Goal: Task Accomplishment & Management: Use online tool/utility

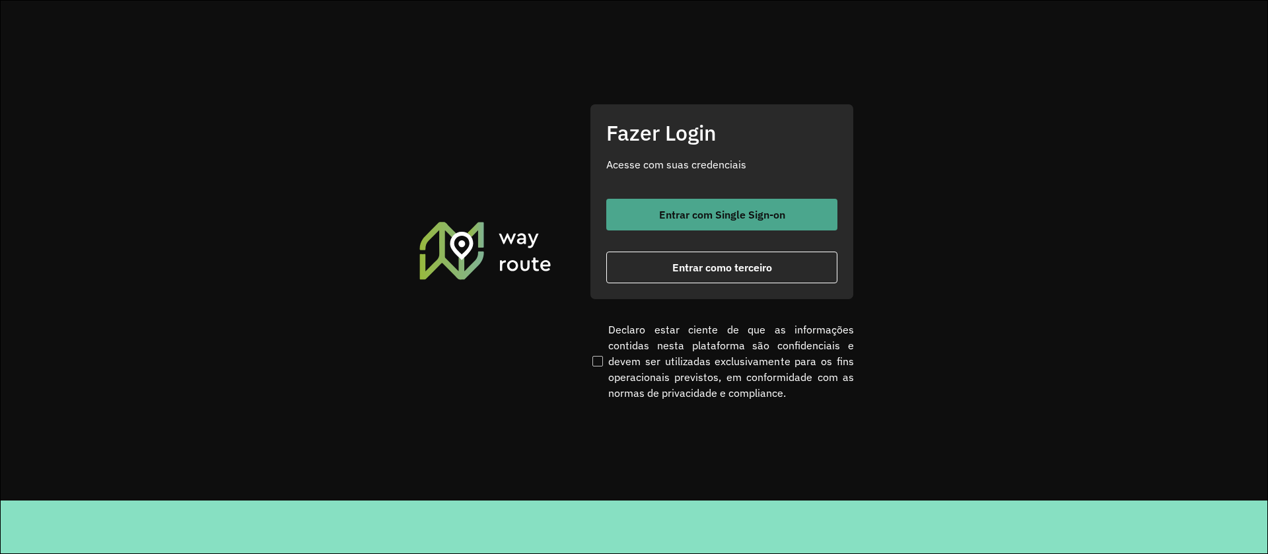
click at [681, 217] on span "Entrar com Single Sign-on" at bounding box center [722, 214] width 126 height 11
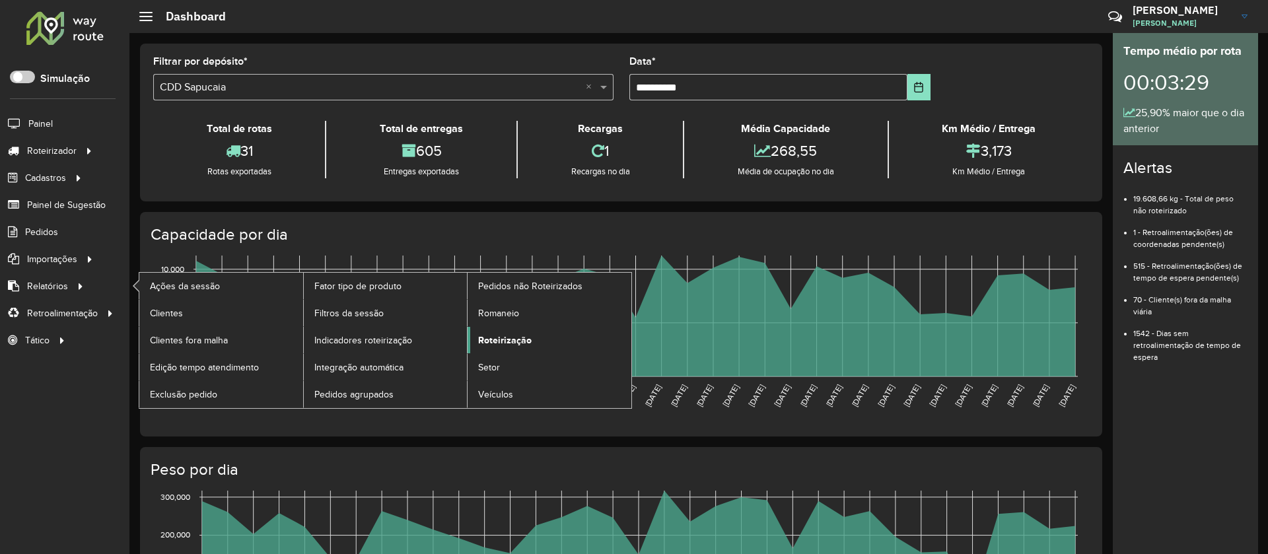
click at [521, 335] on span "Roteirização" at bounding box center [504, 340] width 53 height 14
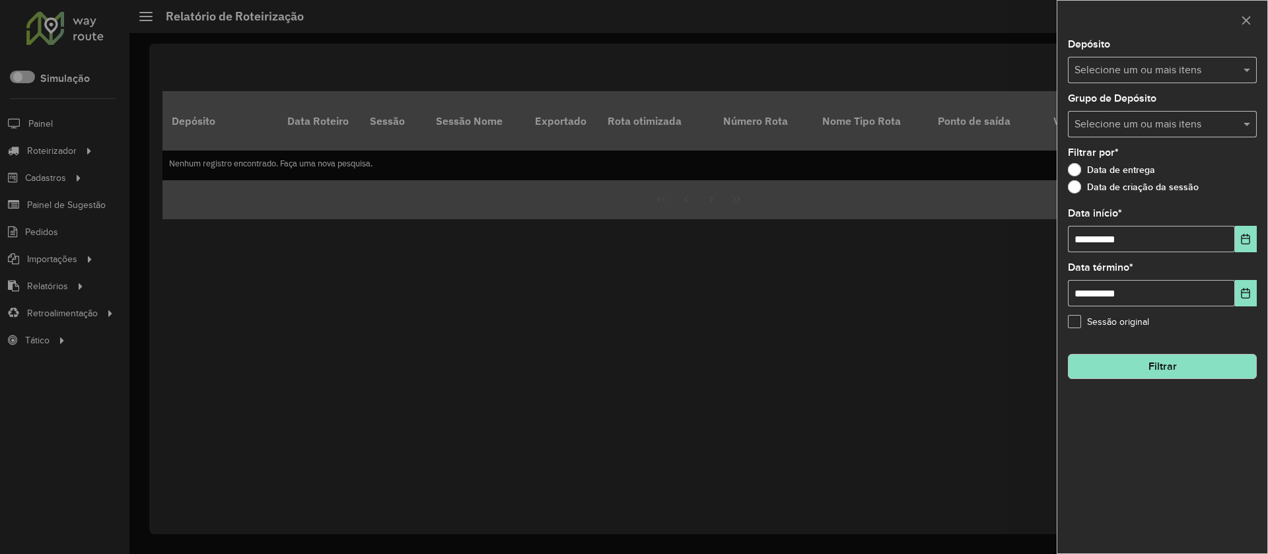
click at [1147, 77] on input "text" at bounding box center [1155, 71] width 169 height 16
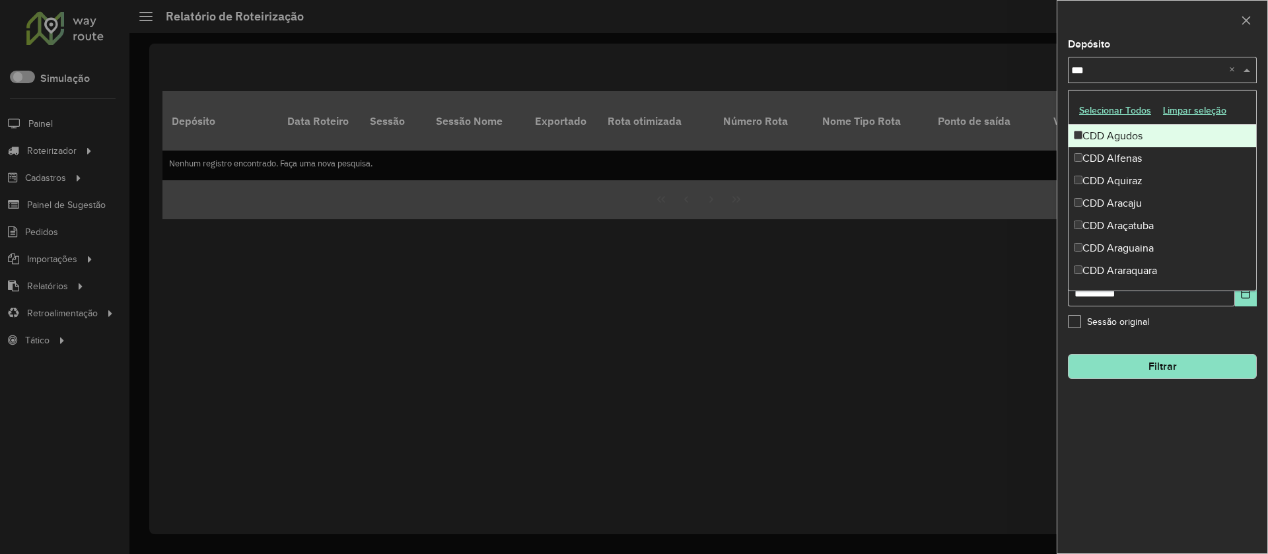
click at [1129, 111] on button "Selecionar Todos" at bounding box center [1115, 110] width 84 height 20
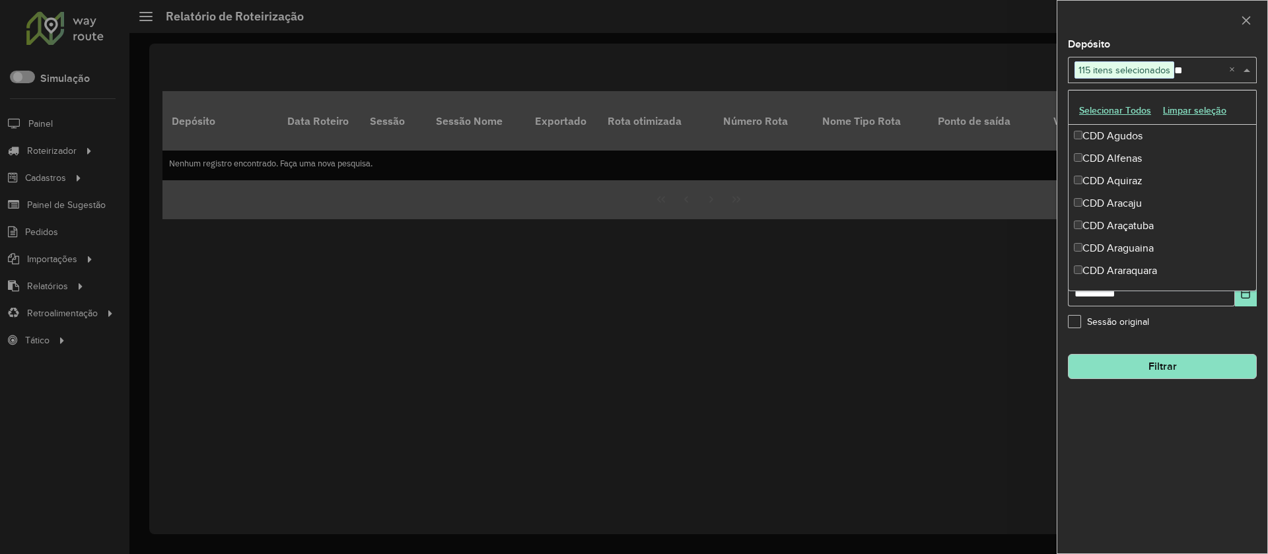
type input "***"
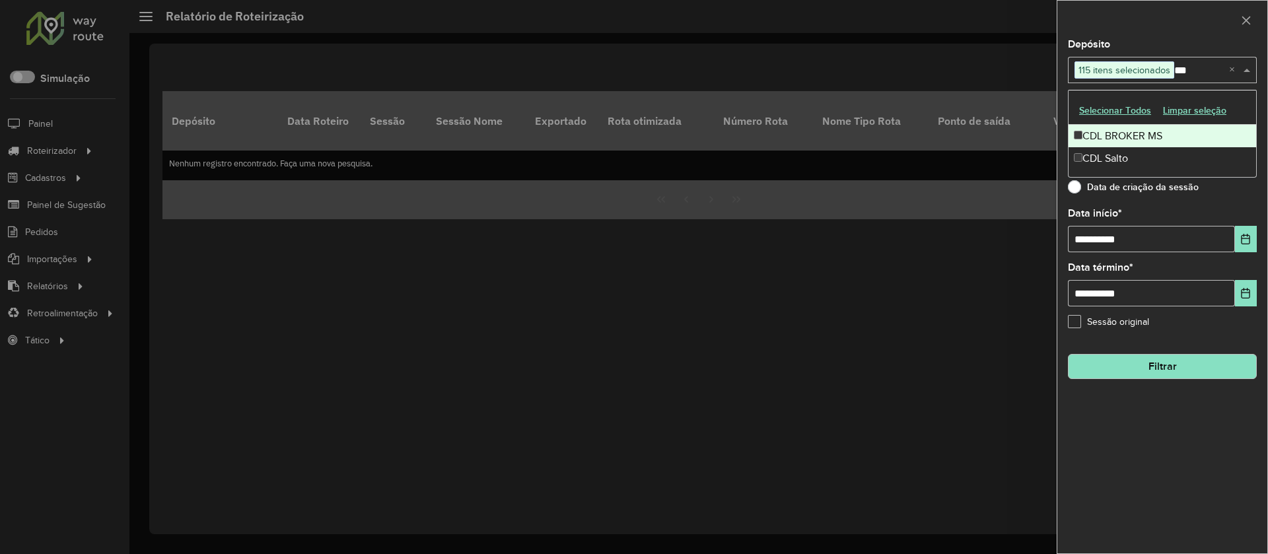
click at [1102, 135] on div "CDL BROKER MS" at bounding box center [1161, 136] width 187 height 22
type input "***"
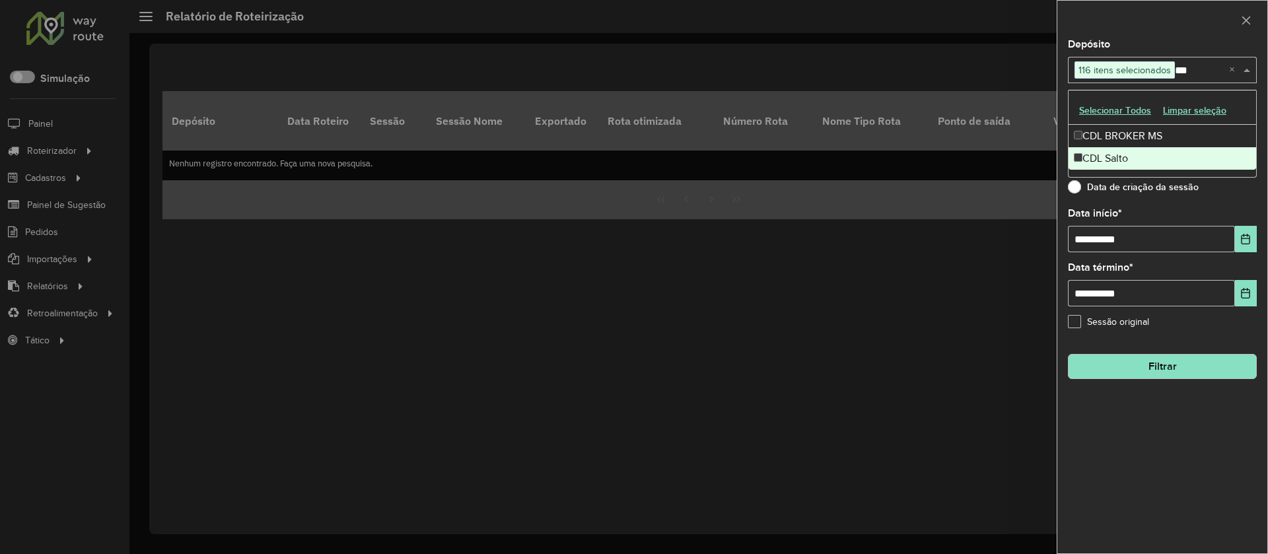
click at [1103, 151] on div "CDL Salto" at bounding box center [1161, 158] width 187 height 22
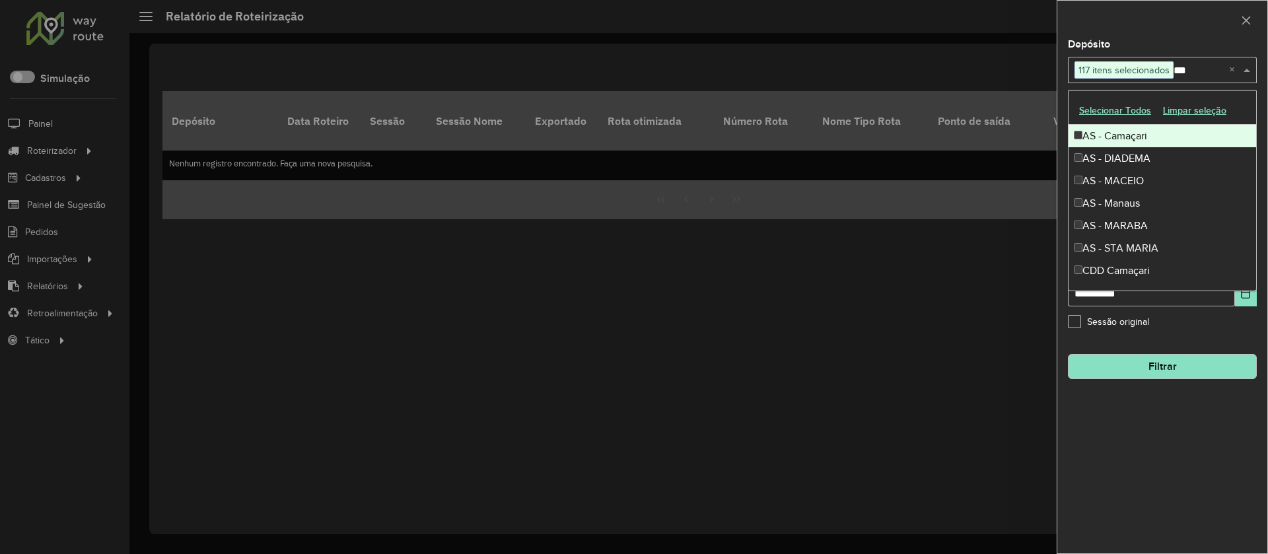
type input "****"
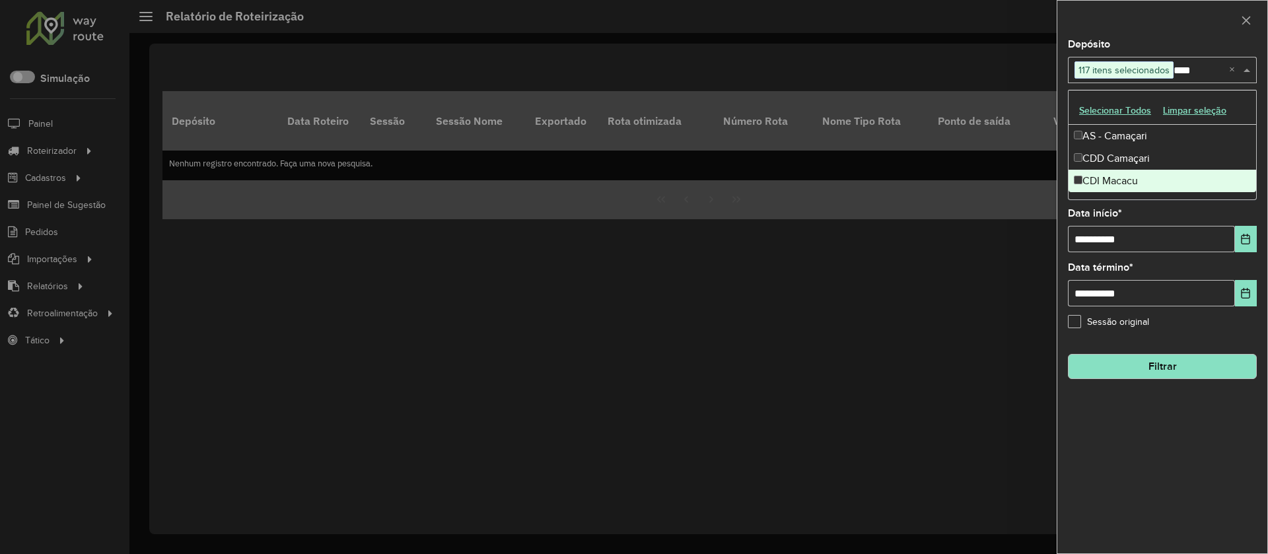
click at [1121, 185] on div "CDI Macacu" at bounding box center [1161, 181] width 187 height 22
click at [1140, 176] on div "Teste - Mooca CDD" at bounding box center [1161, 181] width 187 height 22
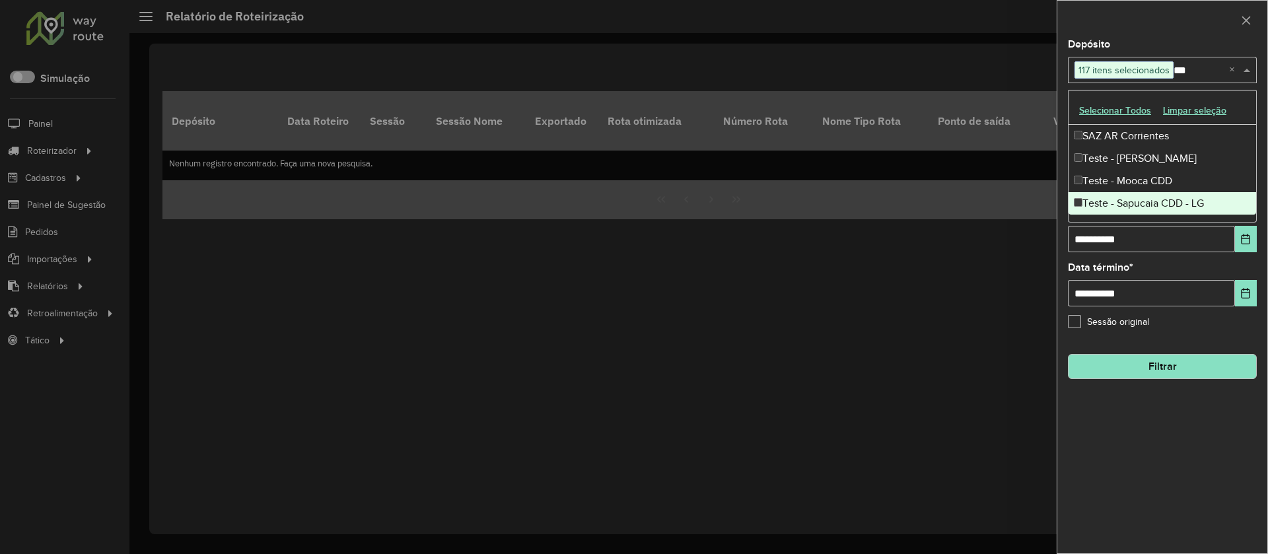
click at [1145, 195] on div "Teste - Sapucaia CDD - LG" at bounding box center [1161, 203] width 187 height 22
type input "***"
click at [1152, 357] on button "Filtrar" at bounding box center [1162, 366] width 189 height 25
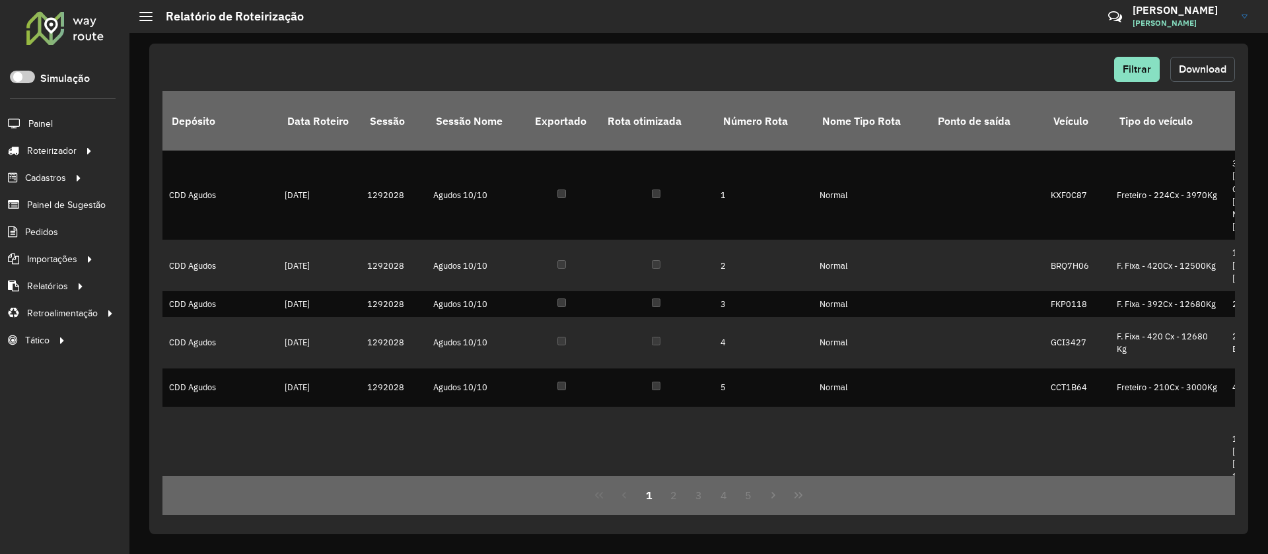
click at [1184, 67] on span "Download" at bounding box center [1202, 68] width 48 height 11
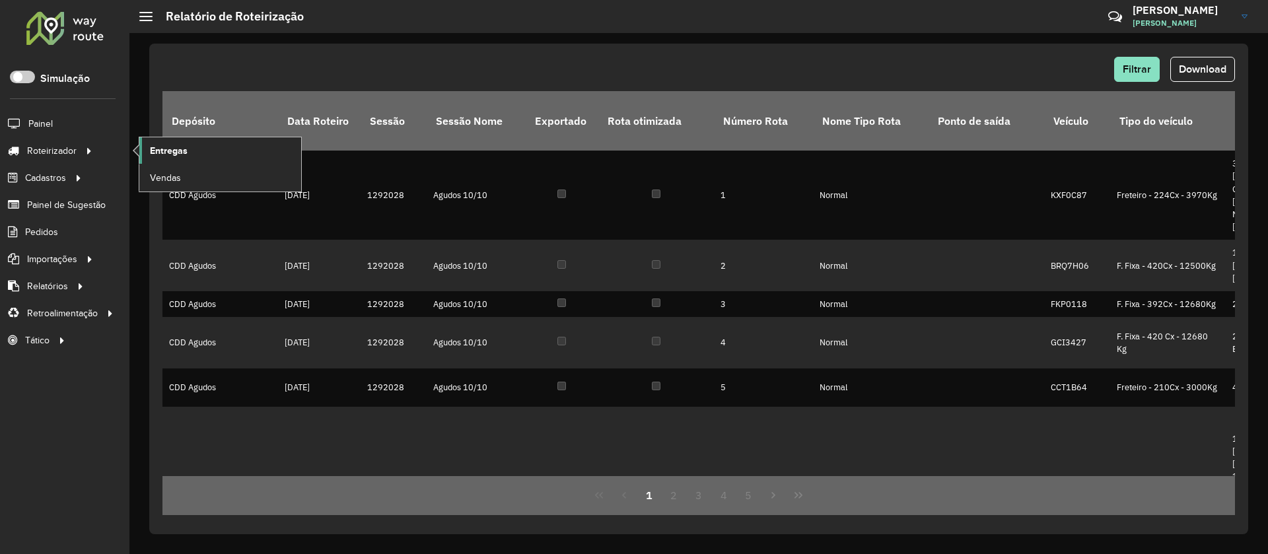
click at [171, 148] on span "Entregas" at bounding box center [169, 151] width 38 height 14
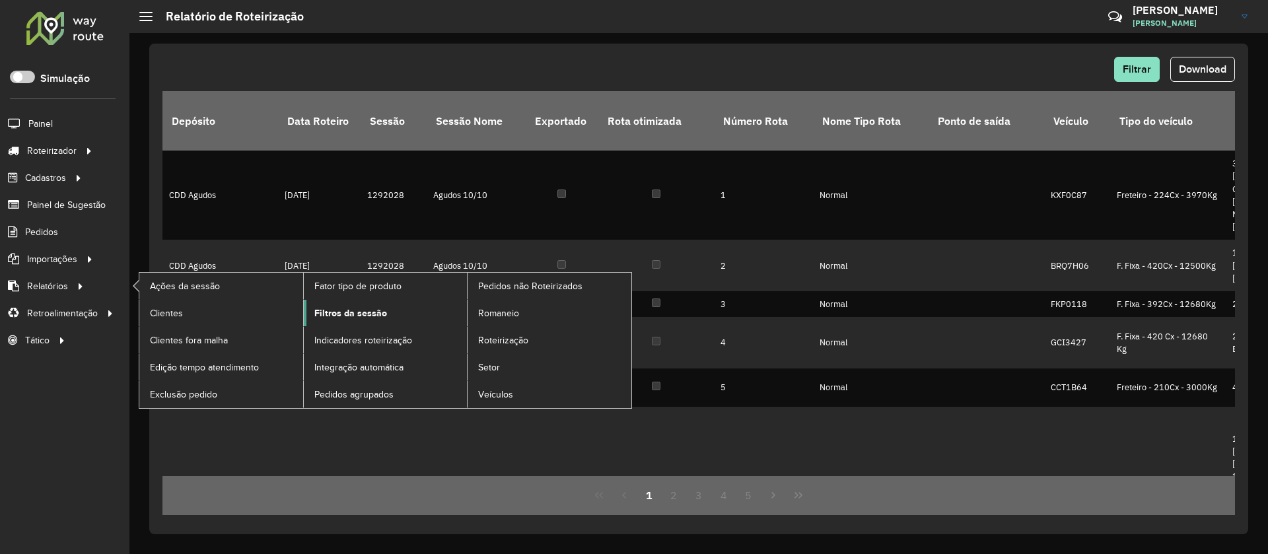
click at [363, 312] on span "Filtros da sessão" at bounding box center [350, 313] width 73 height 14
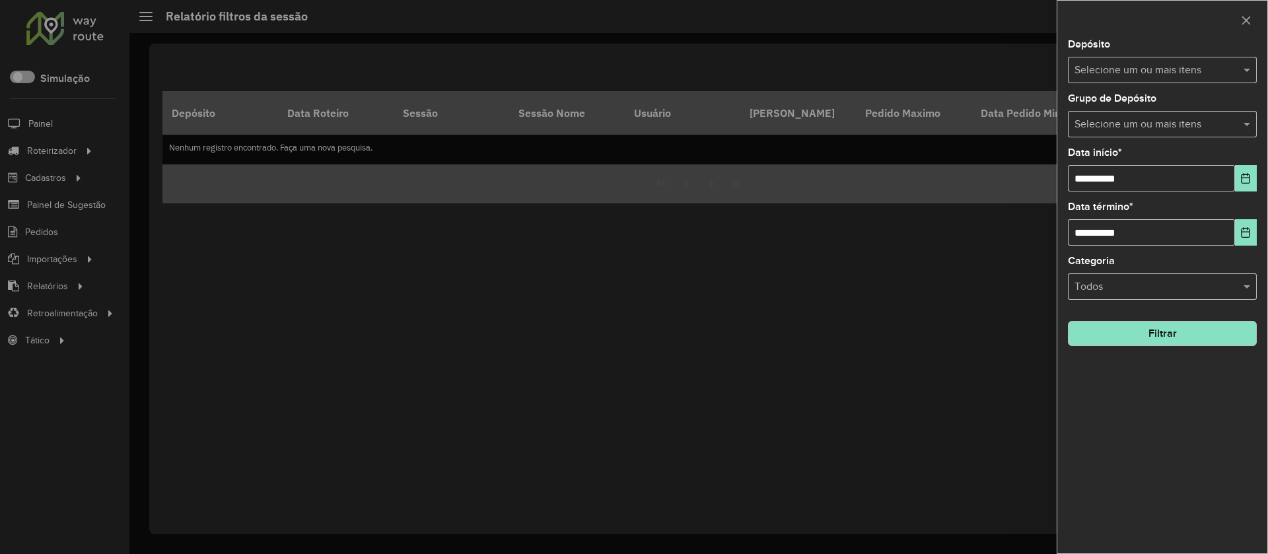
click at [1124, 65] on input "text" at bounding box center [1155, 71] width 169 height 16
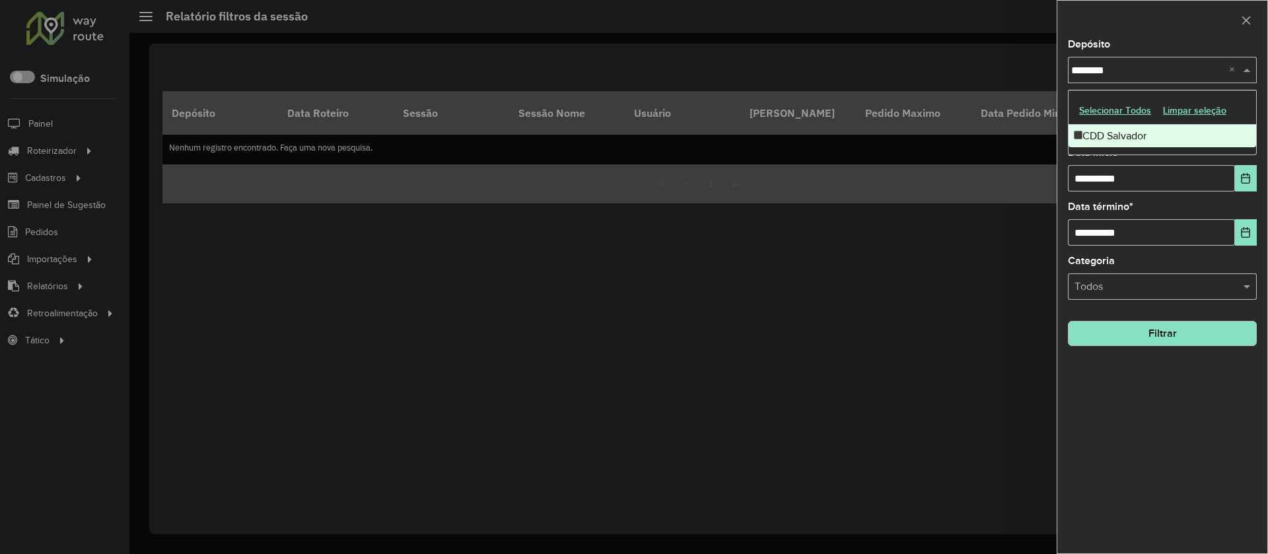
type input "*********"
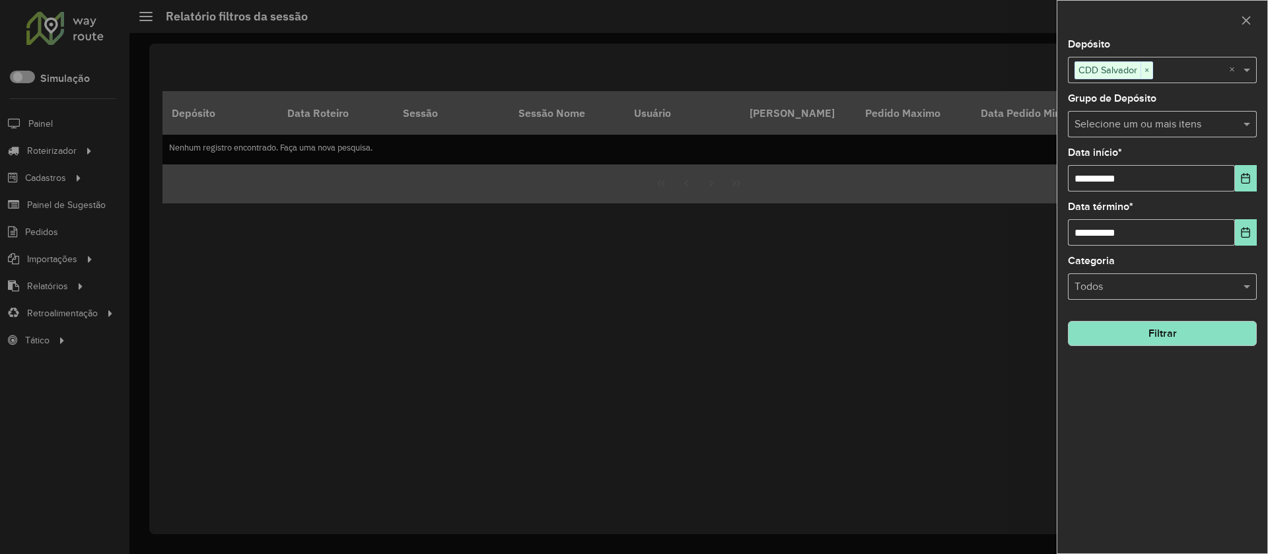
click at [1159, 322] on formly-group "**********" at bounding box center [1162, 193] width 189 height 306
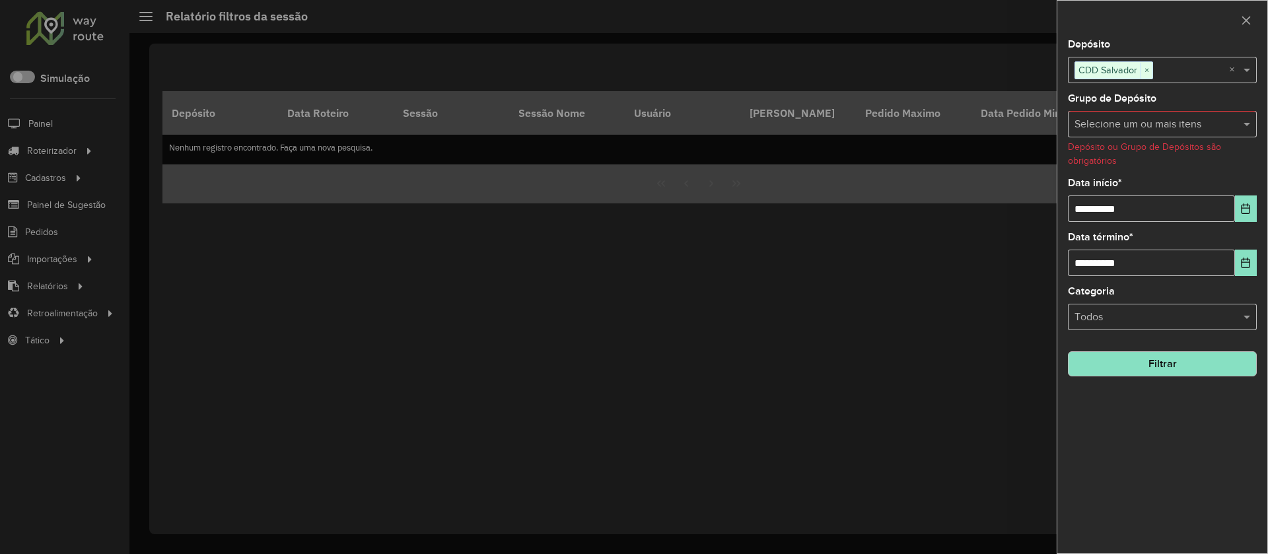
click at [1130, 351] on button "Filtrar" at bounding box center [1162, 363] width 189 height 25
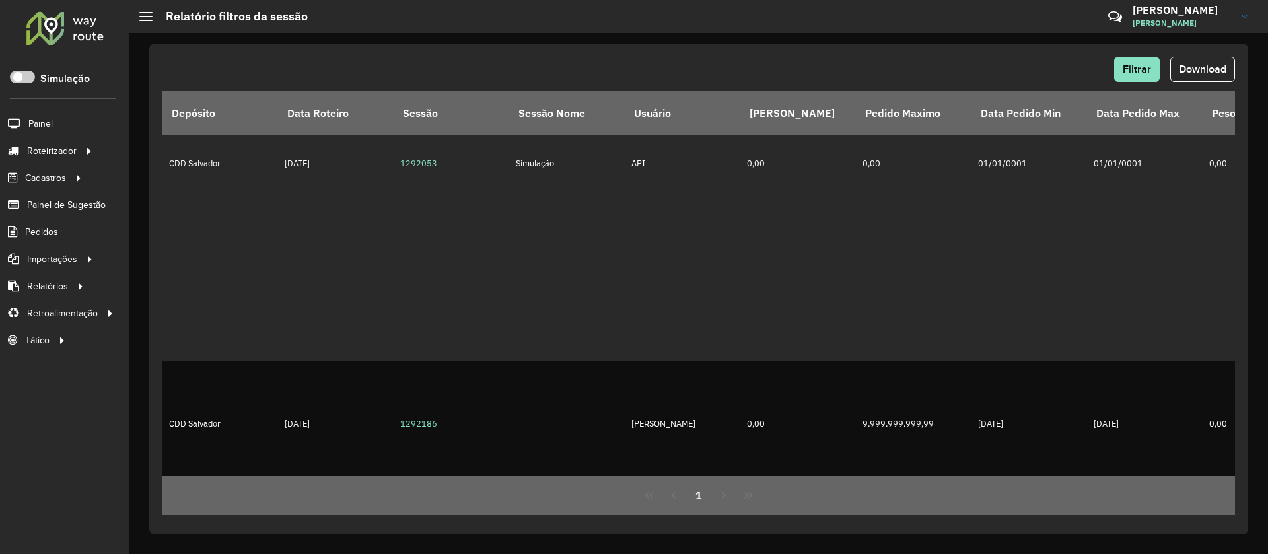
scroll to position [881, 0]
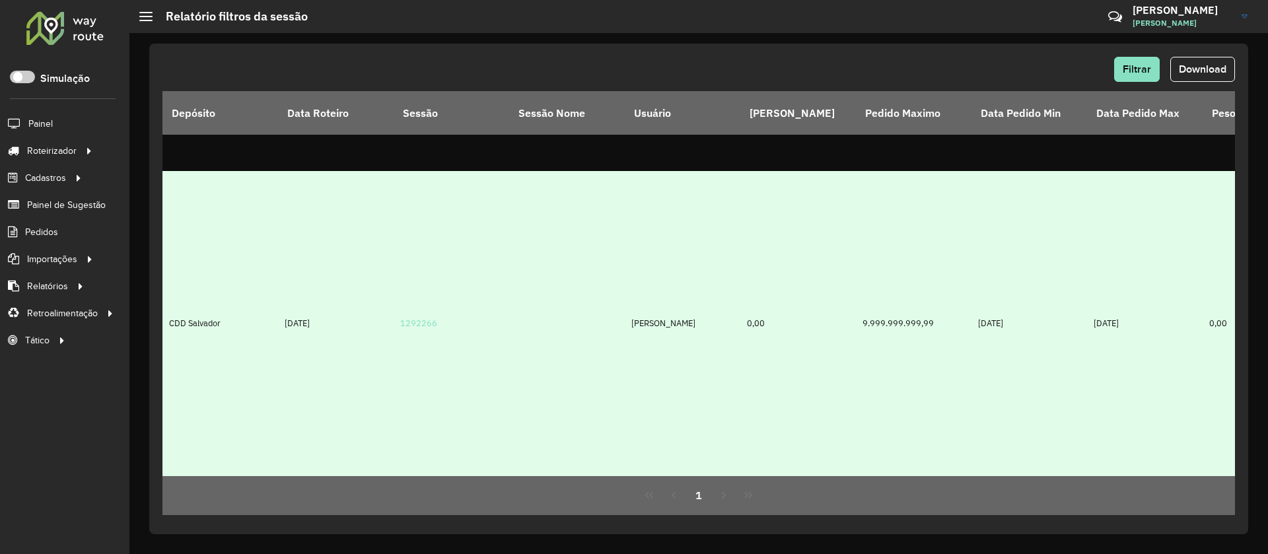
drag, startPoint x: 698, startPoint y: 323, endPoint x: 626, endPoint y: 312, distance: 72.8
click at [626, 312] on td "ISABELLE LAIS GRACA CELICE OLIVEIRA" at bounding box center [683, 323] width 116 height 304
copy td "ISABELLE LAIS GRACA CELICE OLIVEIRA"
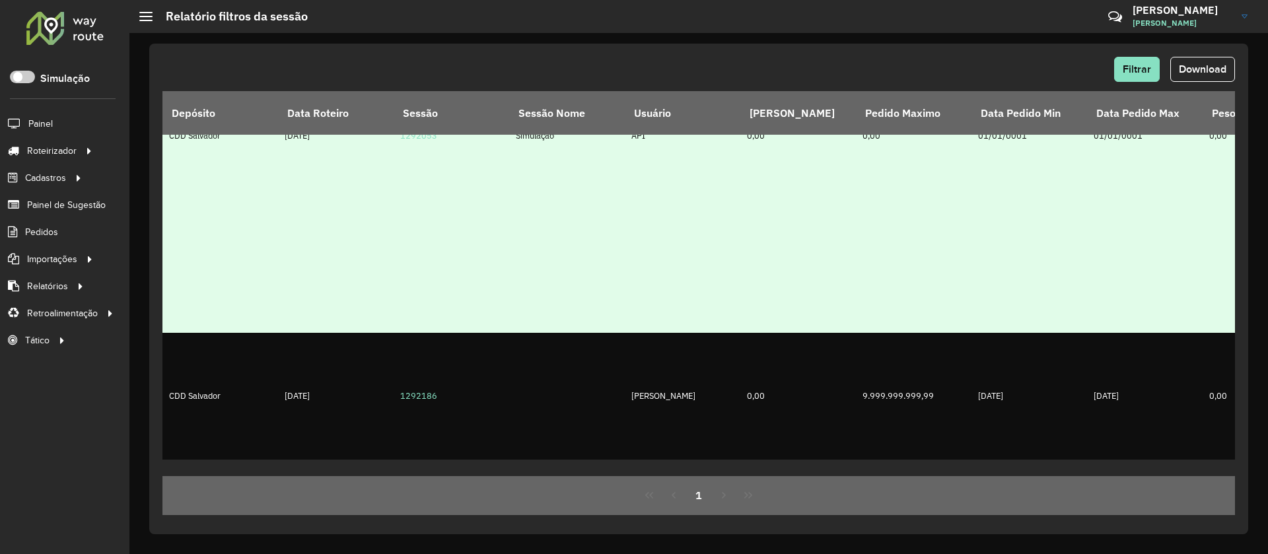
scroll to position [607, 0]
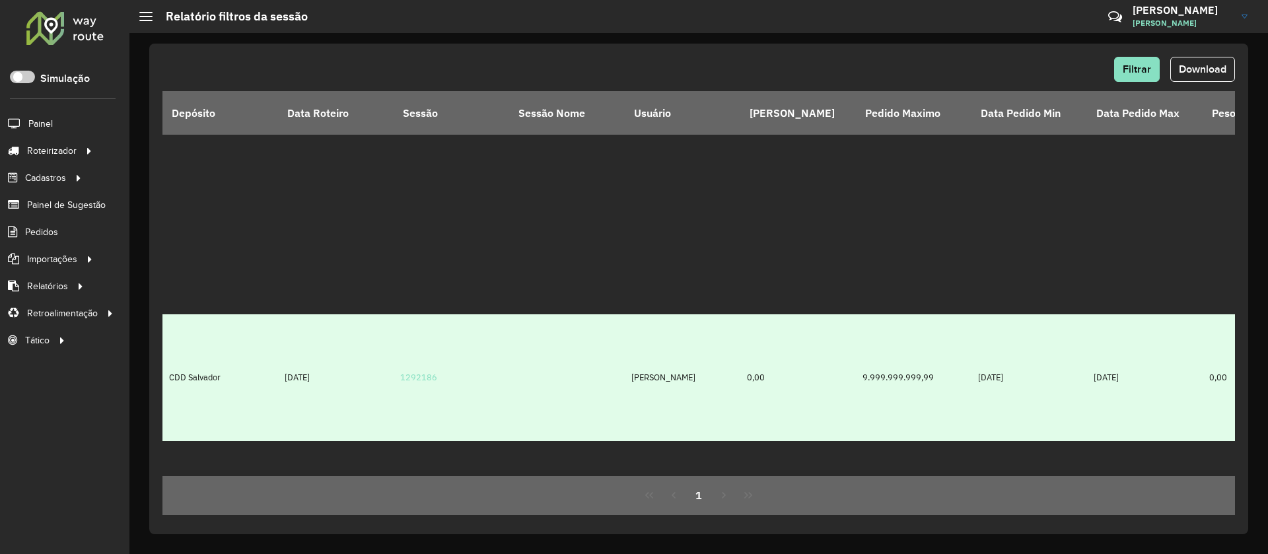
drag, startPoint x: 709, startPoint y: 388, endPoint x: 628, endPoint y: 368, distance: 83.6
click at [628, 368] on td "ISABELLE LAIS GRACA CELICE OLIVEIRA" at bounding box center [683, 377] width 116 height 127
copy td "ISABELLE LAIS GRACA CELICE OLIVEIRA"
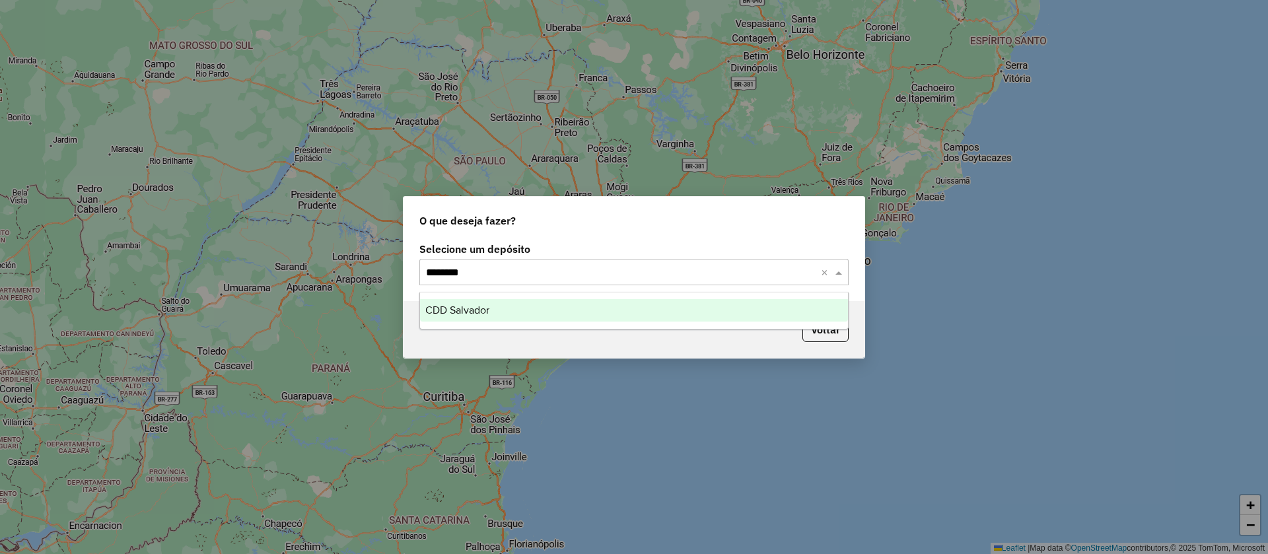
type input "*********"
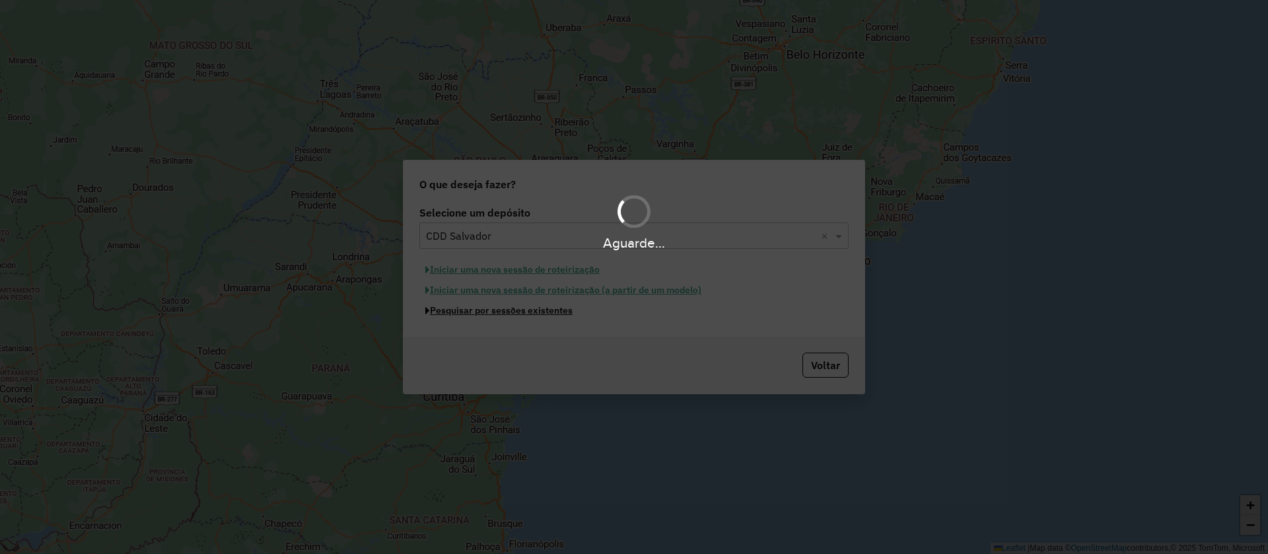
click at [419, 300] on button "Pesquisar por sessões existentes" at bounding box center [498, 310] width 159 height 20
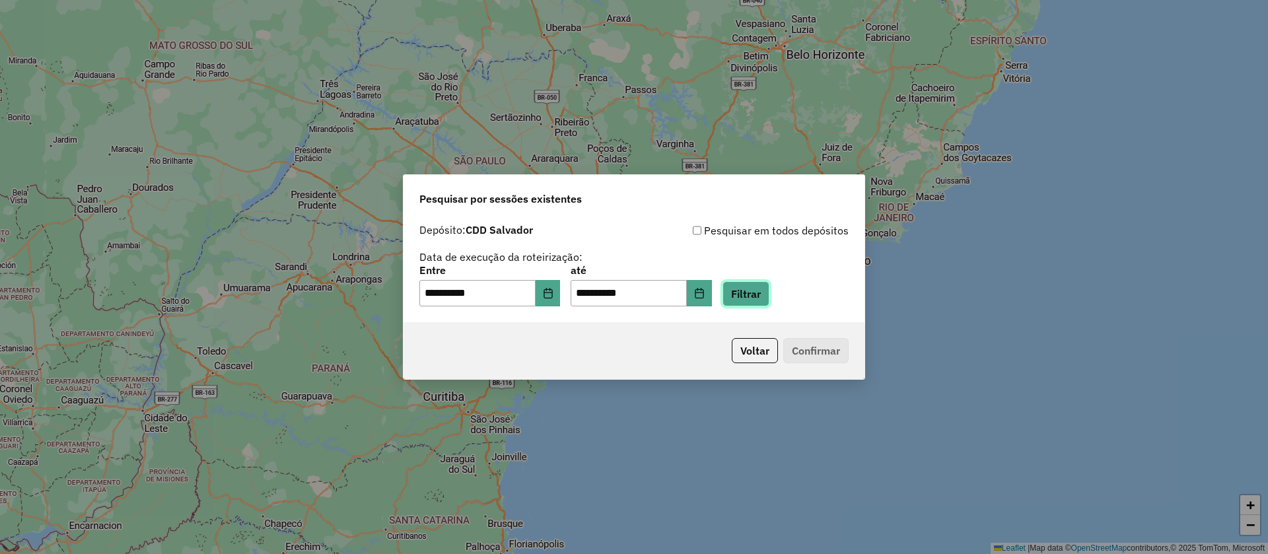
click at [769, 297] on button "Filtrar" at bounding box center [745, 293] width 47 height 25
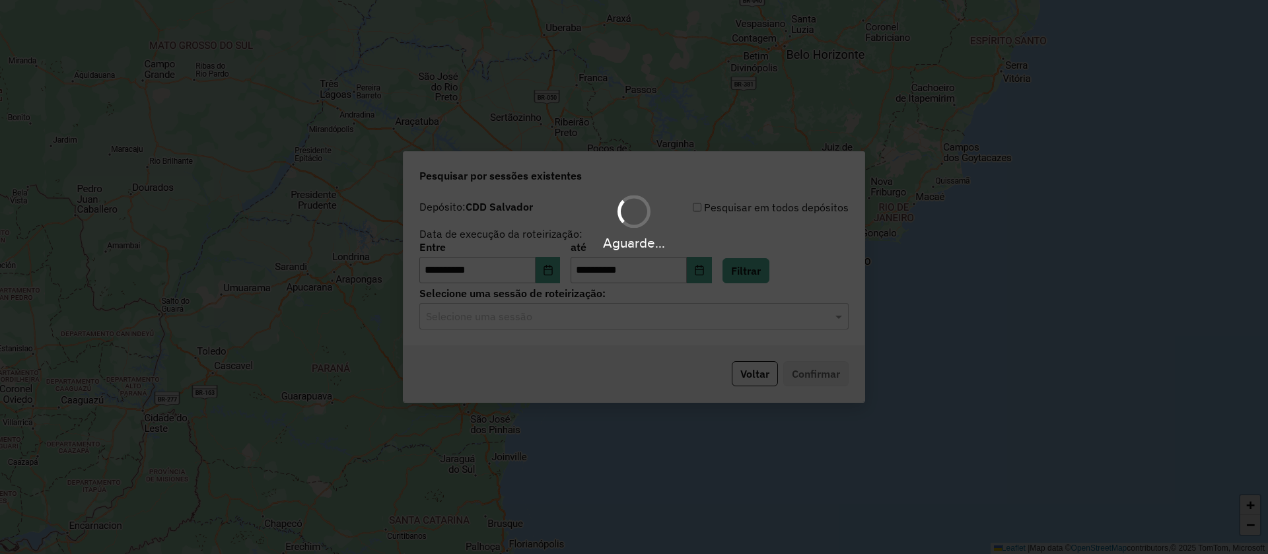
click at [641, 323] on input "text" at bounding box center [621, 317] width 390 height 16
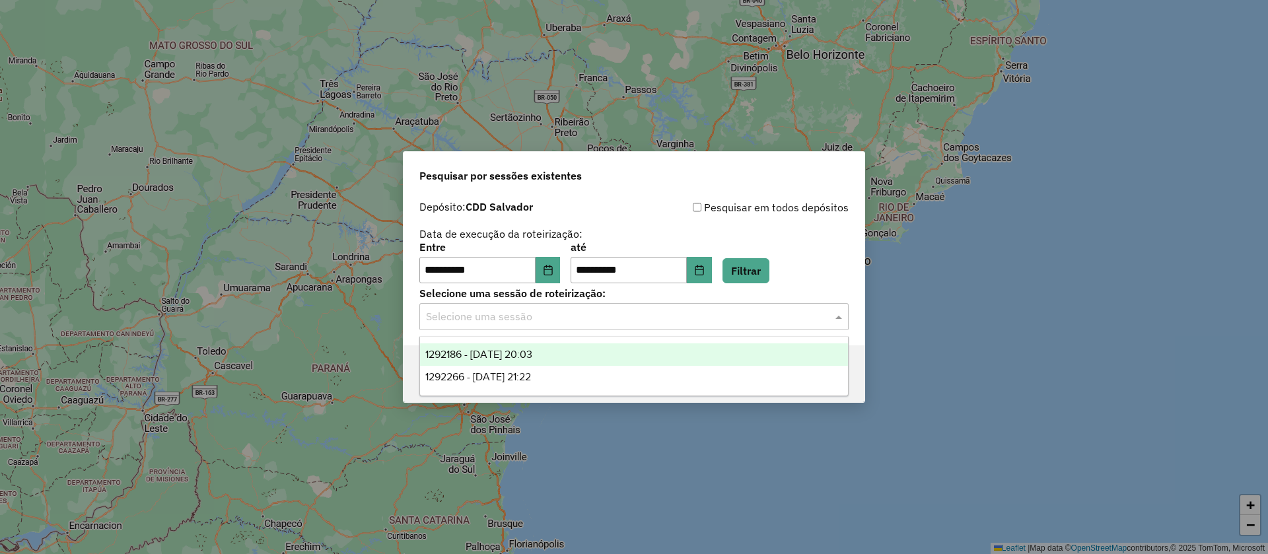
click at [532, 353] on span "1292186 - 10/10/2025 20:03" at bounding box center [478, 354] width 107 height 11
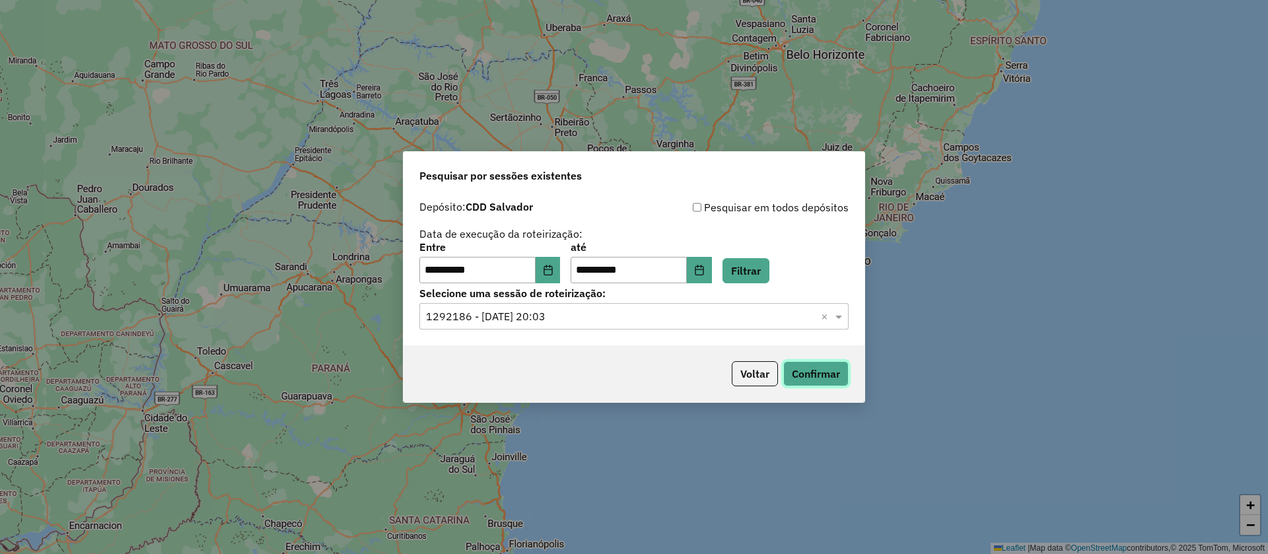
click at [806, 361] on button "Confirmar" at bounding box center [815, 373] width 65 height 25
click at [590, 321] on input "text" at bounding box center [621, 317] width 390 height 16
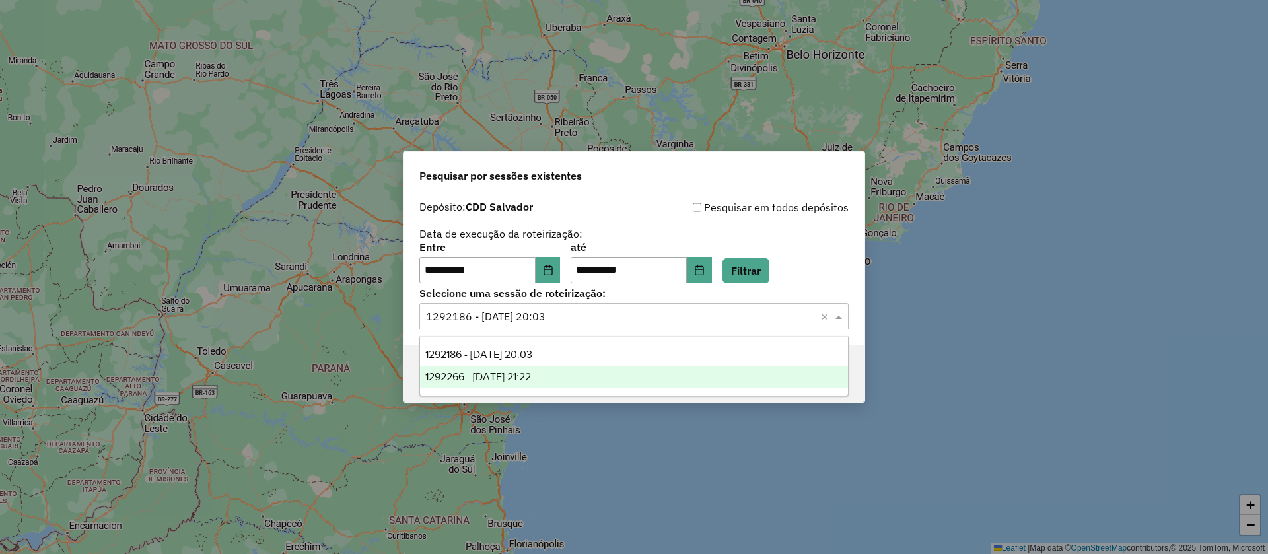
click at [531, 378] on span "1292266 - 10/10/2025 21:22" at bounding box center [478, 376] width 106 height 11
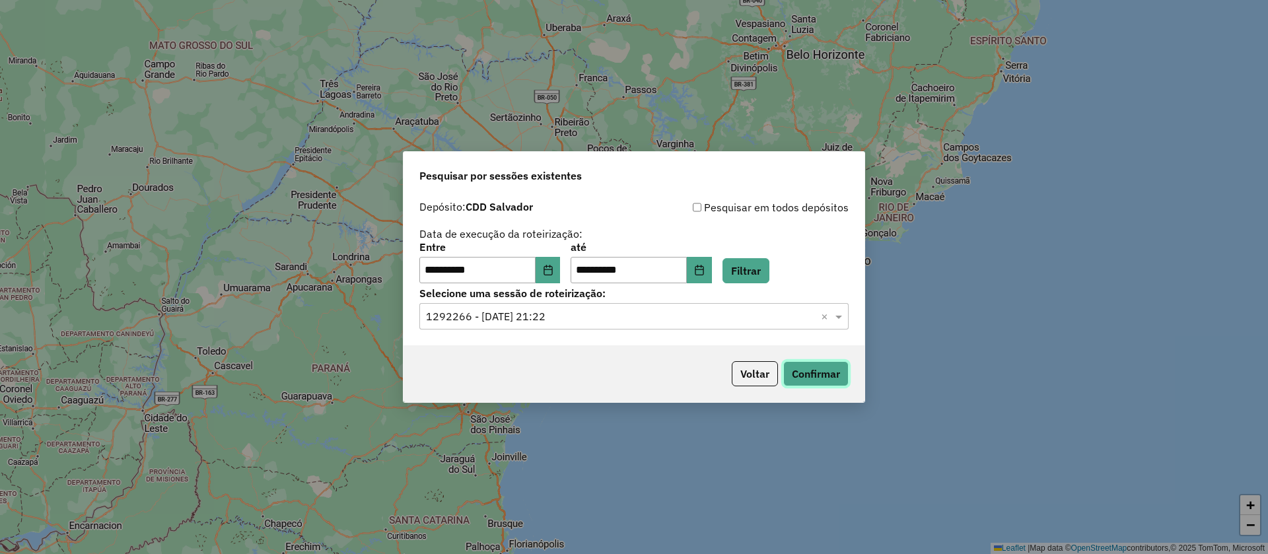
click at [815, 371] on button "Confirmar" at bounding box center [815, 373] width 65 height 25
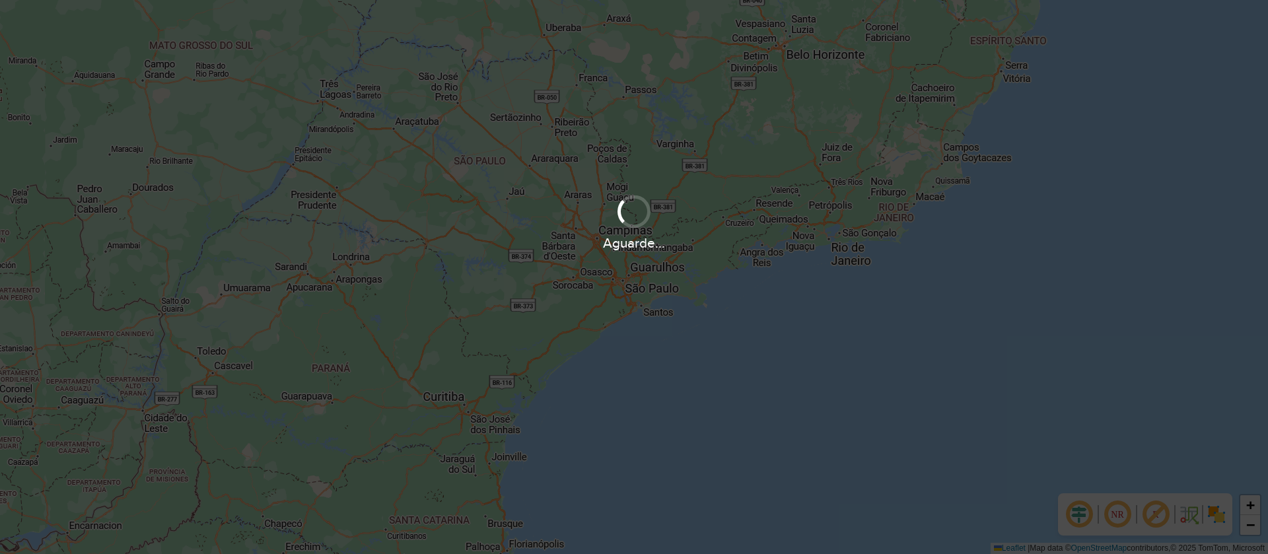
click at [739, 192] on div "+ − Leaflet | Map data © OpenStreetMap contributors,© 2025 TomTom, Microsoft" at bounding box center [634, 277] width 1268 height 554
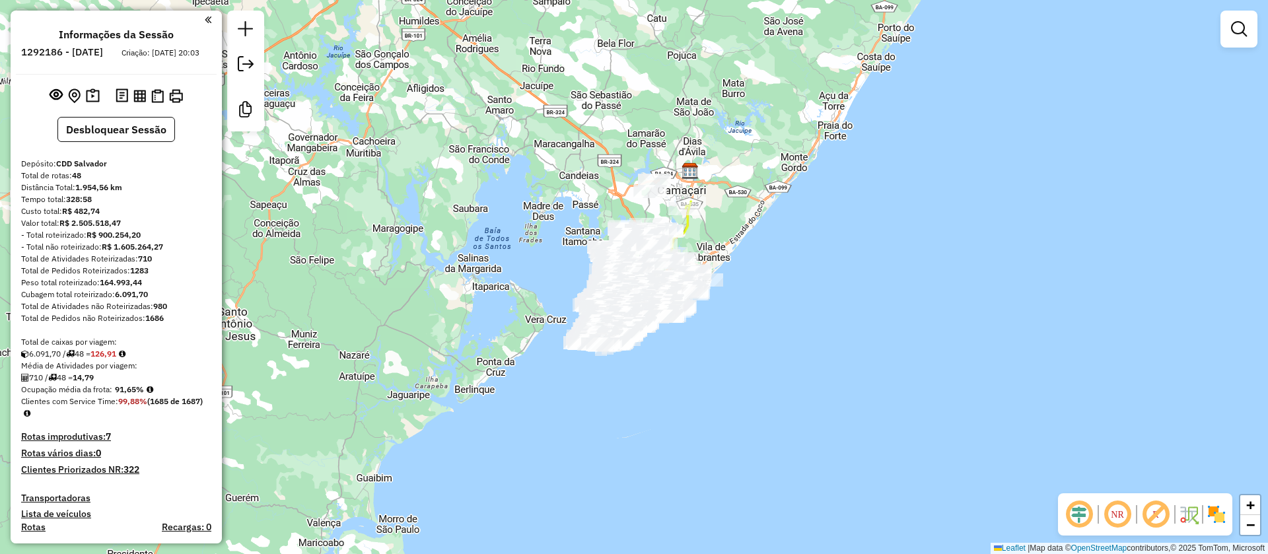
click at [1190, 300] on div "Janela de atendimento Grade de atendimento Capacidade Transportadoras Veículos …" at bounding box center [634, 277] width 1268 height 554
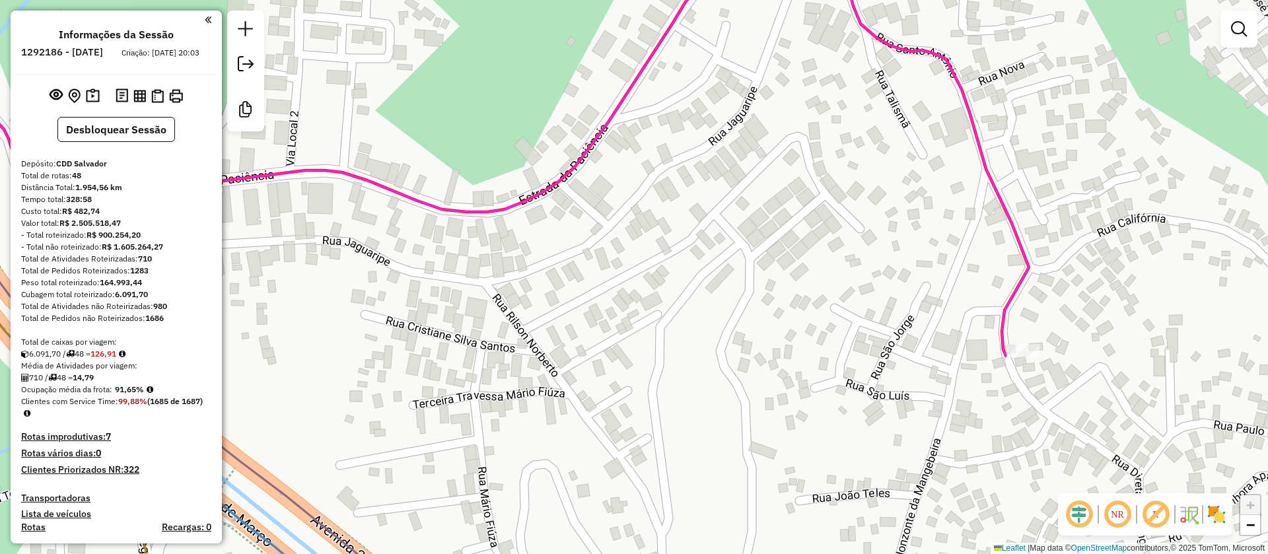
drag, startPoint x: 123, startPoint y: 396, endPoint x: 145, endPoint y: 396, distance: 21.8
click at [145, 395] on div "Ocupação média da frota: 91,65%" at bounding box center [116, 390] width 190 height 12
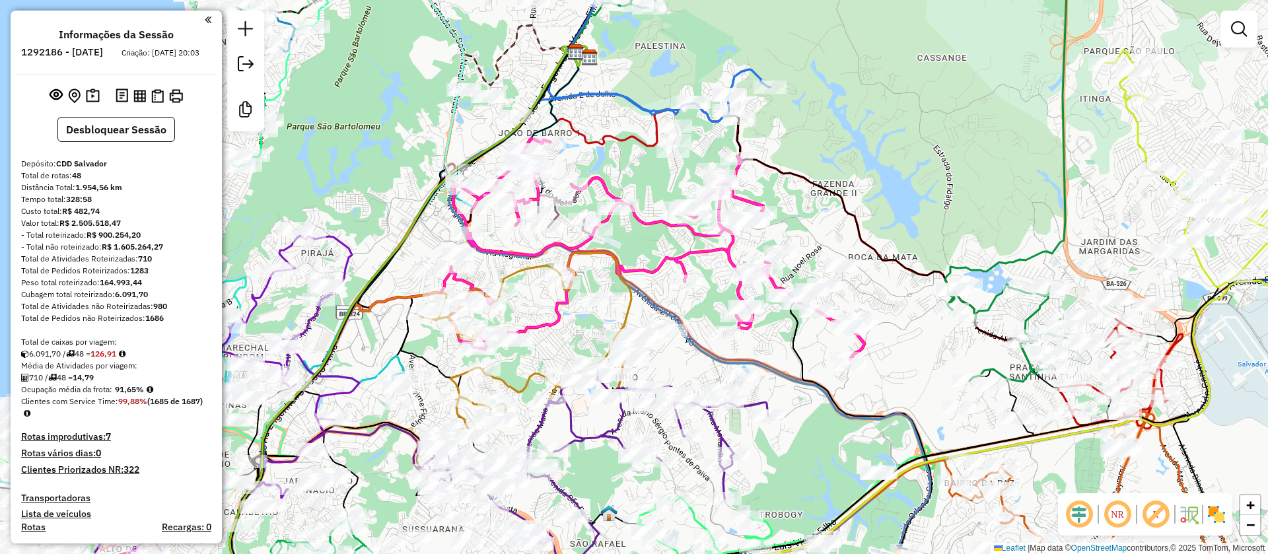
drag, startPoint x: 620, startPoint y: 197, endPoint x: 677, endPoint y: 290, distance: 109.4
click at [677, 290] on div "Janela de atendimento Grade de atendimento Capacidade Transportadoras Veículos …" at bounding box center [634, 277] width 1268 height 554
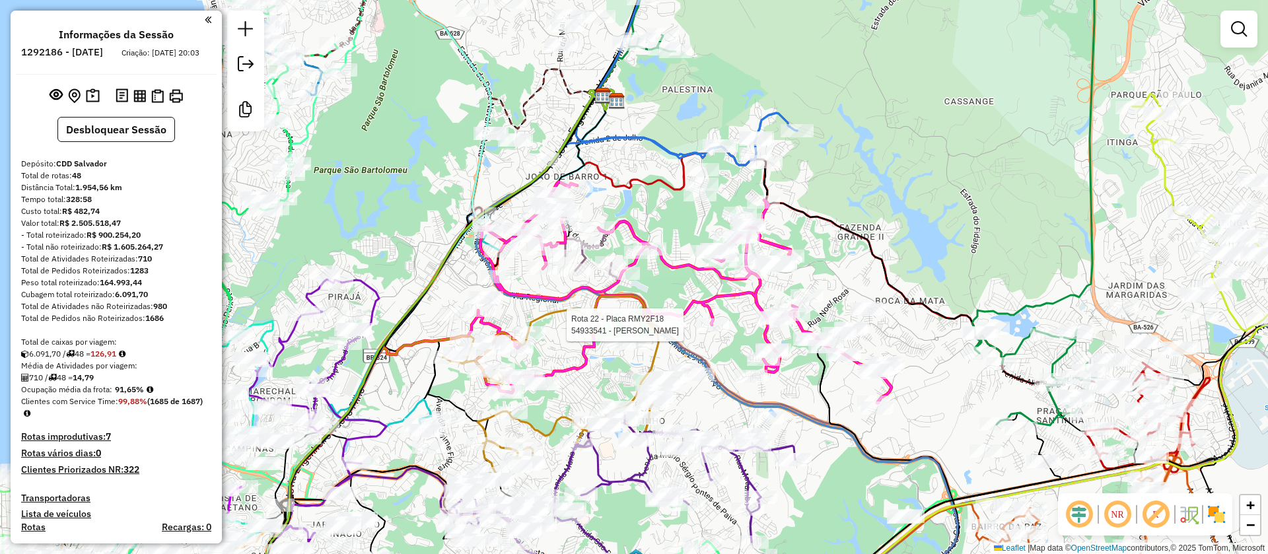
click at [679, 260] on icon at bounding box center [683, 292] width 417 height 221
select select "**********"
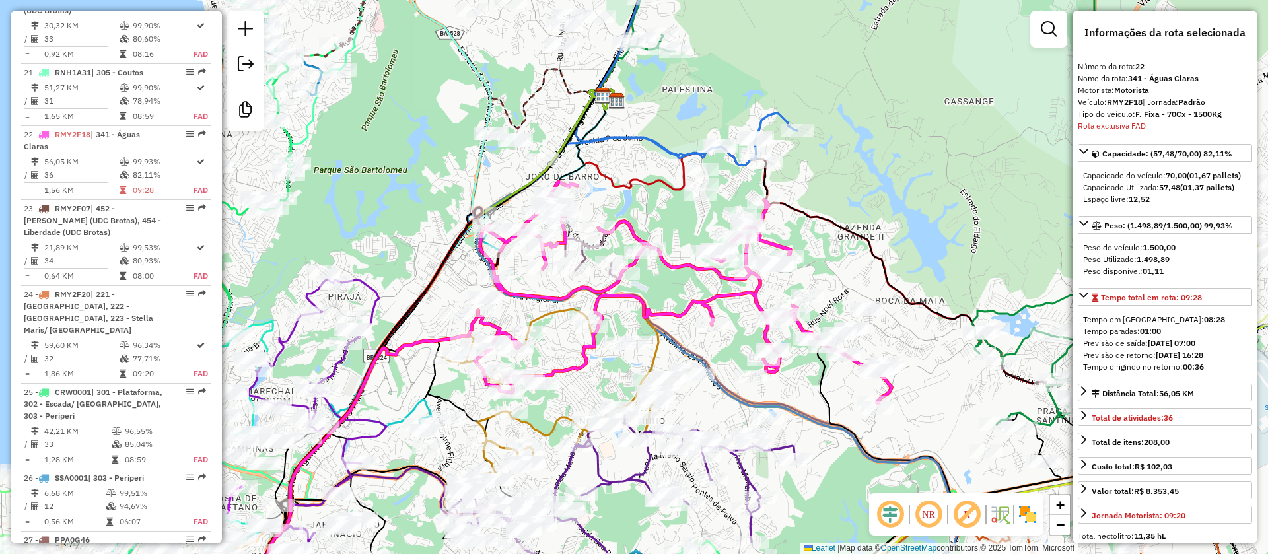
scroll to position [2237, 0]
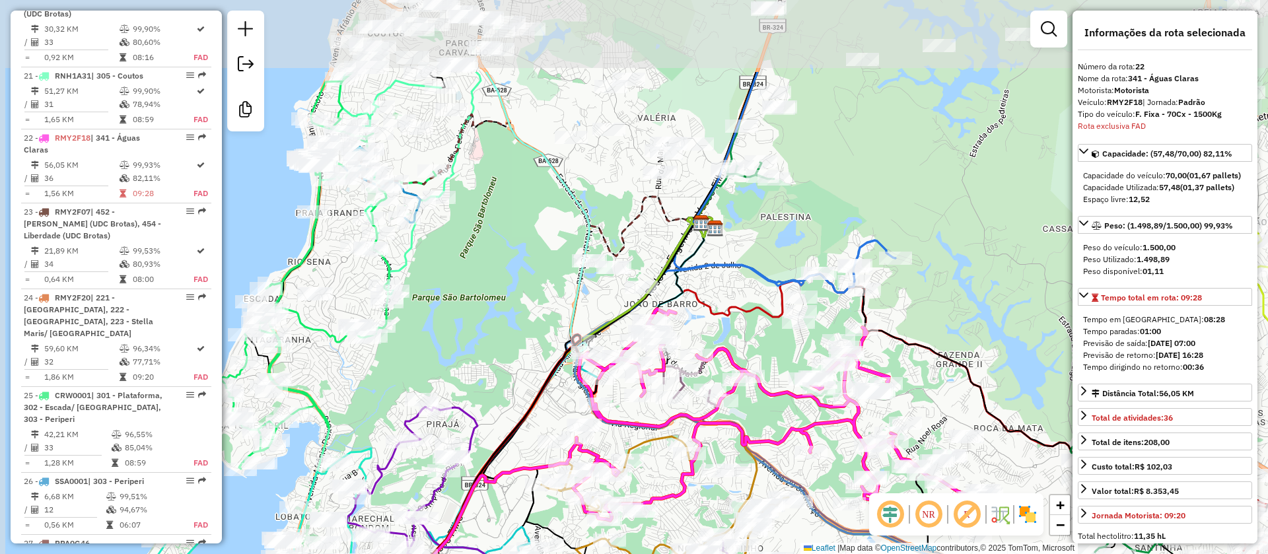
drag, startPoint x: 665, startPoint y: 225, endPoint x: 764, endPoint y: 353, distance: 161.0
click at [764, 353] on div "Janela de atendimento Grade de atendimento Capacidade Transportadoras Veículos …" at bounding box center [634, 277] width 1268 height 554
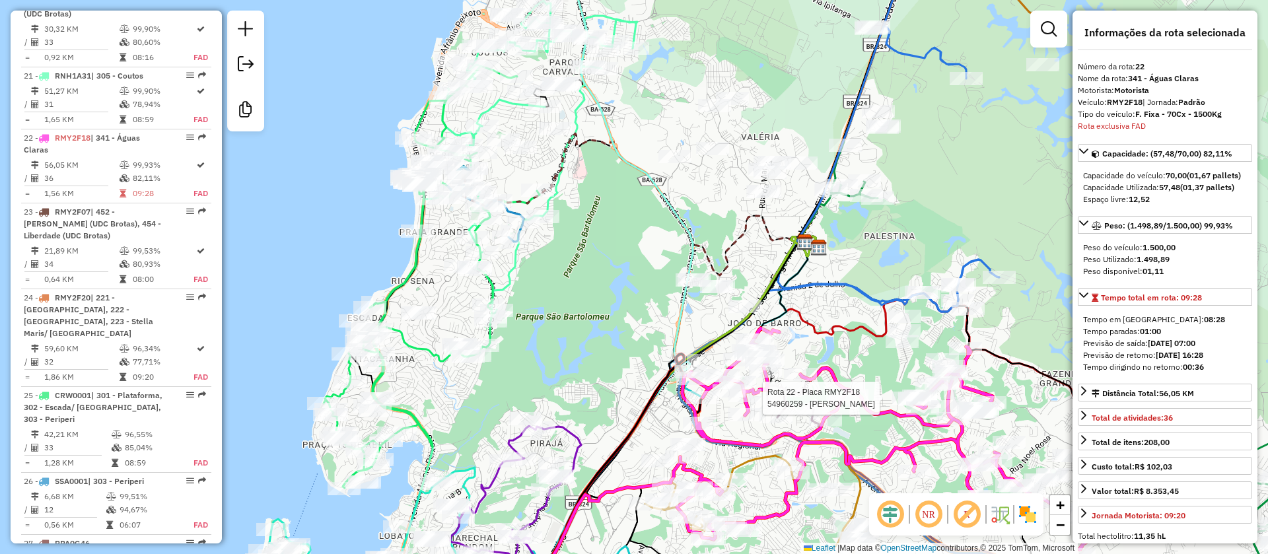
drag, startPoint x: 514, startPoint y: 209, endPoint x: 618, endPoint y: 228, distance: 105.4
click at [618, 228] on div "Rota 22 - Placa RMY2F18 54960259 - EDSON DA SILVA SERRA Janela de atendimento G…" at bounding box center [634, 277] width 1268 height 554
click at [638, 260] on div "Rota 22 - Placa RMY2F18 54960259 - EDSON DA SILVA SERRA Janela de atendimento G…" at bounding box center [634, 277] width 1268 height 554
click at [650, 248] on div "Rota 22 - Placa RMY2F18 54960259 - EDSON DA SILVA SERRA Janela de atendimento G…" at bounding box center [634, 277] width 1268 height 554
click at [705, 178] on div "Rota 22 - Placa RMY2F18 54960259 - EDSON DA SILVA SERRA Janela de atendimento G…" at bounding box center [634, 277] width 1268 height 554
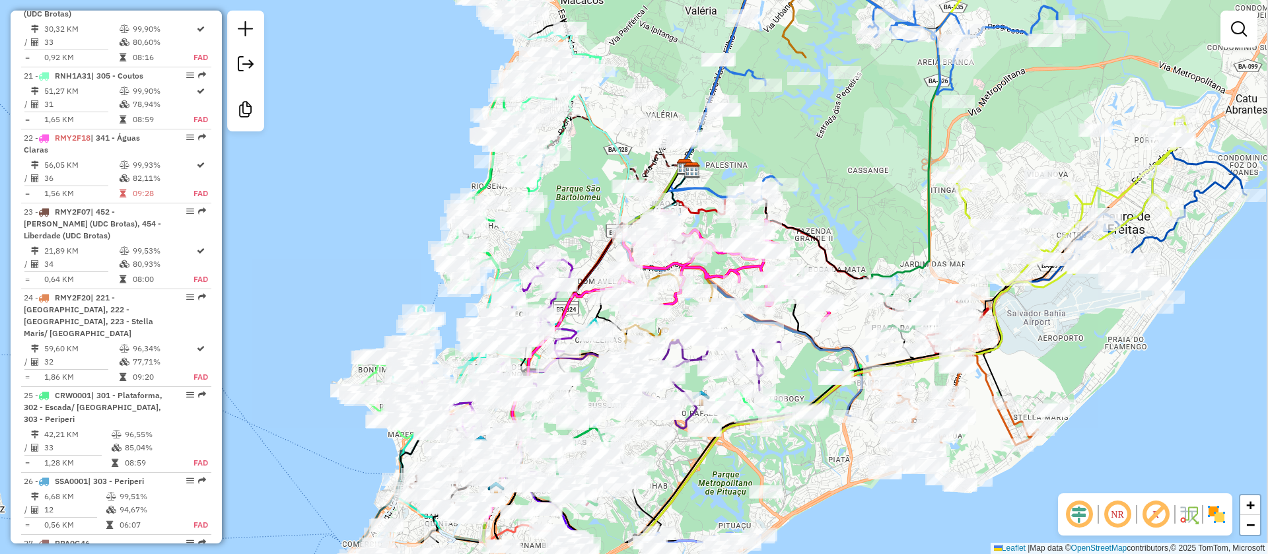
drag, startPoint x: 886, startPoint y: 276, endPoint x: 852, endPoint y: 209, distance: 75.0
click at [852, 209] on div "Janela de atendimento Grade de atendimento Capacidade Transportadoras Veículos …" at bounding box center [634, 277] width 1268 height 554
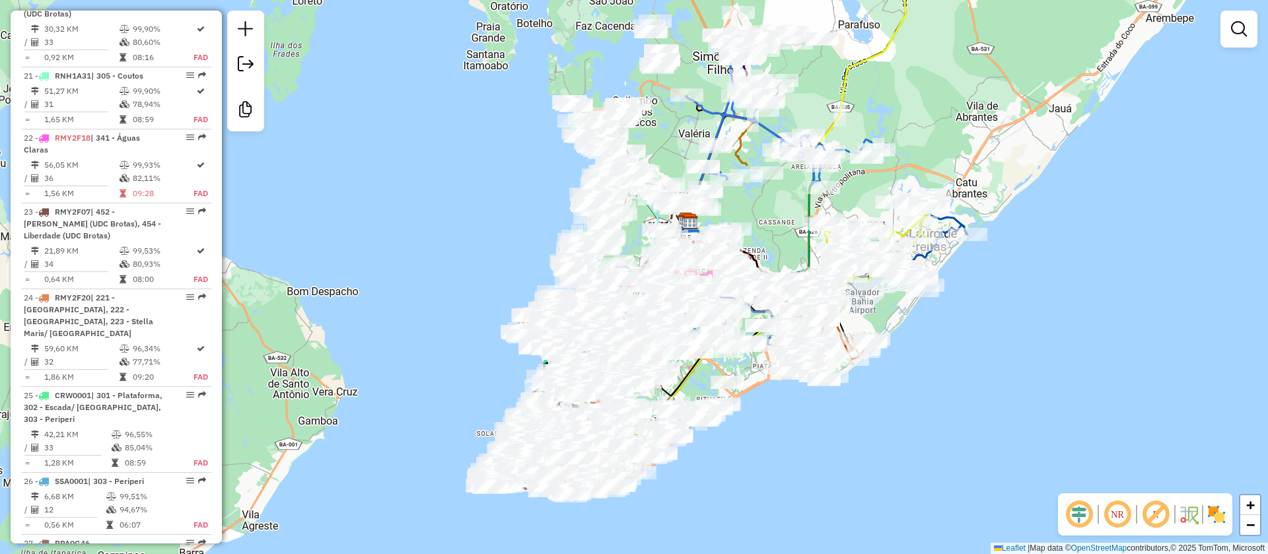
drag, startPoint x: 894, startPoint y: 403, endPoint x: 921, endPoint y: 401, distance: 27.1
click at [921, 401] on div "Janela de atendimento Grade de atendimento Capacidade Transportadoras Veículos …" at bounding box center [634, 277] width 1268 height 554
click at [1155, 517] on em at bounding box center [1156, 514] width 32 height 32
click at [1115, 519] on em at bounding box center [1117, 514] width 32 height 32
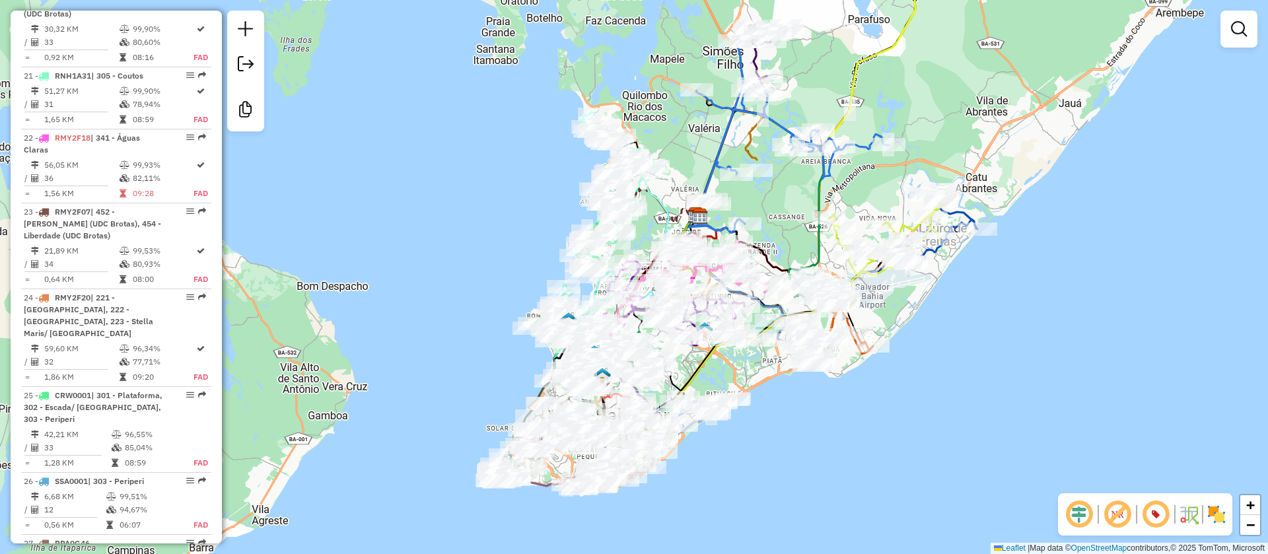
drag, startPoint x: 767, startPoint y: 444, endPoint x: 776, endPoint y: 440, distance: 10.3
click at [776, 440] on div "Janela de atendimento Grade de atendimento Capacidade Transportadoras Veículos …" at bounding box center [634, 277] width 1268 height 554
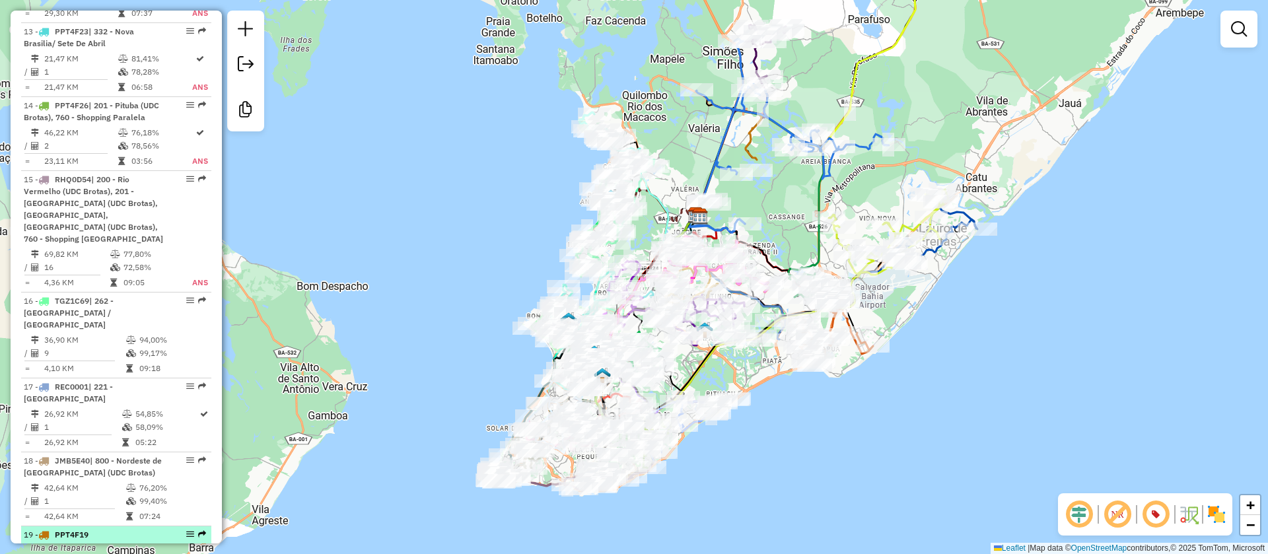
scroll to position [1625, 0]
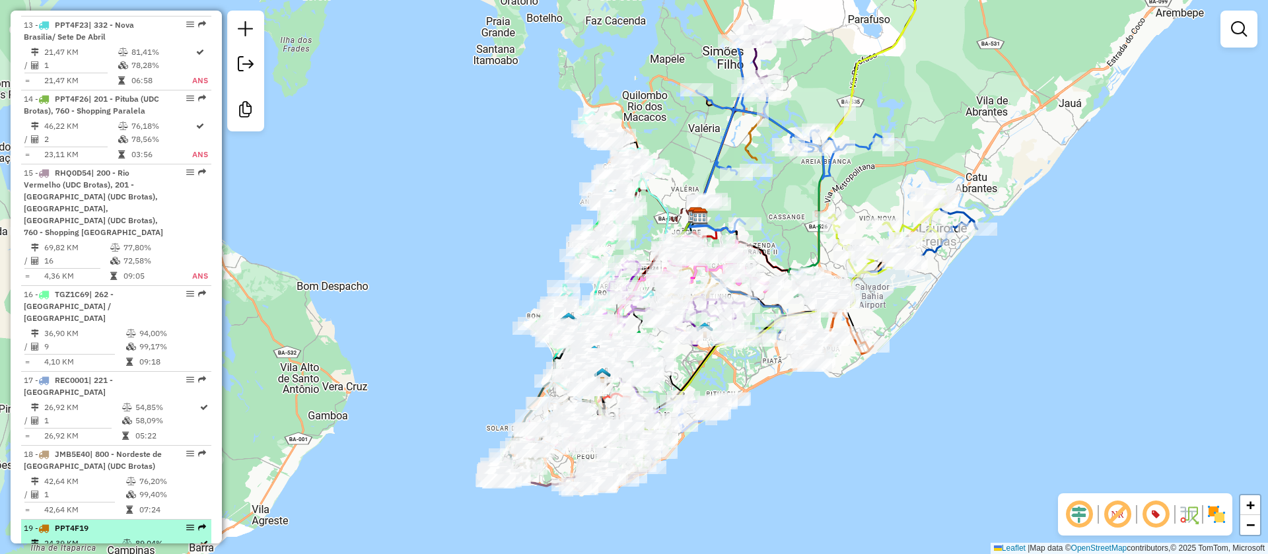
click at [149, 401] on td "54,85%" at bounding box center [167, 407] width 64 height 13
select select "**********"
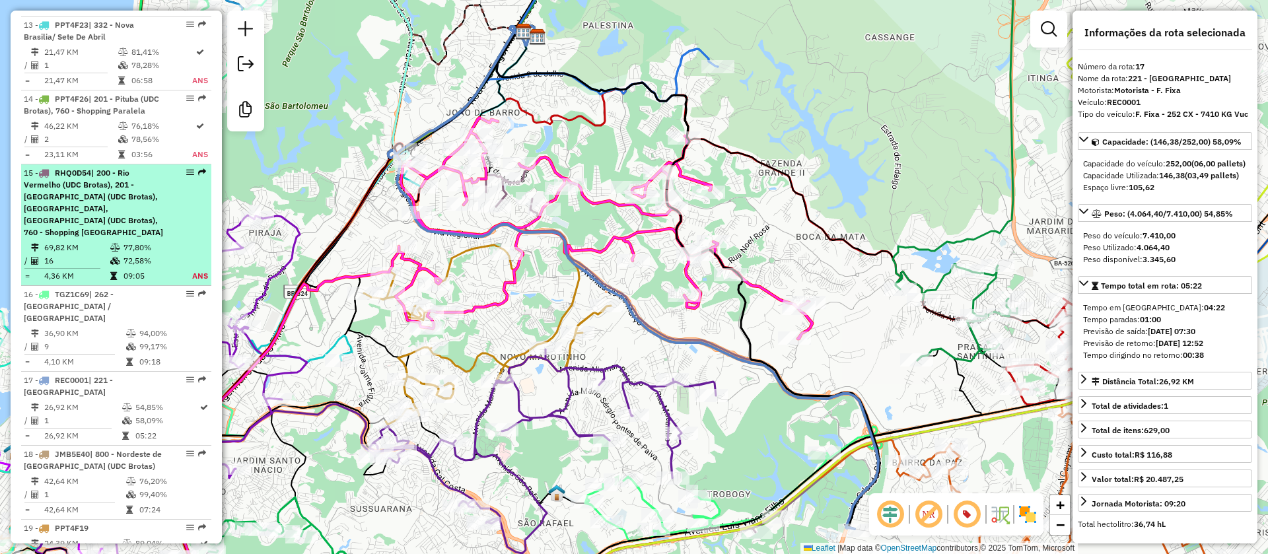
click at [153, 254] on td "72,58%" at bounding box center [150, 260] width 54 height 13
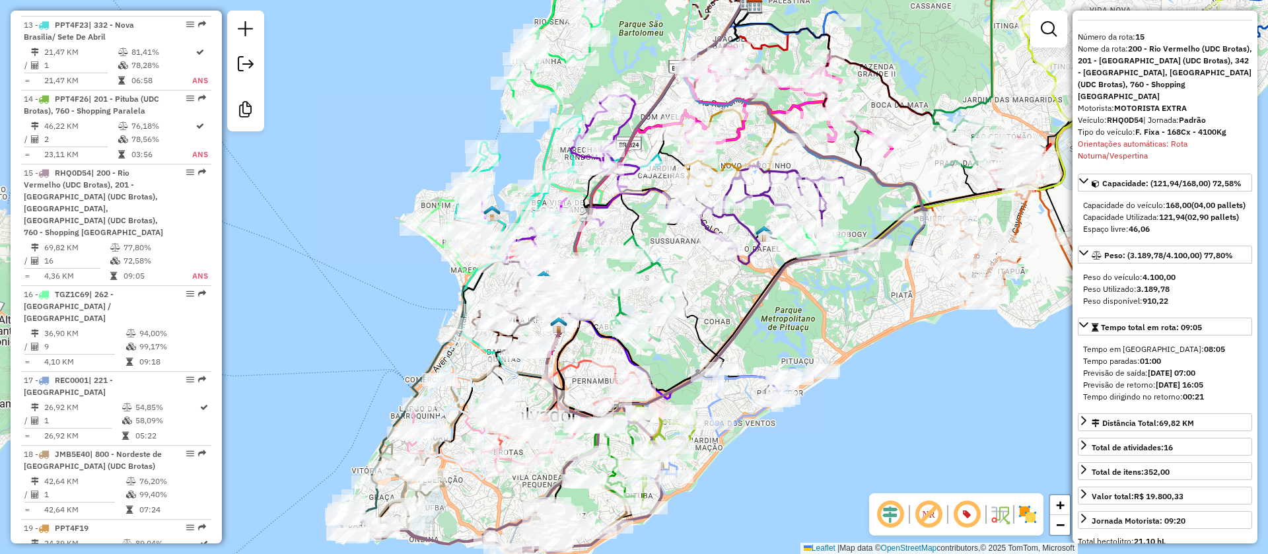
scroll to position [29, 0]
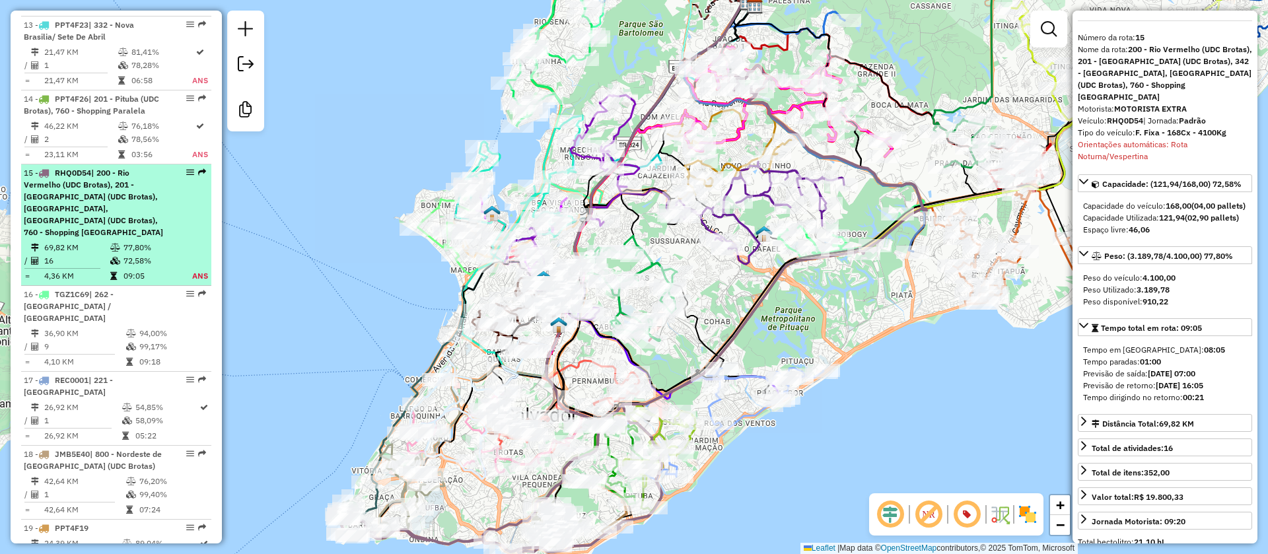
click at [194, 167] on div "15 - RHQ0D54 | 200 - Rio Vermelho (UDC Brotas), 201 - Pituba (UDC Brotas), 342 …" at bounding box center [116, 202] width 185 height 71
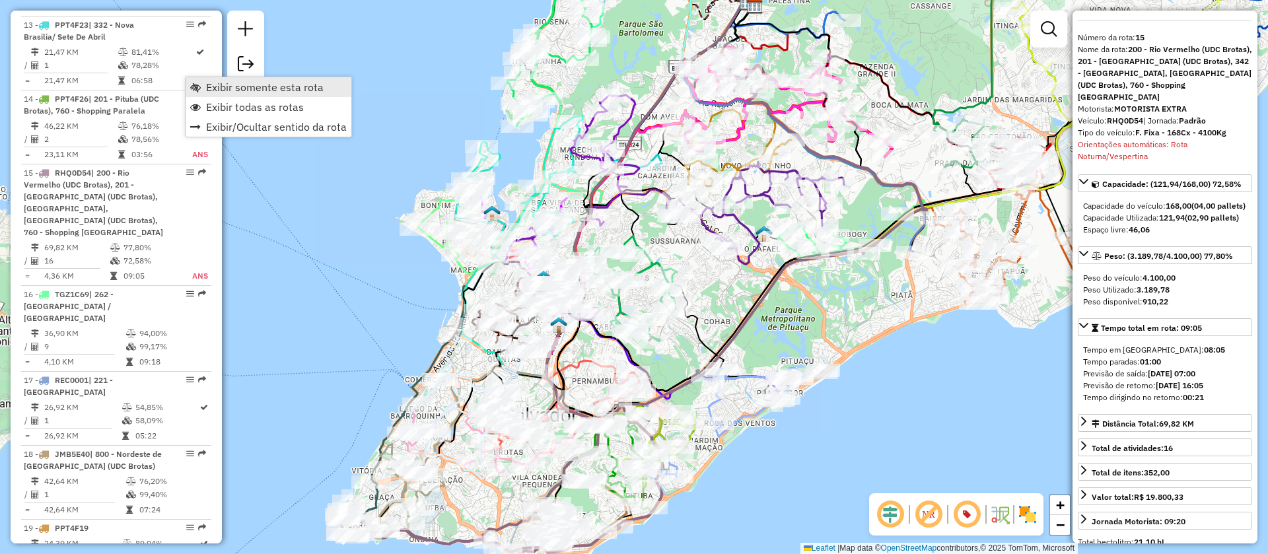
click at [229, 86] on span "Exibir somente esta rota" at bounding box center [265, 87] width 118 height 11
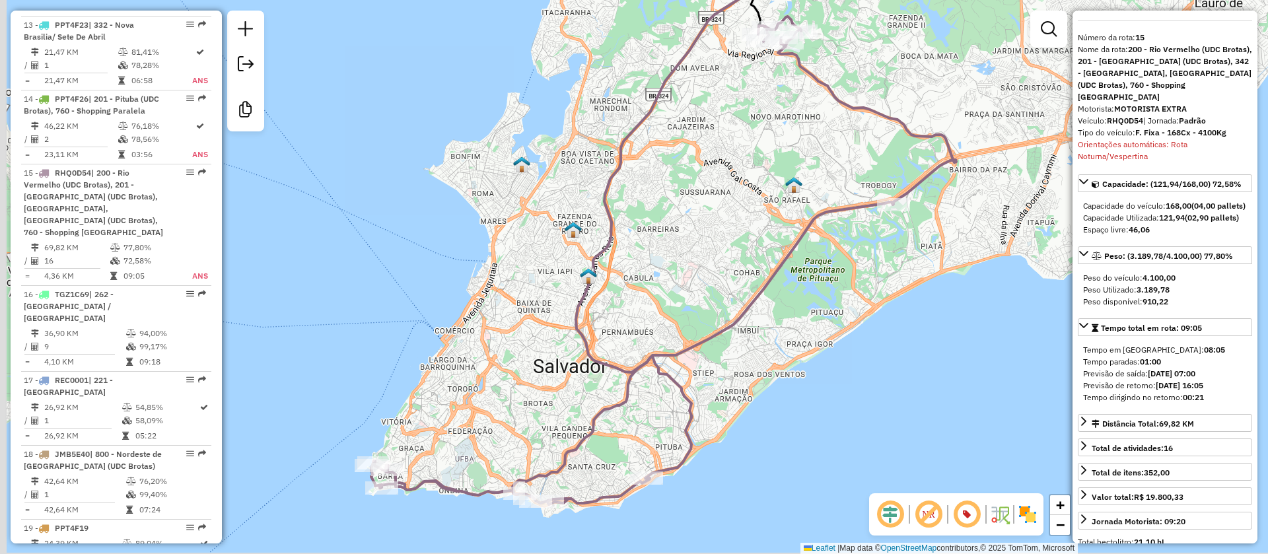
drag, startPoint x: 716, startPoint y: 256, endPoint x: 760, endPoint y: 179, distance: 88.7
click at [760, 179] on div "Janela de atendimento Grade de atendimento Capacidade Transportadoras Veículos …" at bounding box center [634, 277] width 1268 height 554
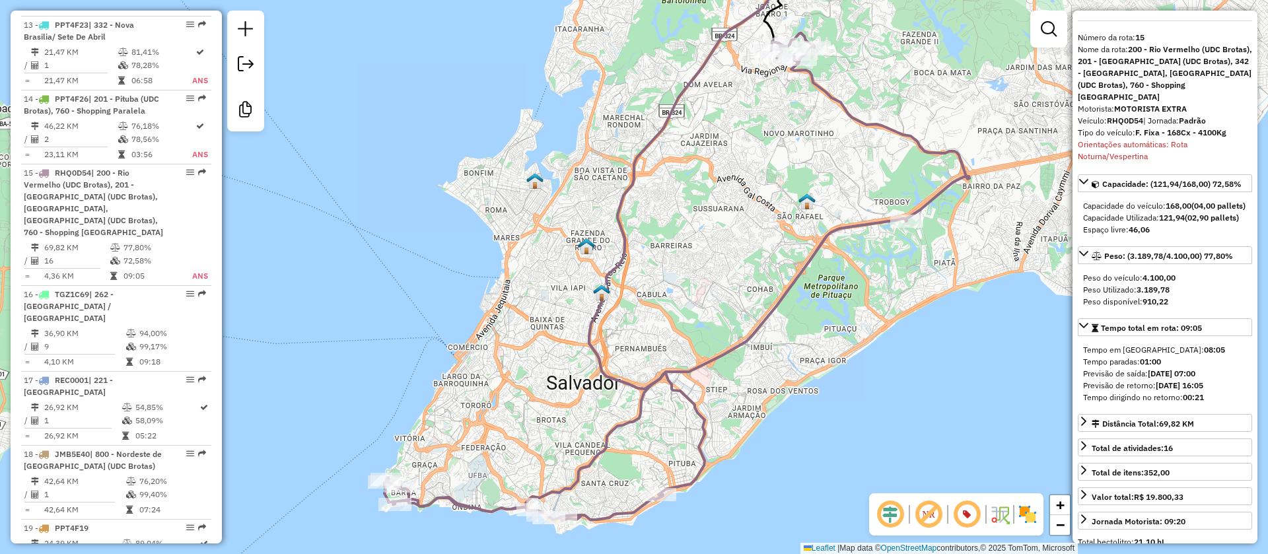
drag, startPoint x: 760, startPoint y: 179, endPoint x: 759, endPoint y: 224, distance: 45.6
click at [759, 224] on div "Janela de atendimento Grade de atendimento Capacidade Transportadoras Veículos …" at bounding box center [634, 277] width 1268 height 554
click at [829, 240] on icon at bounding box center [676, 277] width 585 height 488
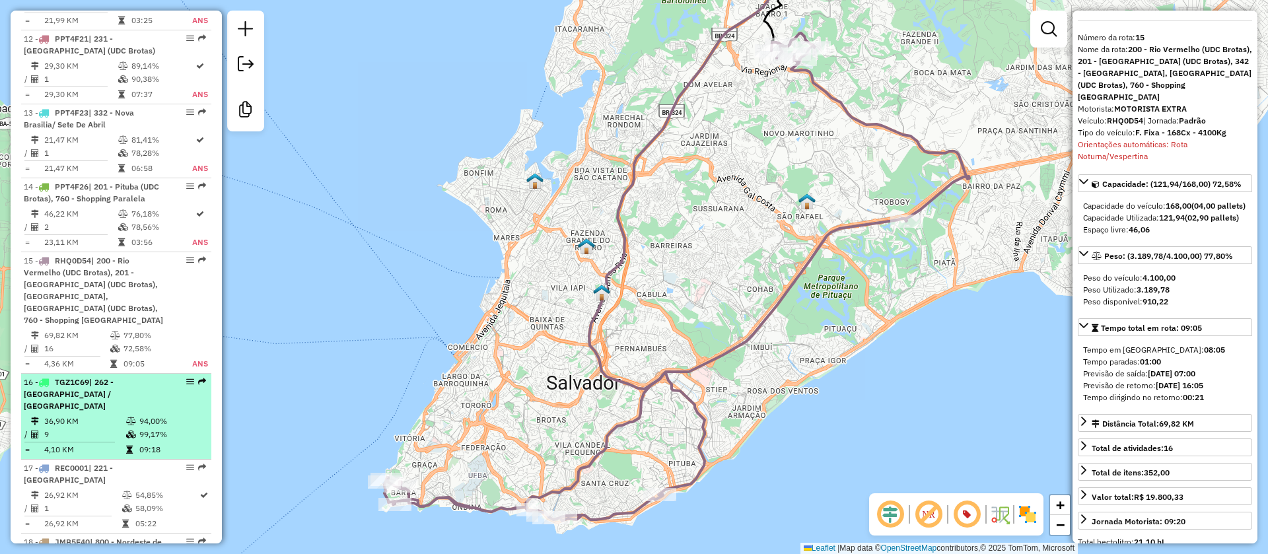
scroll to position [1536, 0]
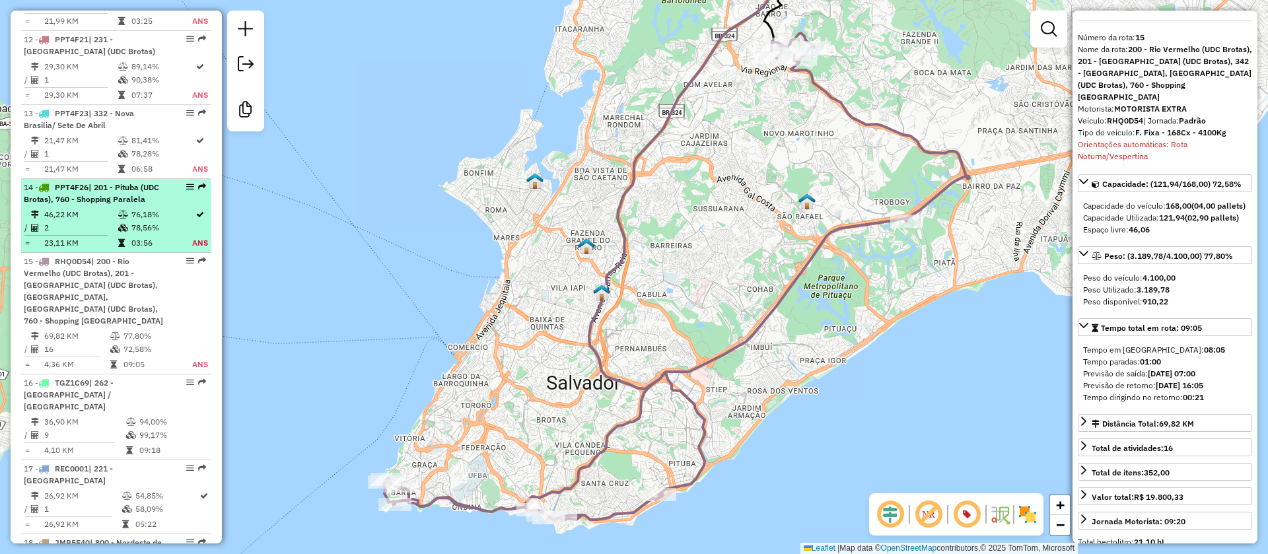
click at [158, 221] on td "78,56%" at bounding box center [161, 227] width 61 height 13
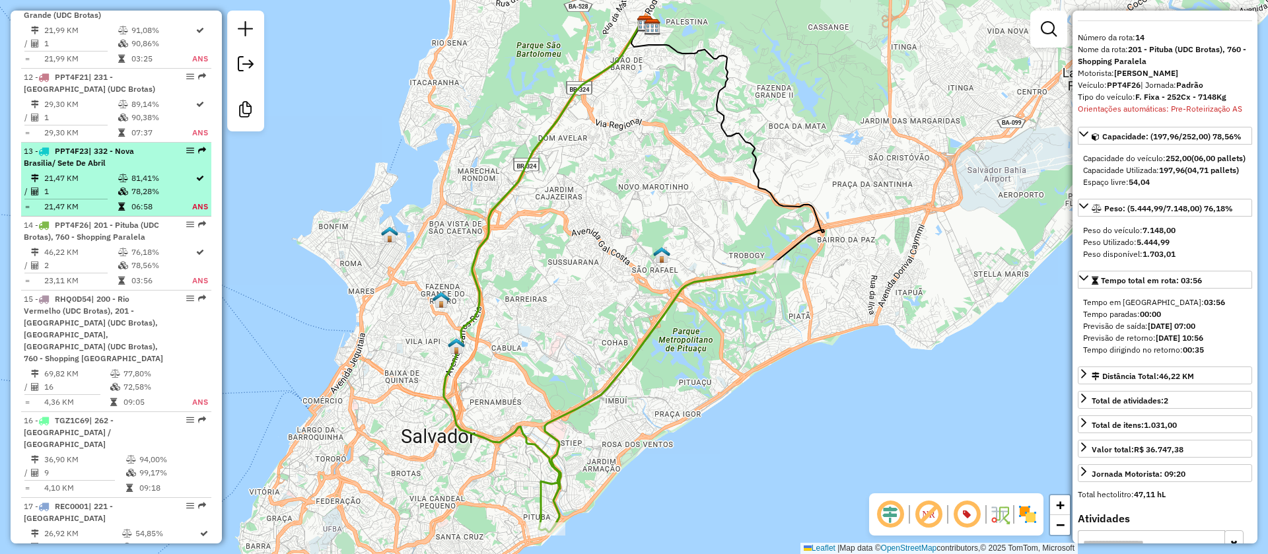
scroll to position [1489, 0]
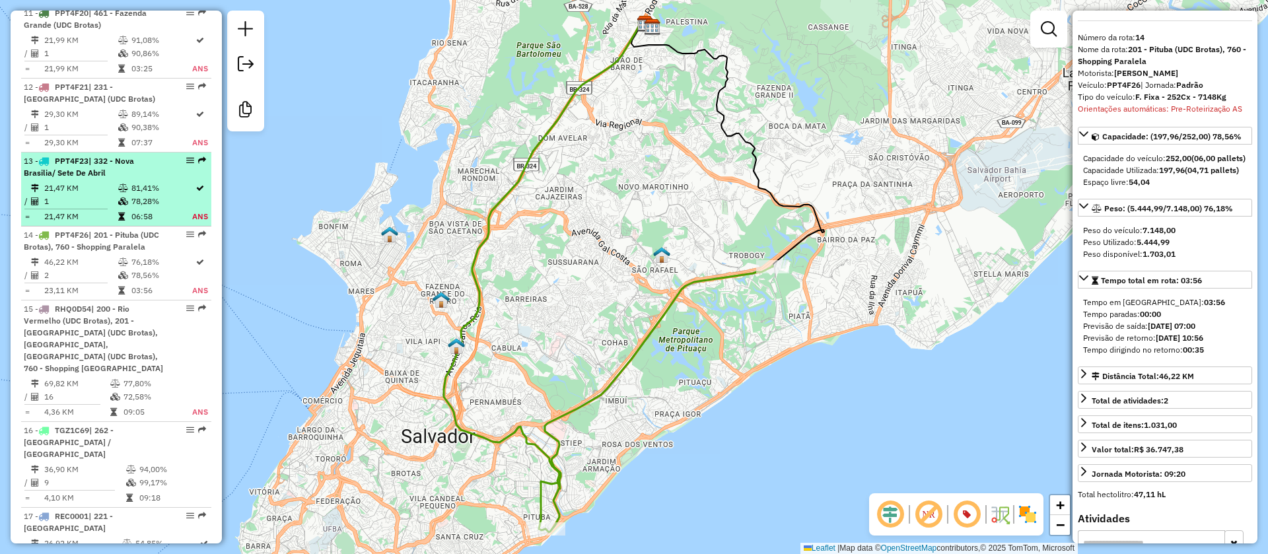
click at [145, 195] on td "78,28%" at bounding box center [161, 201] width 61 height 13
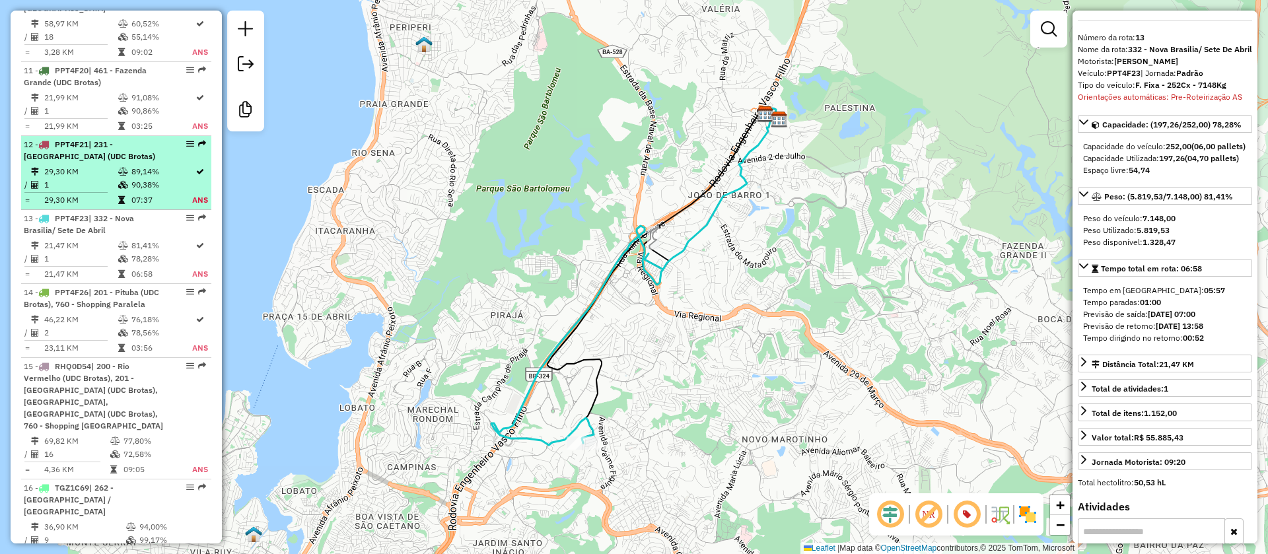
scroll to position [1429, 0]
click at [135, 180] on td "90,38%" at bounding box center [161, 186] width 61 height 13
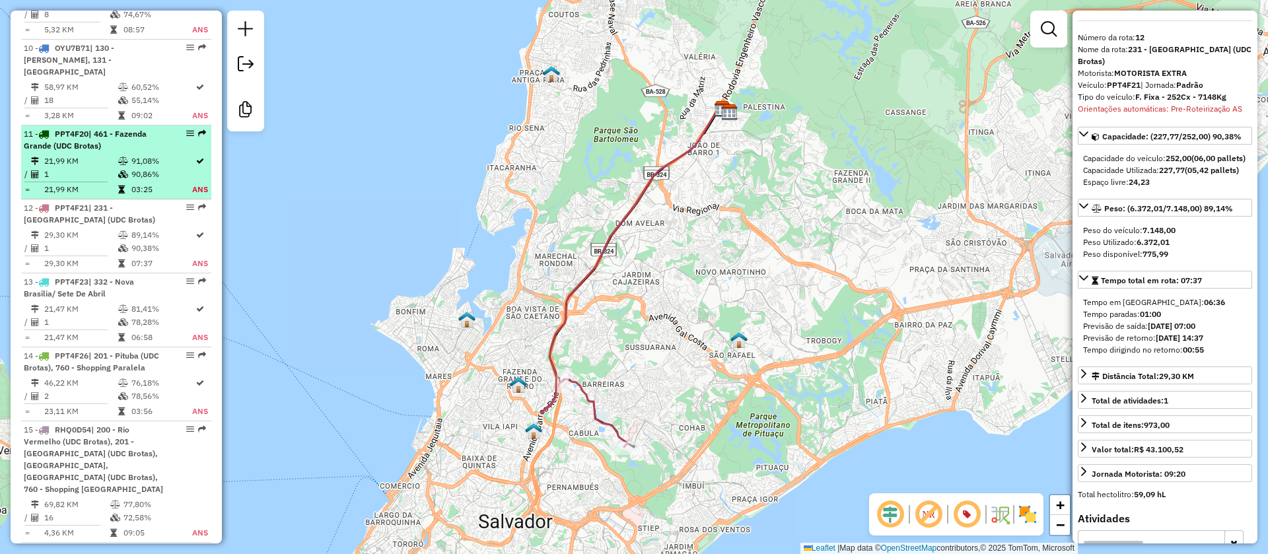
scroll to position [1366, 0]
click at [135, 170] on td "90,86%" at bounding box center [161, 176] width 61 height 13
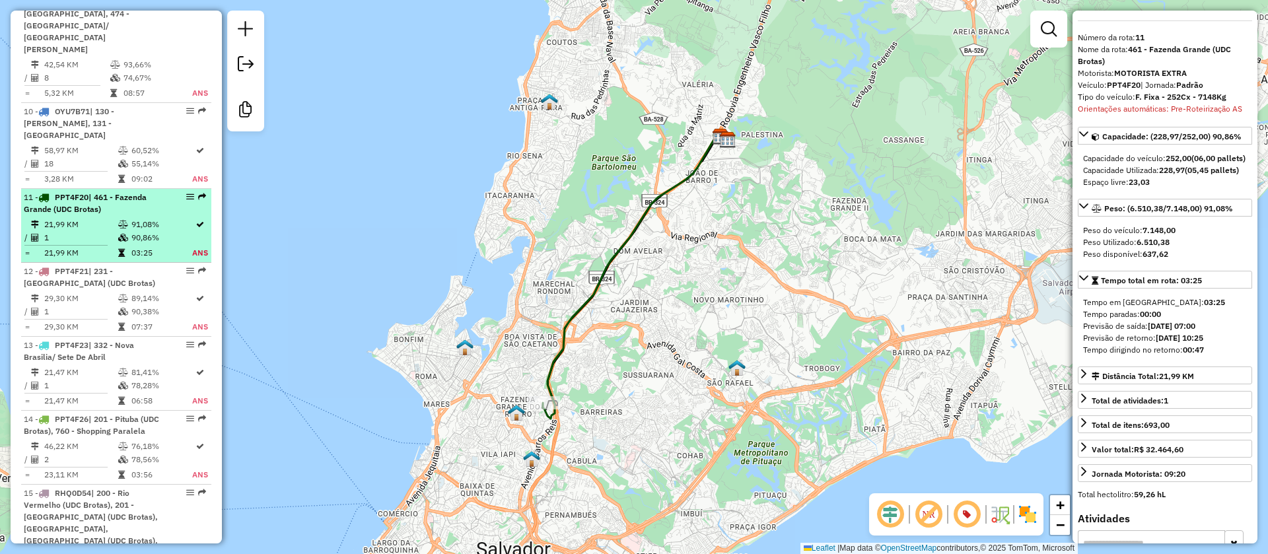
scroll to position [1303, 0]
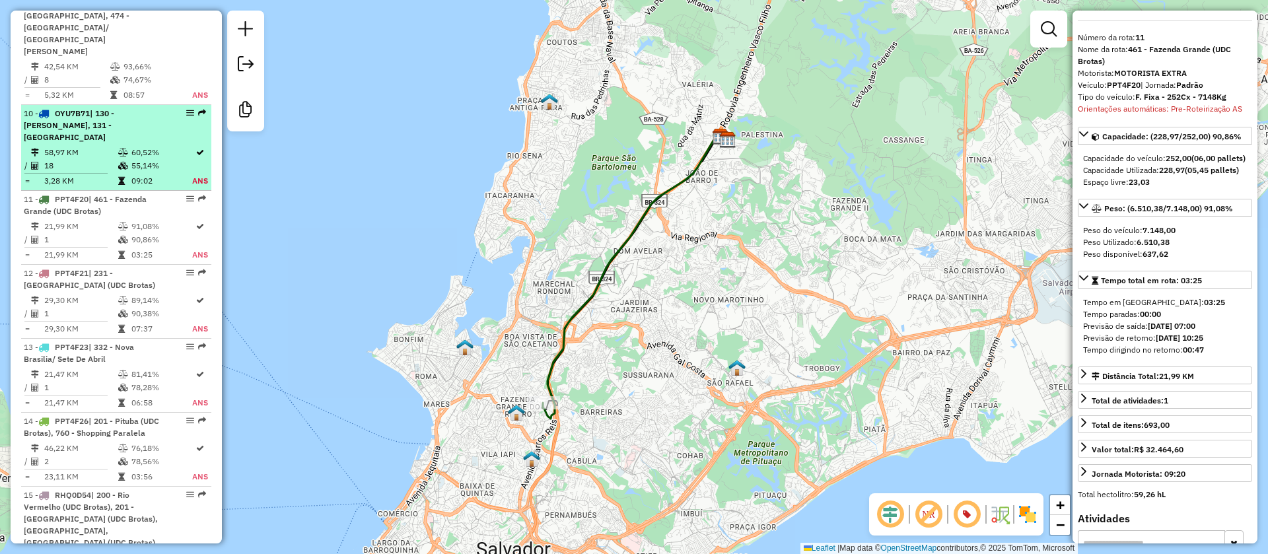
click at [137, 159] on td "55,14%" at bounding box center [161, 165] width 61 height 13
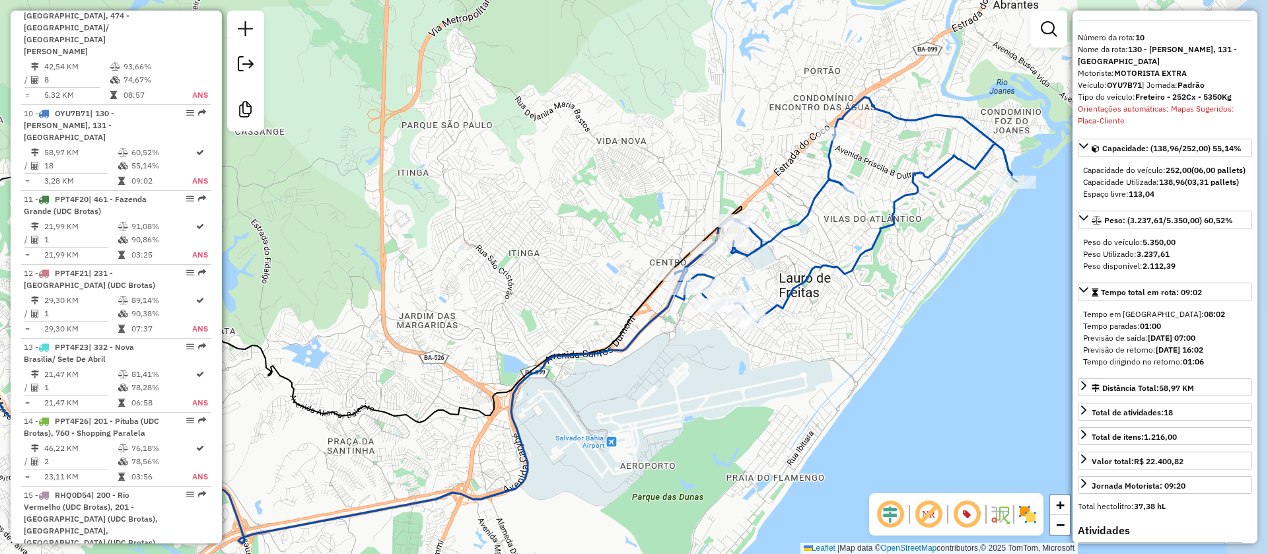
drag, startPoint x: 945, startPoint y: 346, endPoint x: 699, endPoint y: 389, distance: 249.3
click at [699, 389] on div "Janela de atendimento Grade de atendimento Capacidade Transportadoras Veículos …" at bounding box center [634, 277] width 1268 height 554
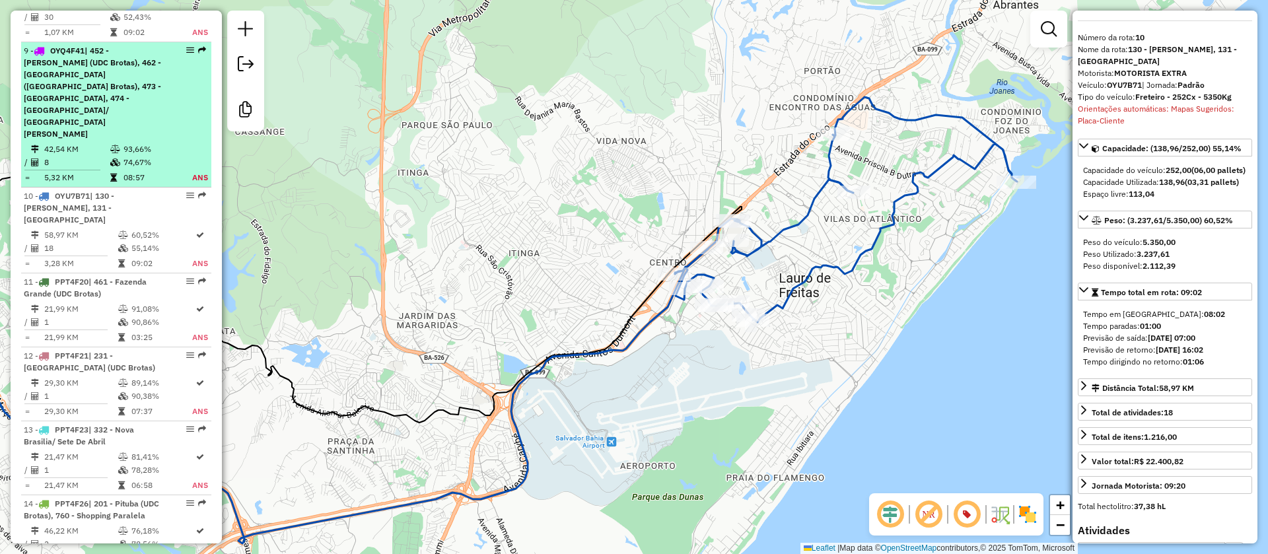
scroll to position [1219, 0]
click at [140, 156] on td "74,67%" at bounding box center [150, 162] width 54 height 13
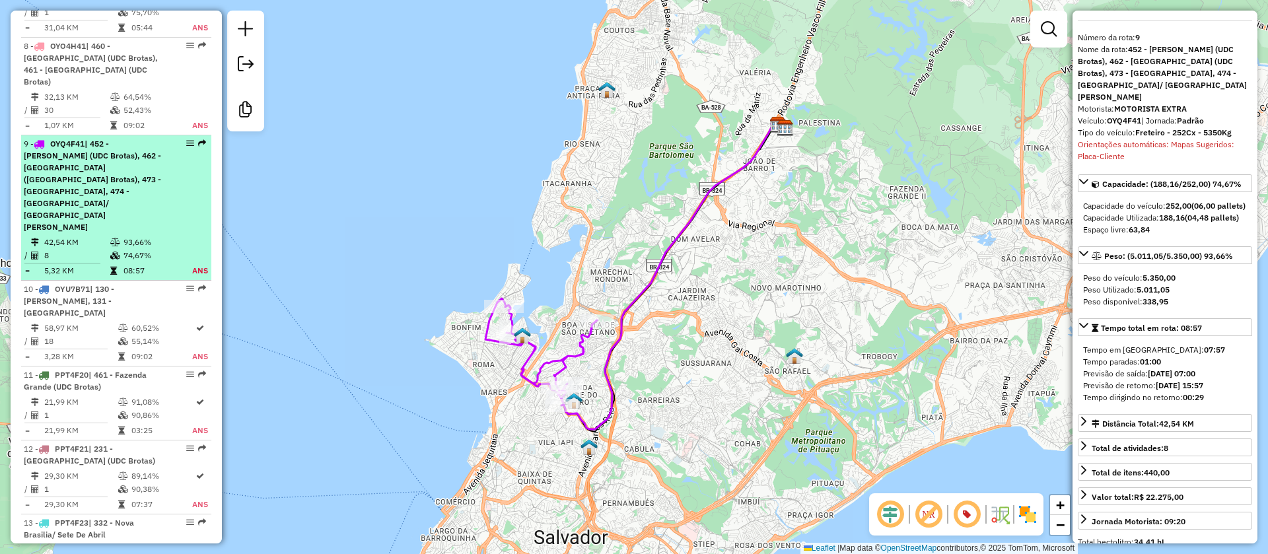
scroll to position [1128, 0]
click at [141, 234] on td "93,66%" at bounding box center [150, 240] width 54 height 13
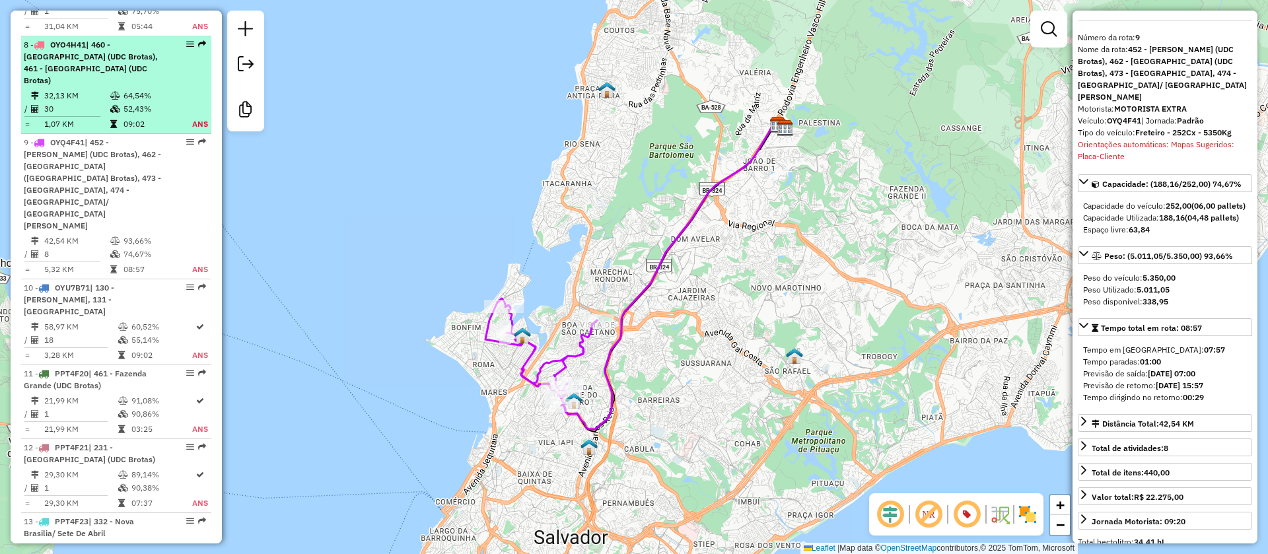
click at [154, 102] on td "52,43%" at bounding box center [150, 108] width 54 height 13
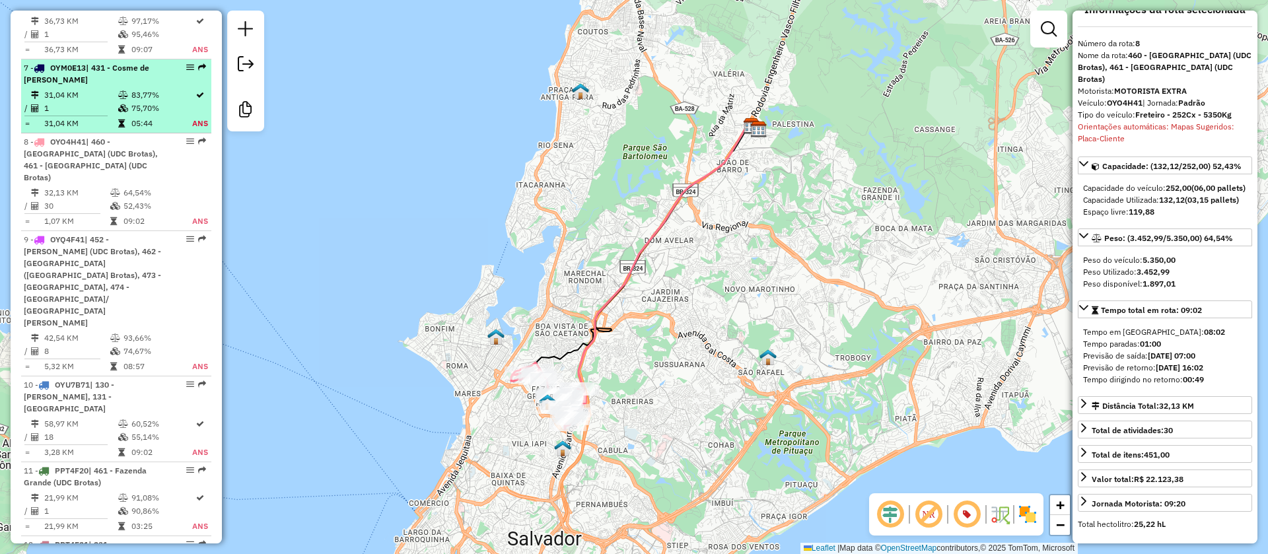
scroll to position [1029, 0]
click at [158, 104] on td "75,70%" at bounding box center [161, 110] width 61 height 13
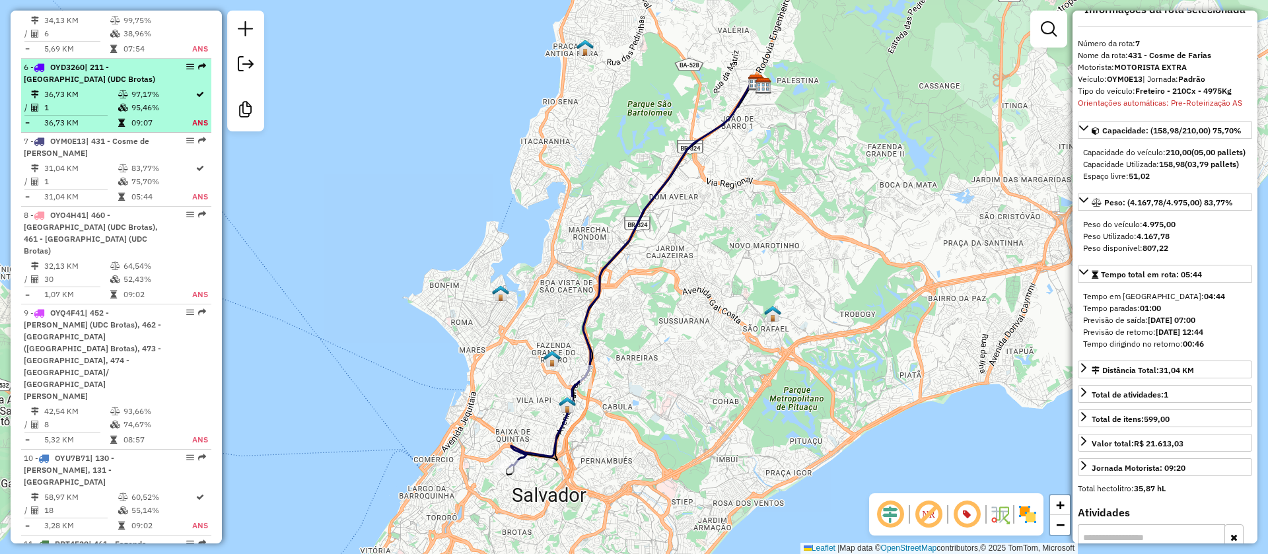
scroll to position [956, 0]
click at [139, 103] on td "95,46%" at bounding box center [161, 109] width 61 height 13
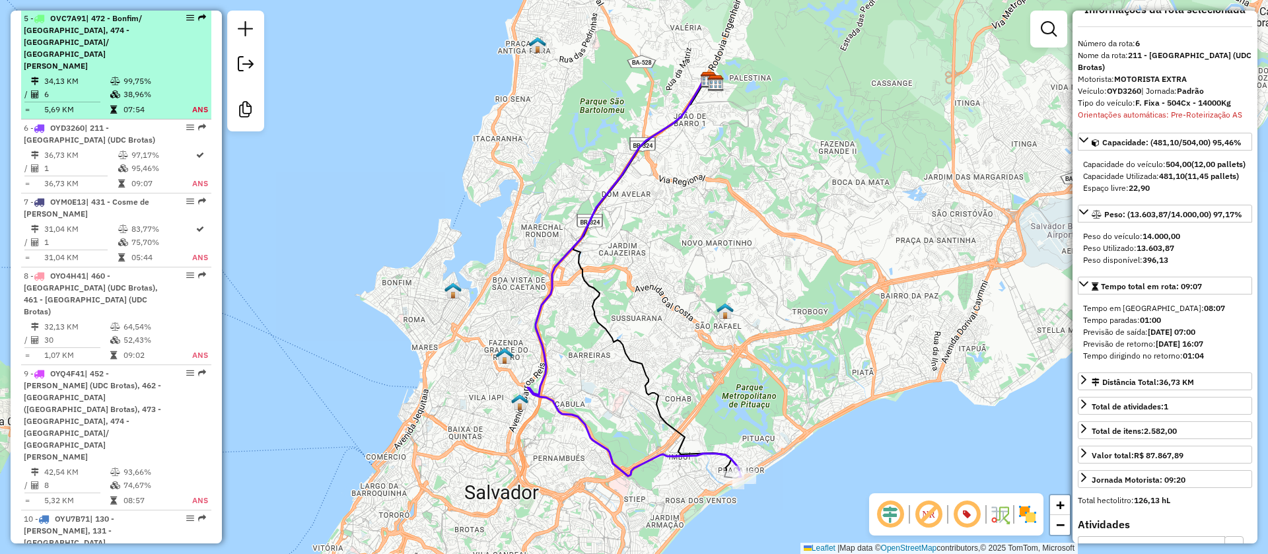
scroll to position [897, 0]
click at [140, 104] on td "07:54" at bounding box center [150, 110] width 54 height 13
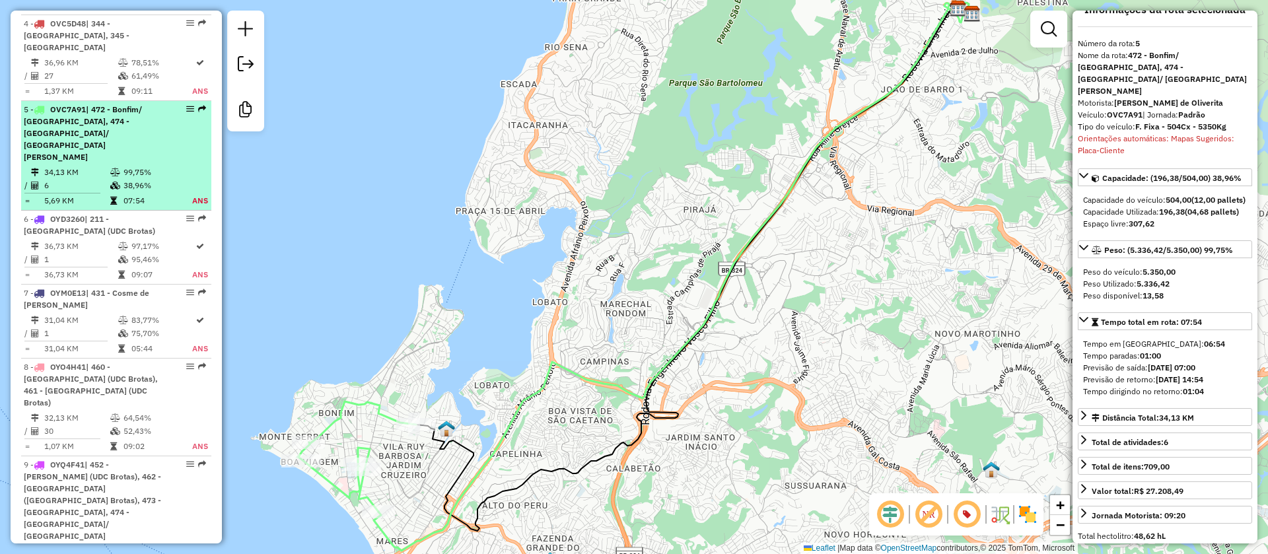
scroll to position [807, 0]
click at [140, 83] on td "09:11" at bounding box center [161, 89] width 61 height 13
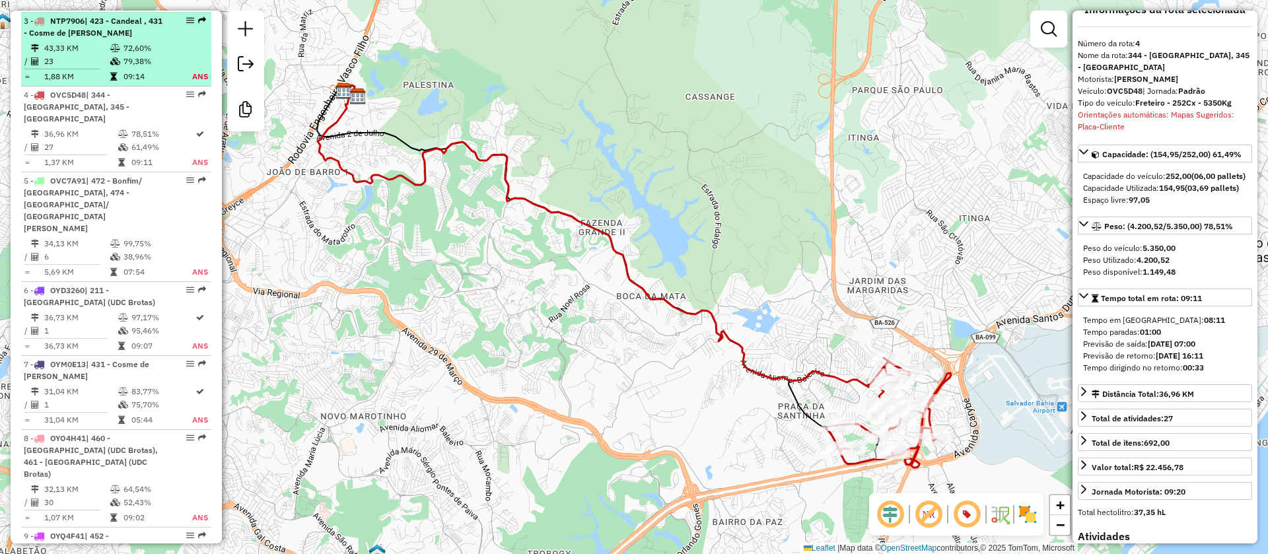
scroll to position [723, 0]
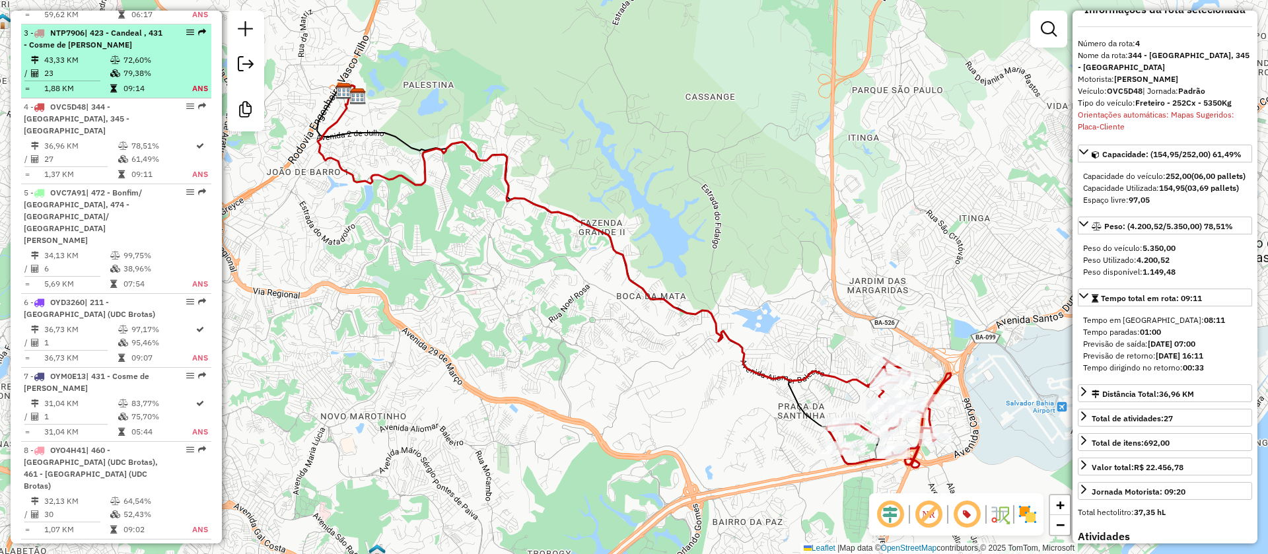
click at [139, 62] on td "72,60%" at bounding box center [150, 59] width 54 height 13
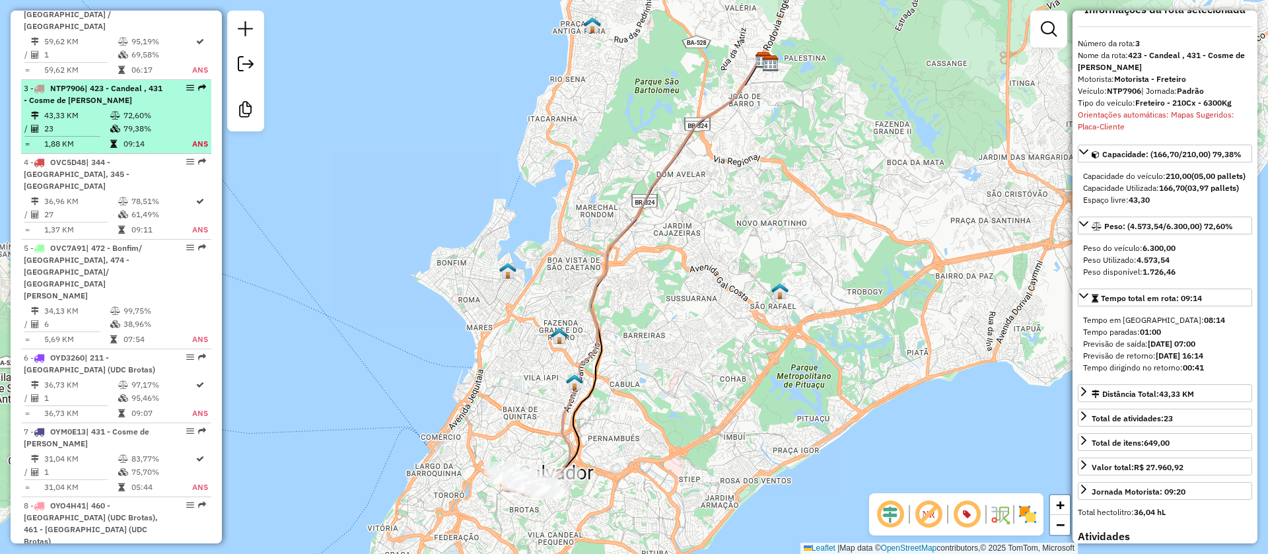
scroll to position [665, 0]
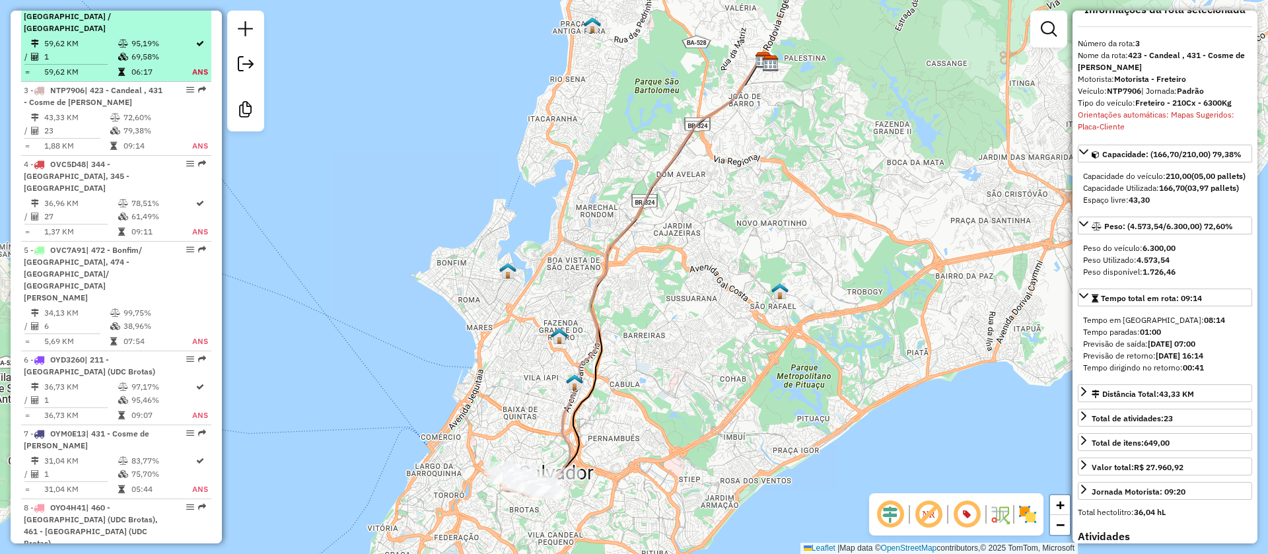
click at [135, 67] on td "06:17" at bounding box center [161, 71] width 61 height 13
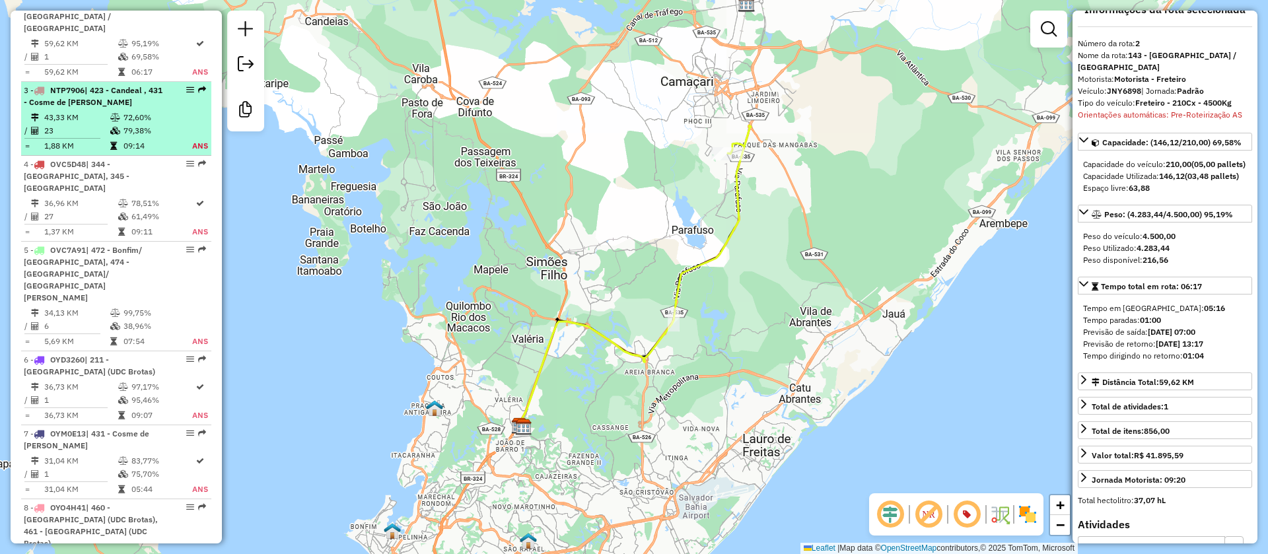
click at [134, 112] on td "72,60%" at bounding box center [150, 117] width 54 height 13
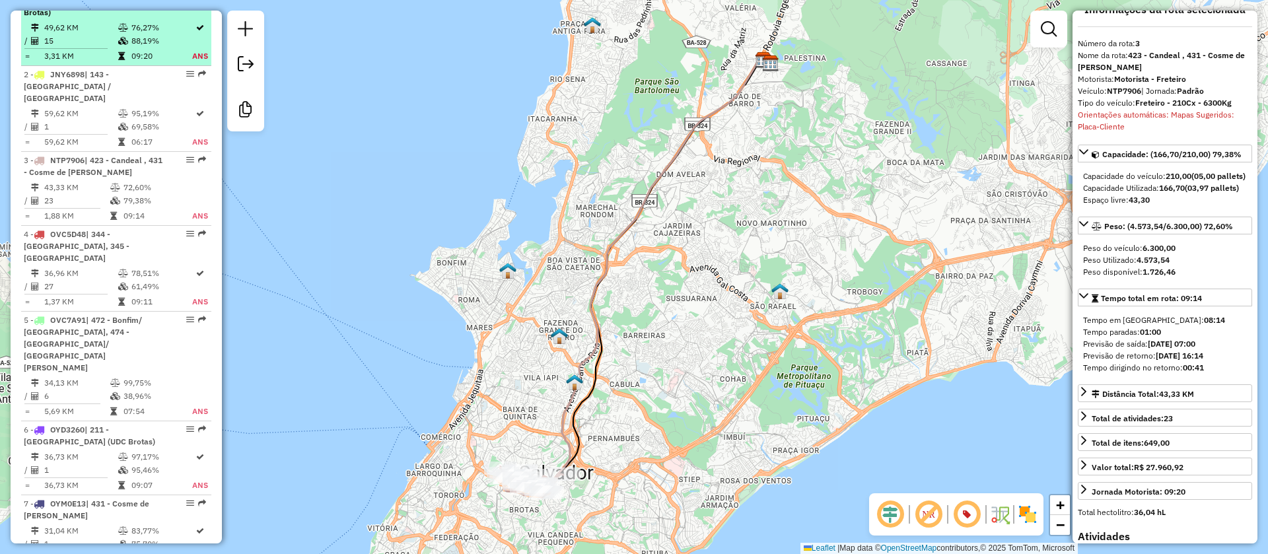
scroll to position [590, 0]
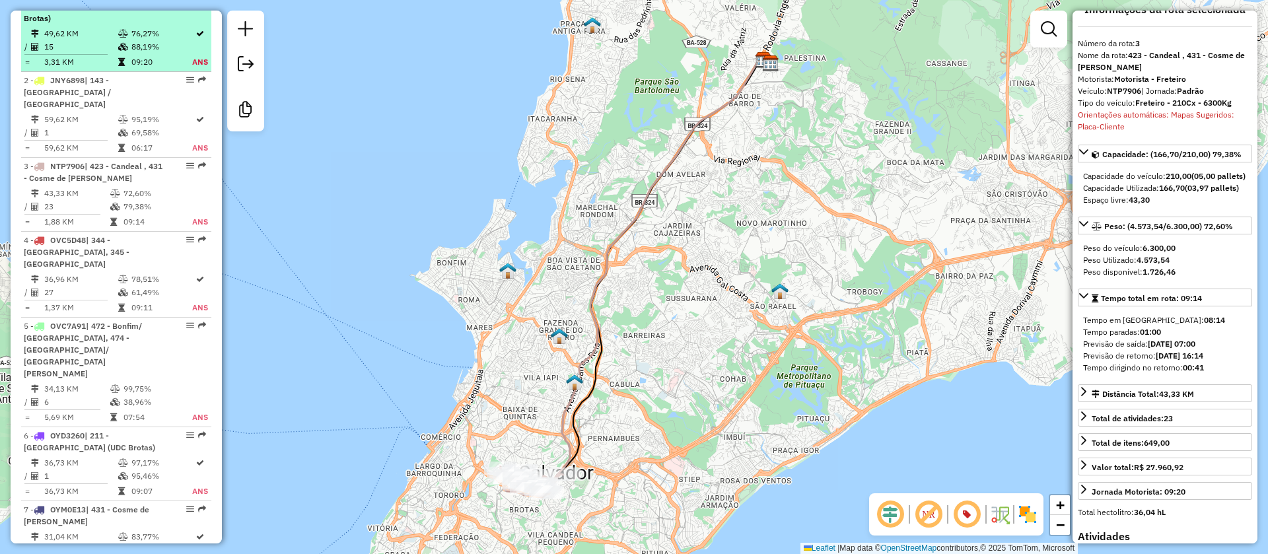
click at [147, 53] on td "88,19%" at bounding box center [161, 46] width 61 height 13
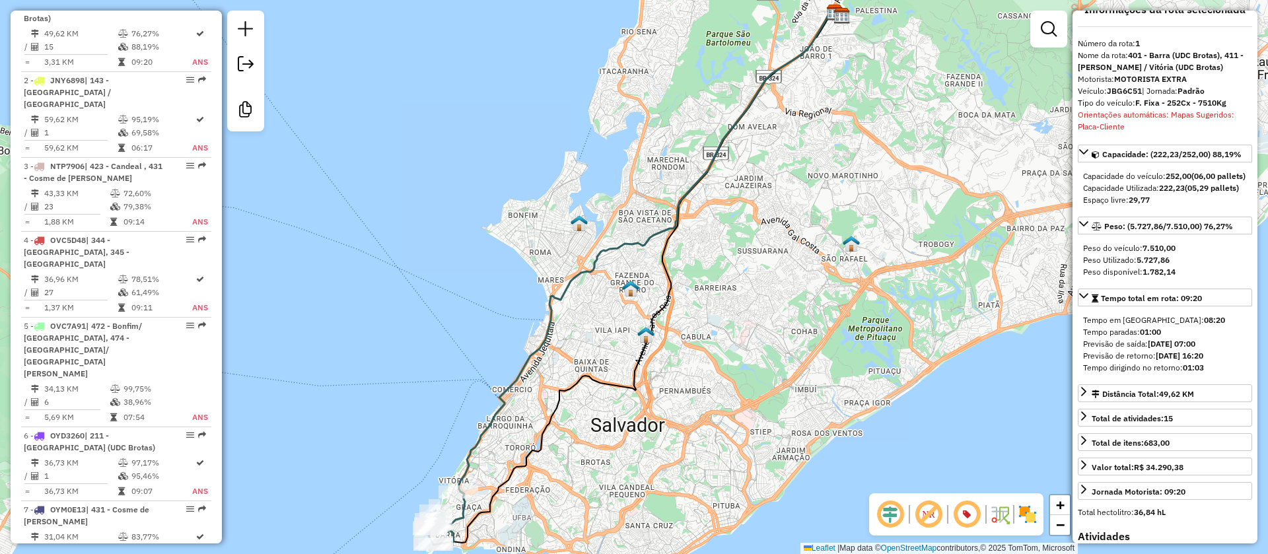
scroll to position [0, 0]
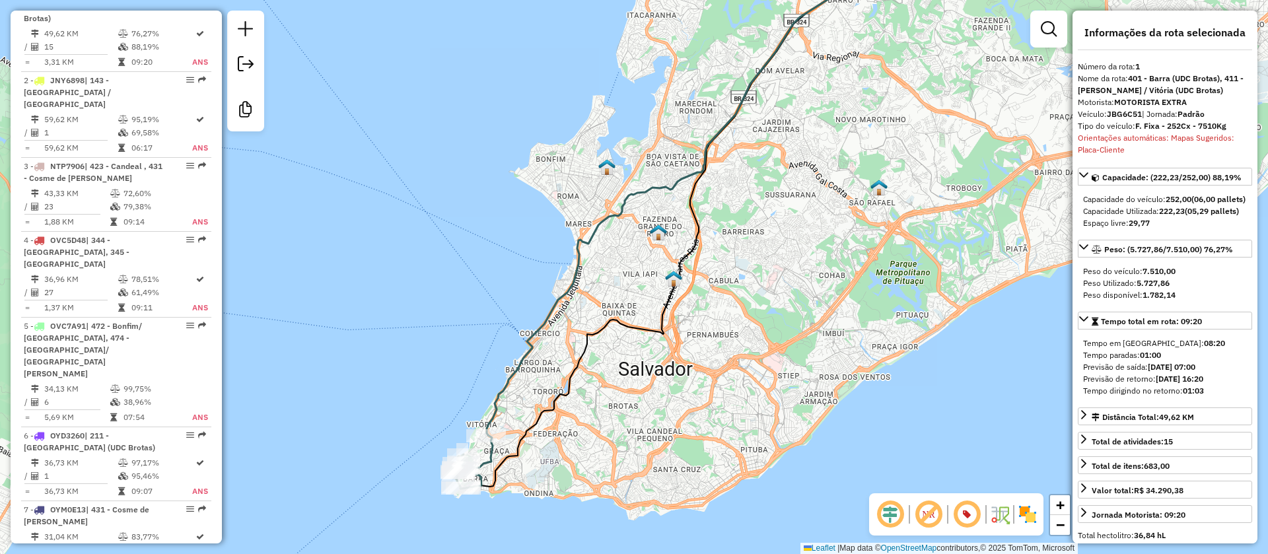
drag, startPoint x: 767, startPoint y: 329, endPoint x: 771, endPoint y: 320, distance: 10.1
click at [771, 320] on div "Janela de atendimento Grade de atendimento Capacidade Transportadoras Veículos …" at bounding box center [634, 277] width 1268 height 554
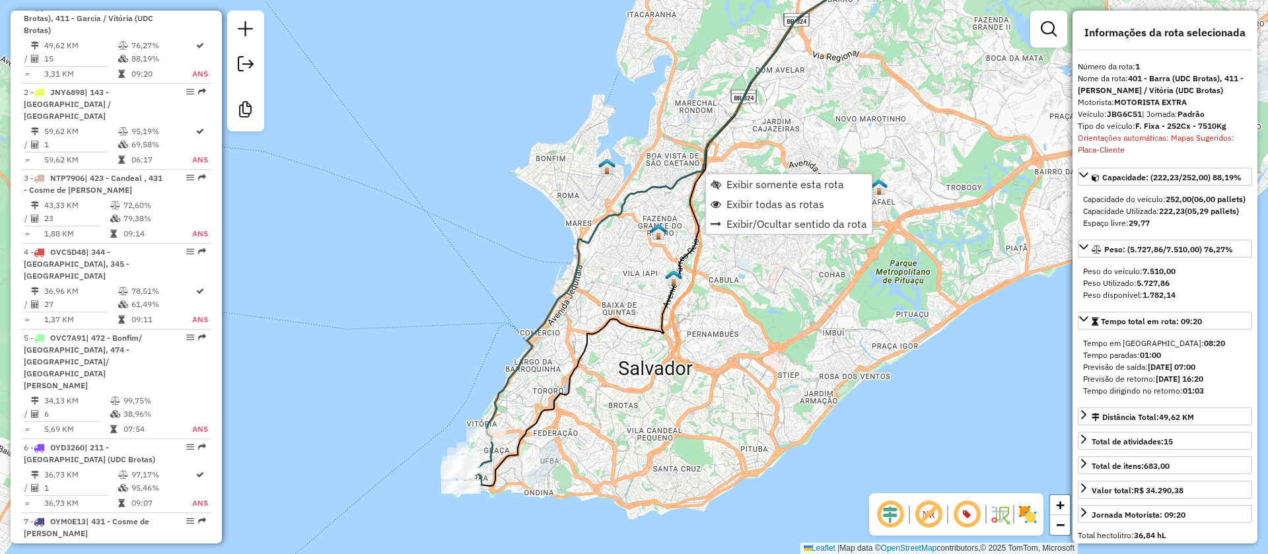
scroll to position [577, 0]
click at [739, 205] on span "Exibir todas as rotas" at bounding box center [775, 204] width 98 height 11
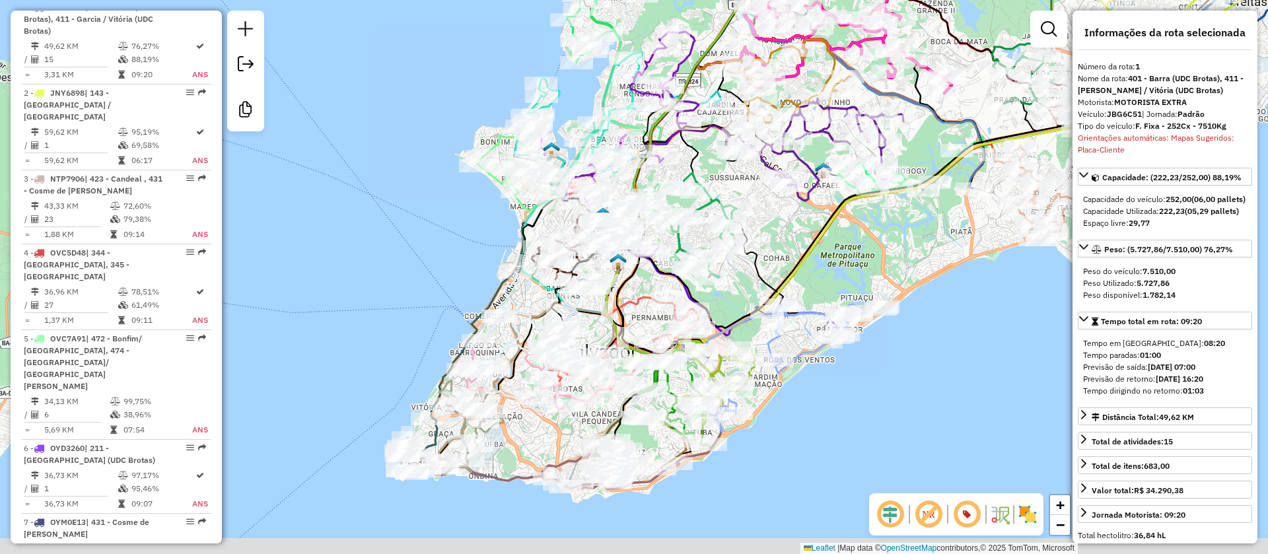
drag, startPoint x: 897, startPoint y: 434, endPoint x: 839, endPoint y: 418, distance: 60.4
click at [839, 418] on div "Janela de atendimento Grade de atendimento Capacidade Transportadoras Veículos …" at bounding box center [634, 277] width 1268 height 554
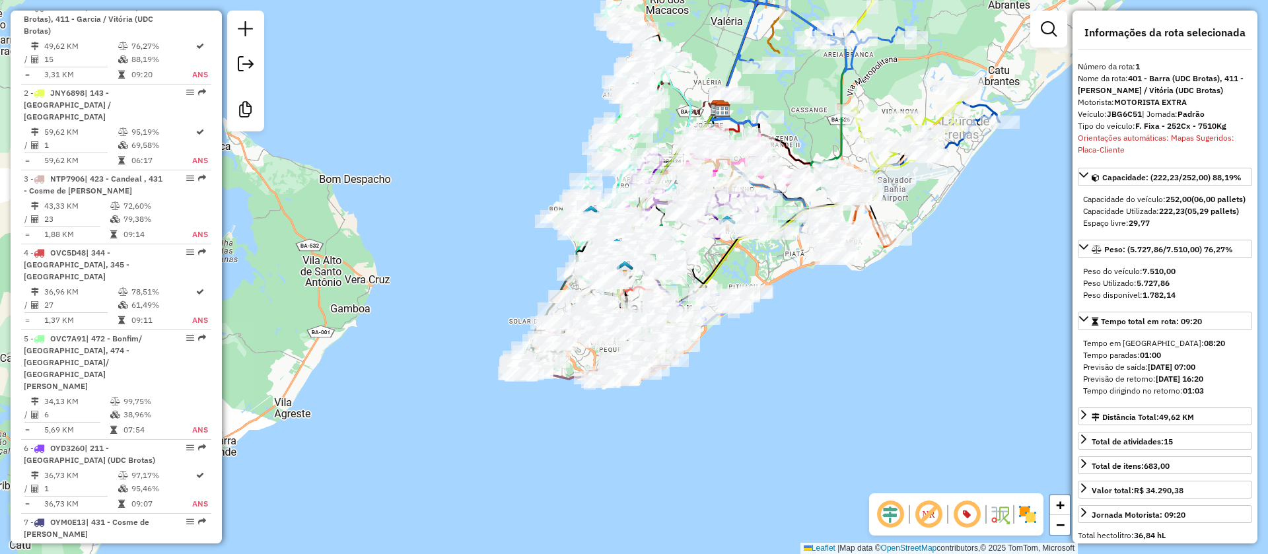
click at [931, 511] on em at bounding box center [928, 514] width 32 height 32
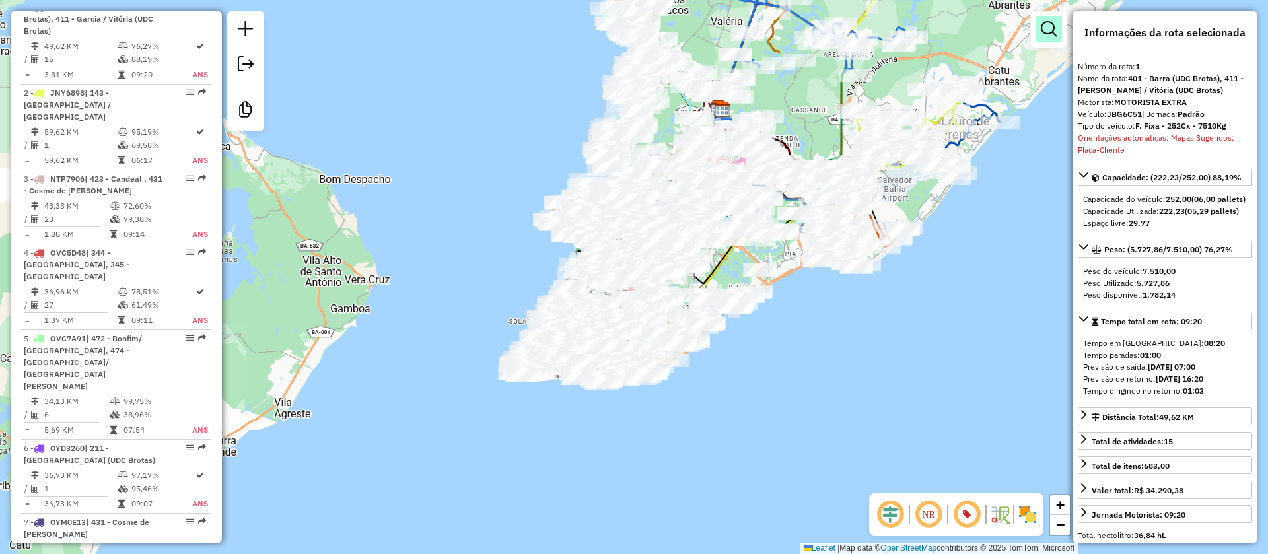
click at [1052, 30] on em at bounding box center [1048, 29] width 16 height 16
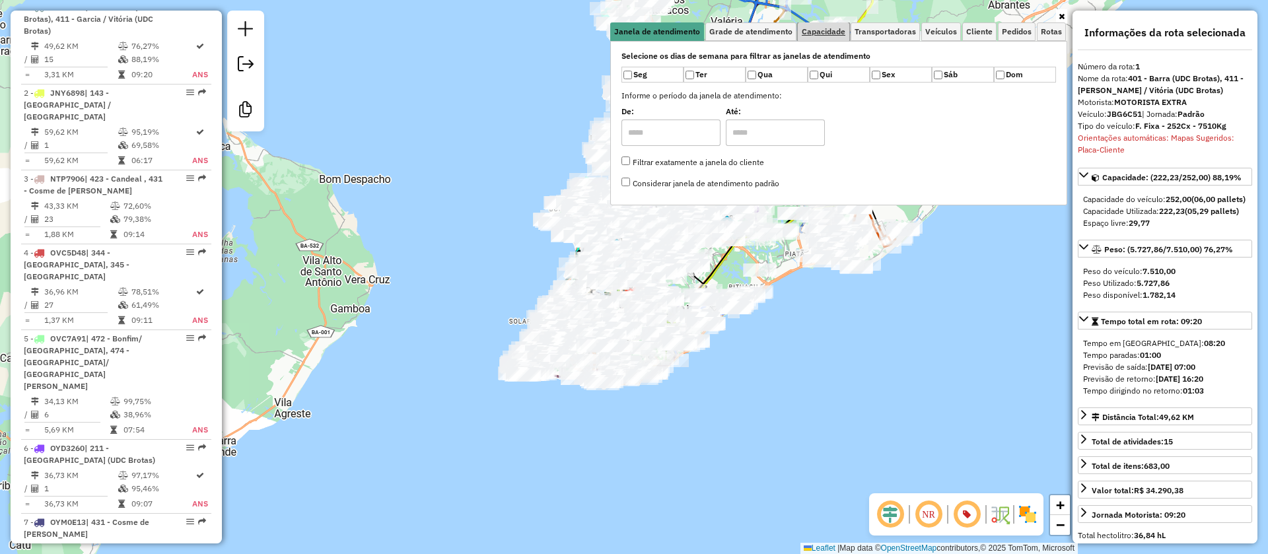
click at [826, 34] on span "Capacidade" at bounding box center [823, 32] width 44 height 8
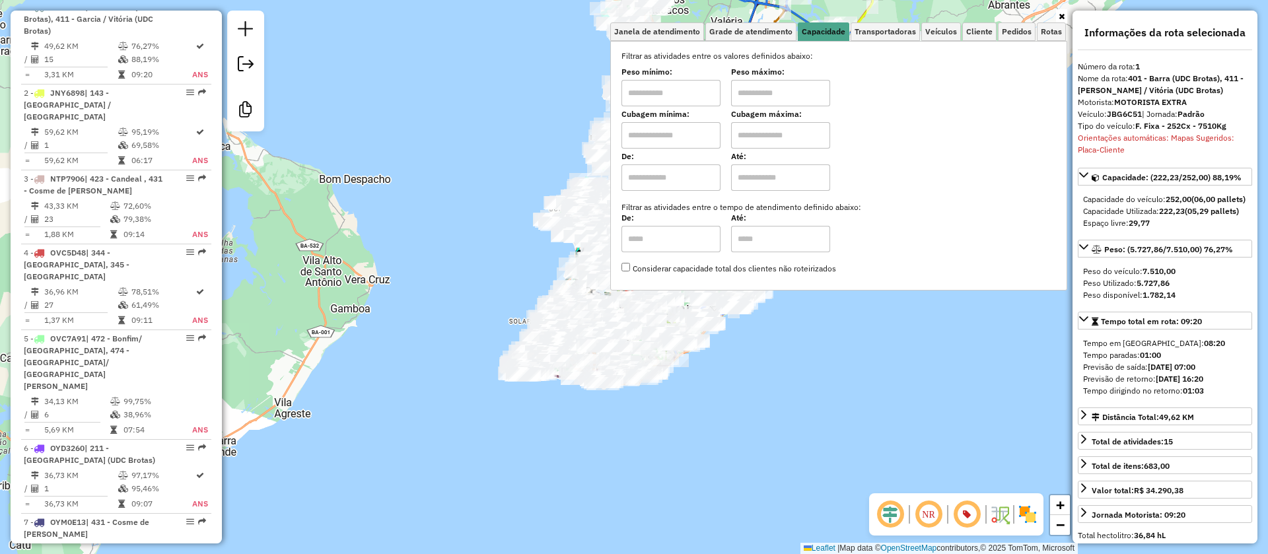
click at [668, 142] on input "text" at bounding box center [670, 135] width 99 height 26
click at [694, 129] on input "text" at bounding box center [670, 135] width 99 height 26
type input "****"
click at [757, 129] on input "text" at bounding box center [780, 135] width 99 height 26
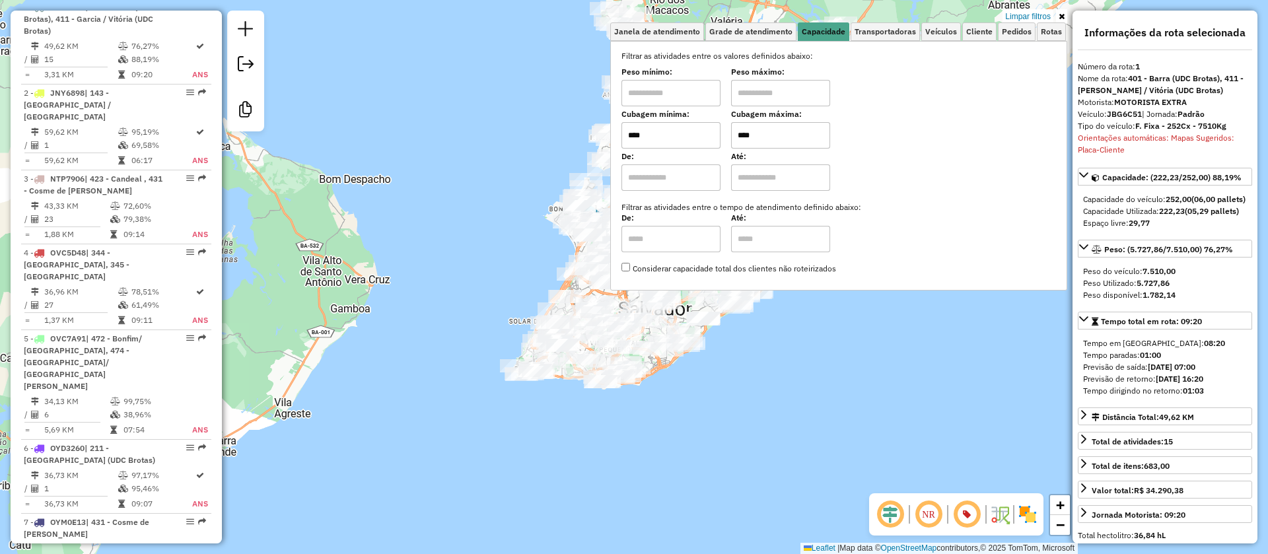
type input "****"
click at [770, 341] on div "Limpar filtros Janela de atendimento Grade de atendimento Capacidade Transporta…" at bounding box center [634, 277] width 1268 height 554
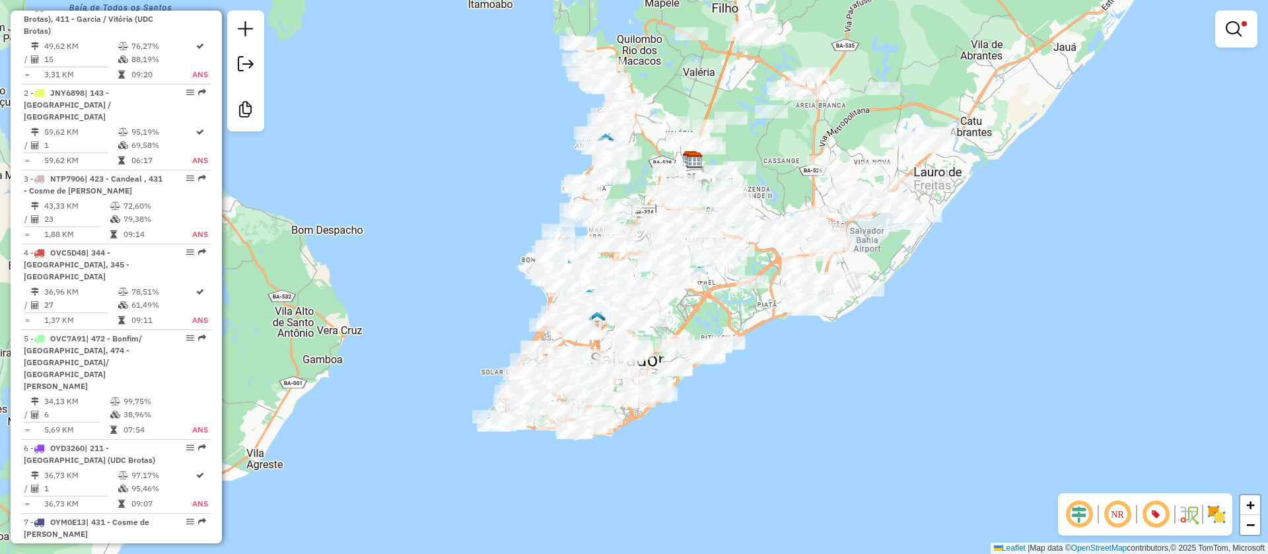
drag, startPoint x: 821, startPoint y: 310, endPoint x: 793, endPoint y: 361, distance: 57.9
click at [793, 361] on div "Limpar filtros Janela de atendimento Grade de atendimento Capacidade Transporta…" at bounding box center [634, 277] width 1268 height 554
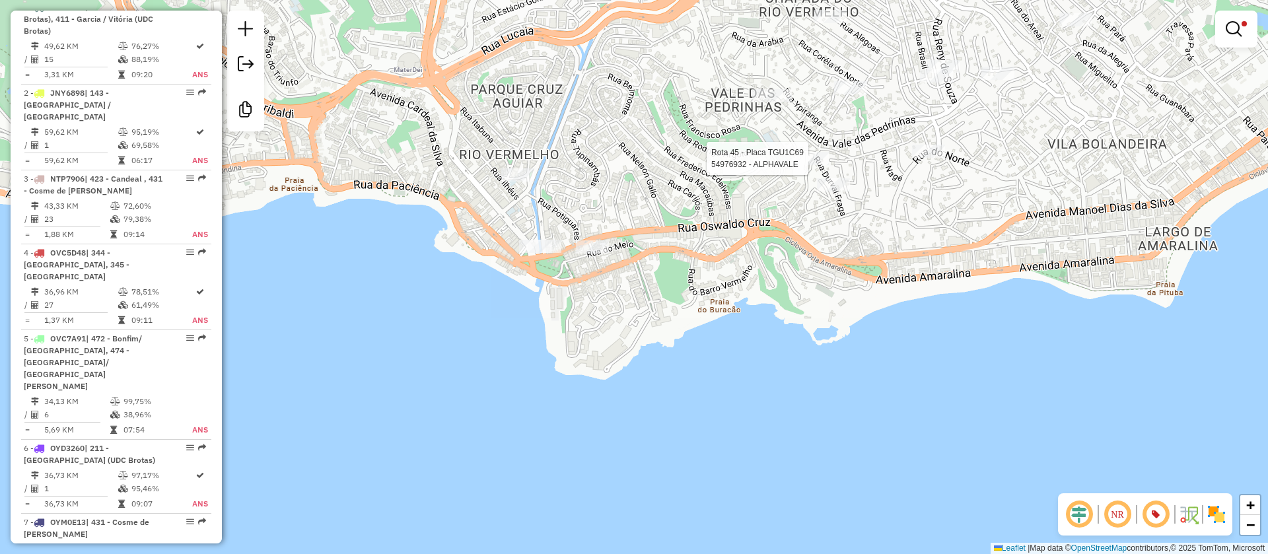
select select "**********"
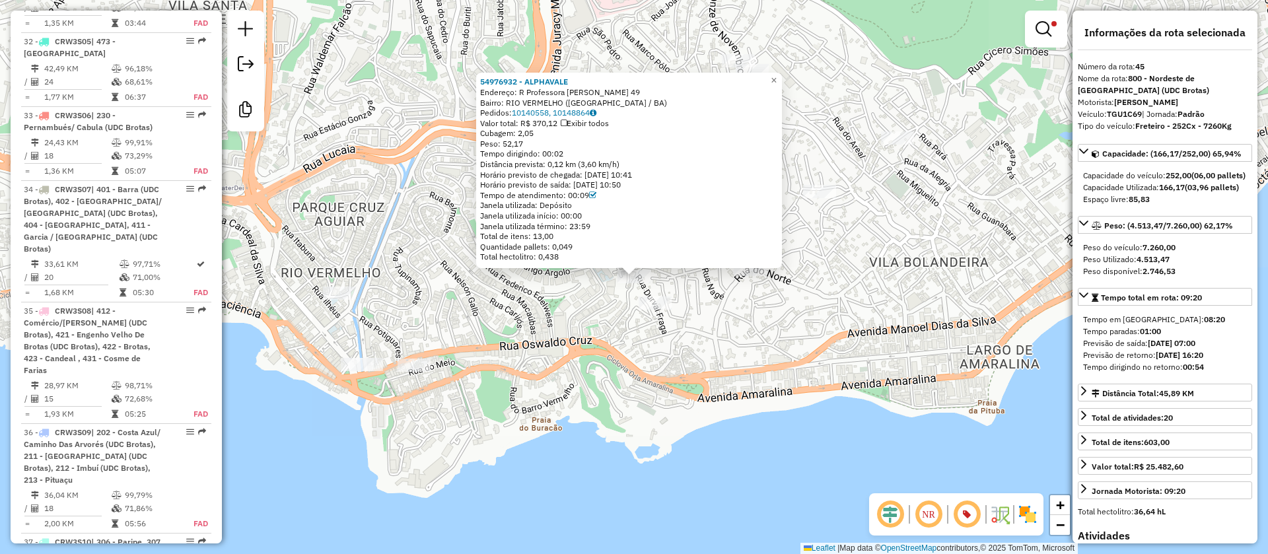
scroll to position [4223, 0]
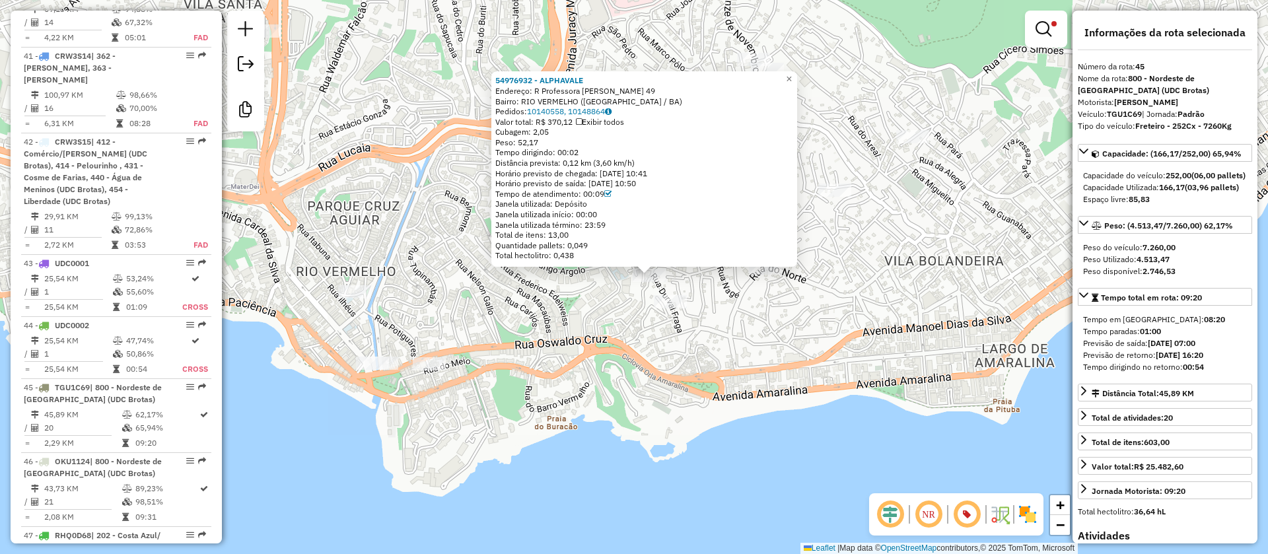
drag, startPoint x: 702, startPoint y: 382, endPoint x: 755, endPoint y: 380, distance: 53.5
click at [755, 380] on div "54976932 - ALPHAVALE Endereço: R Professora Natália Vinhais 49 Bairro: RIO VERM…" at bounding box center [634, 277] width 1268 height 554
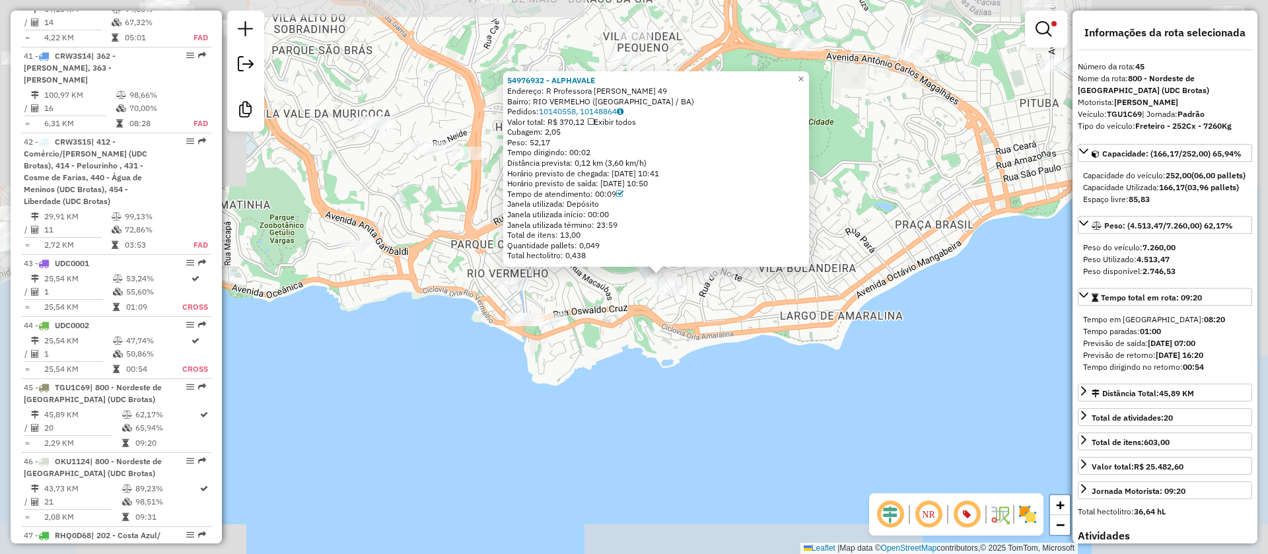
click at [733, 345] on div "54976932 - ALPHAVALE Endereço: R Professora Natália Vinhais 49 Bairro: RIO VERM…" at bounding box center [634, 277] width 1268 height 554
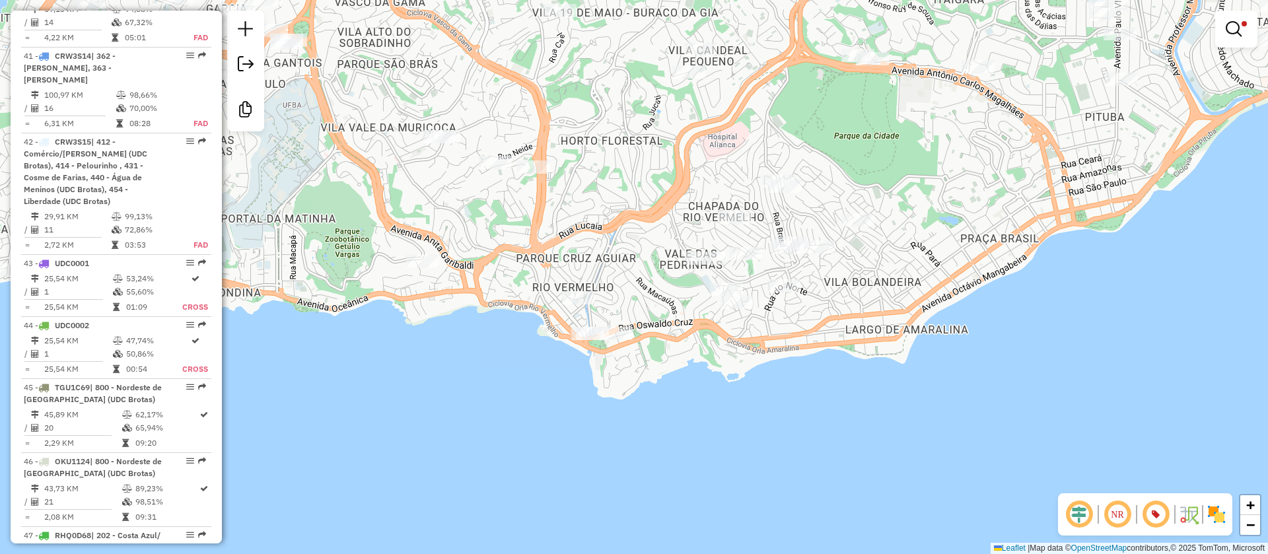
drag, startPoint x: 693, startPoint y: 316, endPoint x: 751, endPoint y: 327, distance: 59.1
click at [751, 327] on div "Limpar filtros Janela de atendimento Grade de atendimento Capacidade Transporta…" at bounding box center [634, 277] width 1268 height 554
select select "**********"
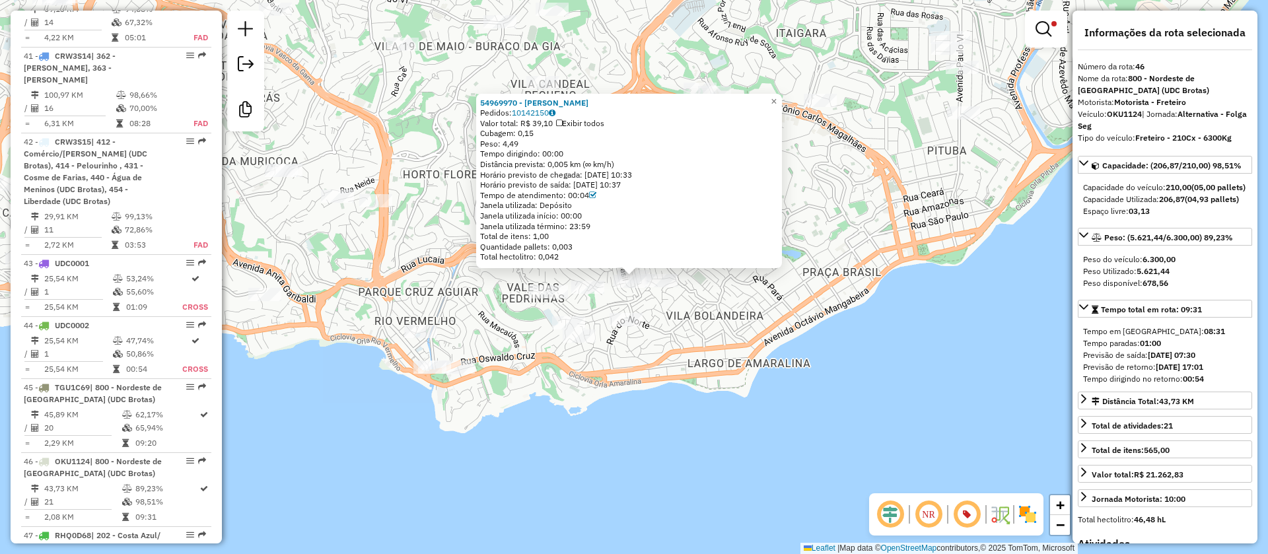
scroll to position [4252, 0]
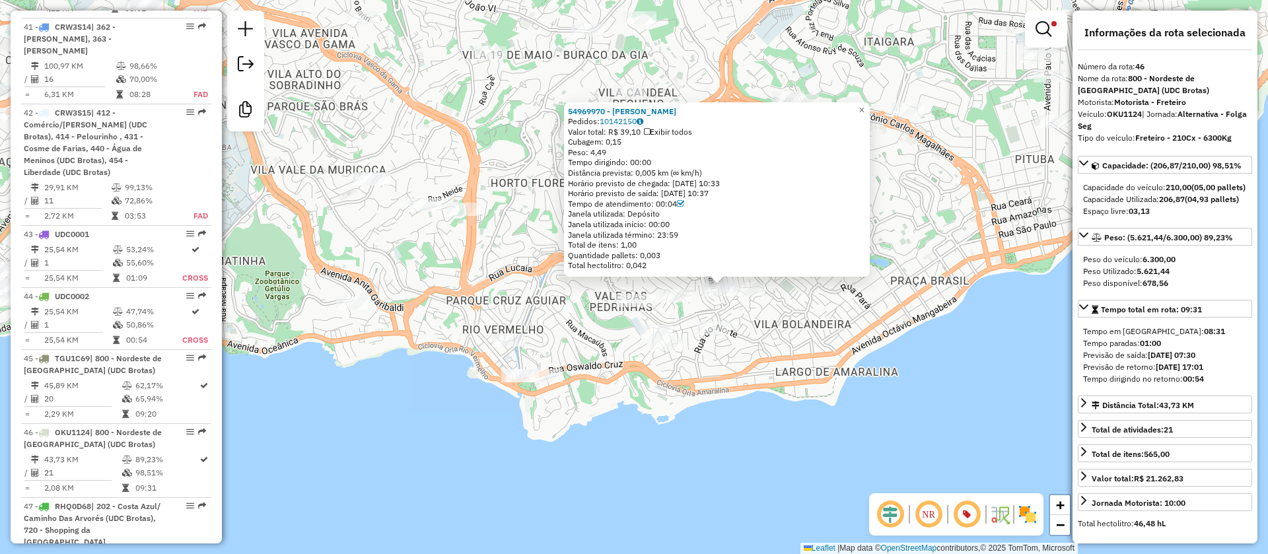
drag, startPoint x: 654, startPoint y: 363, endPoint x: 744, endPoint y: 372, distance: 90.2
click at [744, 372] on div "54969970 - ANTONIEL SILVA TAVARES Pedidos: 10142150 Valor total: R$ 39,10 Exibi…" at bounding box center [634, 277] width 1268 height 554
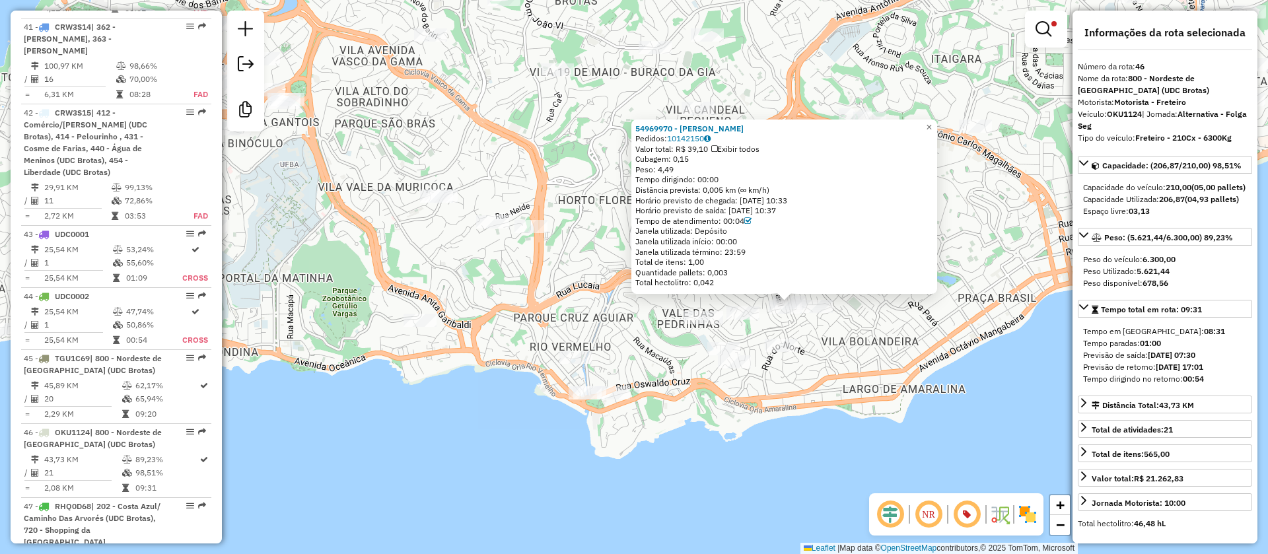
drag, startPoint x: 617, startPoint y: 364, endPoint x: 681, endPoint y: 382, distance: 66.9
click at [681, 382] on div "54969970 - ANTONIEL SILVA TAVARES Pedidos: 10142150 Valor total: R$ 39,10 Exibi…" at bounding box center [634, 277] width 1268 height 554
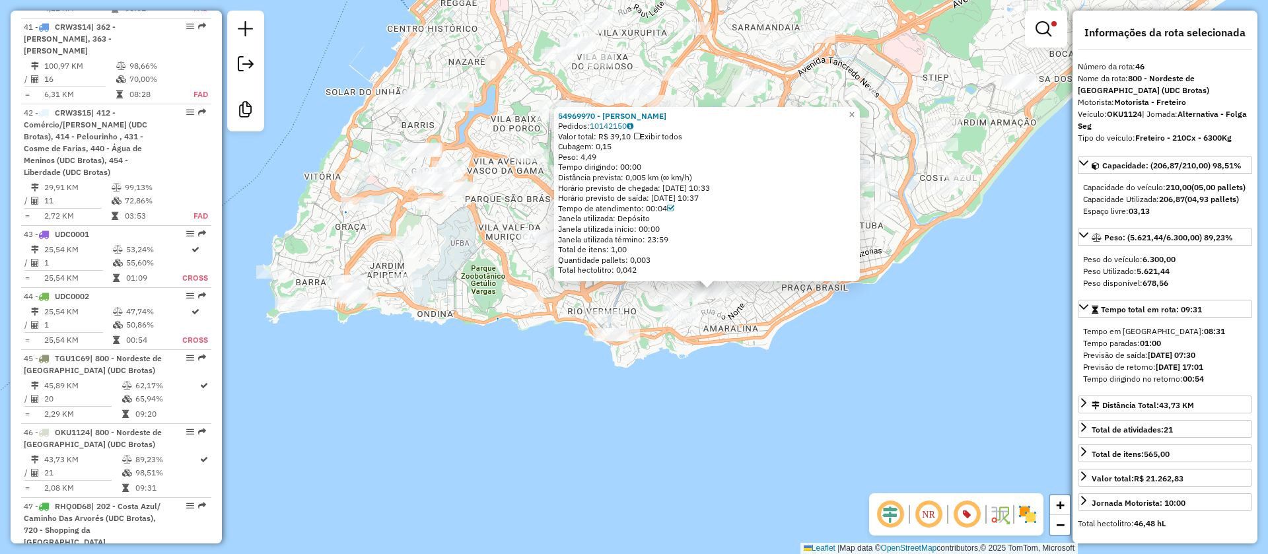
click at [724, 343] on div "54969970 - ANTONIEL SILVA TAVARES Pedidos: 10142150 Valor total: R$ 39,10 Exibi…" at bounding box center [634, 277] width 1268 height 554
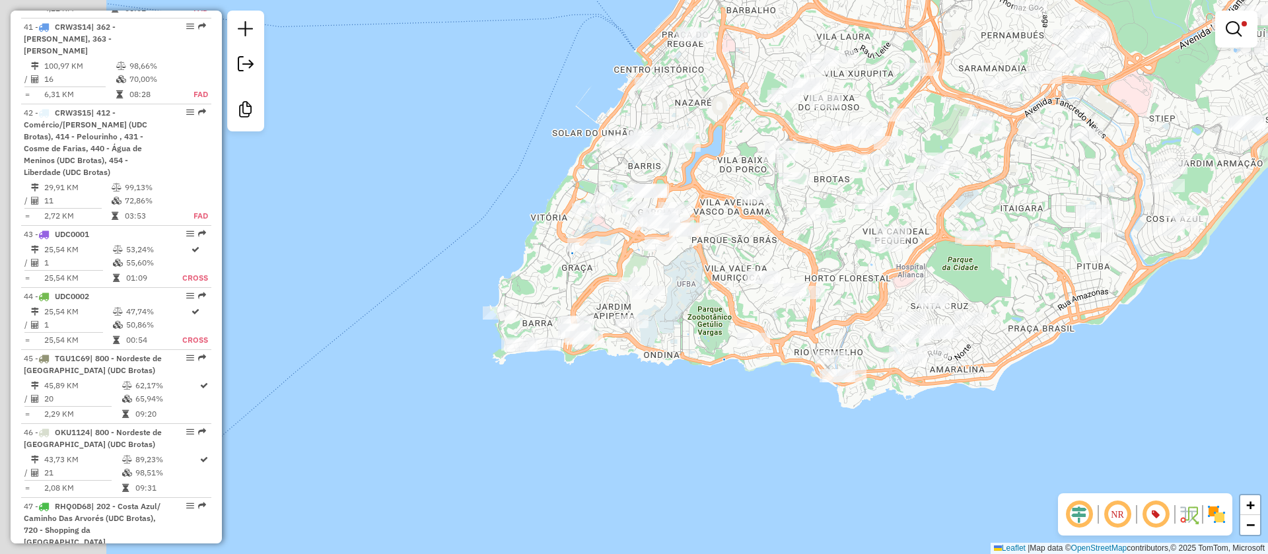
drag, startPoint x: 681, startPoint y: 362, endPoint x: 907, endPoint y: 403, distance: 230.1
click at [907, 403] on div "Limpar filtros Janela de atendimento Grade de atendimento Capacidade Transporta…" at bounding box center [634, 277] width 1268 height 554
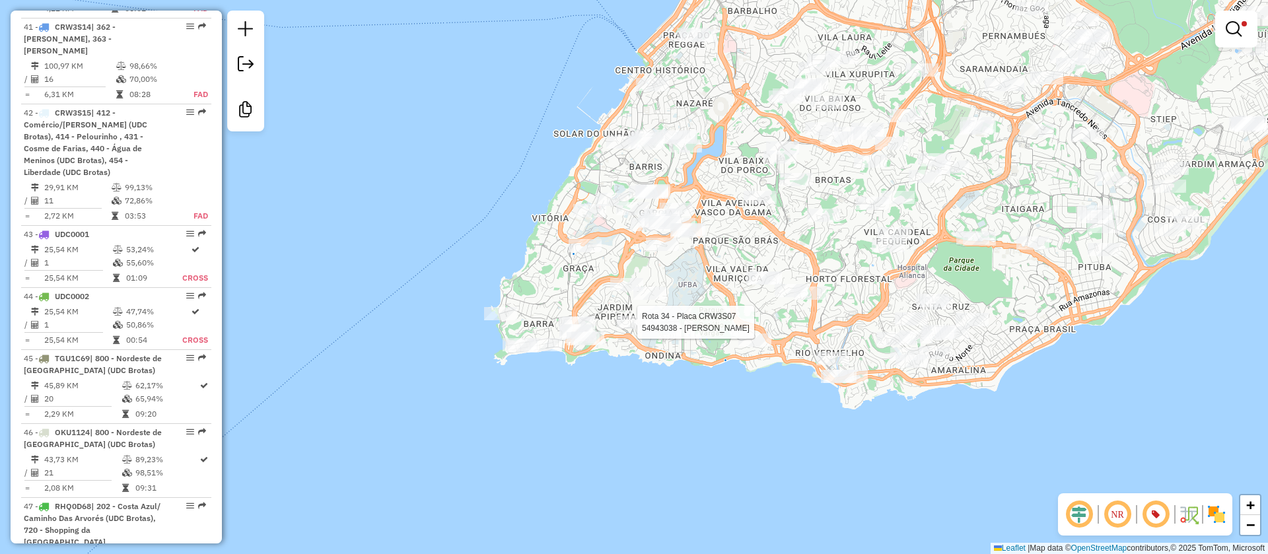
select select "**********"
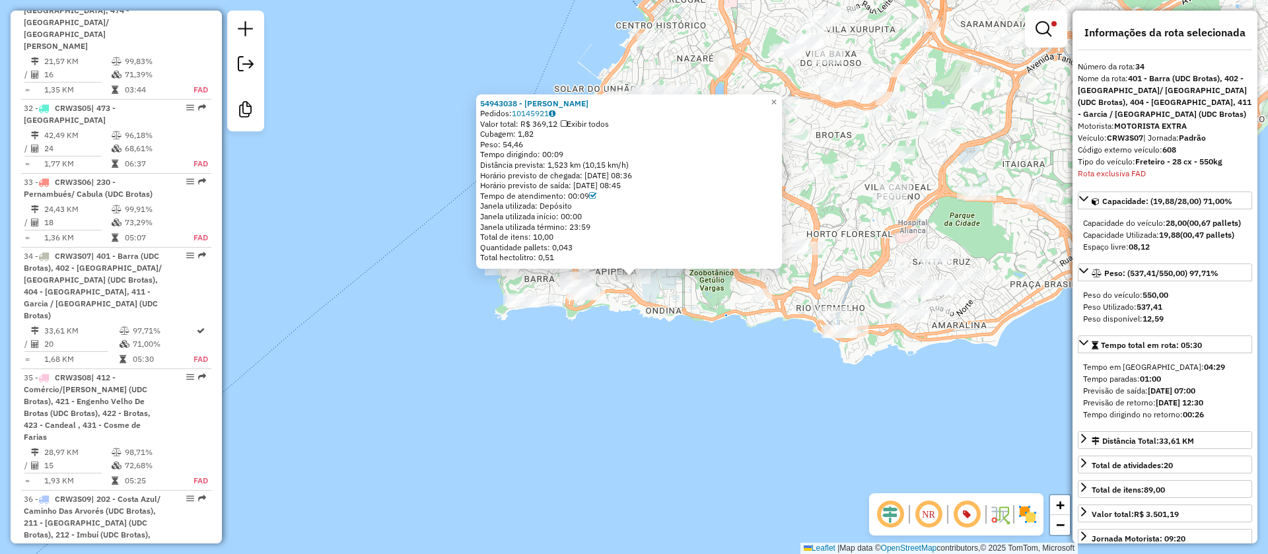
scroll to position [3220, 0]
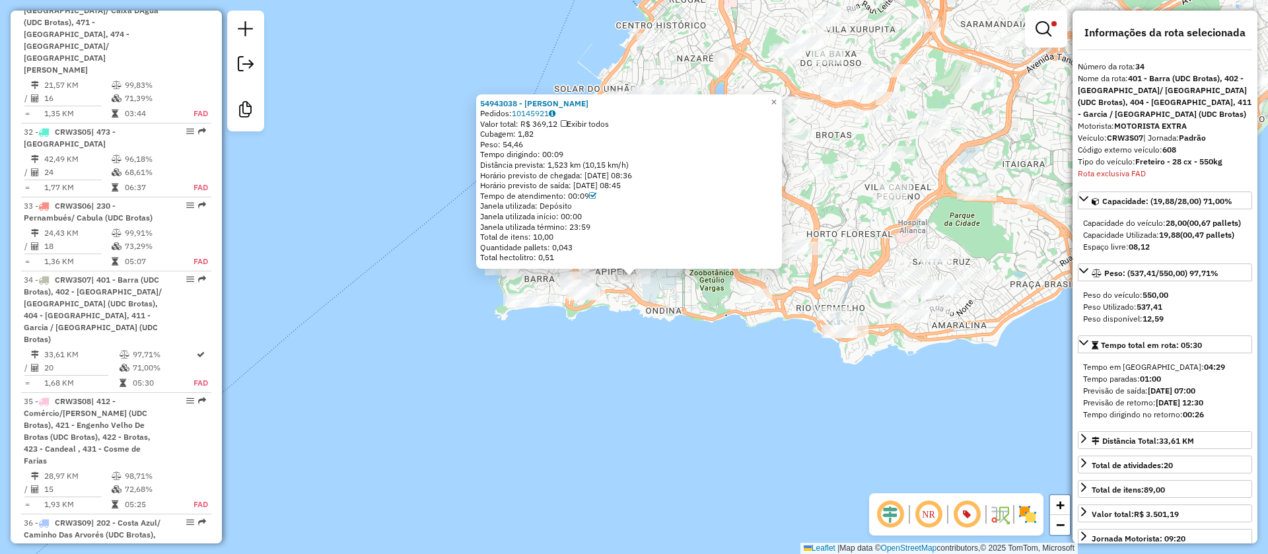
click at [673, 320] on div "54943038 - ELAINE LIMA Pedidos: 10145921 Valor total: R$ 369,12 Exibir todos Cu…" at bounding box center [634, 277] width 1268 height 554
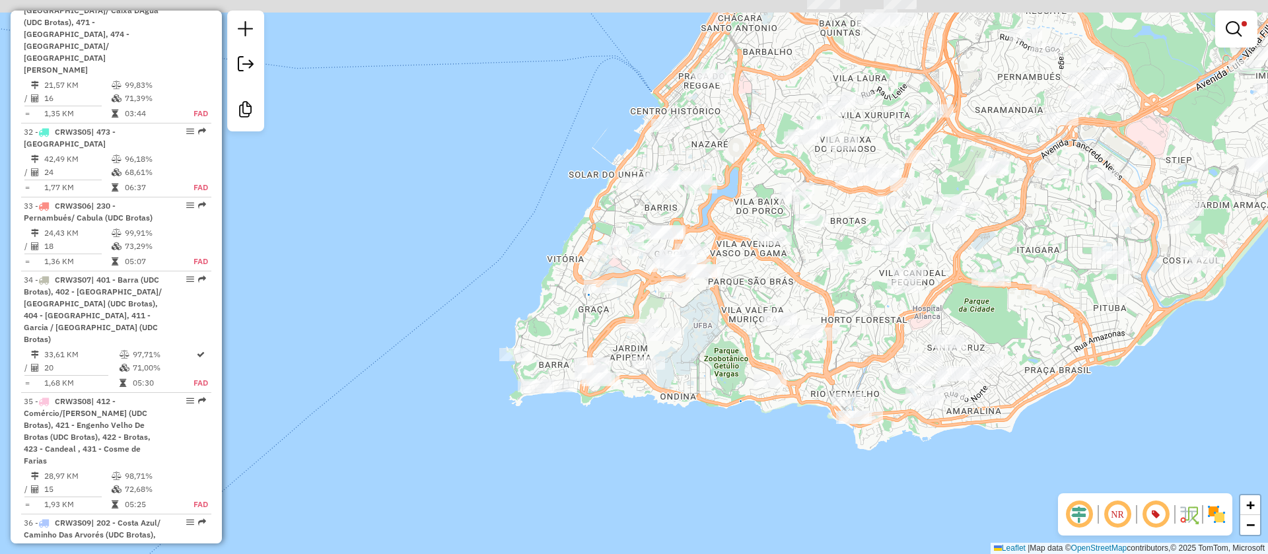
drag, startPoint x: 720, startPoint y: 247, endPoint x: 735, endPoint y: 335, distance: 89.0
click at [735, 335] on div "Limpar filtros Janela de atendimento Grade de atendimento Capacidade Transporta…" at bounding box center [634, 277] width 1268 height 554
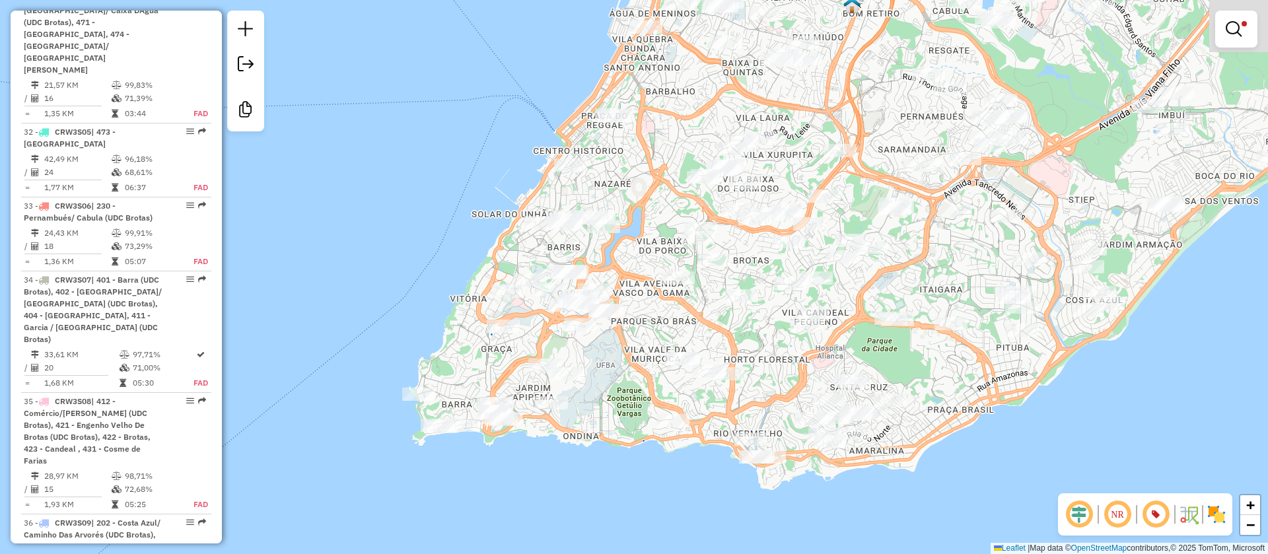
drag, startPoint x: 961, startPoint y: 305, endPoint x: 846, endPoint y: 351, distance: 123.0
click at [846, 351] on div "Limpar filtros Janela de atendimento Grade de atendimento Capacidade Transporta…" at bounding box center [634, 277] width 1268 height 554
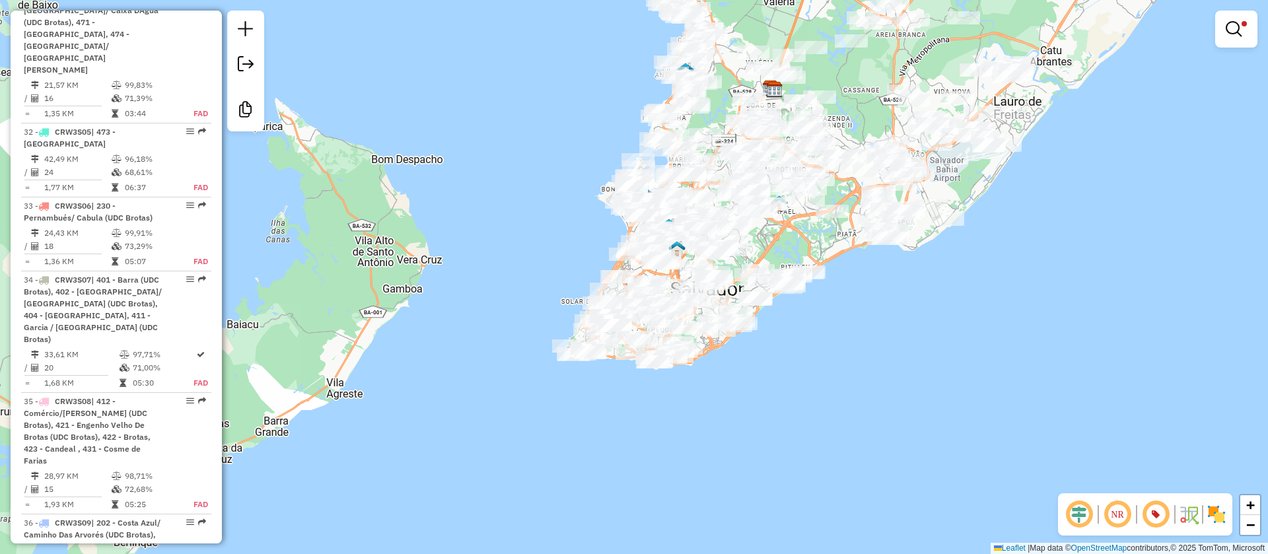
drag, startPoint x: 877, startPoint y: 294, endPoint x: 860, endPoint y: 378, distance: 85.5
click at [860, 378] on div "Limpar filtros Janela de atendimento Grade de atendimento Capacidade Transporta…" at bounding box center [634, 277] width 1268 height 554
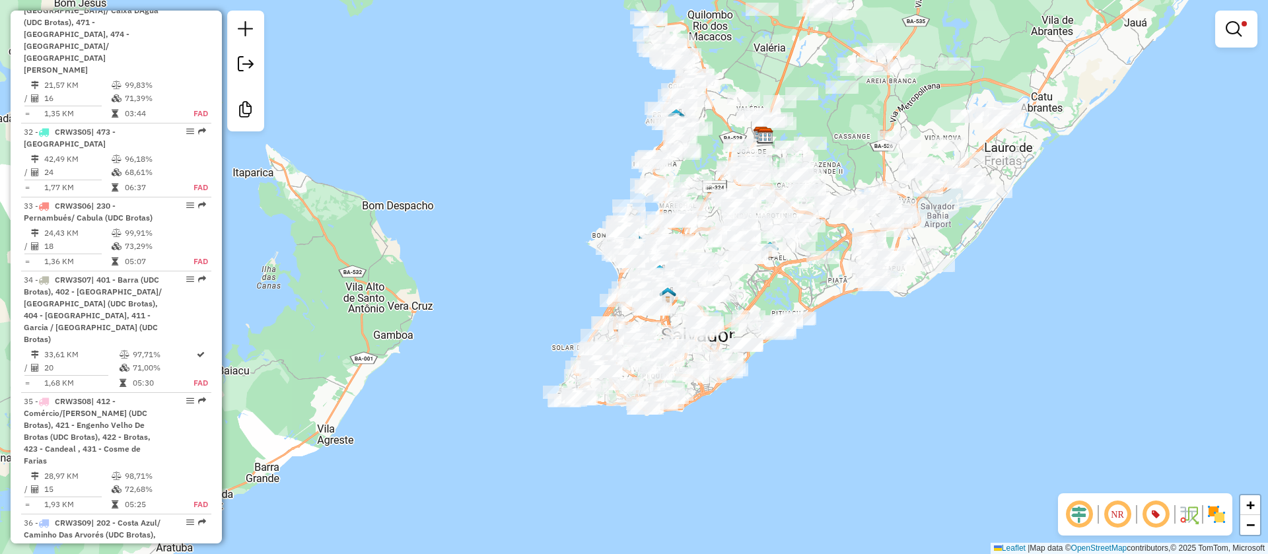
scroll to position [4252, 0]
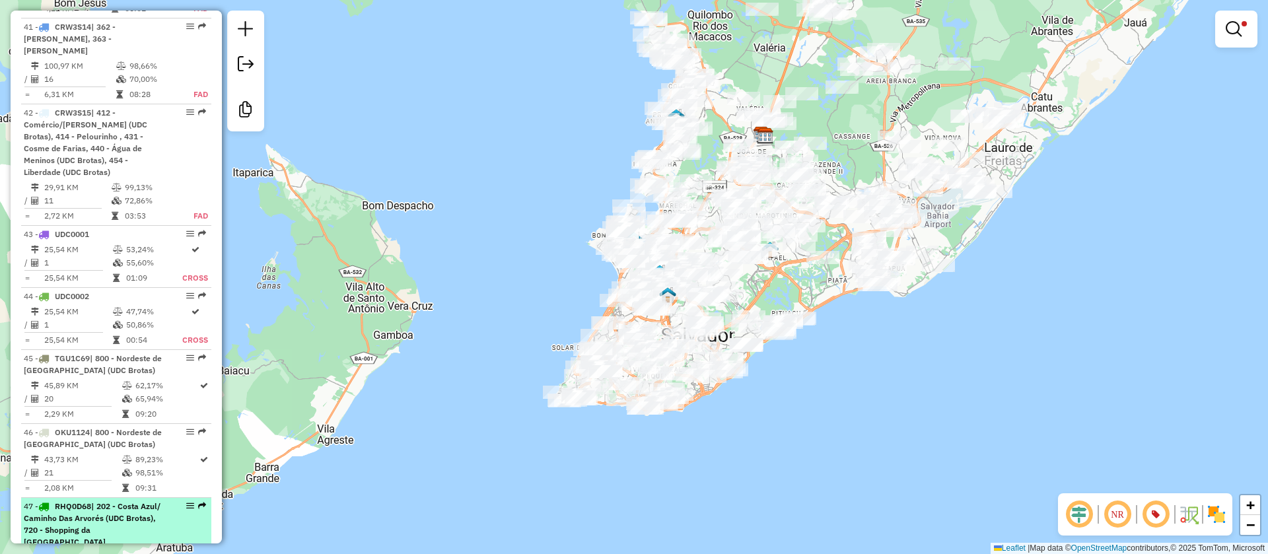
click at [160, 551] on td "83,83%" at bounding box center [172, 557] width 67 height 13
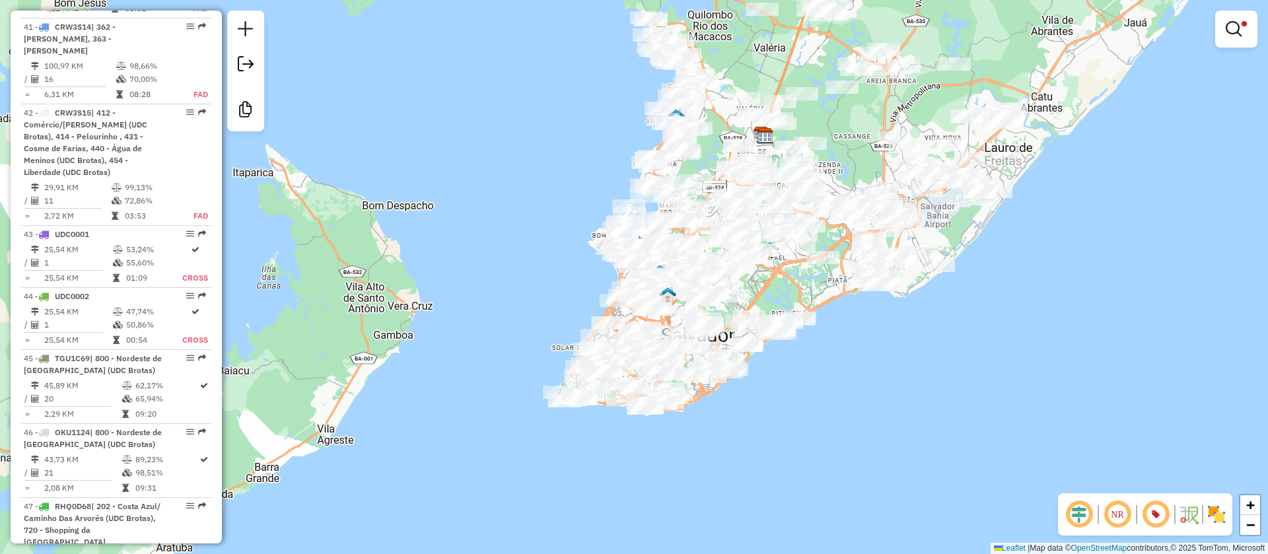
select select "**********"
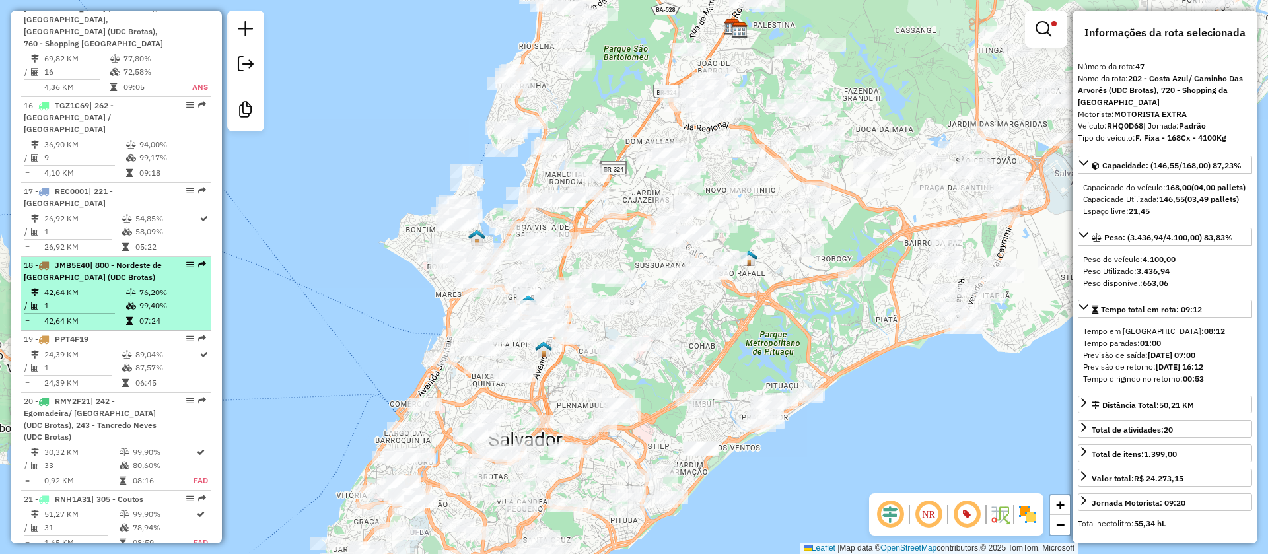
scroll to position [1792, 0]
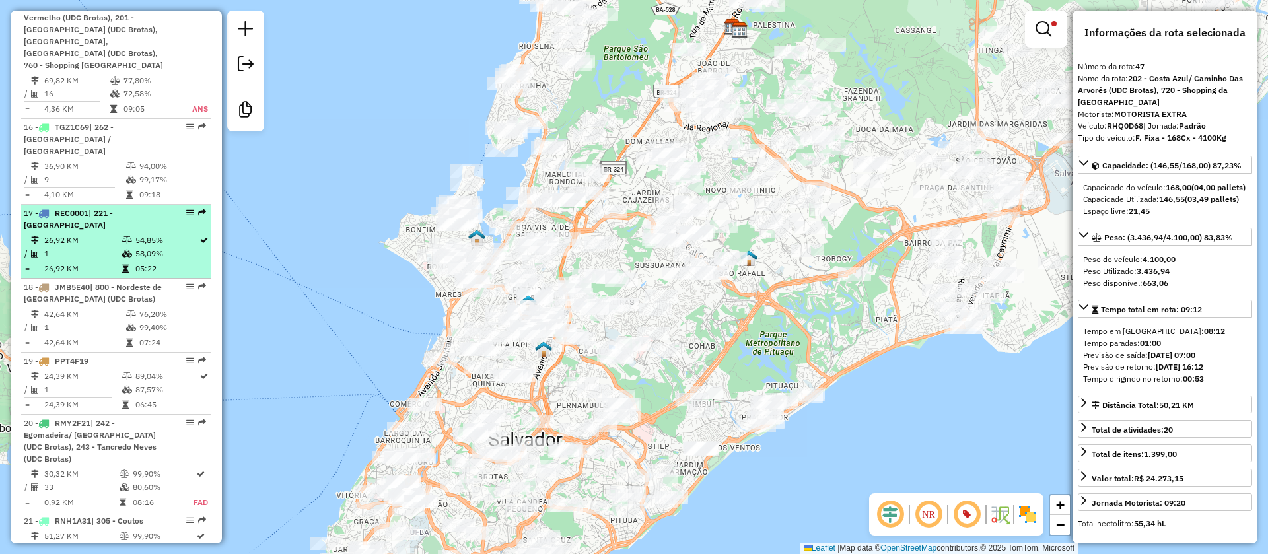
click at [163, 247] on td "58,09%" at bounding box center [167, 253] width 64 height 13
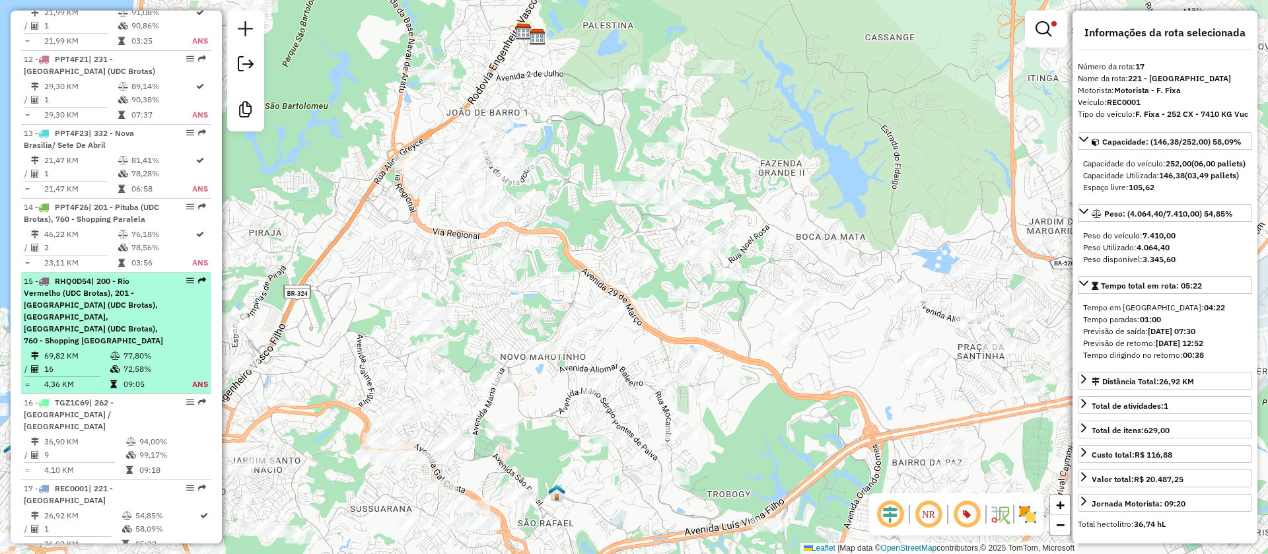
scroll to position [1516, 0]
click at [155, 276] on div "15 - RHQ0D54 | 200 - Rio Vermelho (UDC Brotas), 201 - Pituba (UDC Brotas), 342 …" at bounding box center [94, 311] width 140 height 71
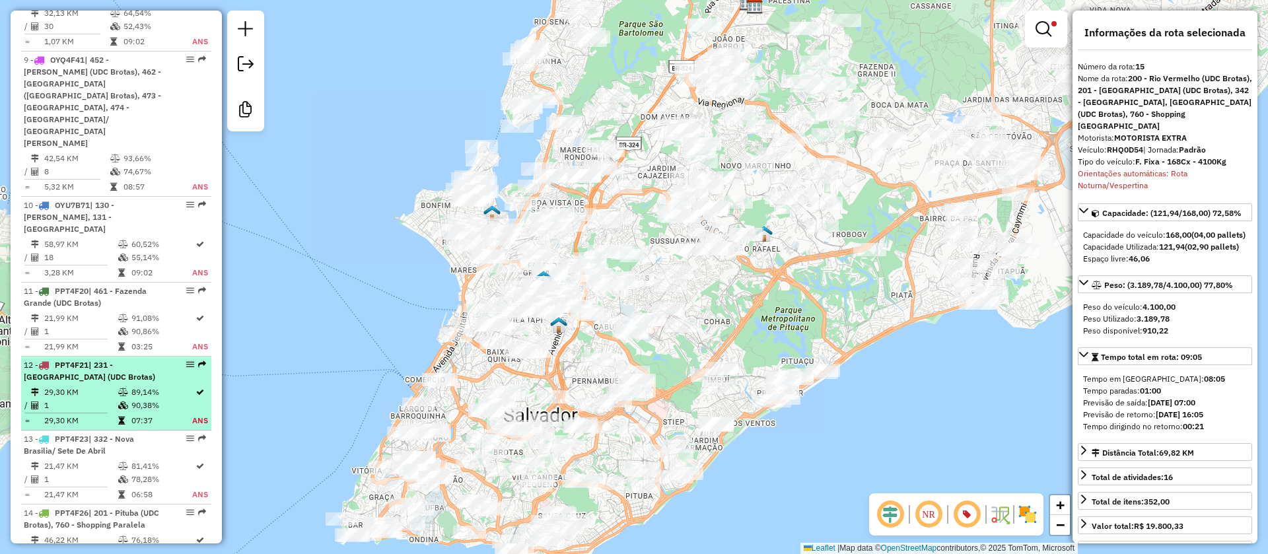
scroll to position [1203, 0]
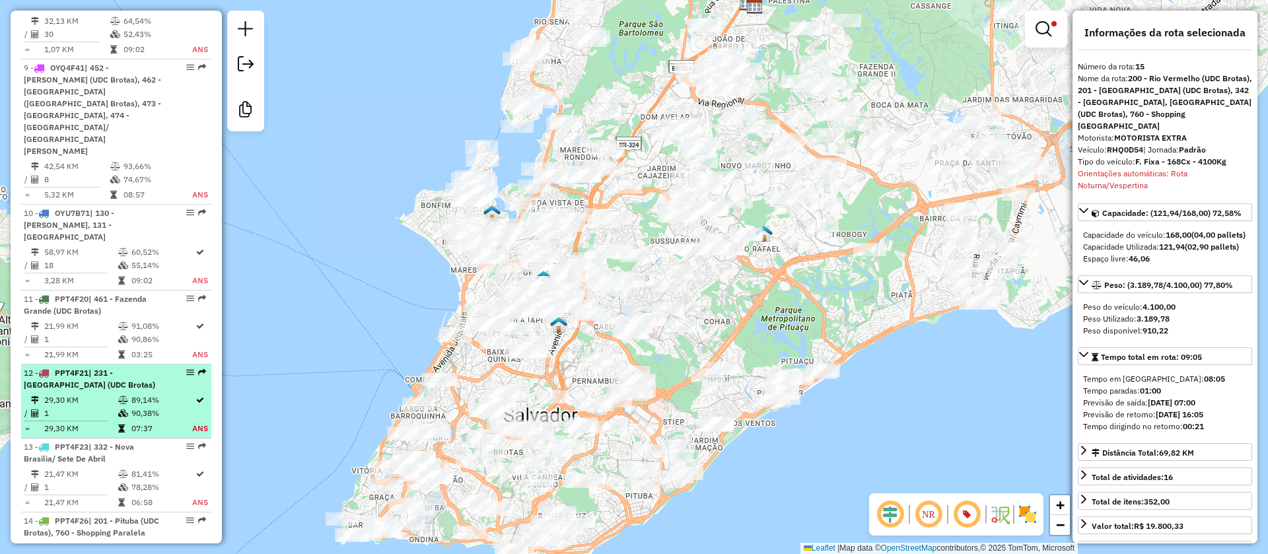
click at [164, 207] on div "10 - OYU7B71 | 130 - Lauro De Freitas, 131 - Vilas Do Atlântico" at bounding box center [116, 225] width 185 height 36
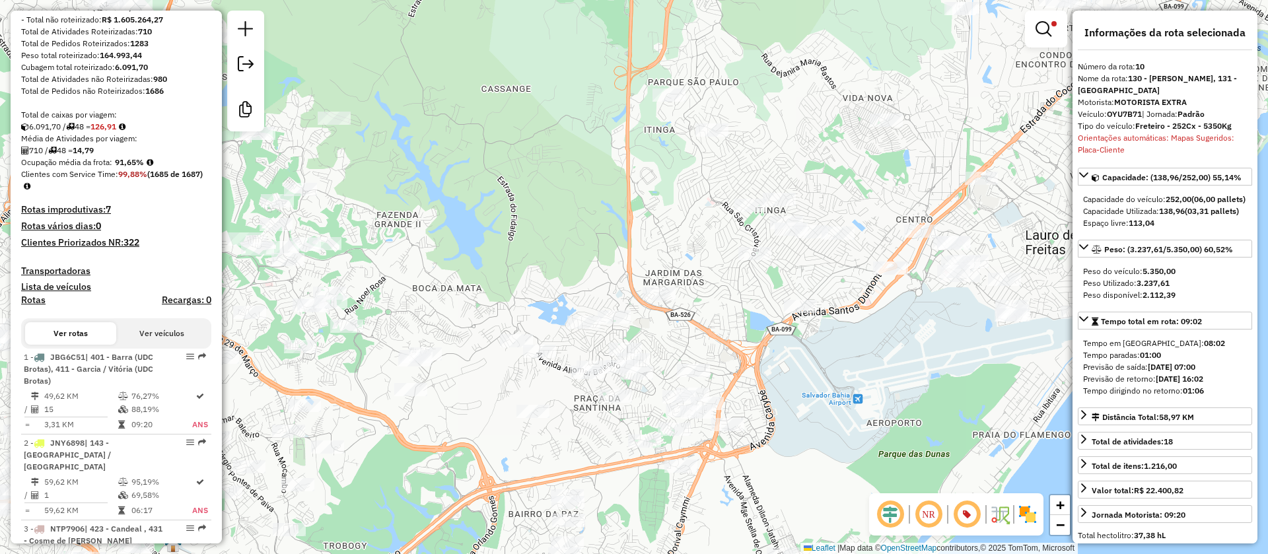
scroll to position [0, 0]
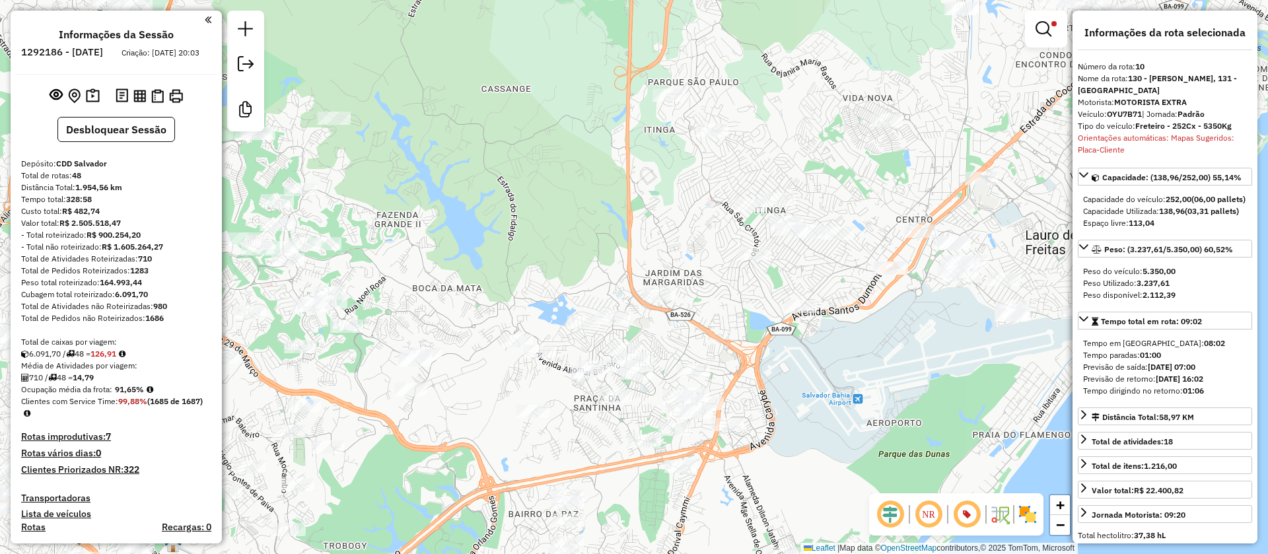
click at [549, 230] on div "Limpar filtros Janela de atendimento Grade de atendimento Capacidade Transporta…" at bounding box center [634, 277] width 1268 height 554
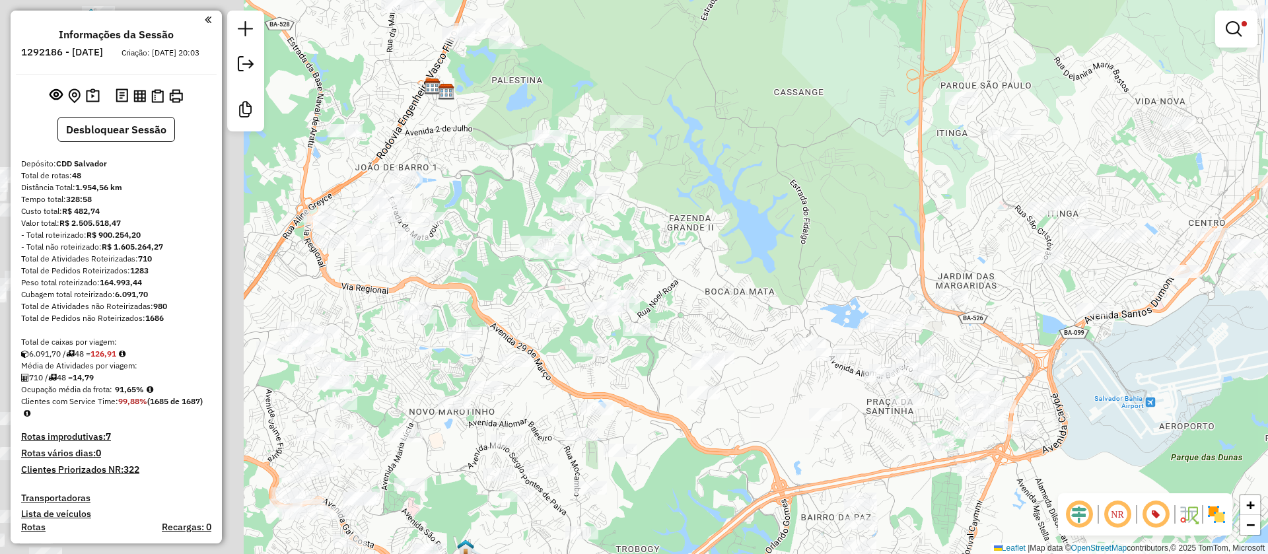
drag, startPoint x: 553, startPoint y: 256, endPoint x: 868, endPoint y: 253, distance: 315.6
click at [868, 253] on div "Limpar filtros Janela de atendimento Grade de atendimento Capacidade Transporta…" at bounding box center [634, 277] width 1268 height 554
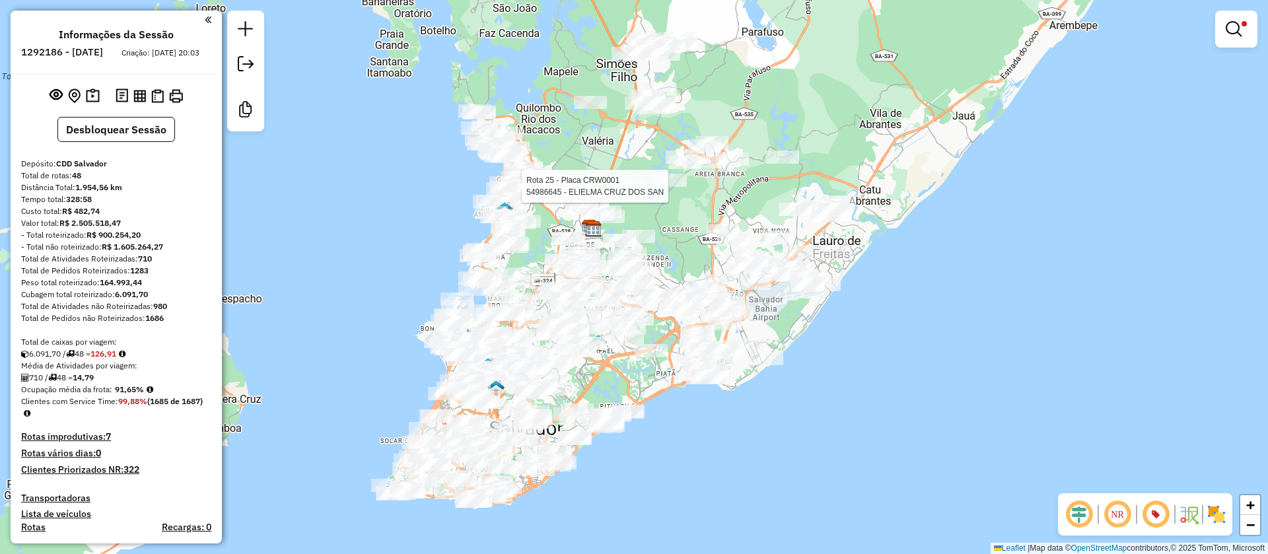
select select "**********"
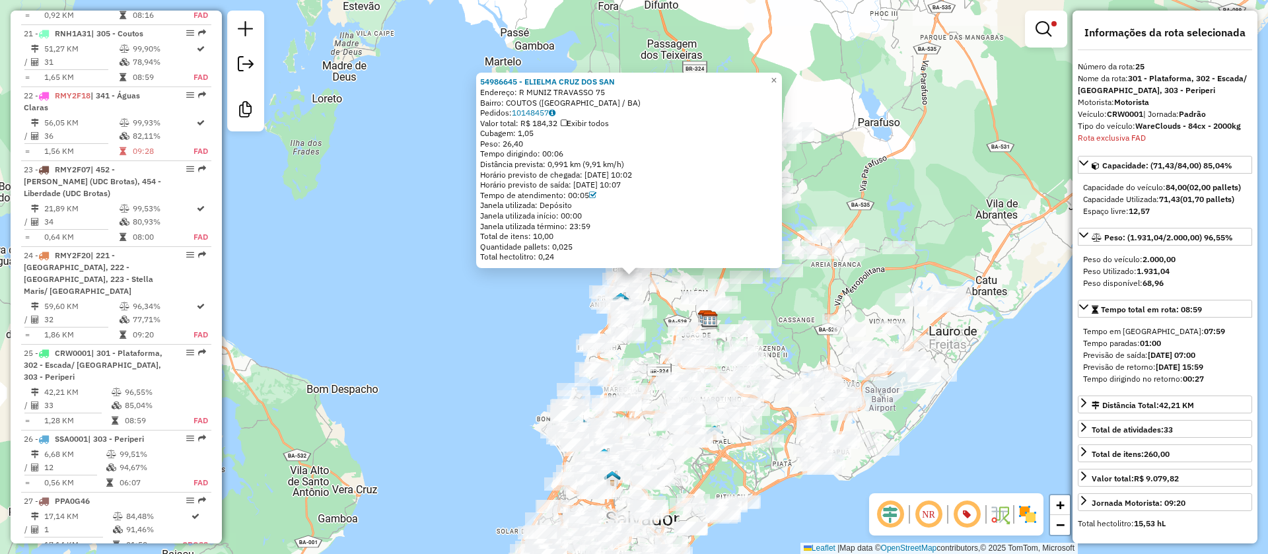
scroll to position [2480, 0]
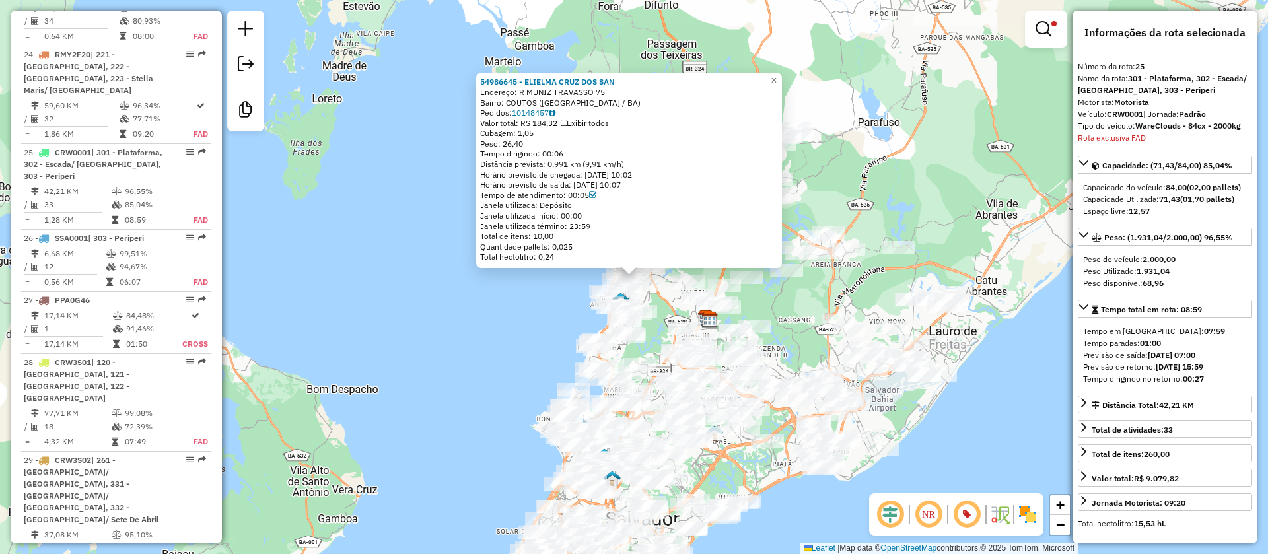
click at [555, 322] on div "54986645 - ELIELMA CRUZ DOS SAN Endereço: R MUNIZ TRAVASSO 75 Bairro: COUTOS (S…" at bounding box center [634, 277] width 1268 height 554
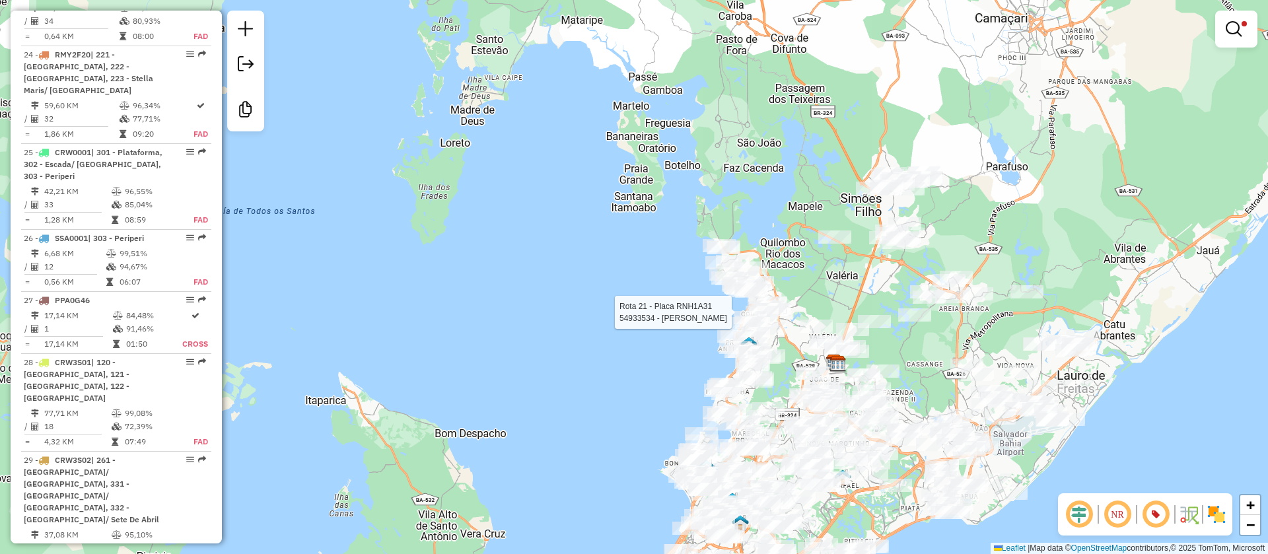
select select "**********"
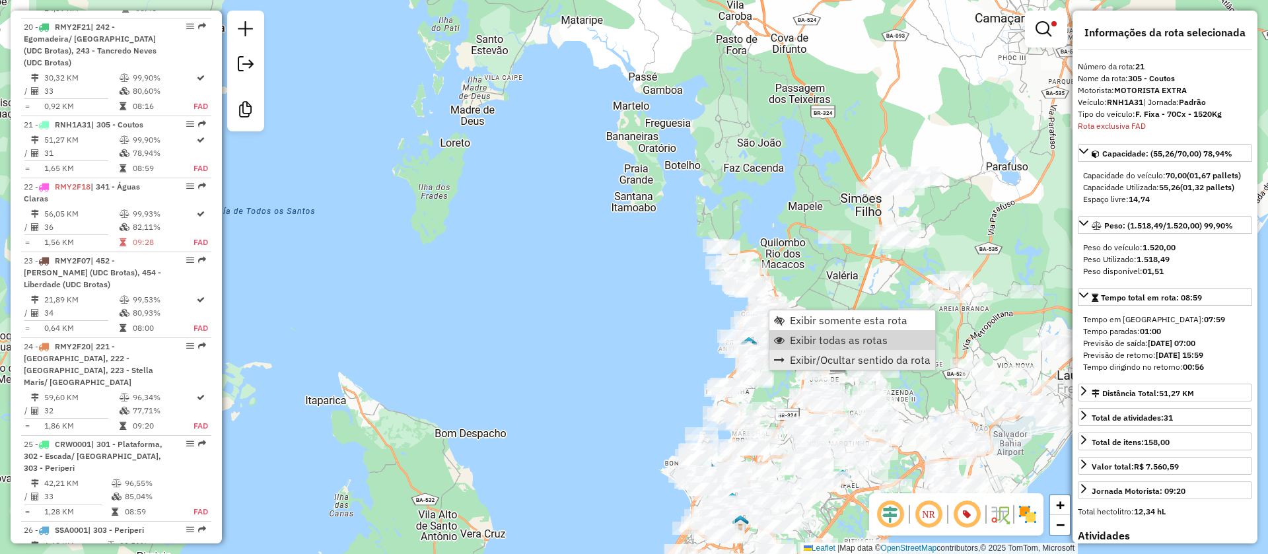
scroll to position [2175, 0]
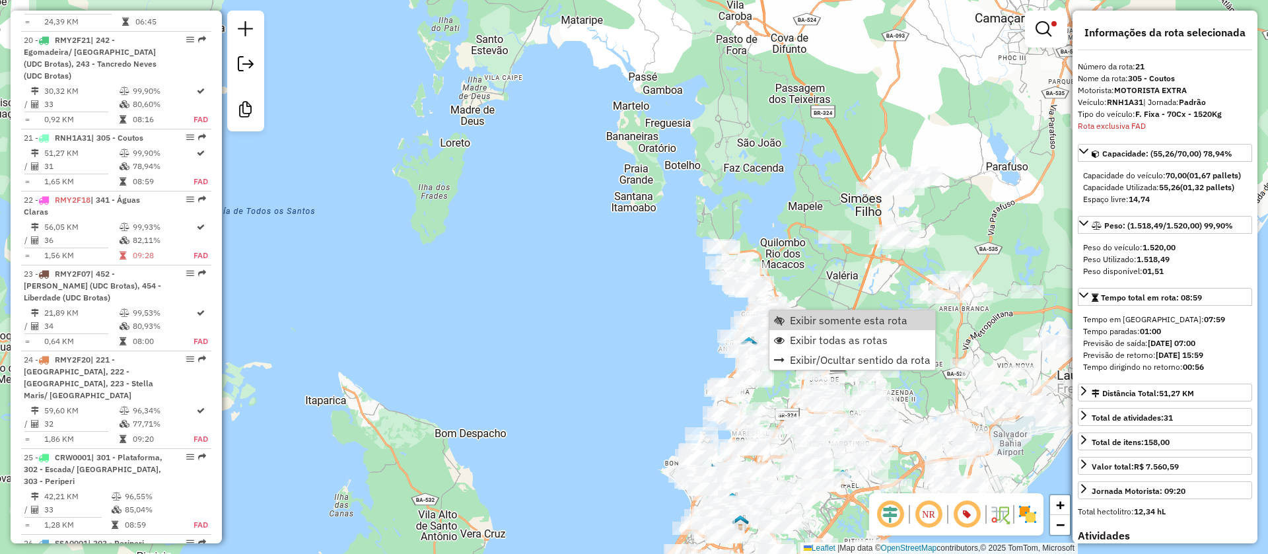
click at [644, 302] on div "Limpar filtros Janela de atendimento Grade de atendimento Capacidade Transporta…" at bounding box center [634, 277] width 1268 height 554
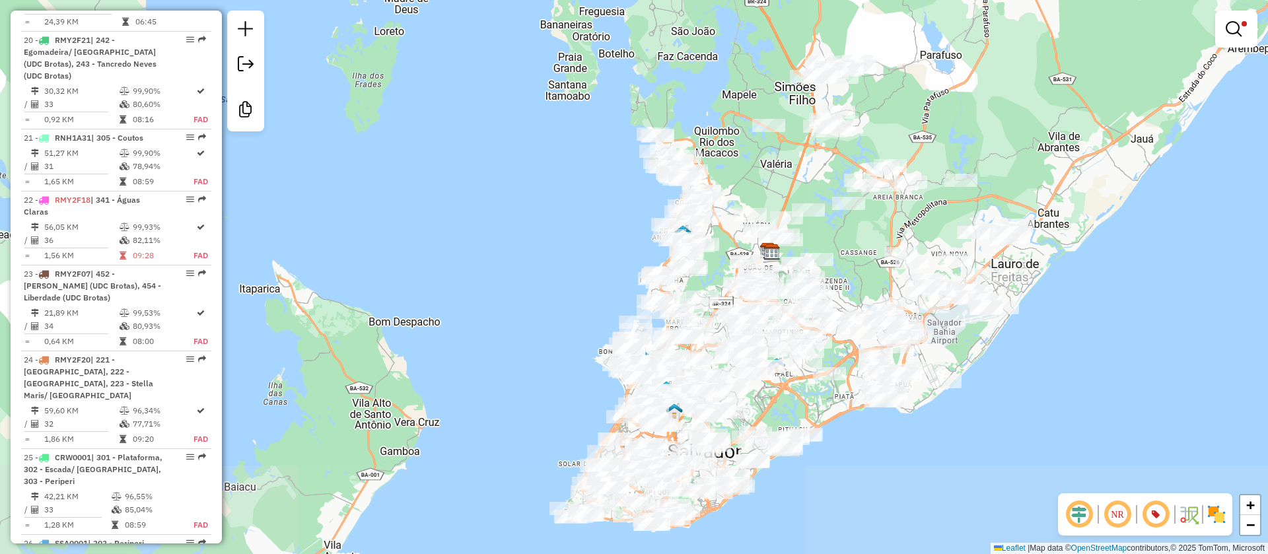
drag, startPoint x: 846, startPoint y: 292, endPoint x: 780, endPoint y: 180, distance: 129.6
click at [780, 180] on div "Limpar filtros Janela de atendimento Grade de atendimento Capacidade Transporta…" at bounding box center [634, 277] width 1268 height 554
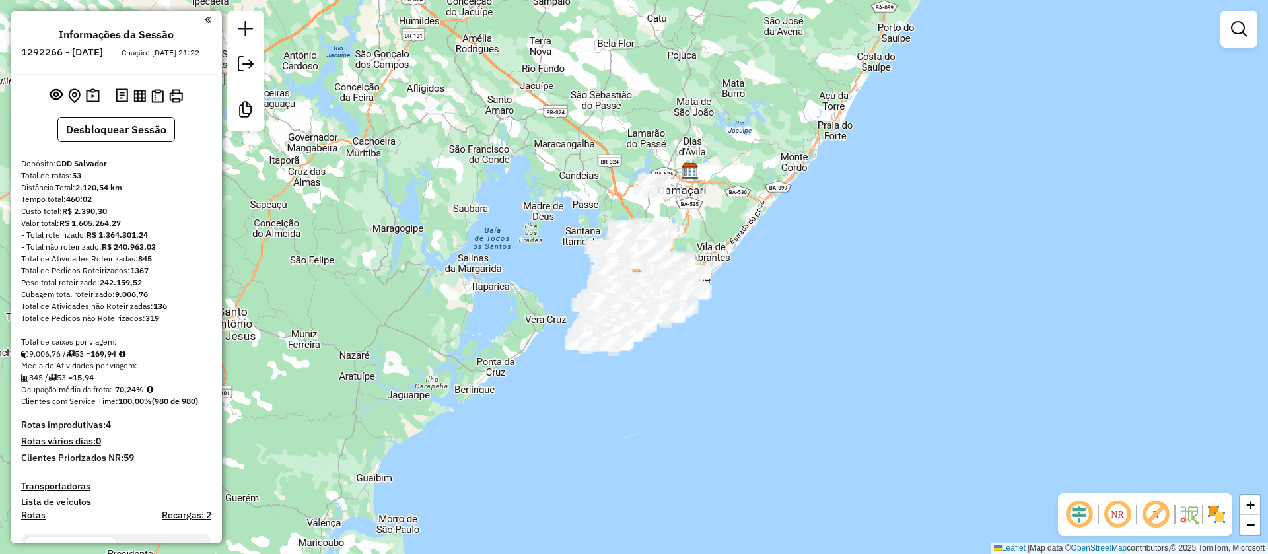
drag, startPoint x: 116, startPoint y: 396, endPoint x: 143, endPoint y: 396, distance: 27.1
click at [143, 394] on strong "70,24%" at bounding box center [129, 389] width 29 height 10
click at [153, 393] on em at bounding box center [150, 390] width 7 height 8
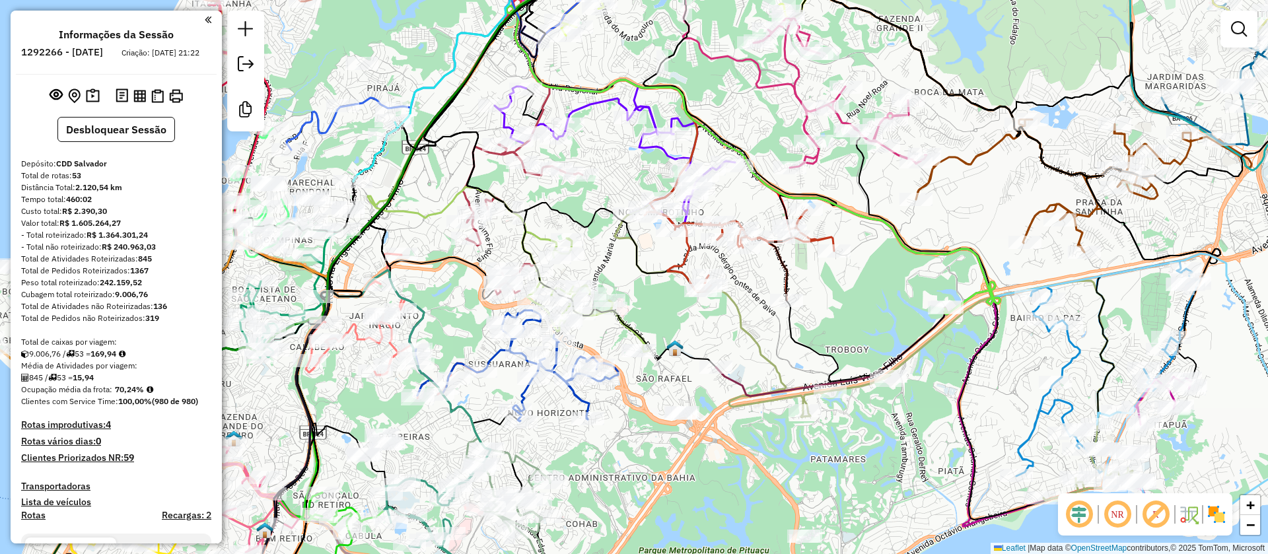
click at [687, 253] on icon at bounding box center [738, 255] width 189 height 90
select select "**********"
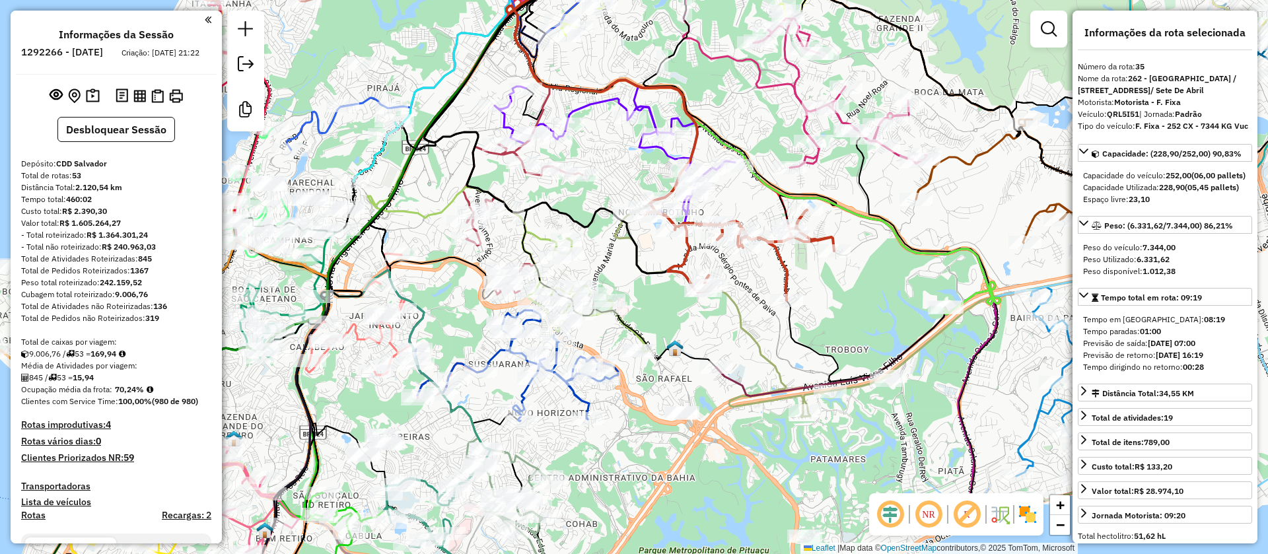
scroll to position [3281, 0]
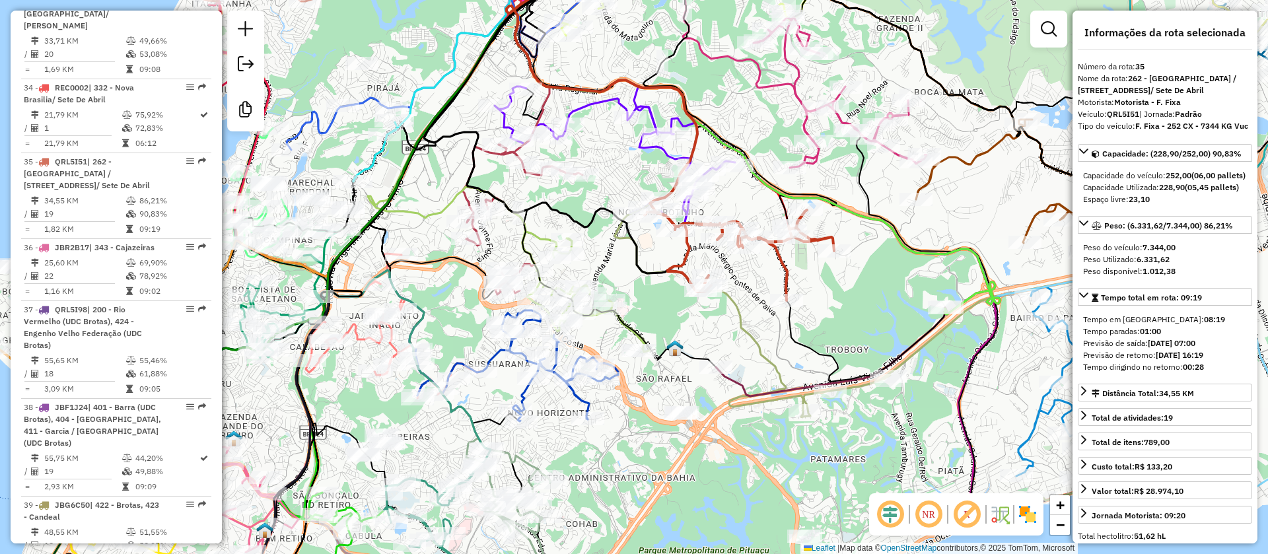
click at [665, 153] on icon at bounding box center [614, 156] width 240 height 140
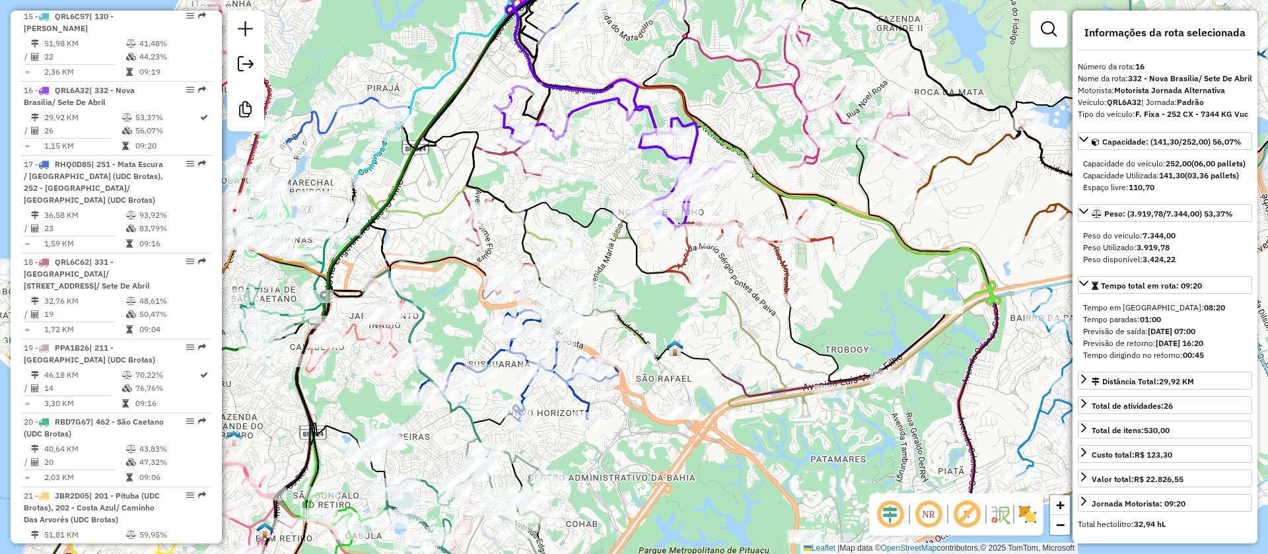
scroll to position [1722, 0]
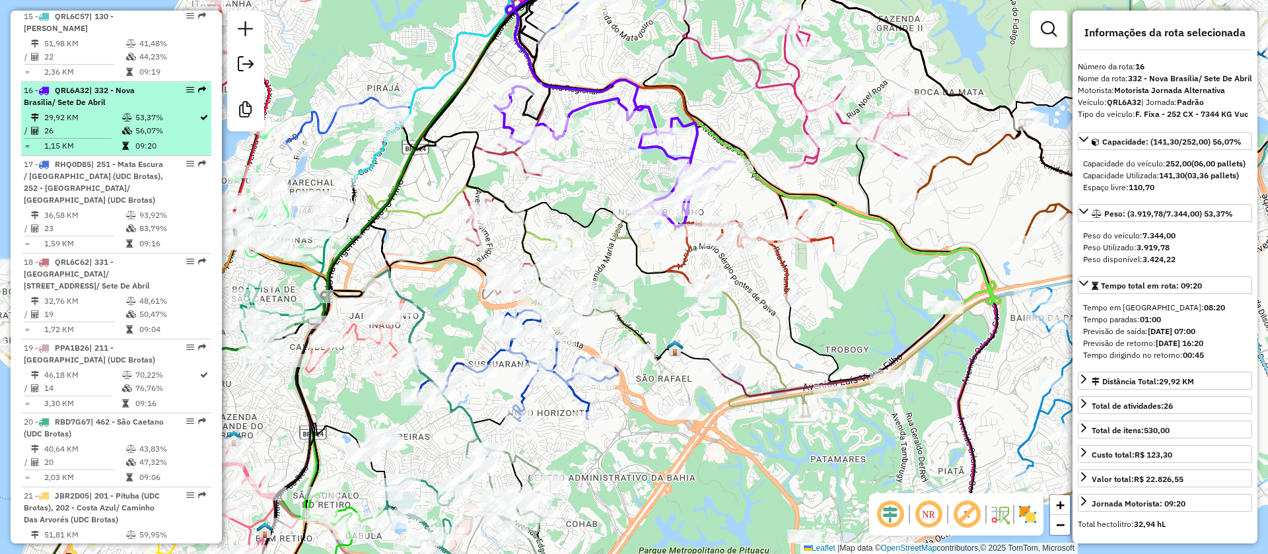
click at [127, 114] on icon at bounding box center [127, 118] width 10 height 8
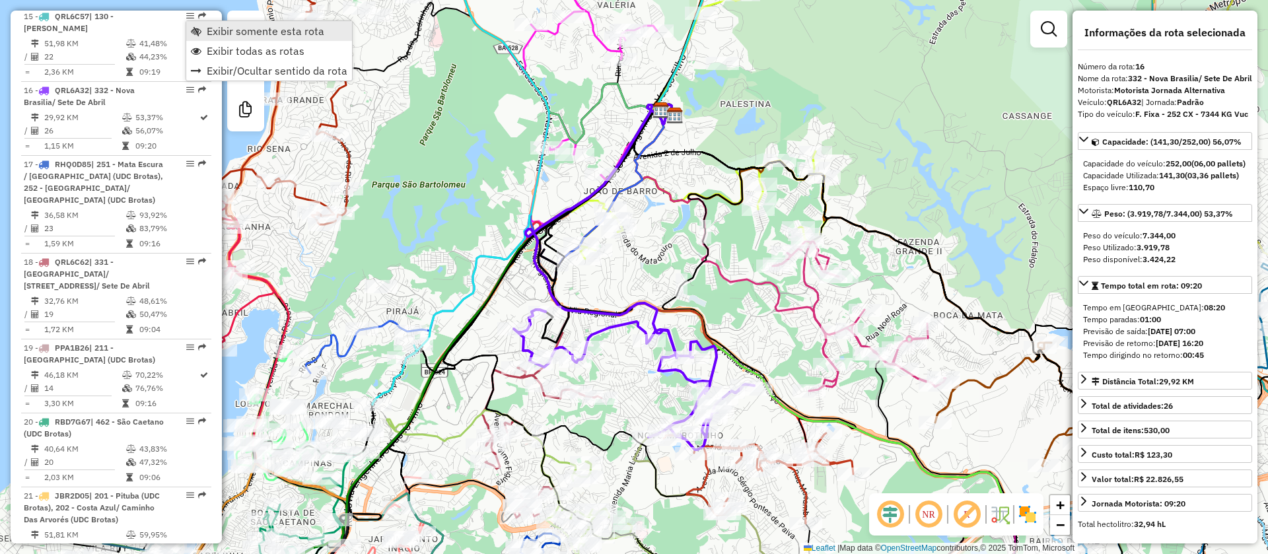
click at [221, 31] on span "Exibir somente esta rota" at bounding box center [266, 31] width 118 height 11
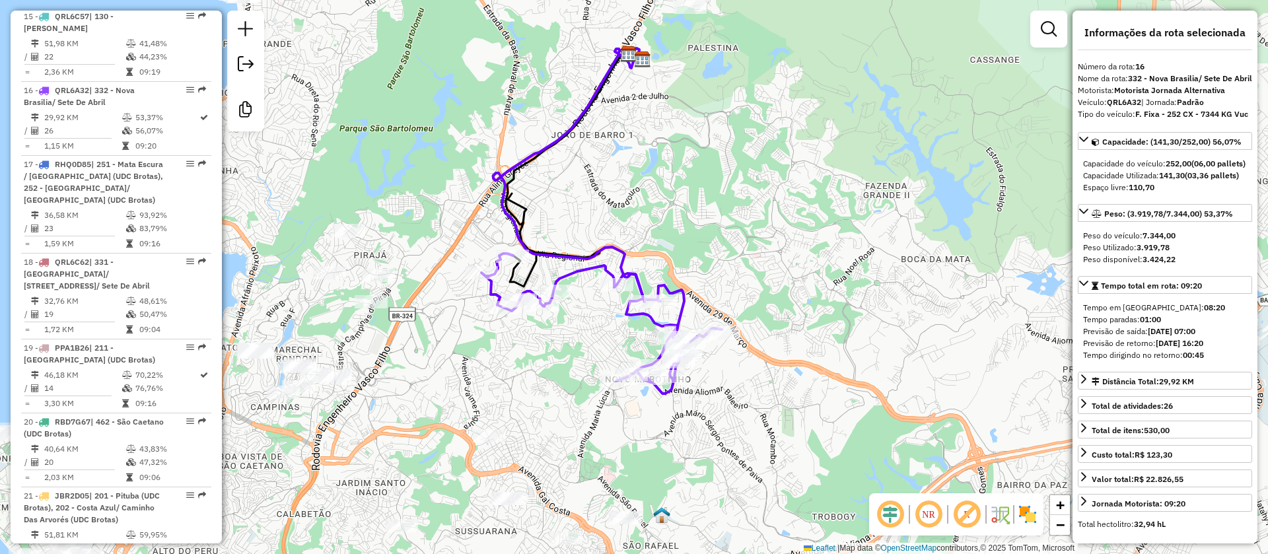
drag, startPoint x: 731, startPoint y: 318, endPoint x: 700, endPoint y: 267, distance: 59.8
click at [700, 267] on div "Janela de atendimento Grade de atendimento Capacidade Transportadoras Veículos …" at bounding box center [634, 277] width 1268 height 554
click at [686, 304] on icon at bounding box center [601, 324] width 240 height 140
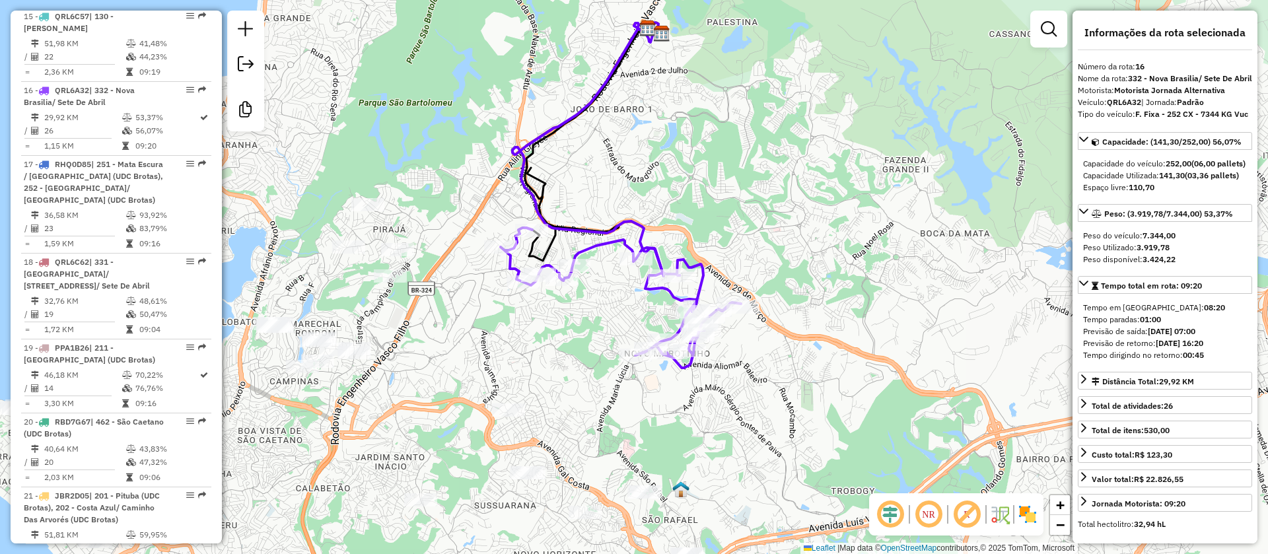
drag, startPoint x: 724, startPoint y: 280, endPoint x: 741, endPoint y: 261, distance: 25.3
click at [741, 261] on div "Janela de atendimento Grade de atendimento Capacidade Transportadoras Veículos …" at bounding box center [634, 277] width 1268 height 554
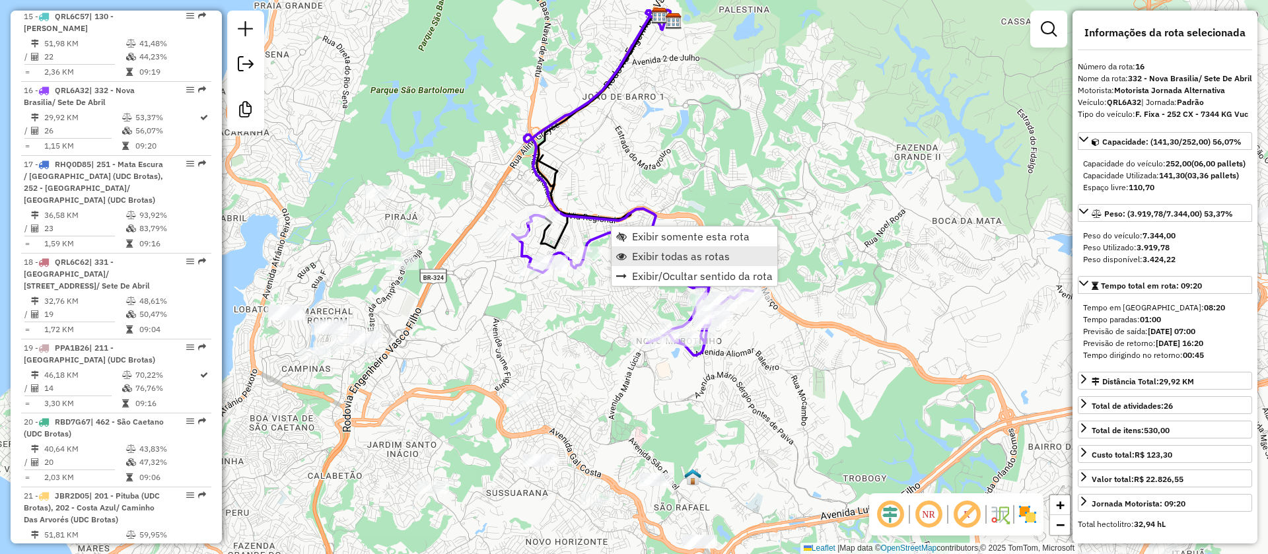
click at [647, 253] on span "Exibir todas as rotas" at bounding box center [681, 256] width 98 height 11
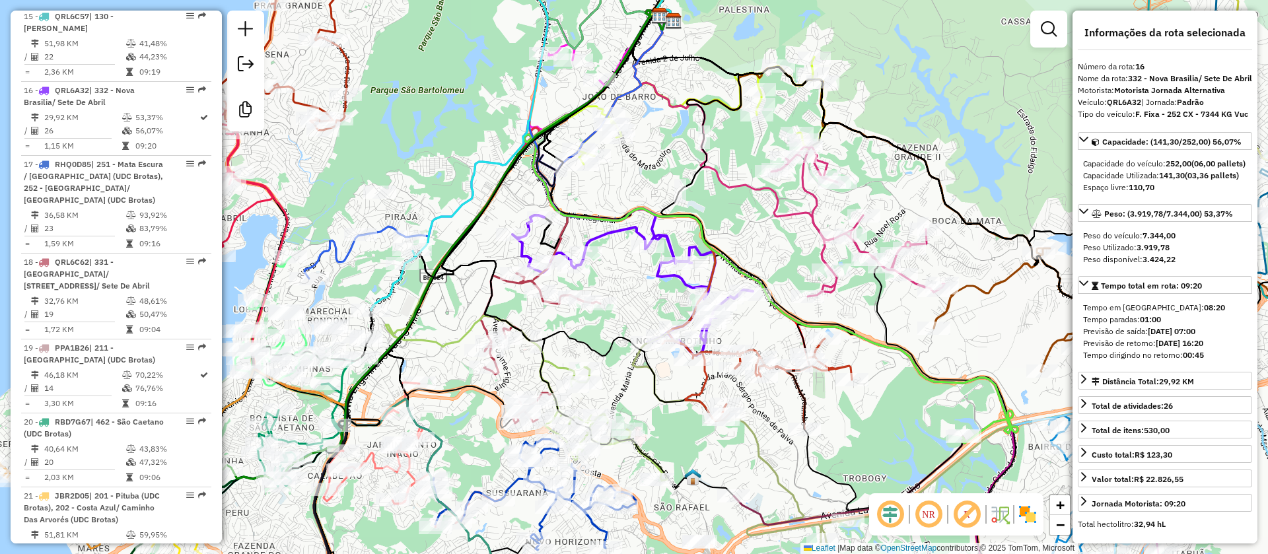
click at [968, 510] on em at bounding box center [967, 514] width 32 height 32
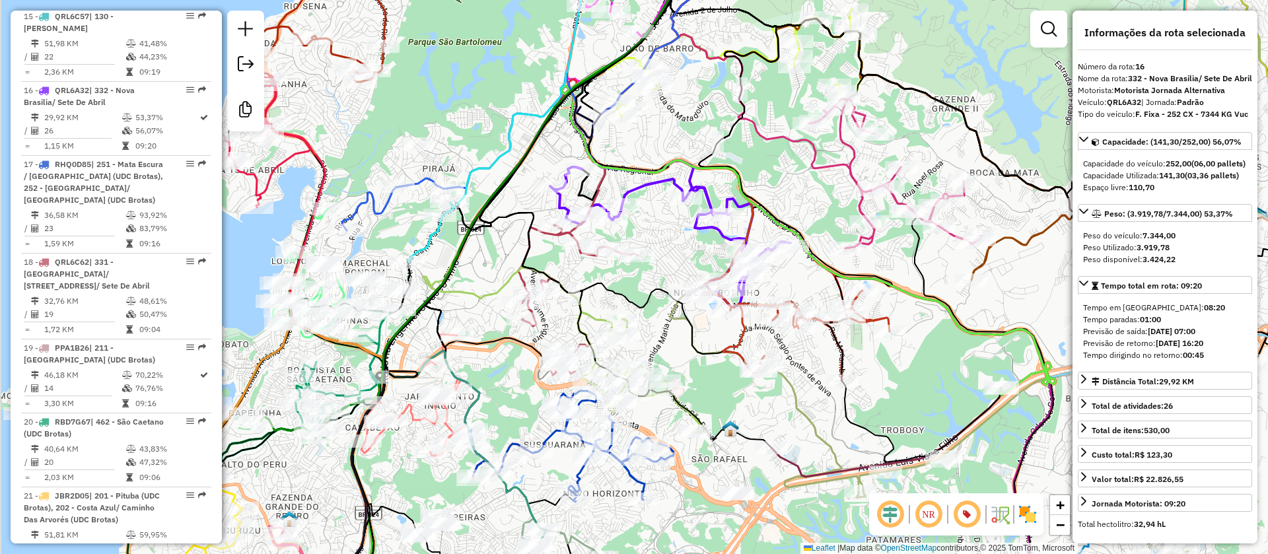
drag, startPoint x: 635, startPoint y: 299, endPoint x: 673, endPoint y: 251, distance: 61.1
click at [673, 251] on div "Janela de atendimento Grade de atendimento Capacidade Transportadoras Veículos …" at bounding box center [634, 277] width 1268 height 554
click at [739, 343] on icon at bounding box center [794, 335] width 189 height 90
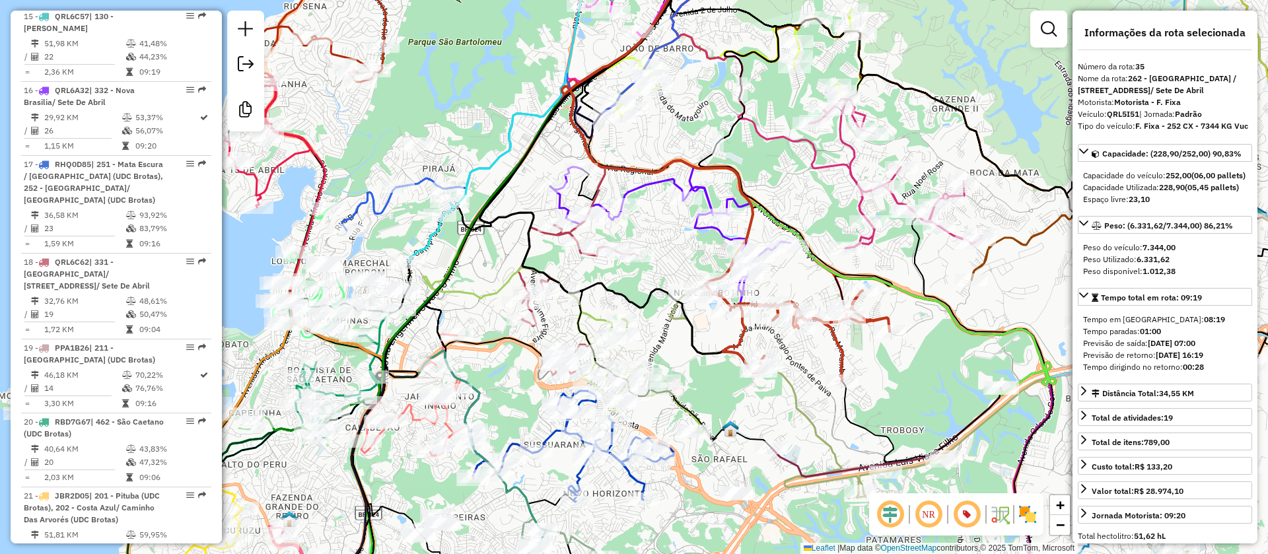
scroll to position [3281, 0]
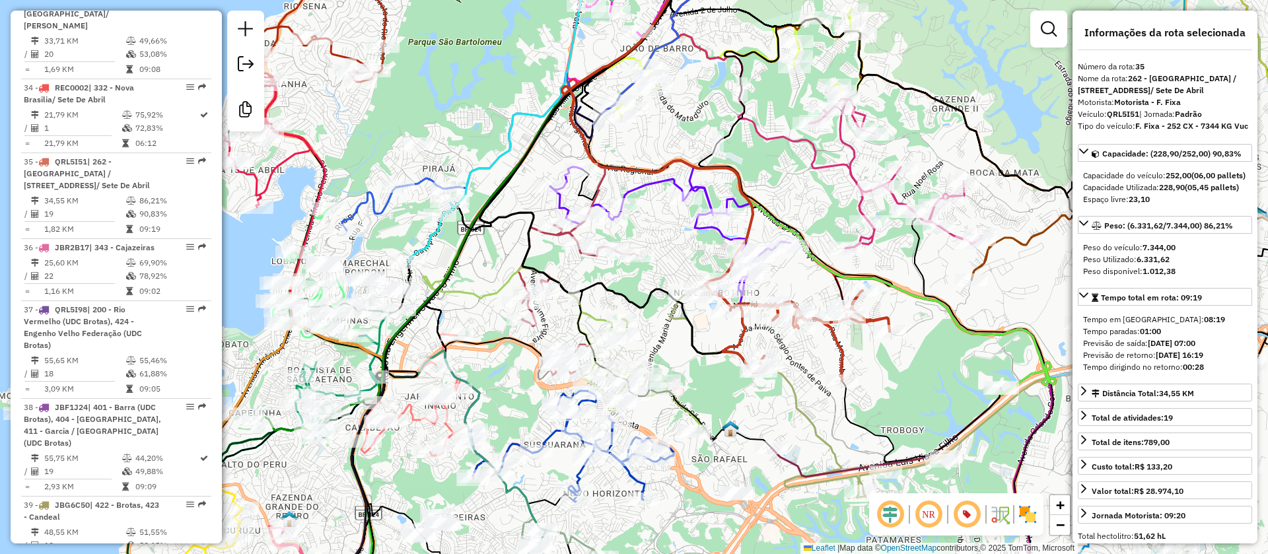
click at [644, 189] on icon at bounding box center [670, 237] width 240 height 140
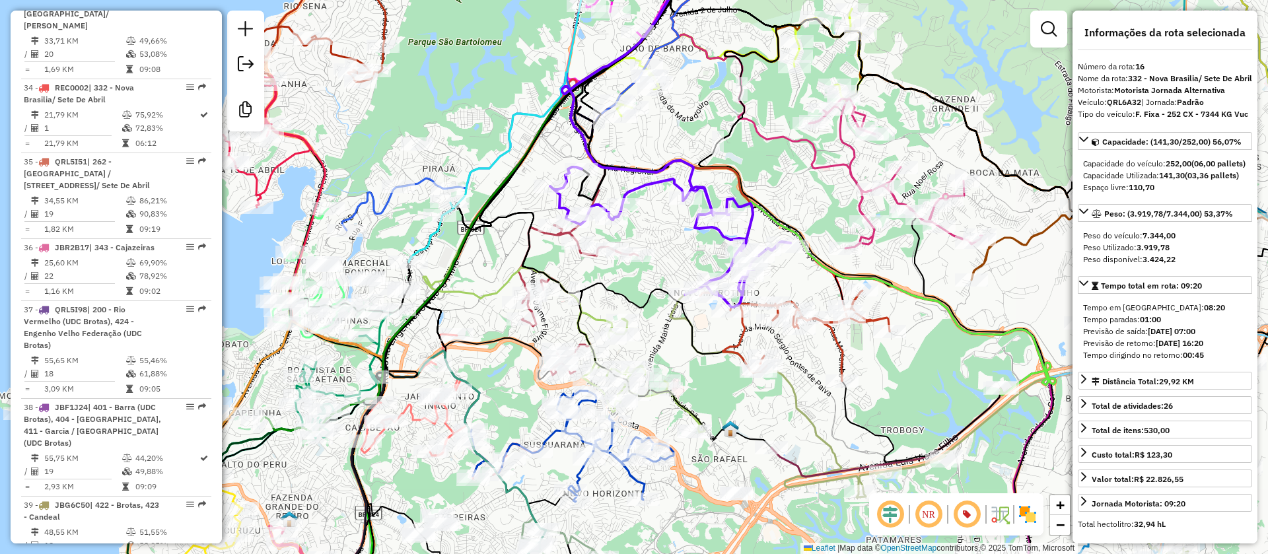
scroll to position [1722, 0]
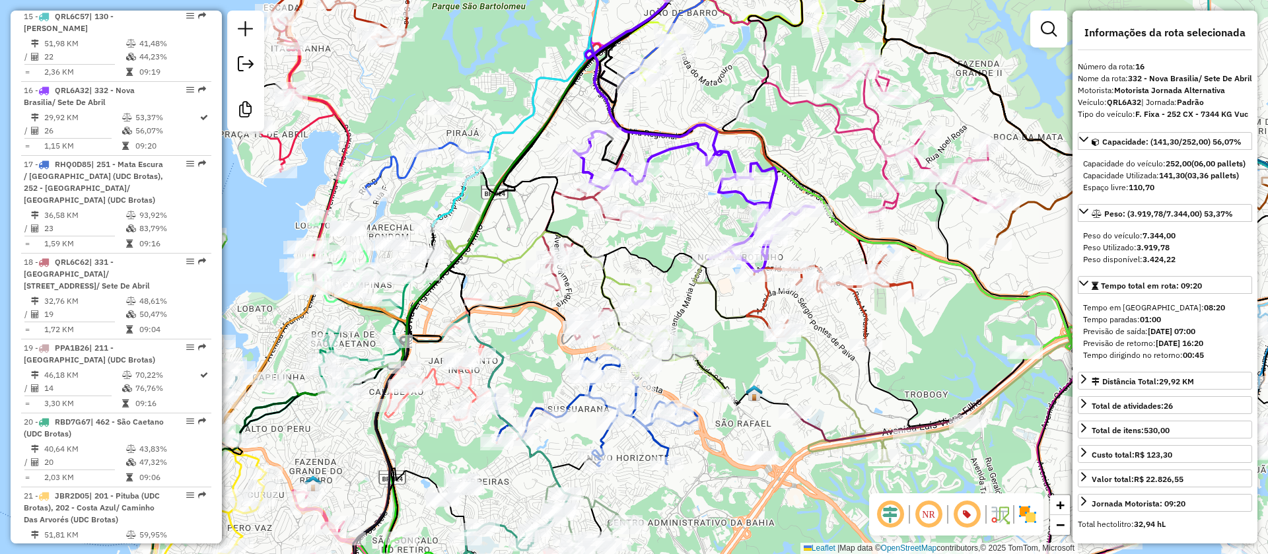
drag, startPoint x: 657, startPoint y: 240, endPoint x: 692, endPoint y: 189, distance: 62.3
click at [692, 189] on div "Janela de atendimento Grade de atendimento Capacidade Transportadoras Veículos …" at bounding box center [634, 277] width 1268 height 554
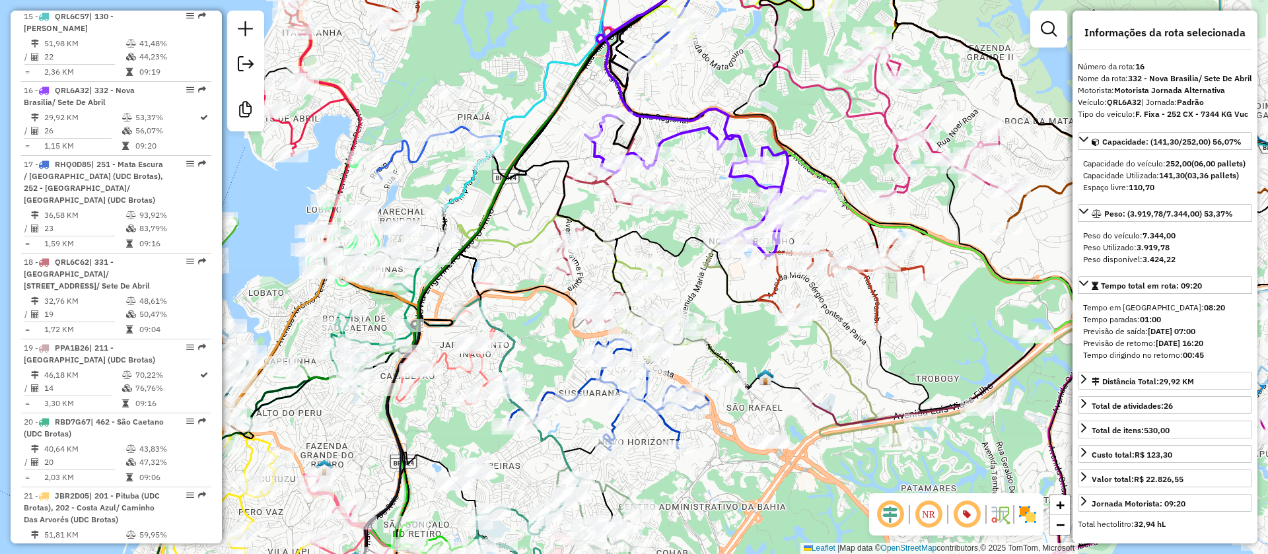
click at [593, 186] on icon at bounding box center [613, 249] width 120 height 150
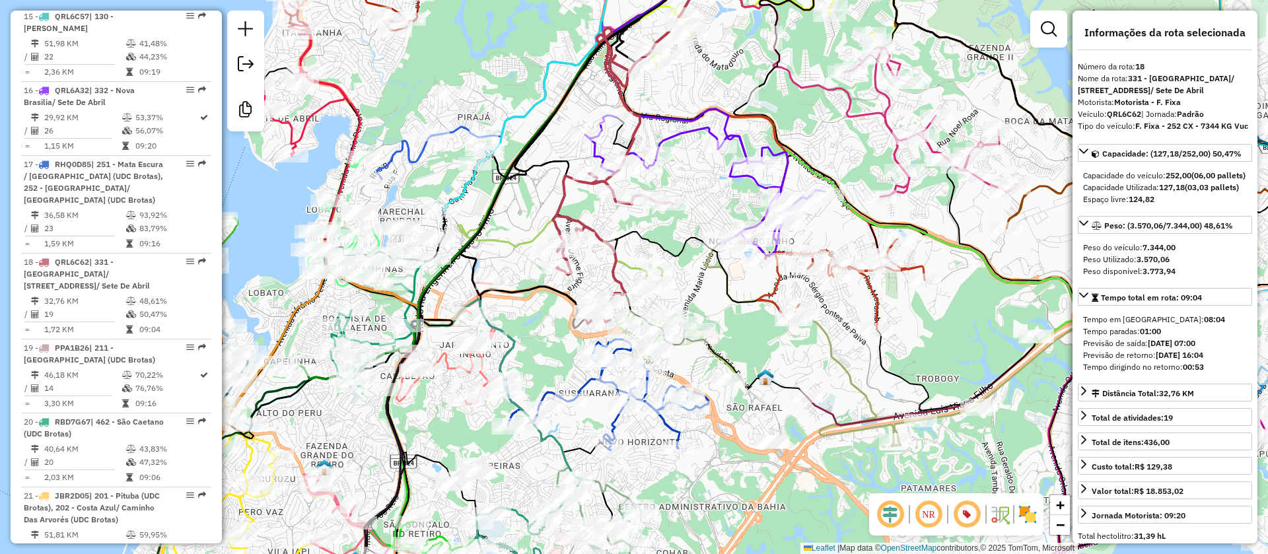
scroll to position [1893, 0]
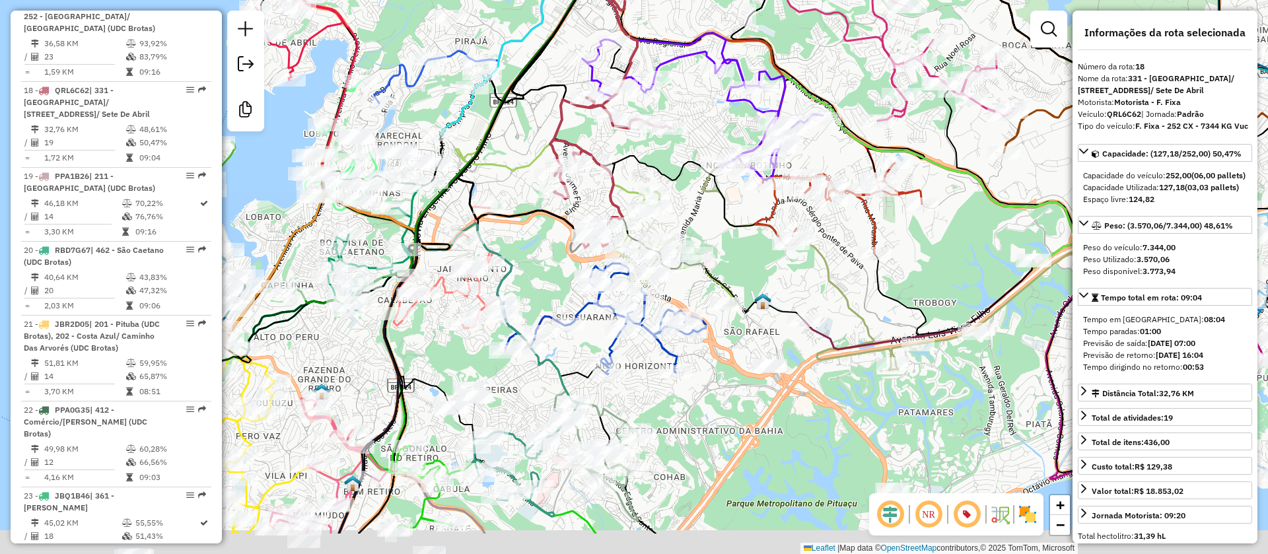
drag, startPoint x: 704, startPoint y: 210, endPoint x: 702, endPoint y: 137, distance: 72.6
click at [702, 137] on div "Janela de atendimento Grade de atendimento Capacidade Transportadoras Veículos …" at bounding box center [634, 277] width 1268 height 554
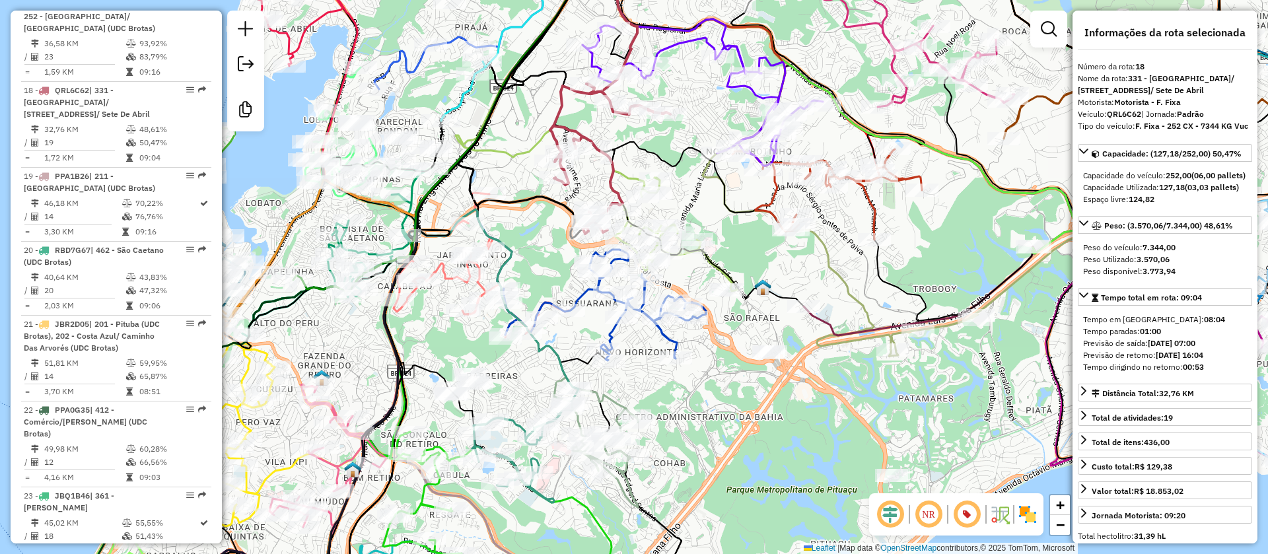
click at [626, 177] on icon at bounding box center [673, 231] width 127 height 120
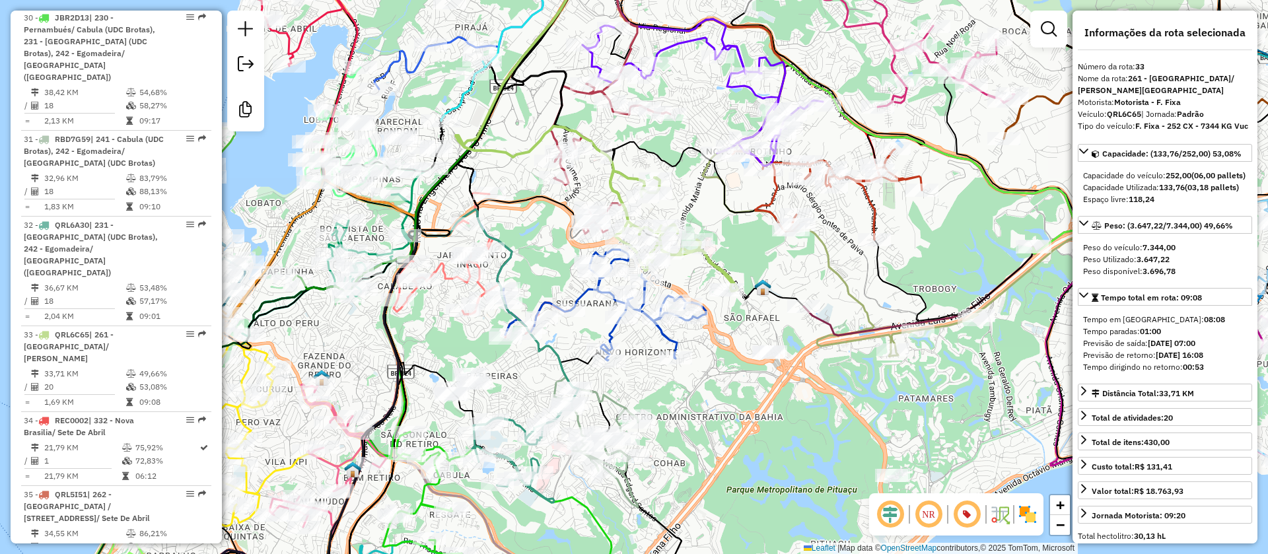
scroll to position [3133, 0]
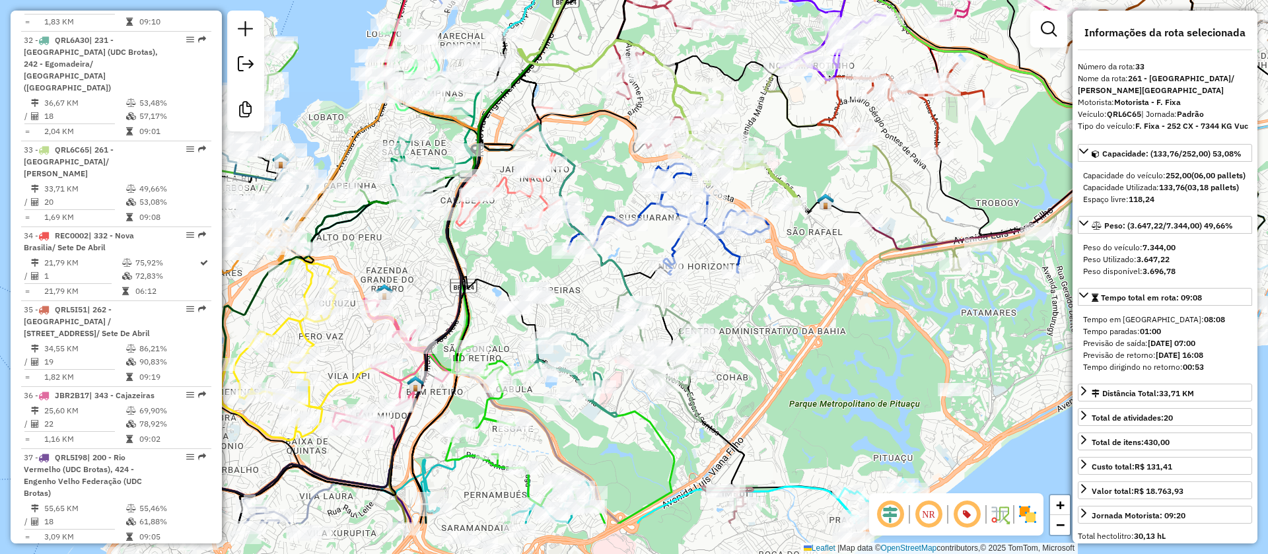
drag, startPoint x: 742, startPoint y: 236, endPoint x: 802, endPoint y: 154, distance: 101.5
click at [802, 154] on div "Janela de atendimento Grade de atendimento Capacidade Transportadoras Veículos …" at bounding box center [634, 277] width 1268 height 554
click at [736, 250] on icon at bounding box center [666, 219] width 205 height 111
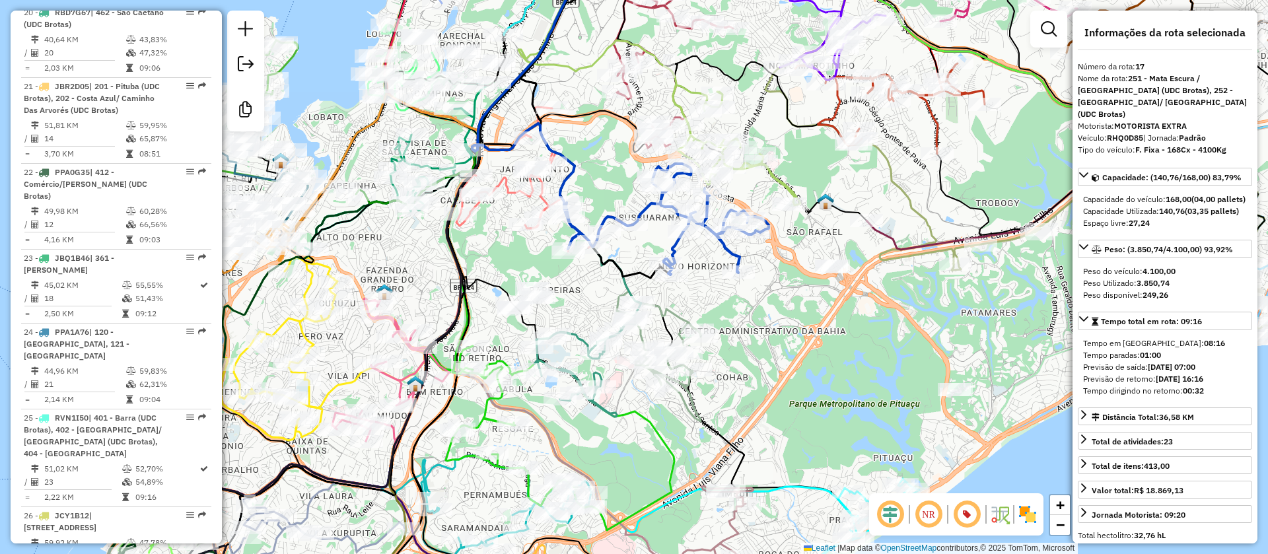
scroll to position [1796, 0]
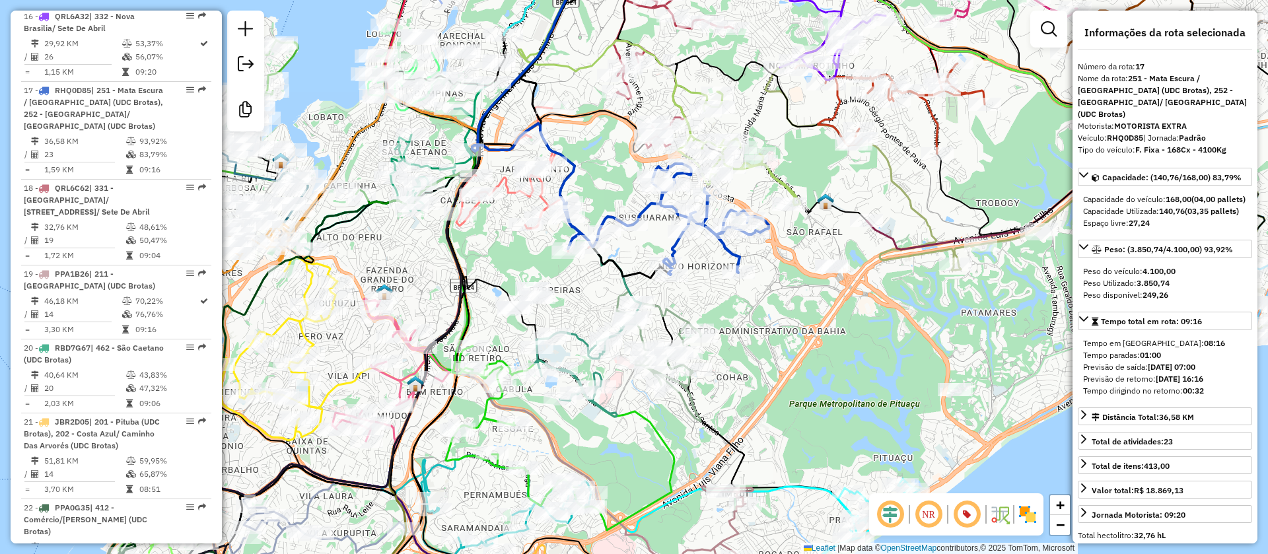
click at [504, 174] on icon at bounding box center [543, 179] width 175 height 145
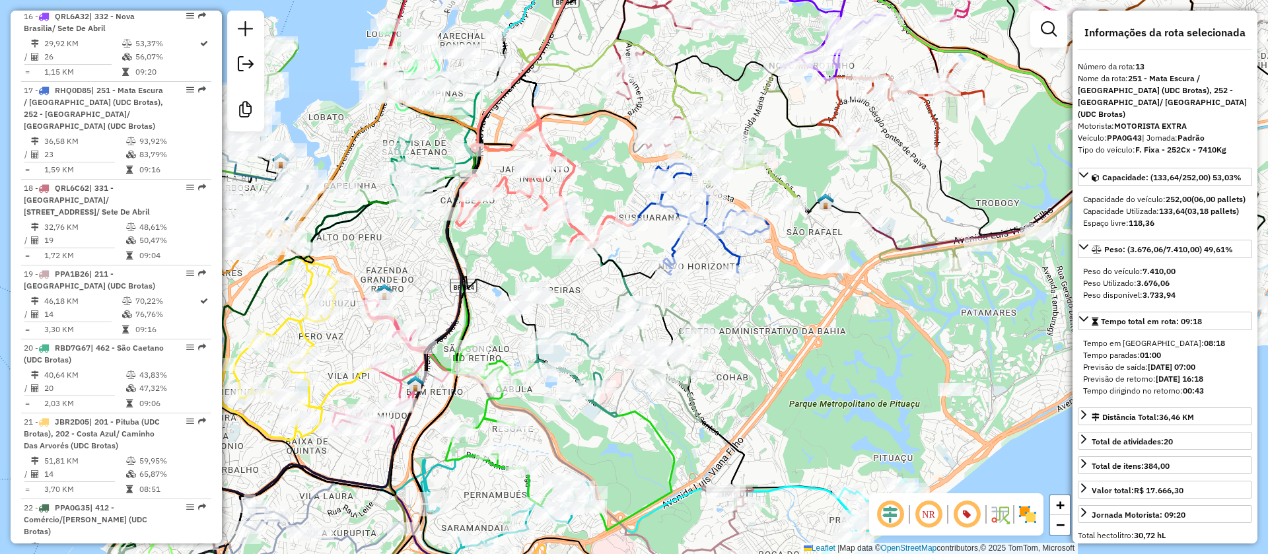
scroll to position [1476, 0]
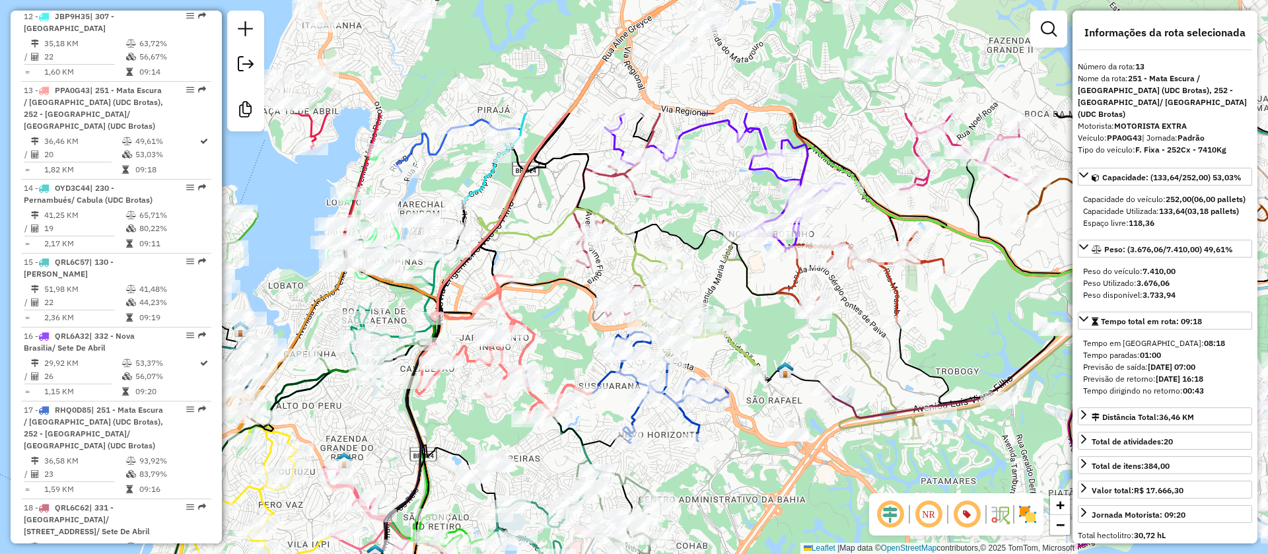
drag, startPoint x: 820, startPoint y: 172, endPoint x: 780, endPoint y: 340, distance: 173.1
click at [780, 340] on div "Janela de atendimento Grade de atendimento Capacidade Transportadoras Veículos …" at bounding box center [634, 277] width 1268 height 554
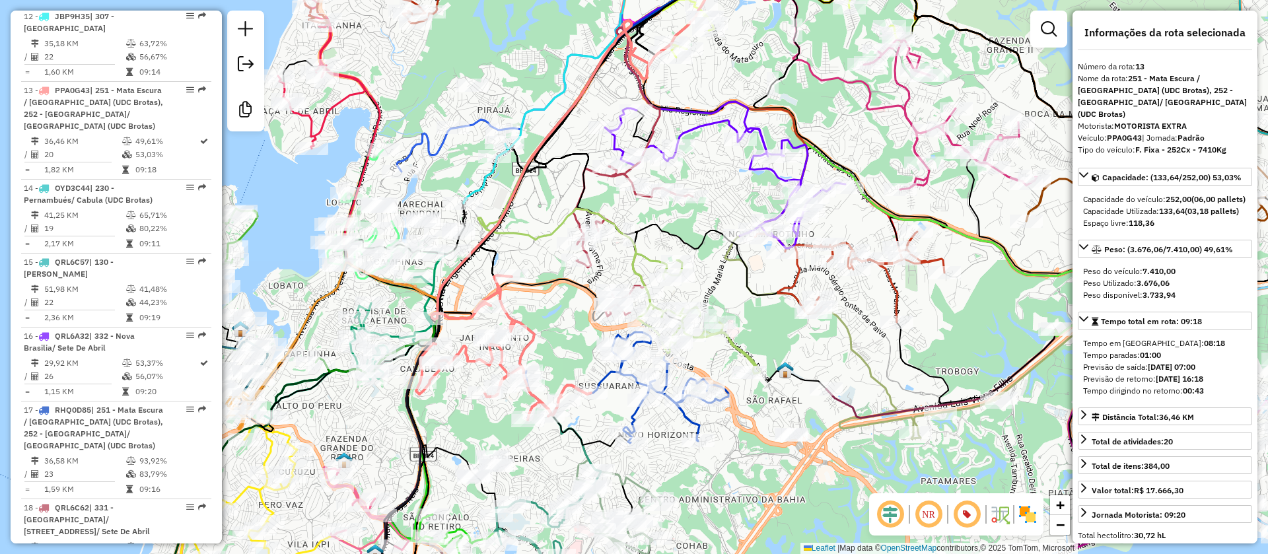
click at [693, 131] on icon at bounding box center [725, 178] width 240 height 140
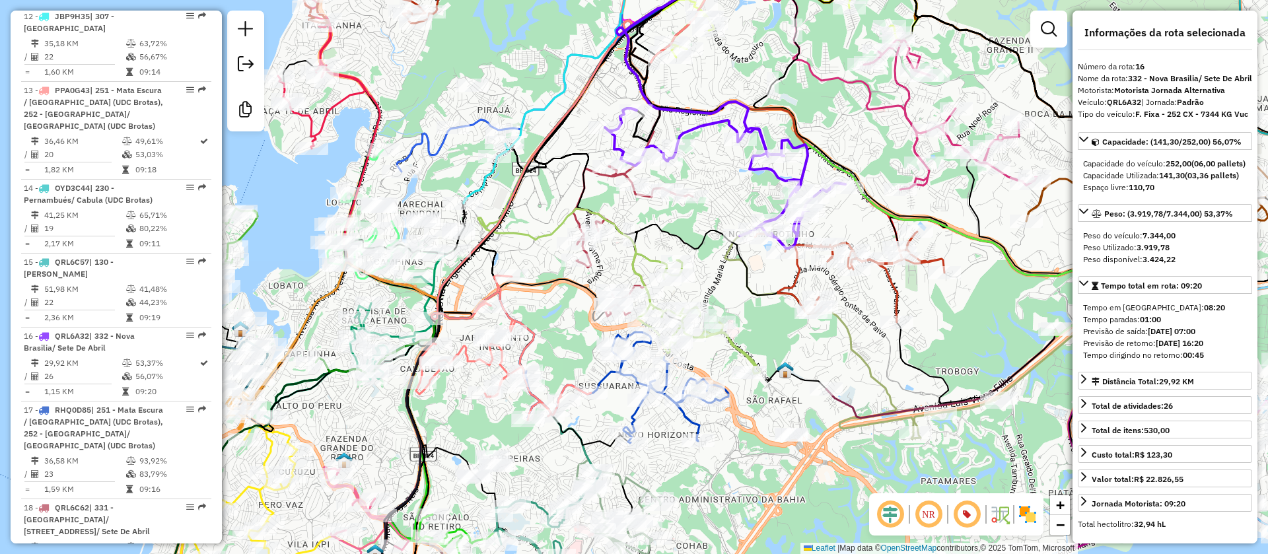
scroll to position [1722, 0]
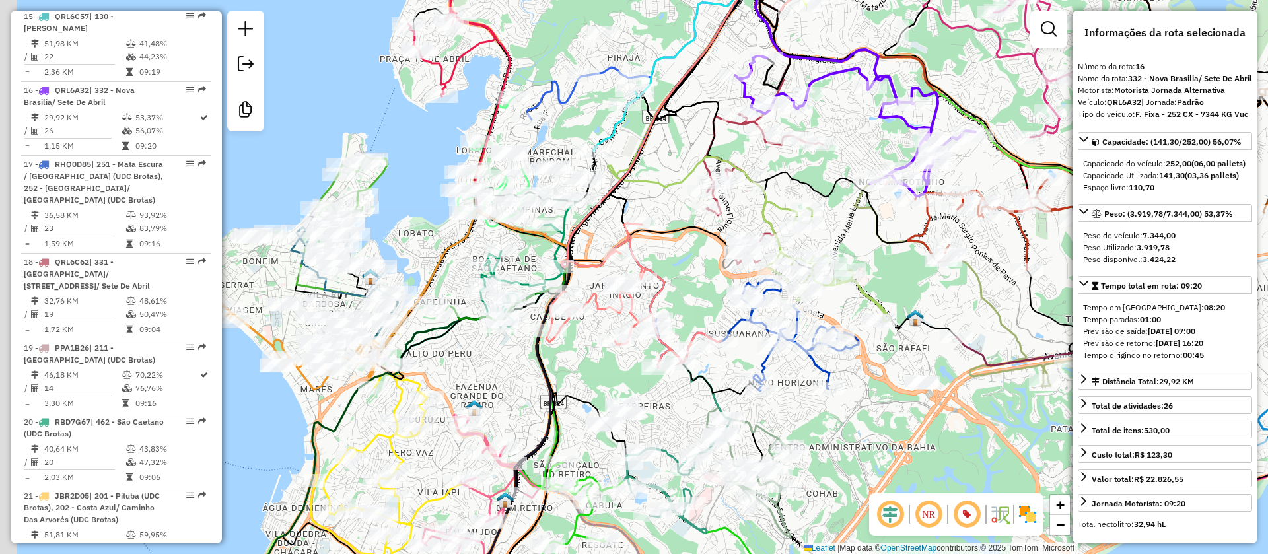
drag, startPoint x: 615, startPoint y: 206, endPoint x: 788, endPoint y: 124, distance: 192.0
click at [788, 124] on div "Janela de atendimento Grade de atendimento Capacidade Transportadoras Veículos …" at bounding box center [634, 277] width 1268 height 554
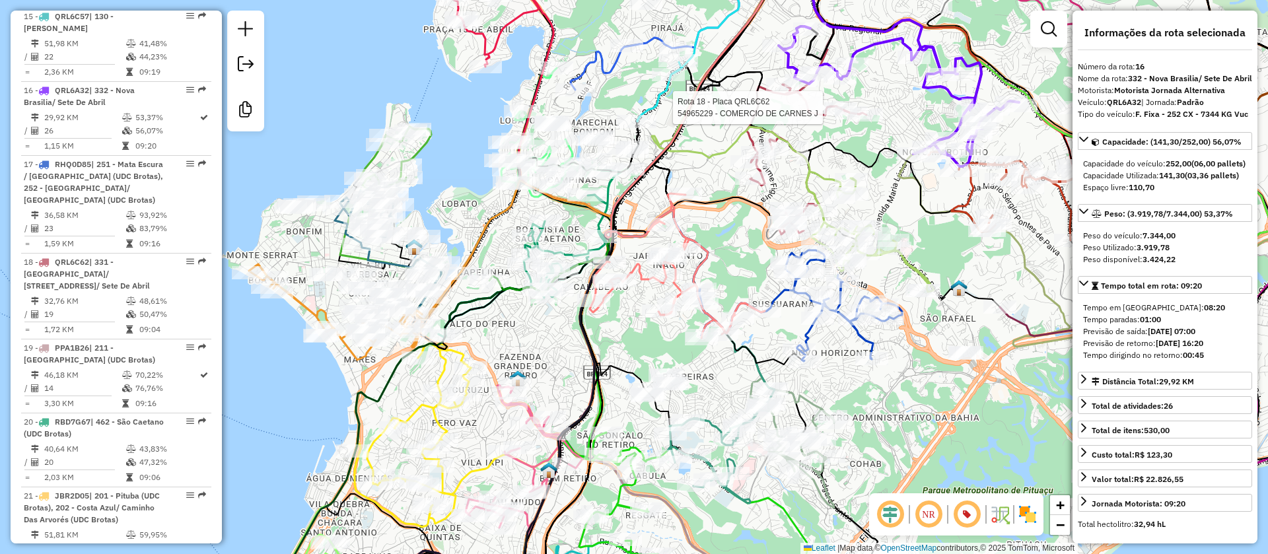
click at [547, 83] on icon at bounding box center [678, 81] width 361 height 272
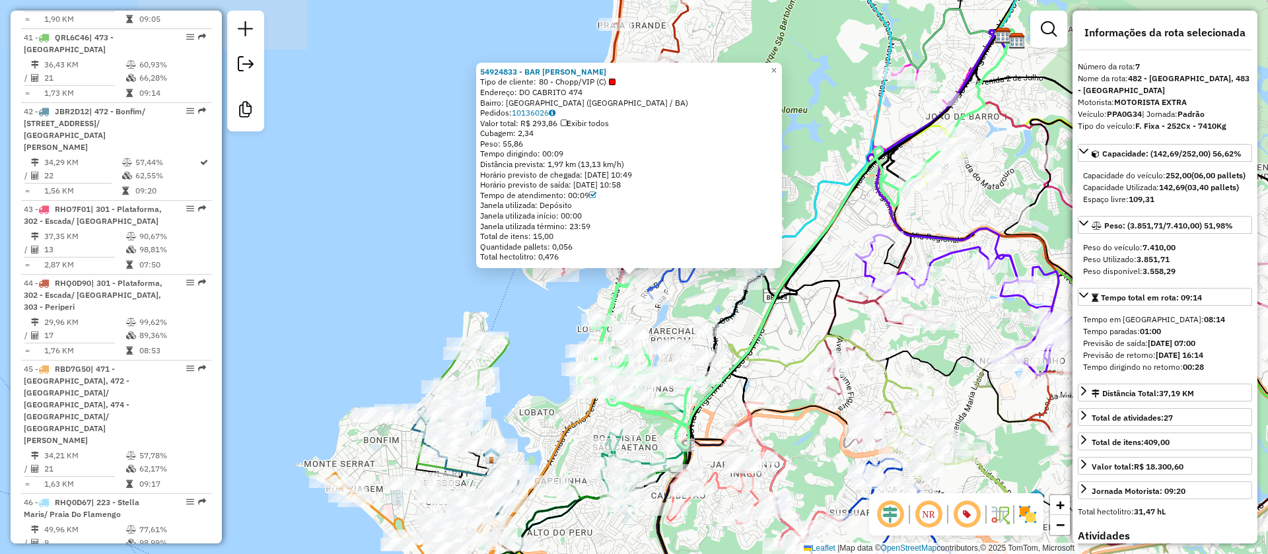
scroll to position [1021, 0]
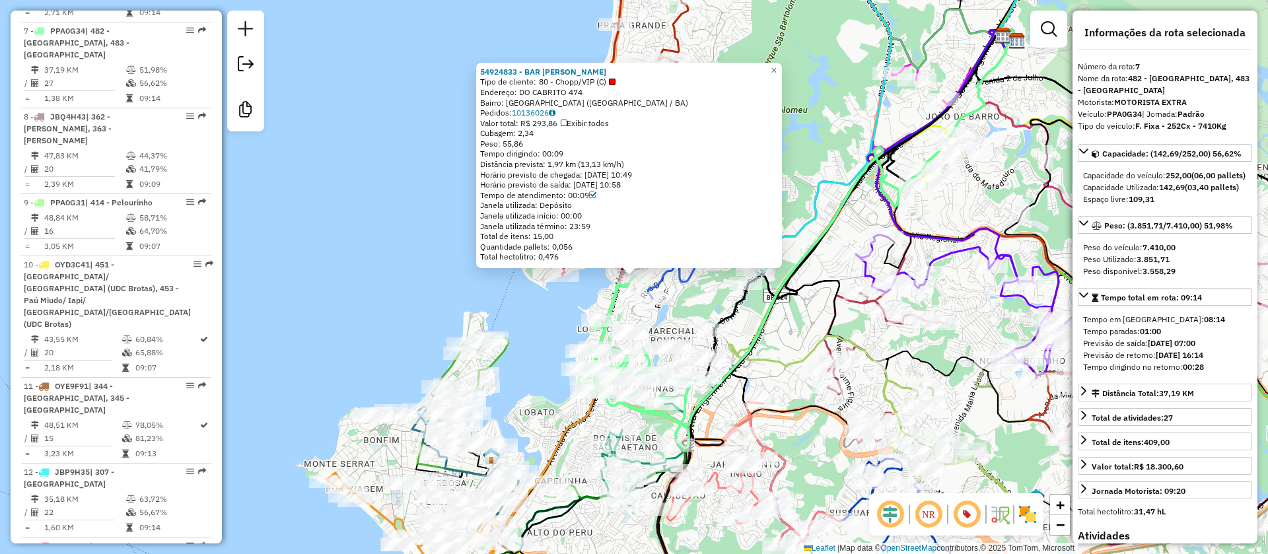
click at [788, 349] on div "54924833 - BAR TIA LURDINHA Tipo de cliente: 80 - Chopp/VIP (C) Endereço: DO CA…" at bounding box center [634, 277] width 1268 height 554
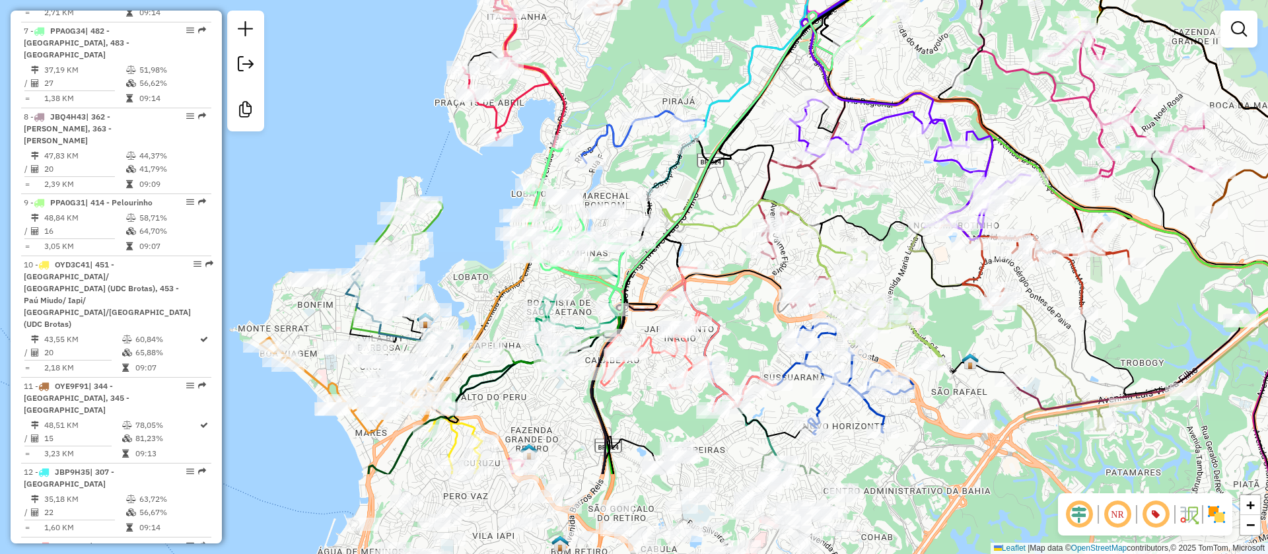
drag, startPoint x: 787, startPoint y: 355, endPoint x: 719, endPoint y: 215, distance: 155.6
click at [719, 215] on div "Janela de atendimento Grade de atendimento Capacidade Transportadoras Veículos …" at bounding box center [634, 277] width 1268 height 554
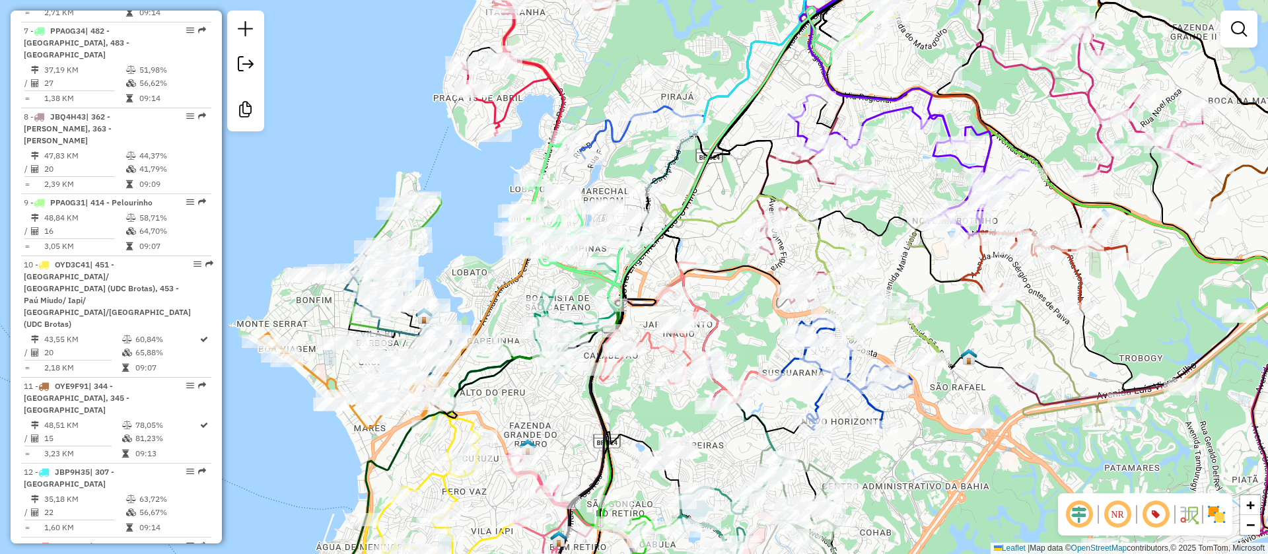
click at [636, 258] on icon at bounding box center [722, 115] width 389 height 341
select select "**********"
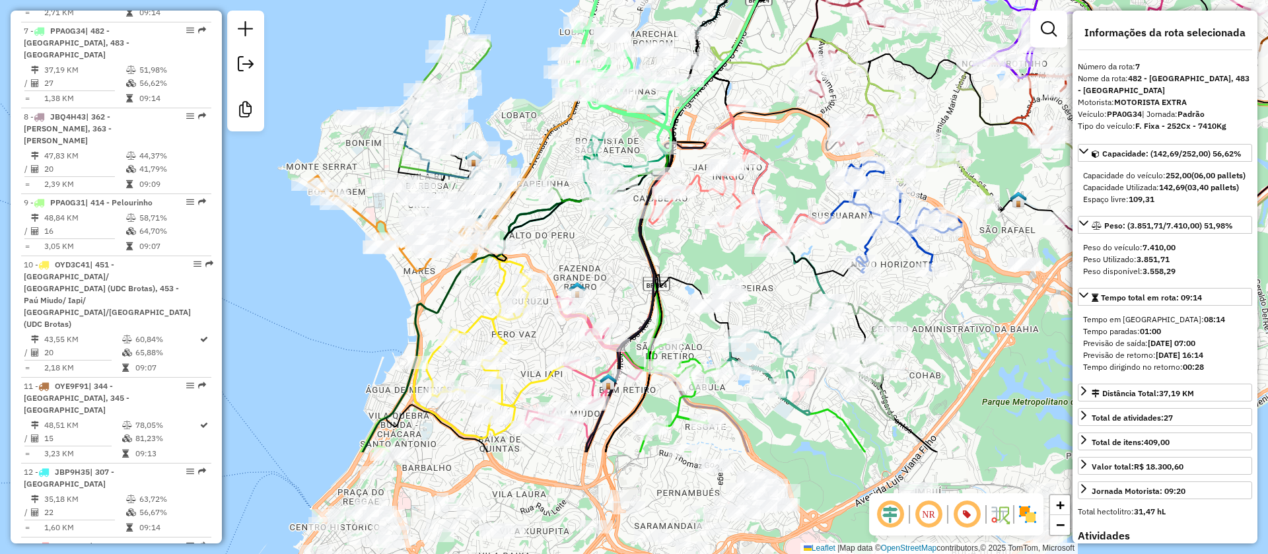
drag, startPoint x: 749, startPoint y: 314, endPoint x: 807, endPoint y: 151, distance: 173.1
click at [807, 151] on div "Janela de atendimento Grade de atendimento Capacidade Transportadoras Veículos …" at bounding box center [634, 277] width 1268 height 554
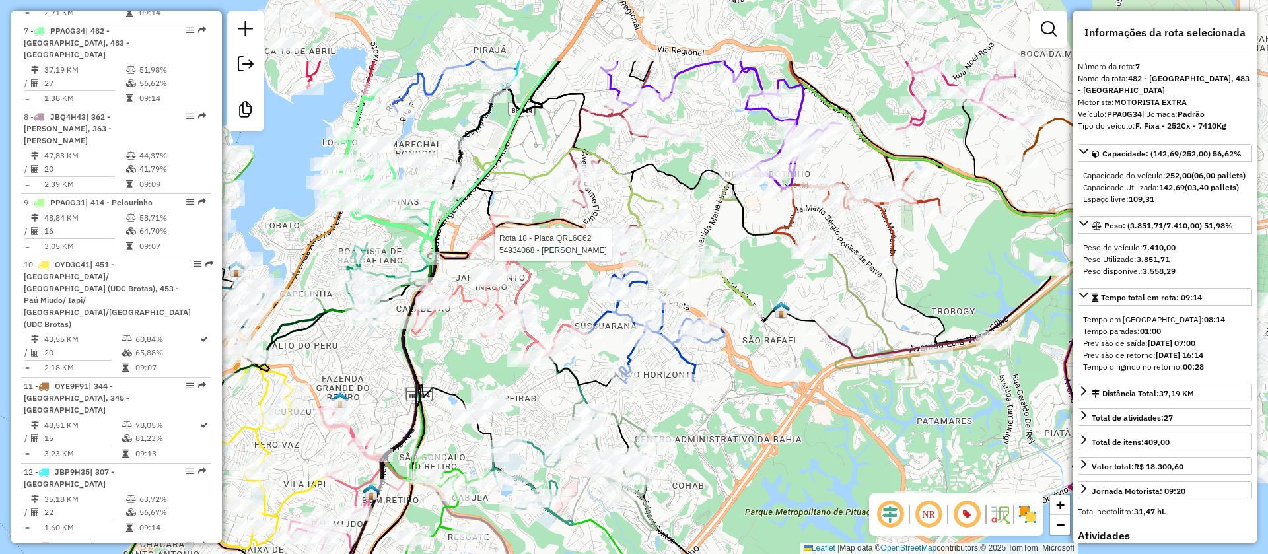
drag, startPoint x: 744, startPoint y: 177, endPoint x: 413, endPoint y: 324, distance: 362.0
click at [413, 324] on div "Rota 18 - Placa QRL6C62 54934068 - EDSON MODAS Janela de atendimento Grade de a…" at bounding box center [634, 277] width 1268 height 554
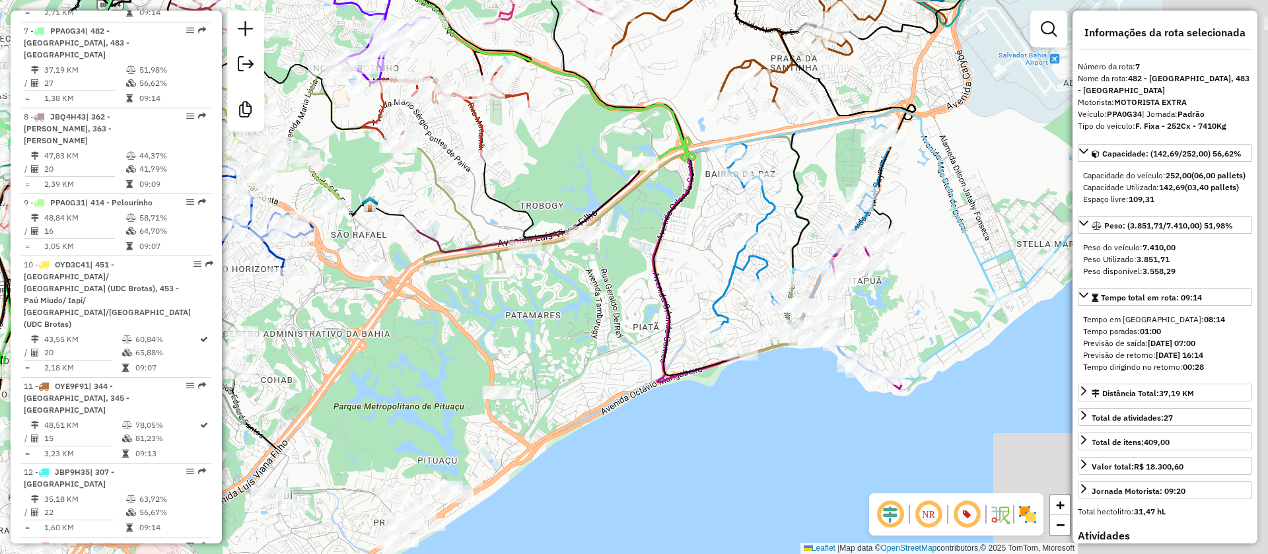
drag, startPoint x: 829, startPoint y: 322, endPoint x: 447, endPoint y: 86, distance: 449.4
click at [447, 86] on div "Rota 18 - Placa QRL6C62 54934068 - EDSON MODAS Rota 13 - Placa PPA0G43 54997978…" at bounding box center [634, 277] width 1268 height 554
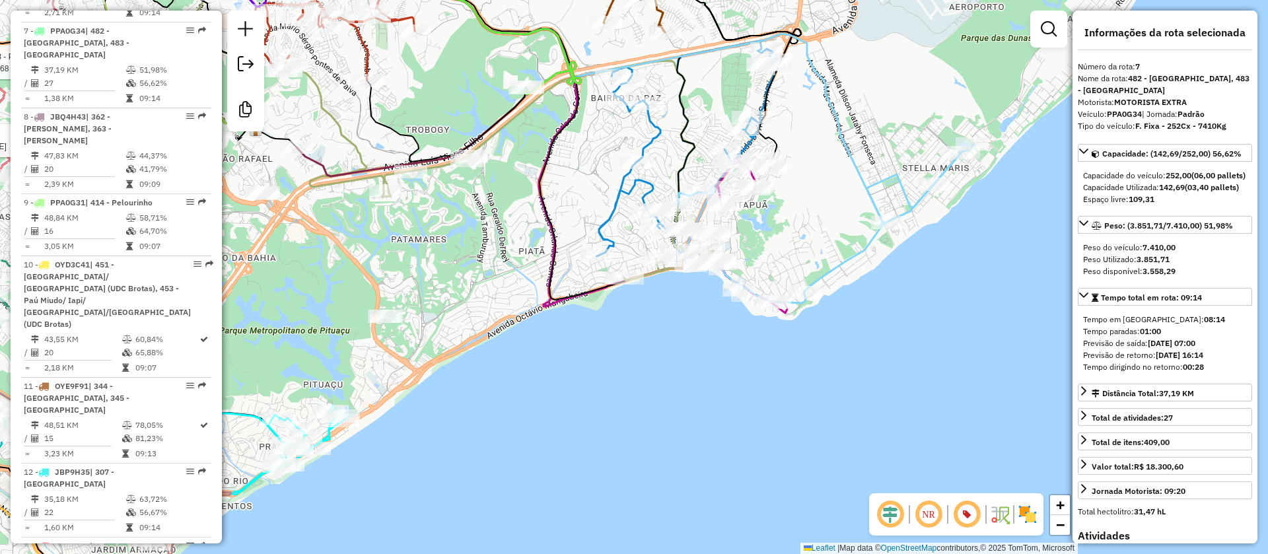
click at [653, 139] on icon at bounding box center [688, 148] width 183 height 215
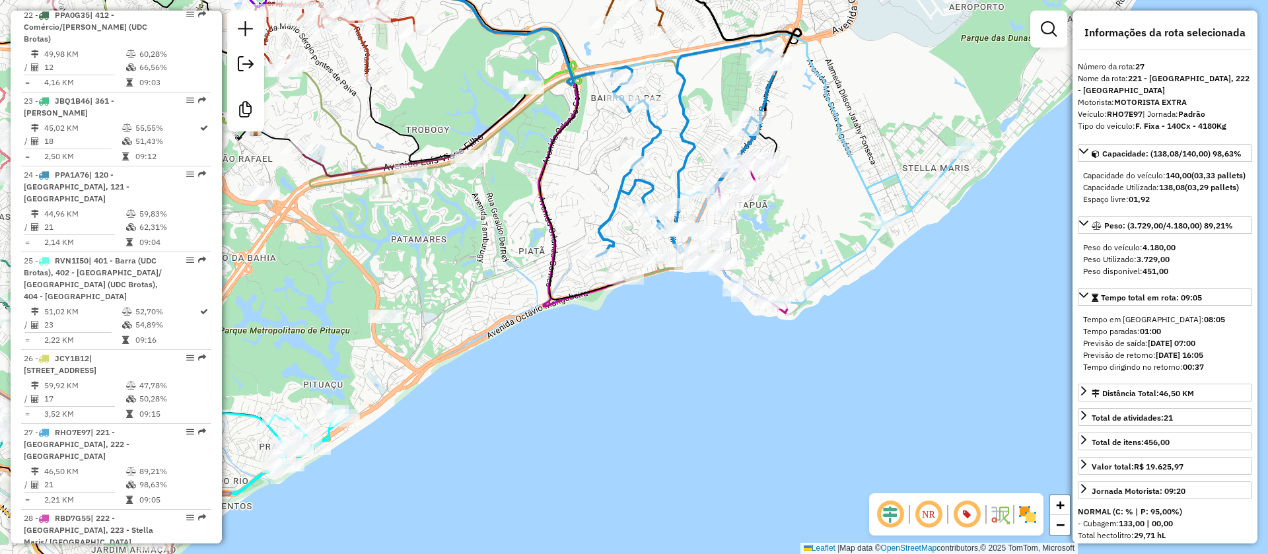
scroll to position [2606, 0]
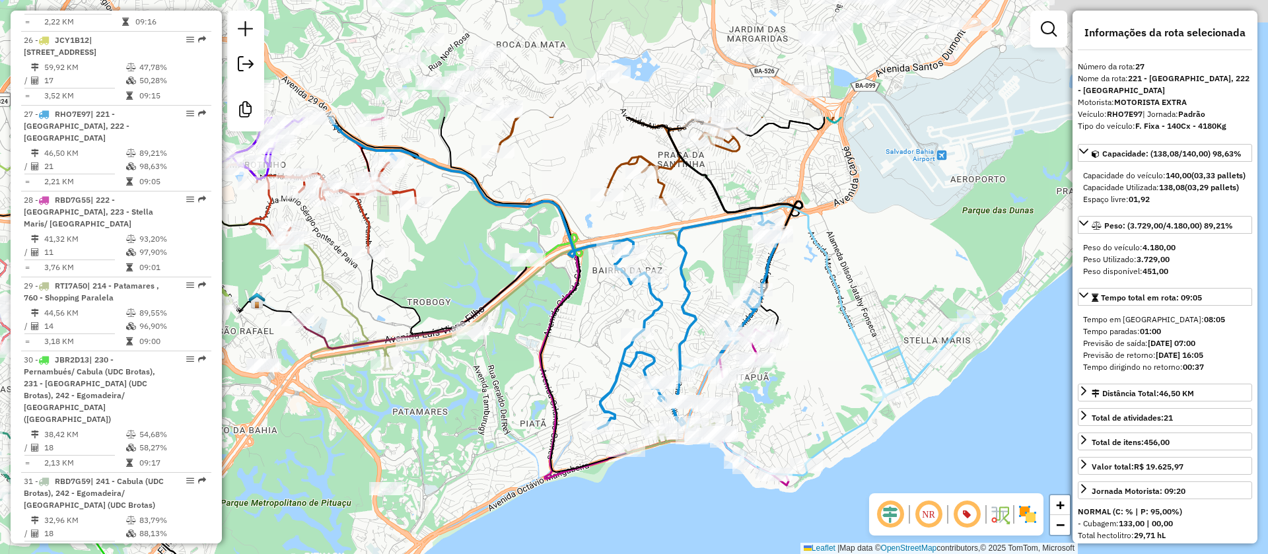
drag, startPoint x: 820, startPoint y: 119, endPoint x: 838, endPoint y: 390, distance: 270.7
click at [838, 397] on div "Janela de atendimento Grade de atendimento Capacidade Transportadoras Veículos …" at bounding box center [634, 277] width 1268 height 554
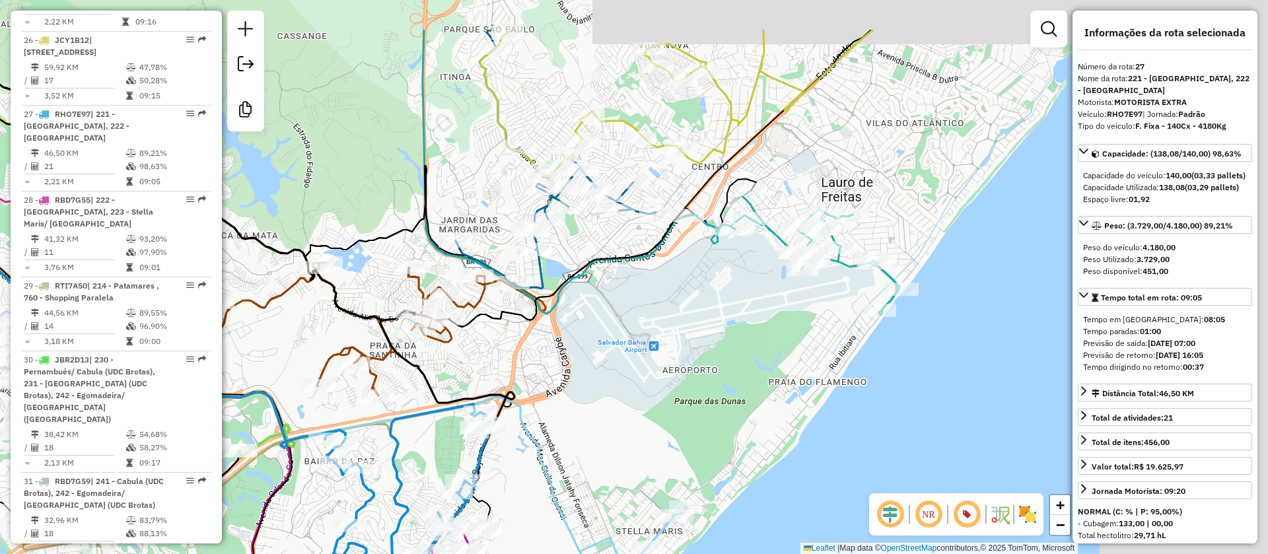
drag, startPoint x: 770, startPoint y: 102, endPoint x: 461, endPoint y: 189, distance: 321.0
click at [461, 189] on div "Janela de atendimento Grade de atendimento Capacidade Transportadoras Veículos …" at bounding box center [634, 277] width 1268 height 554
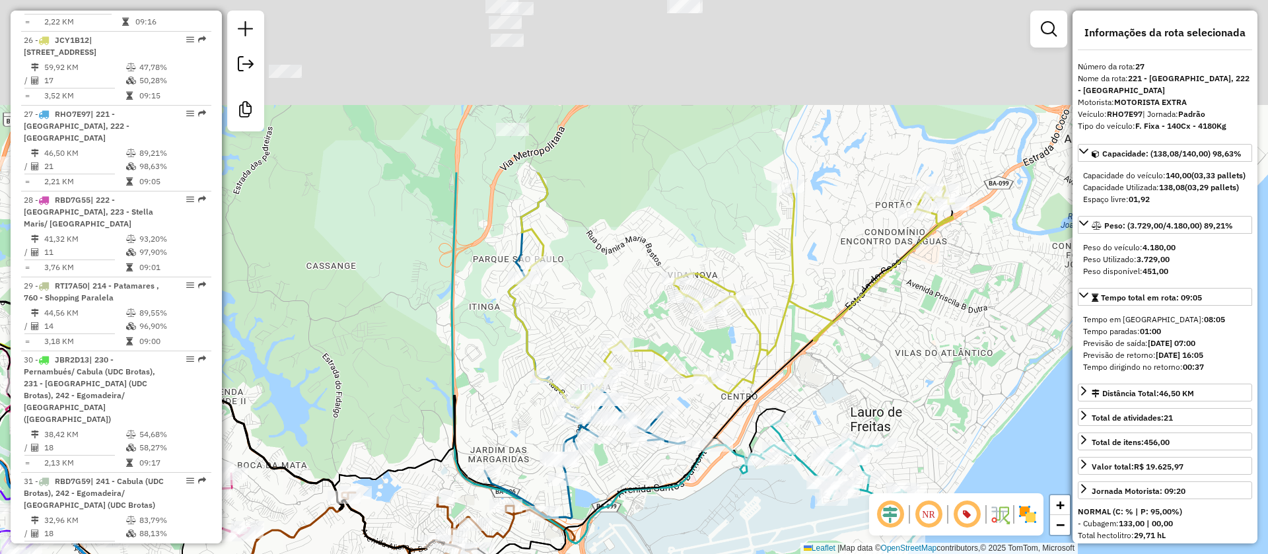
drag, startPoint x: 790, startPoint y: 137, endPoint x: 823, endPoint y: 365, distance: 230.1
click at [823, 365] on div "Janela de atendimento Grade de atendimento Capacidade Transportadoras Veículos …" at bounding box center [634, 277] width 1268 height 554
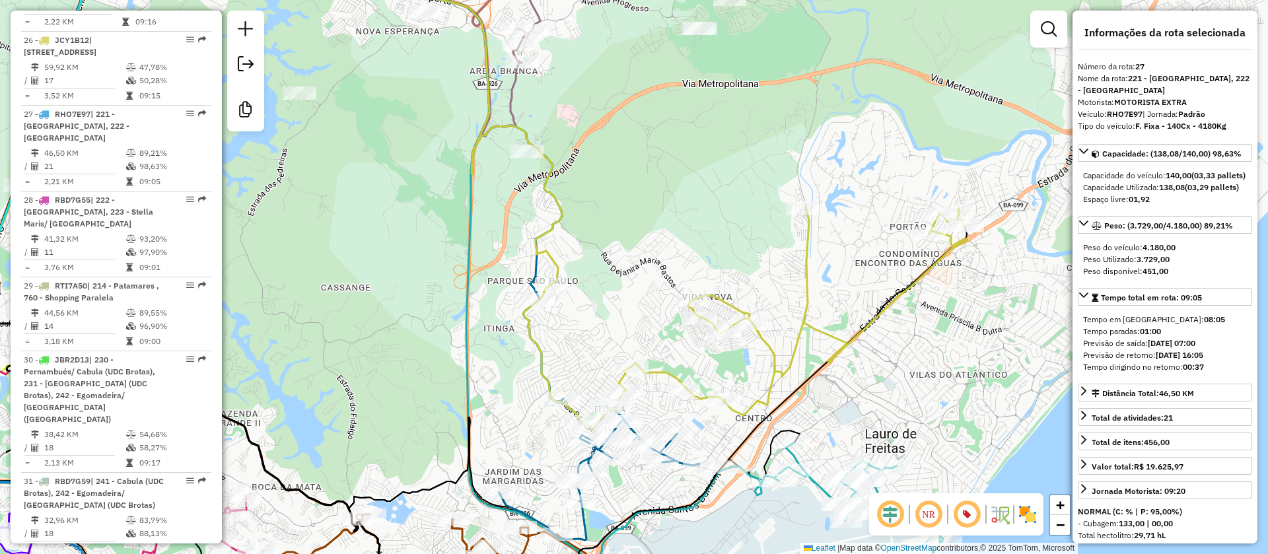
drag, startPoint x: 714, startPoint y: 171, endPoint x: 728, endPoint y: 193, distance: 26.2
click at [728, 193] on div "Janela de atendimento Grade de atendimento Capacidade Transportadoras Veículos …" at bounding box center [634, 277] width 1268 height 554
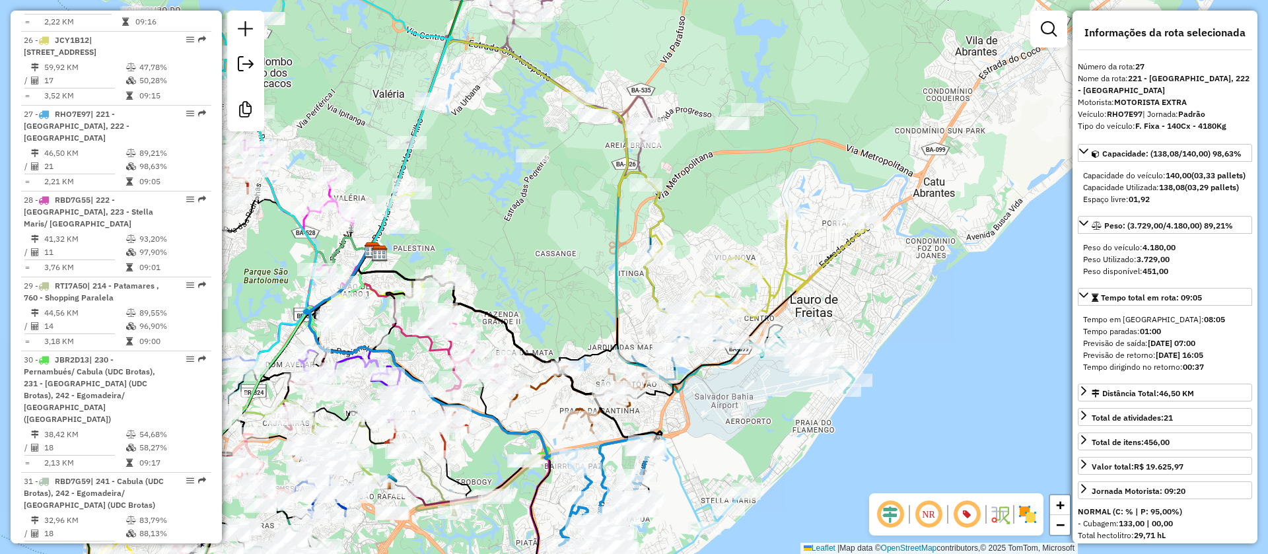
drag, startPoint x: 874, startPoint y: 290, endPoint x: 959, endPoint y: 221, distance: 109.3
click at [1049, 193] on div "Janela de atendimento Grade de atendimento Capacidade Transportadoras Veículos …" at bounding box center [634, 277] width 1268 height 554
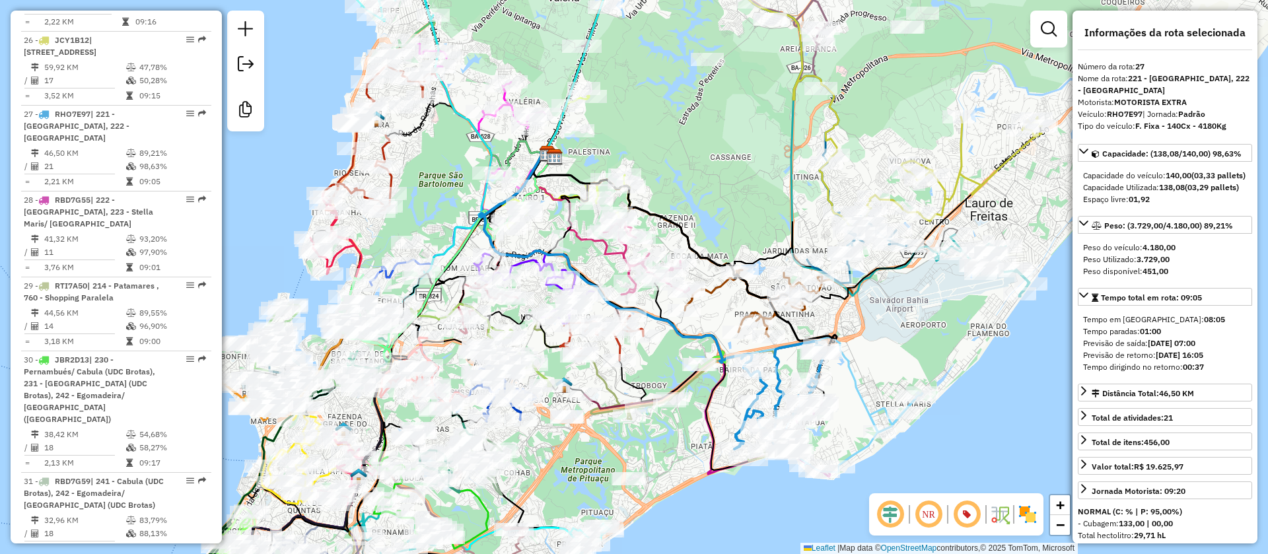
click at [481, 125] on icon at bounding box center [447, 123] width 88 height 357
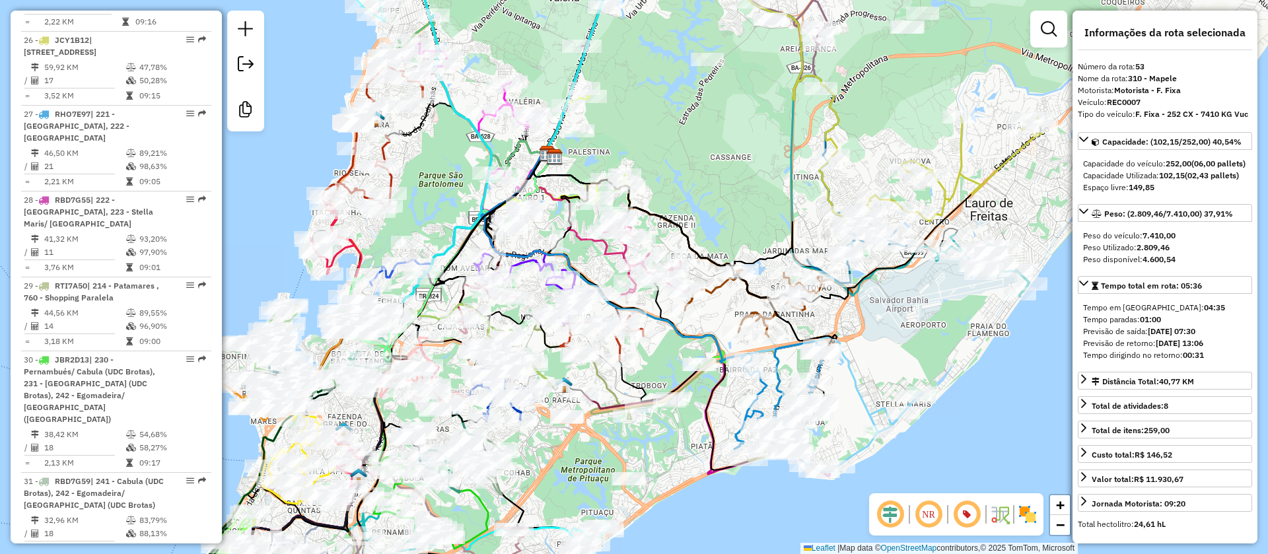
scroll to position [4538, 0]
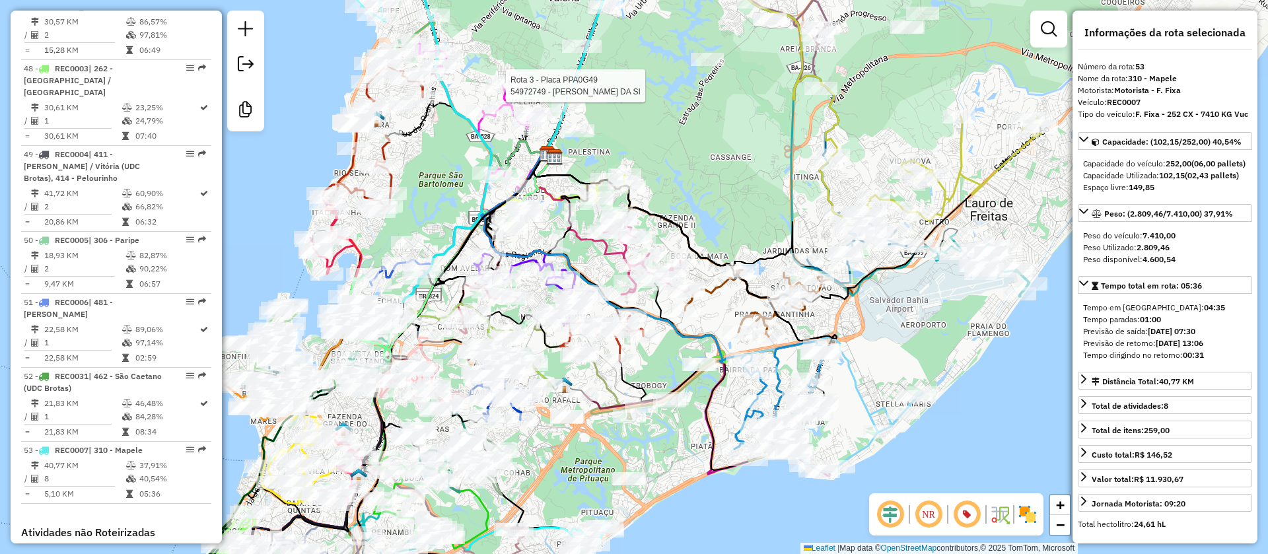
click at [505, 92] on div at bounding box center [501, 85] width 33 height 13
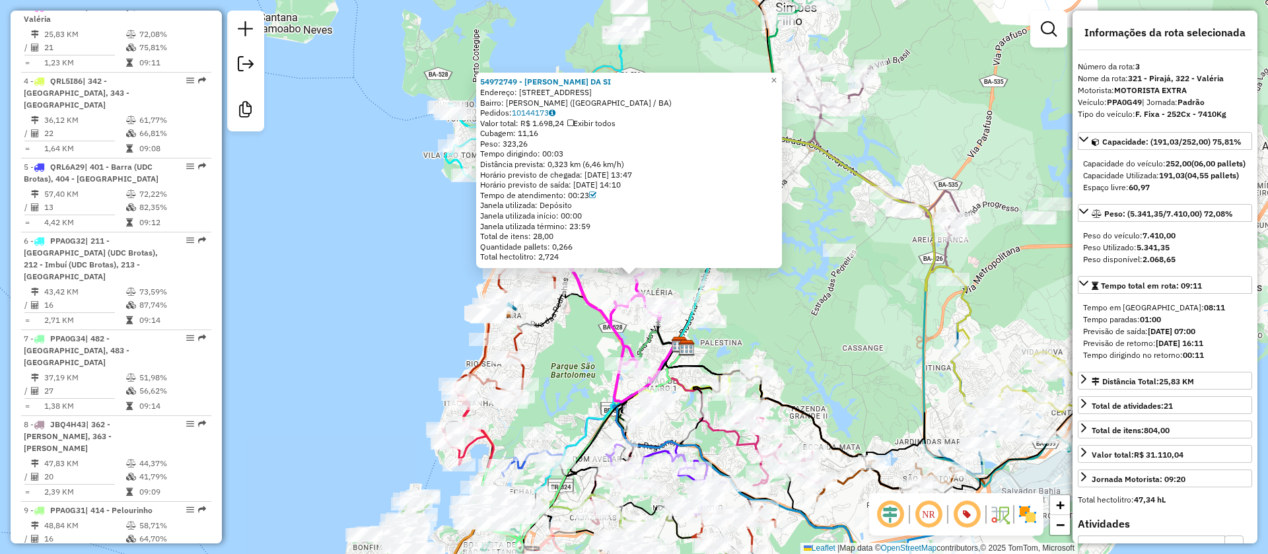
scroll to position [713, 0]
click at [788, 321] on div "54972749 - DAMIAO BATISTA DA SI Endereço: R Nova Brasília 505 Bairro: VALERIA (…" at bounding box center [634, 277] width 1268 height 554
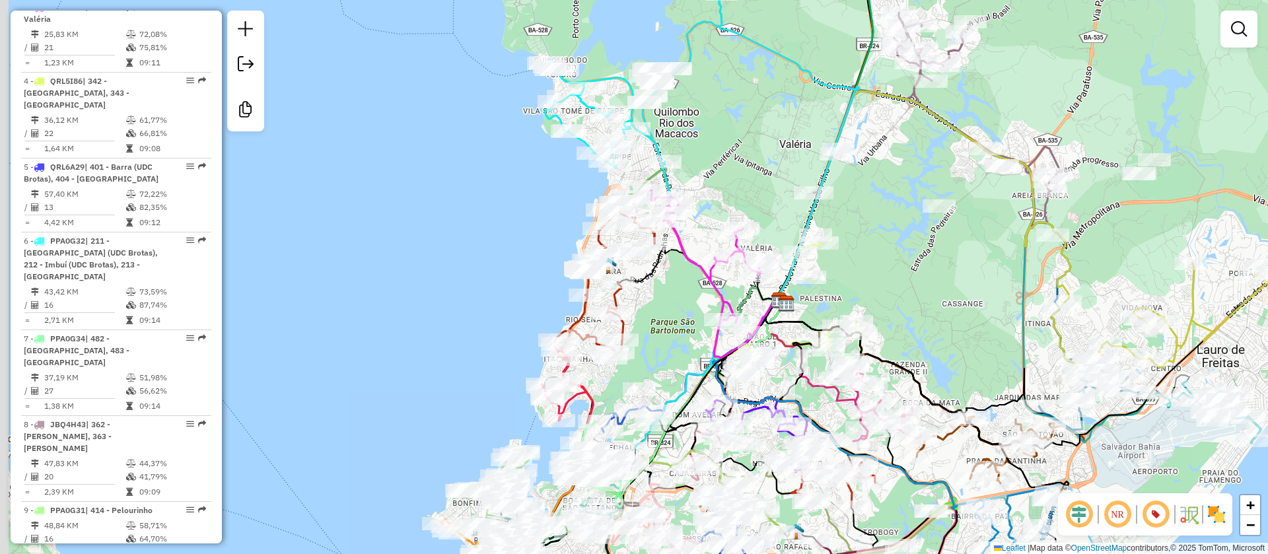
drag, startPoint x: 747, startPoint y: 318, endPoint x: 857, endPoint y: 266, distance: 121.4
click at [857, 266] on div "Janela de atendimento Grade de atendimento Capacidade Transportadoras Veículos …" at bounding box center [634, 277] width 1268 height 554
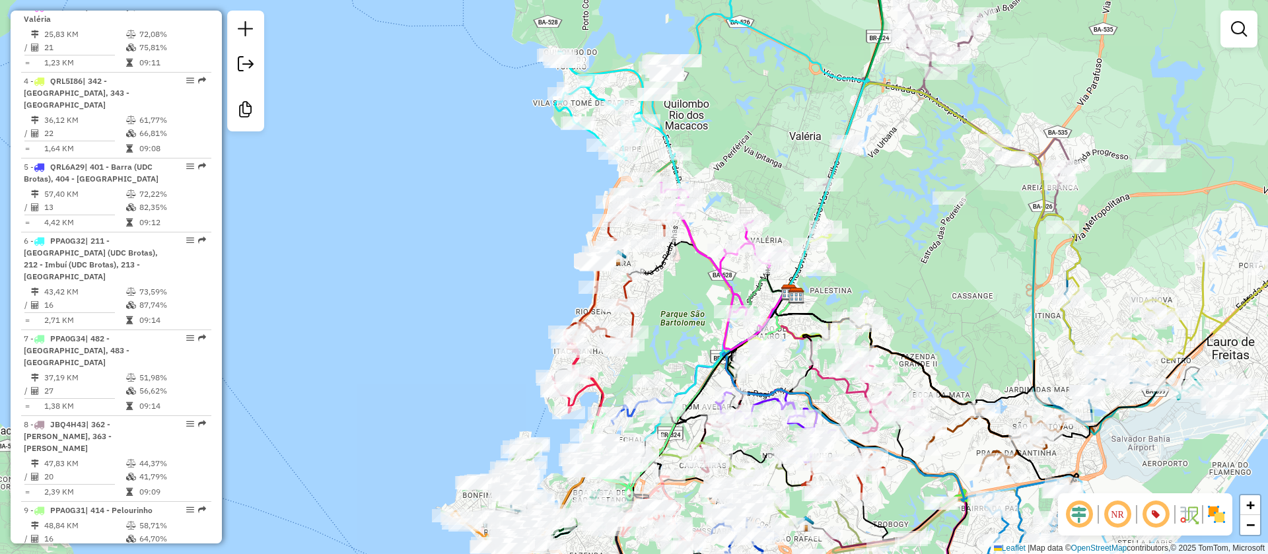
click at [689, 223] on icon at bounding box center [723, 266] width 127 height 167
select select "**********"
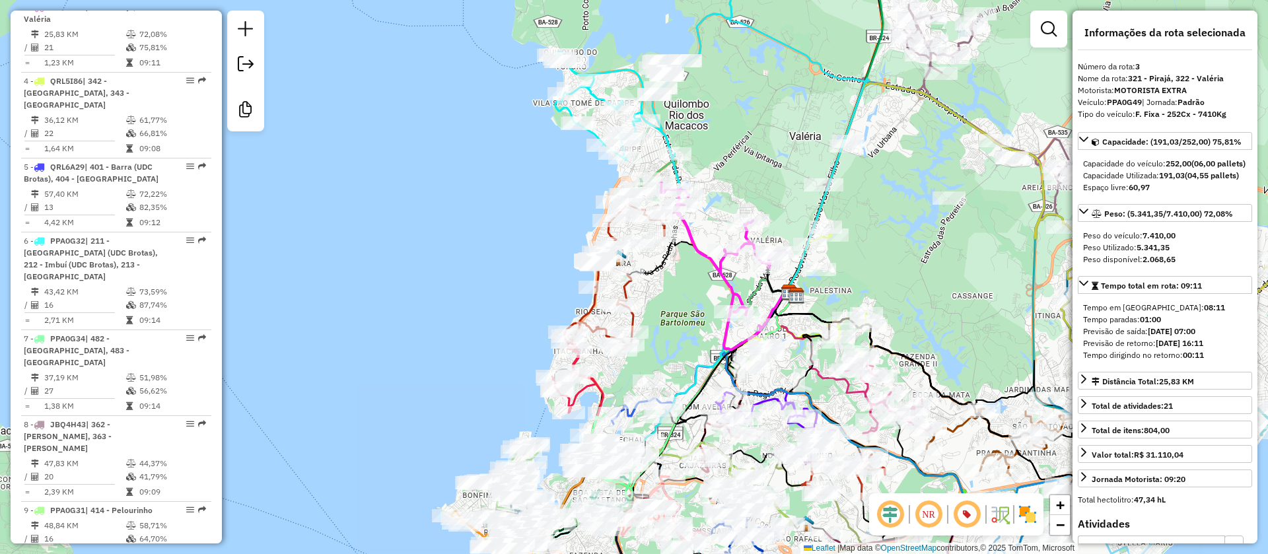
click at [666, 139] on icon at bounding box center [688, 213] width 88 height 456
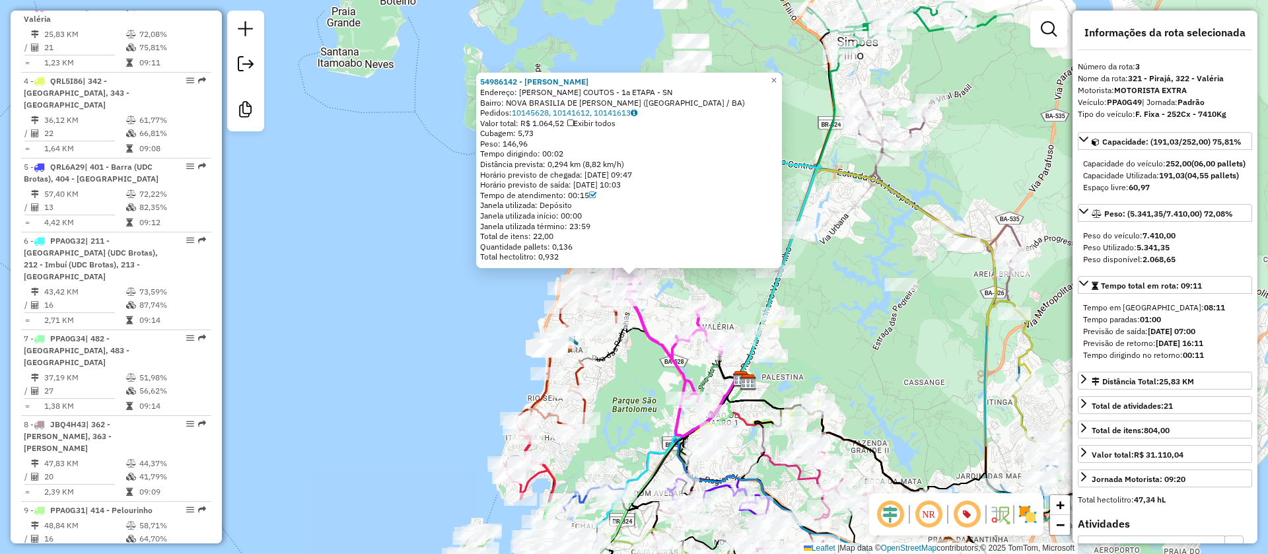
click at [644, 316] on icon at bounding box center [674, 352] width 127 height 167
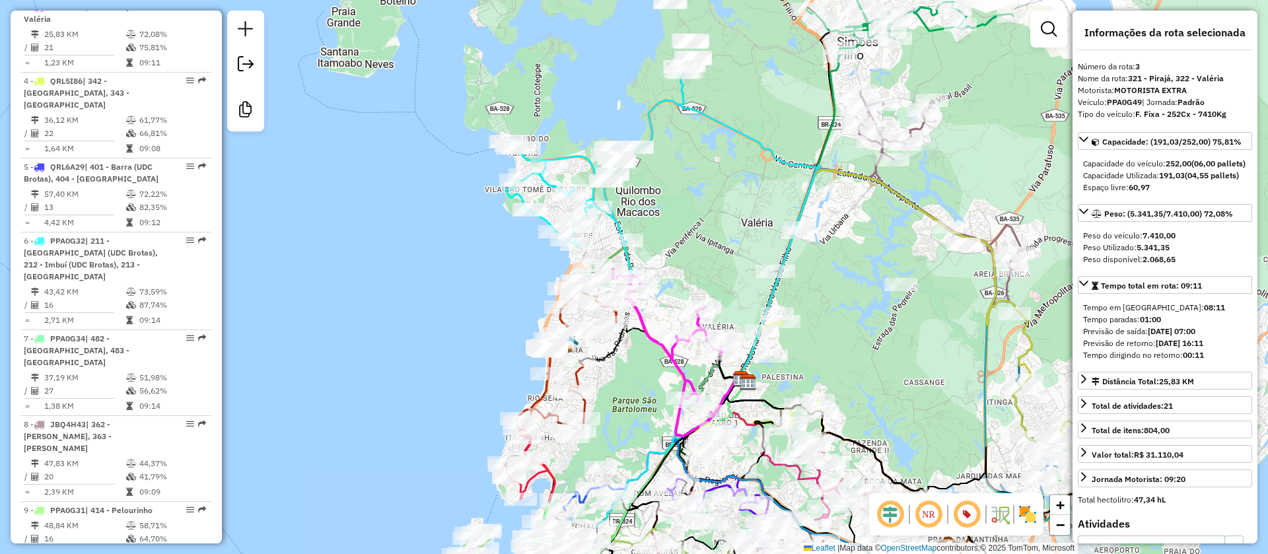
click at [615, 218] on icon at bounding box center [640, 299] width 88 height 456
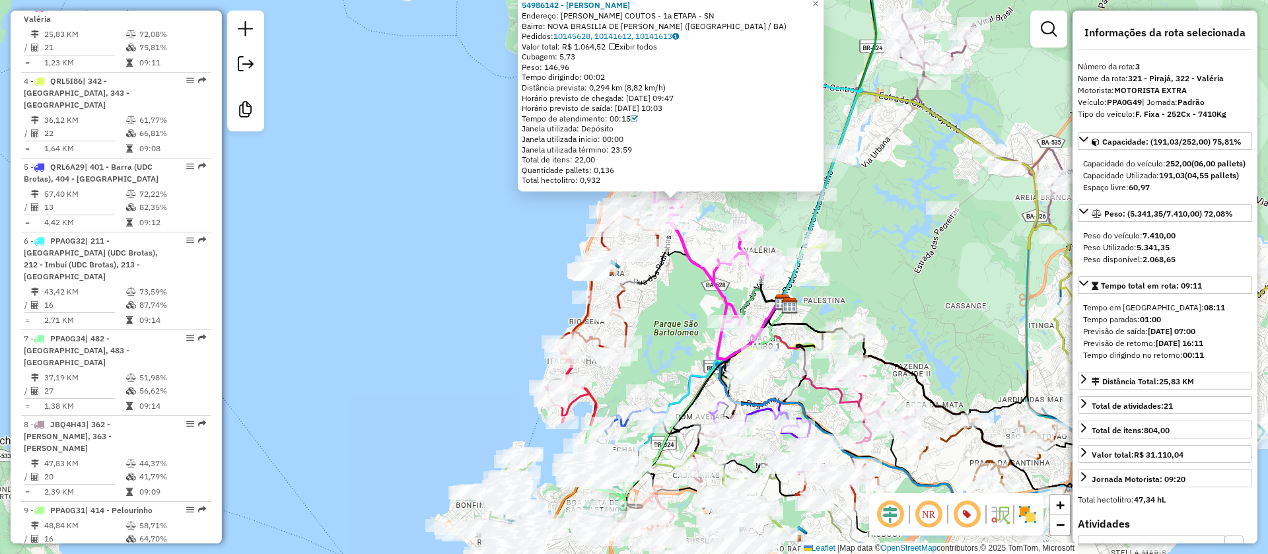
drag, startPoint x: 675, startPoint y: 309, endPoint x: 723, endPoint y: 215, distance: 105.1
click at [723, 215] on div "54986142 - ELISANGELA DE SOUZA Endereço: R BELMONTE COUTOS - 1a ETAPA - SN Bair…" at bounding box center [634, 277] width 1268 height 554
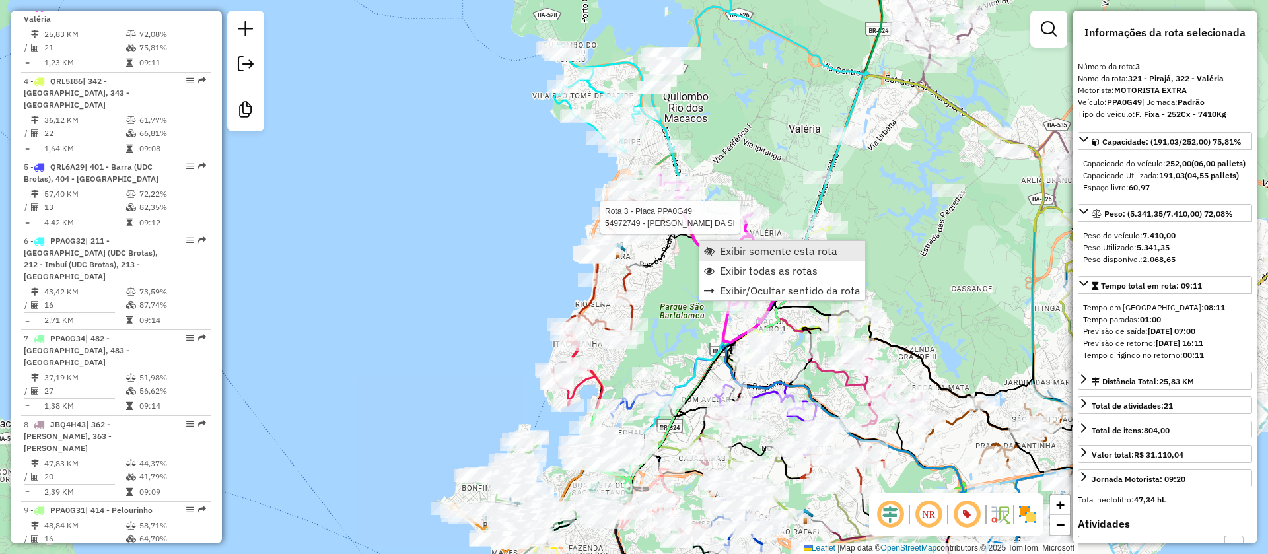
click at [738, 249] on span "Exibir somente esta rota" at bounding box center [779, 251] width 118 height 11
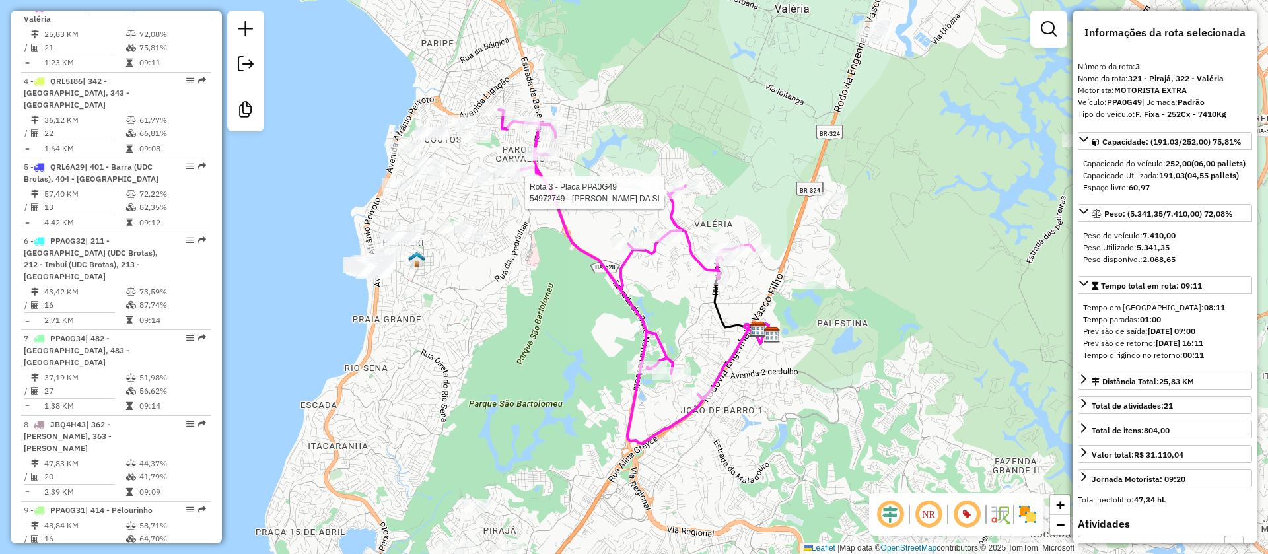
click at [689, 242] on icon at bounding box center [625, 277] width 255 height 334
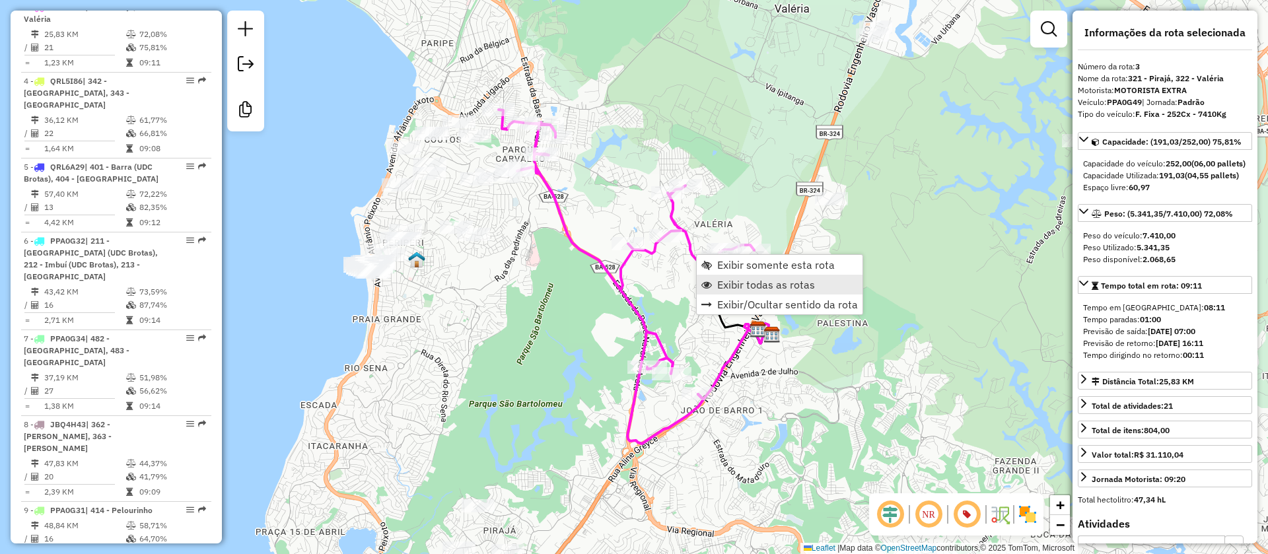
click at [739, 282] on span "Exibir todas as rotas" at bounding box center [766, 284] width 98 height 11
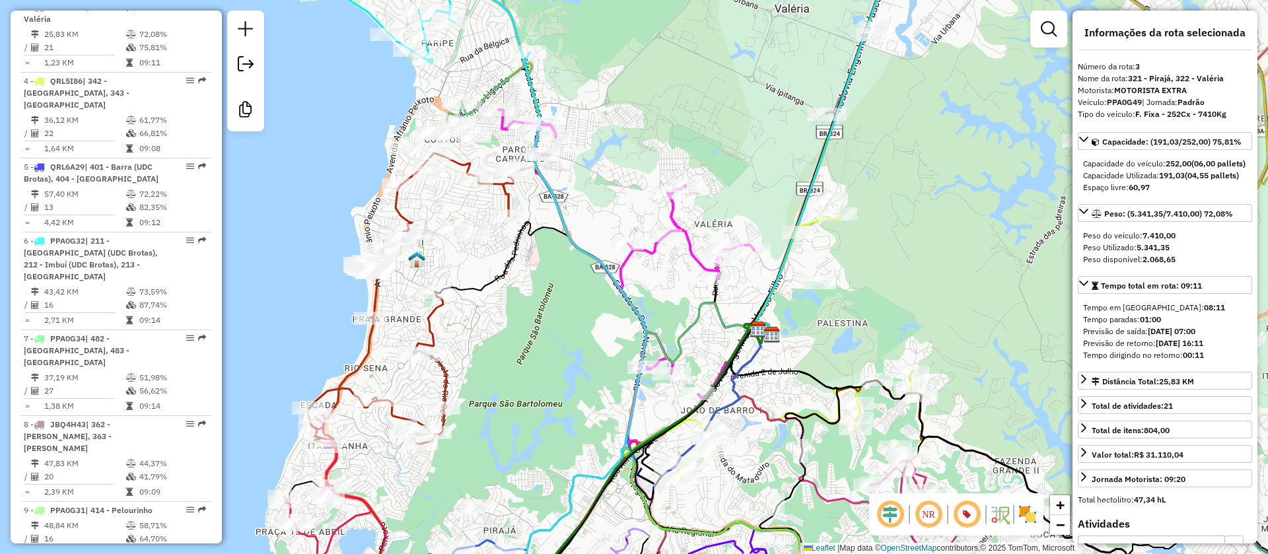
click at [688, 255] on icon at bounding box center [625, 277] width 255 height 334
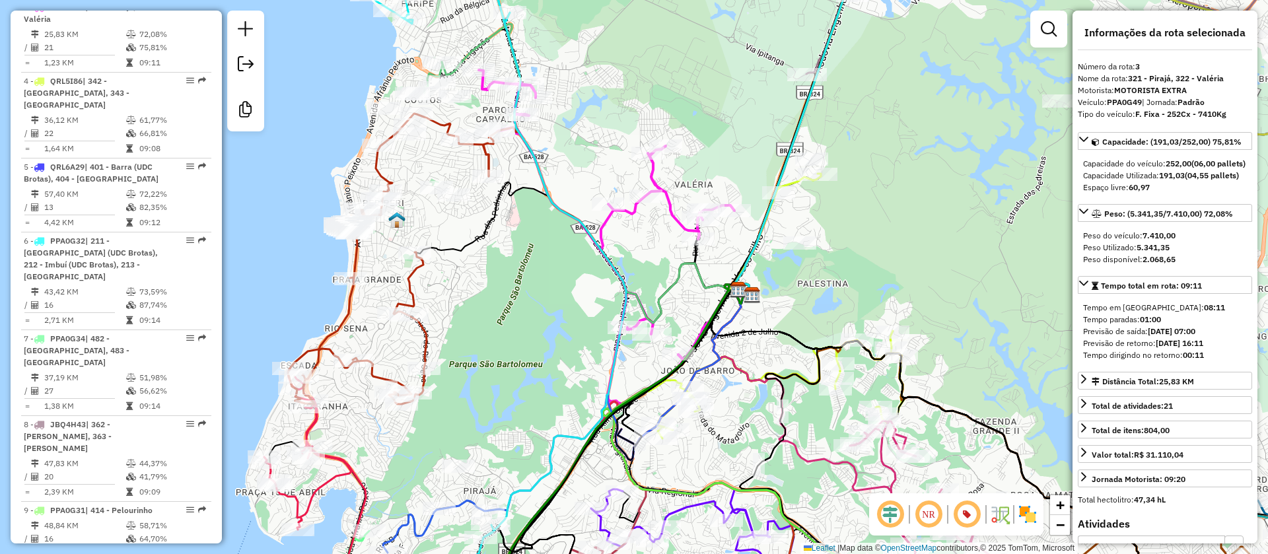
drag, startPoint x: 683, startPoint y: 306, endPoint x: 667, endPoint y: 275, distance: 35.1
click at [667, 275] on div "Janela de atendimento Grade de atendimento Capacidade Transportadoras Veículos …" at bounding box center [634, 277] width 1268 height 554
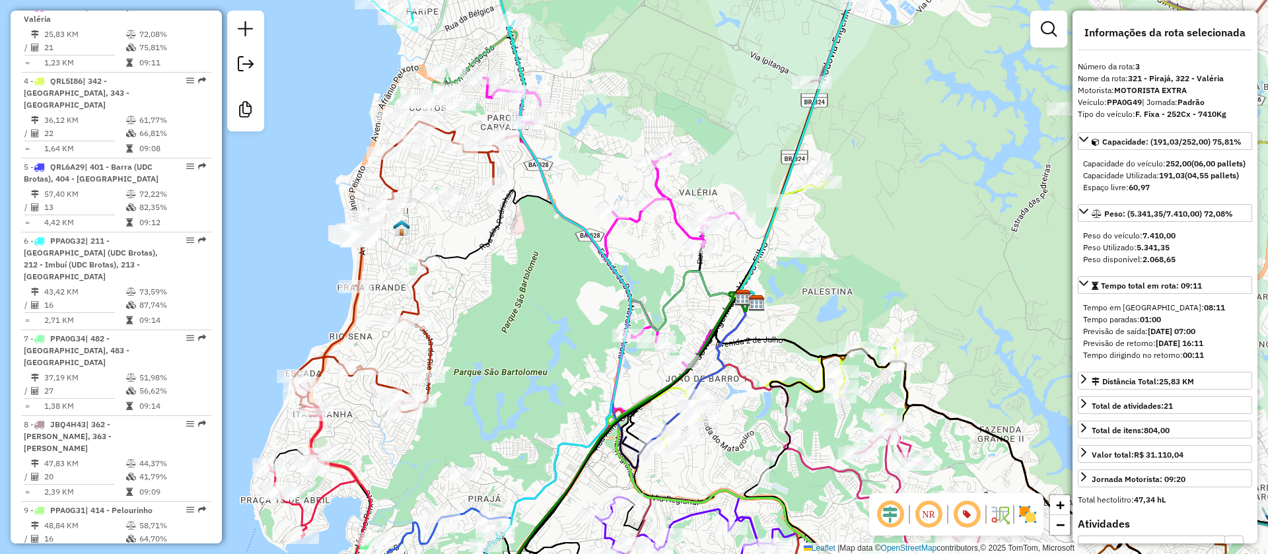
click at [680, 221] on icon at bounding box center [610, 245] width 255 height 334
click at [723, 228] on span "Exibir somente esta rota" at bounding box center [761, 232] width 118 height 11
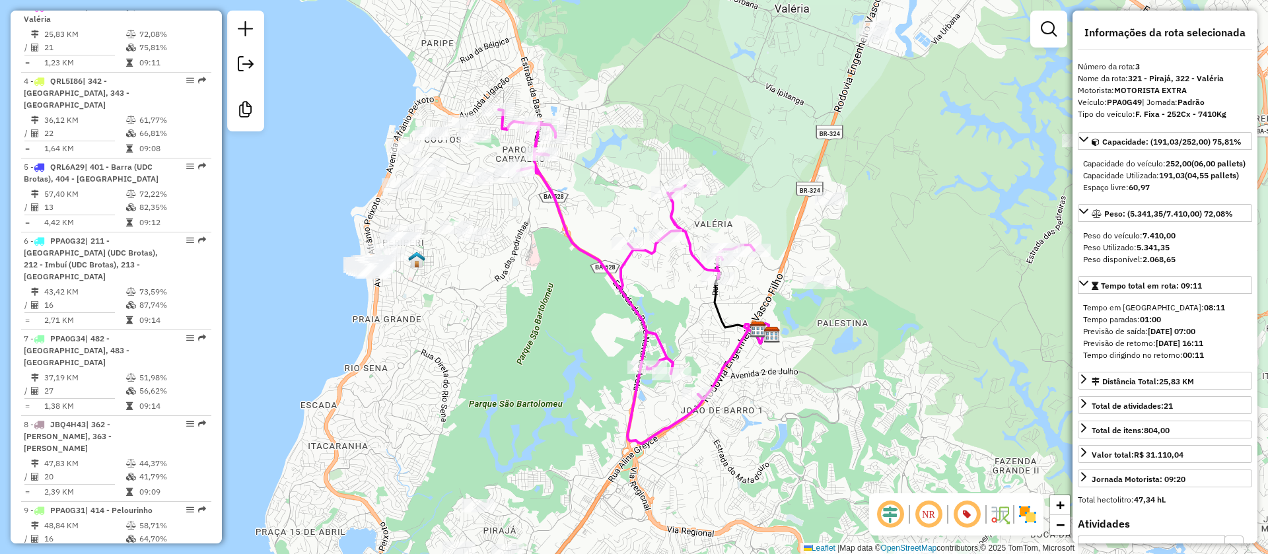
click at [922, 512] on em at bounding box center [928, 514] width 32 height 32
drag, startPoint x: 1215, startPoint y: 399, endPoint x: 1118, endPoint y: 399, distance: 97.0
click at [1118, 390] on link "Distância Total: 25,83 KM" at bounding box center [1164, 381] width 174 height 18
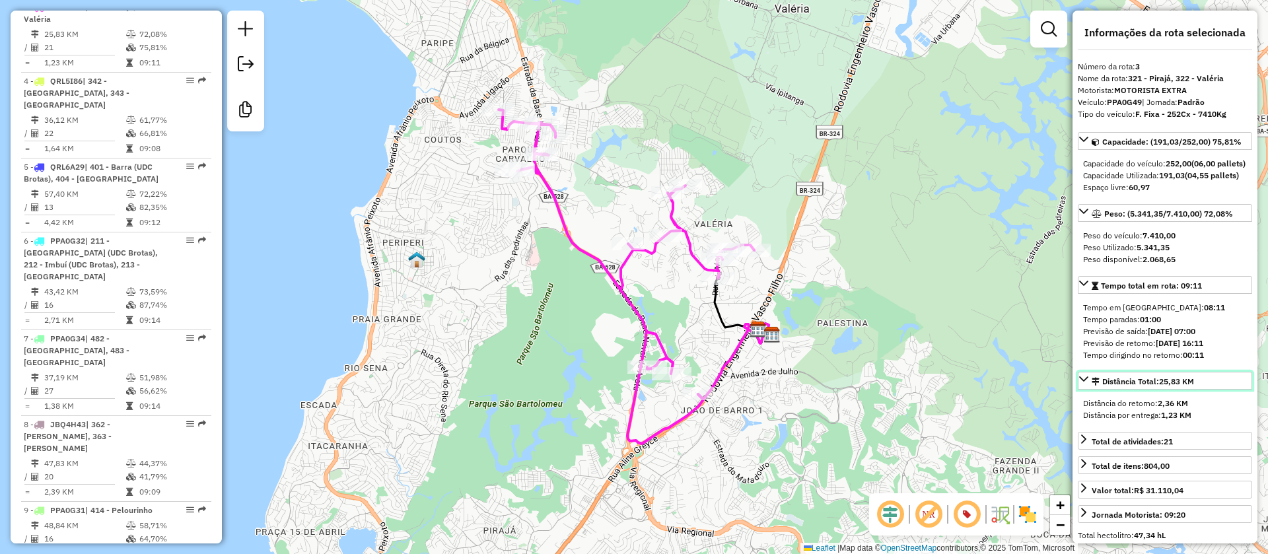
click at [1084, 384] on icon at bounding box center [1083, 379] width 11 height 11
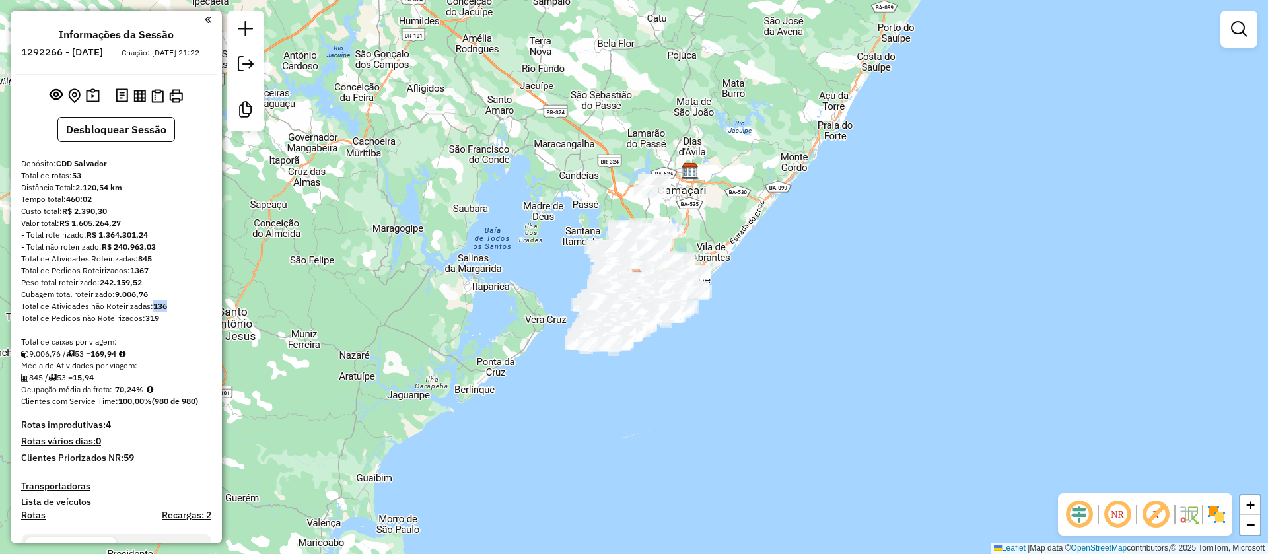
drag, startPoint x: 155, startPoint y: 315, endPoint x: 168, endPoint y: 315, distance: 12.5
click at [167, 311] on strong "136" at bounding box center [160, 306] width 14 height 10
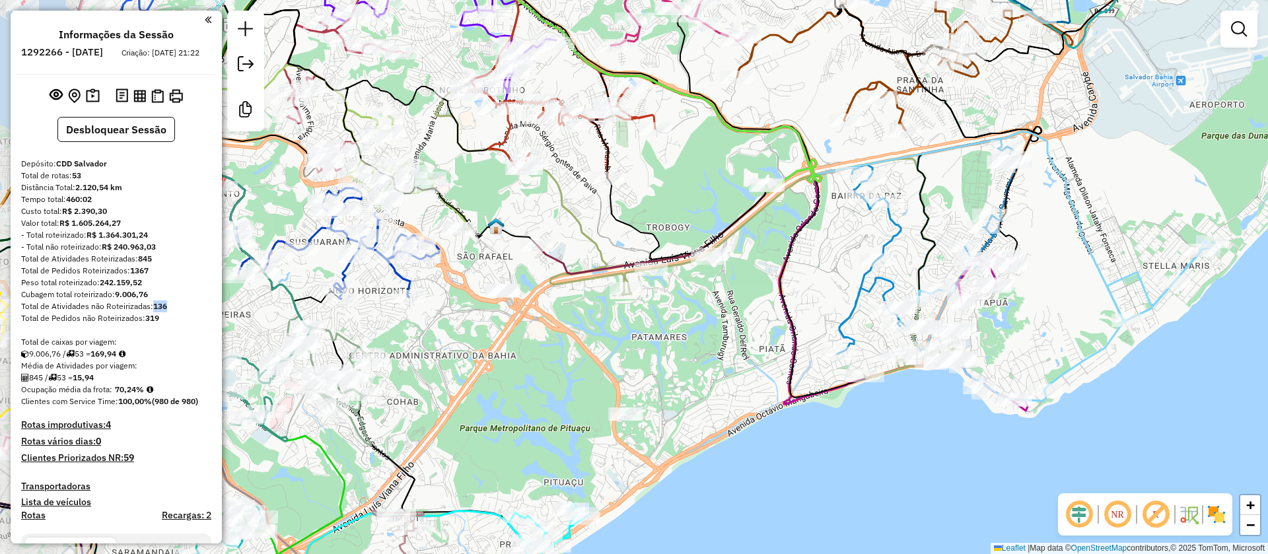
drag, startPoint x: 557, startPoint y: 349, endPoint x: 665, endPoint y: 345, distance: 109.0
click at [665, 345] on div "Janela de atendimento Grade de atendimento Capacidade Transportadoras Veículos …" at bounding box center [634, 277] width 1268 height 554
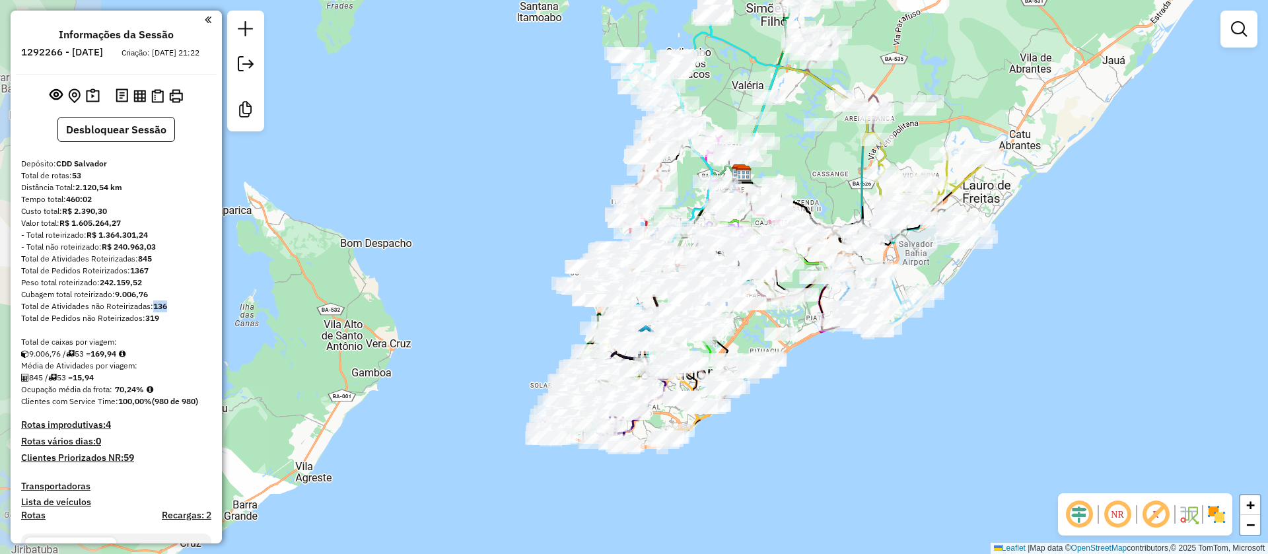
drag, startPoint x: 683, startPoint y: 367, endPoint x: 833, endPoint y: 390, distance: 151.0
click at [833, 390] on div "Janela de atendimento Grade de atendimento Capacidade Transportadoras Veículos …" at bounding box center [634, 277] width 1268 height 554
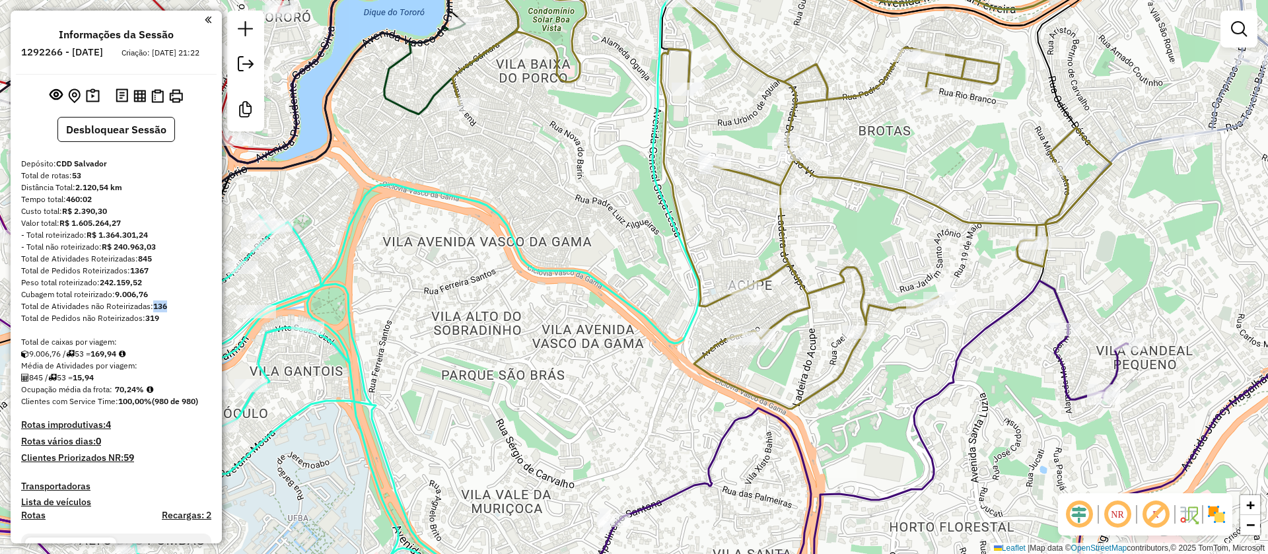
click at [807, 401] on icon at bounding box center [781, 177] width 659 height 464
select select "**********"
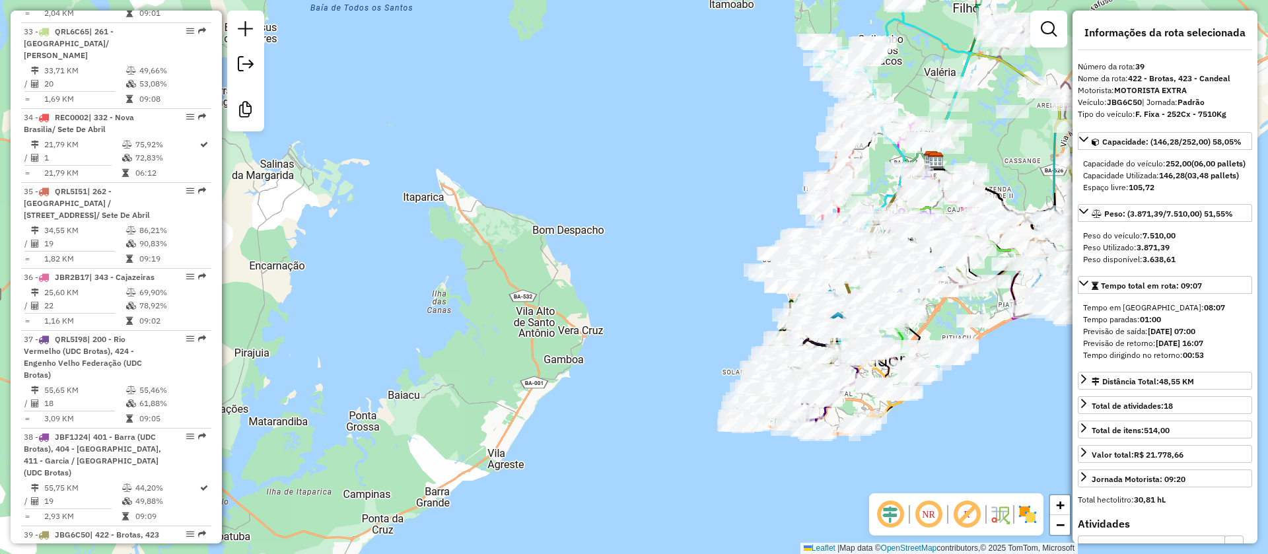
scroll to position [3613, 0]
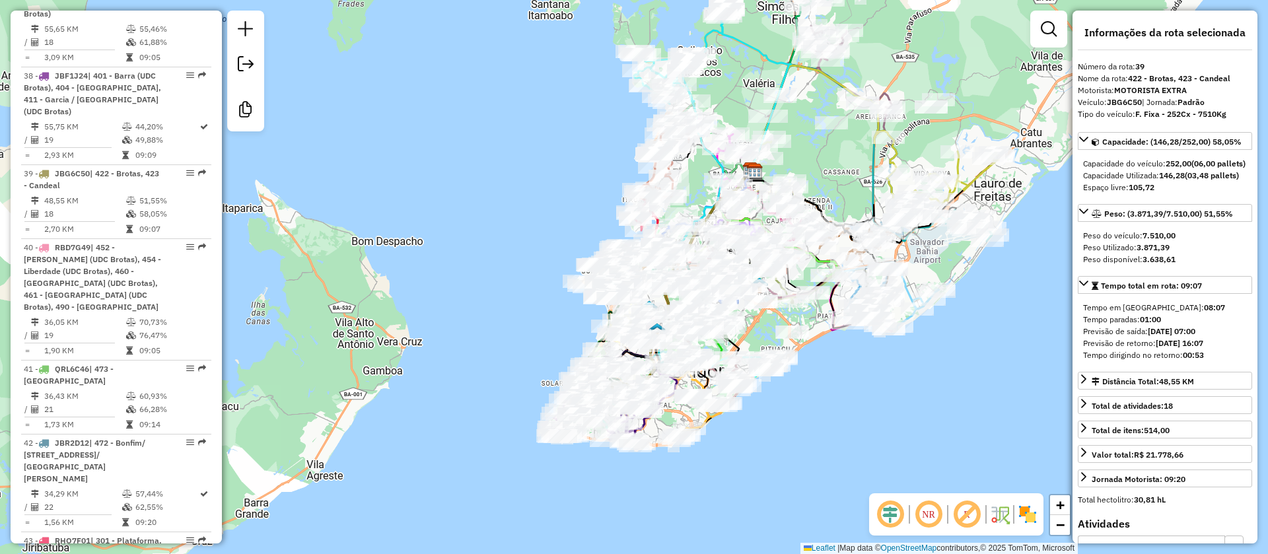
drag, startPoint x: 996, startPoint y: 389, endPoint x: 815, endPoint y: 400, distance: 181.2
click at [815, 400] on div "Janela de atendimento Grade de atendimento Capacidade Transportadoras Veículos …" at bounding box center [634, 277] width 1268 height 554
click at [1046, 45] on div at bounding box center [1048, 29] width 37 height 37
click at [1046, 33] on em at bounding box center [1048, 29] width 16 height 16
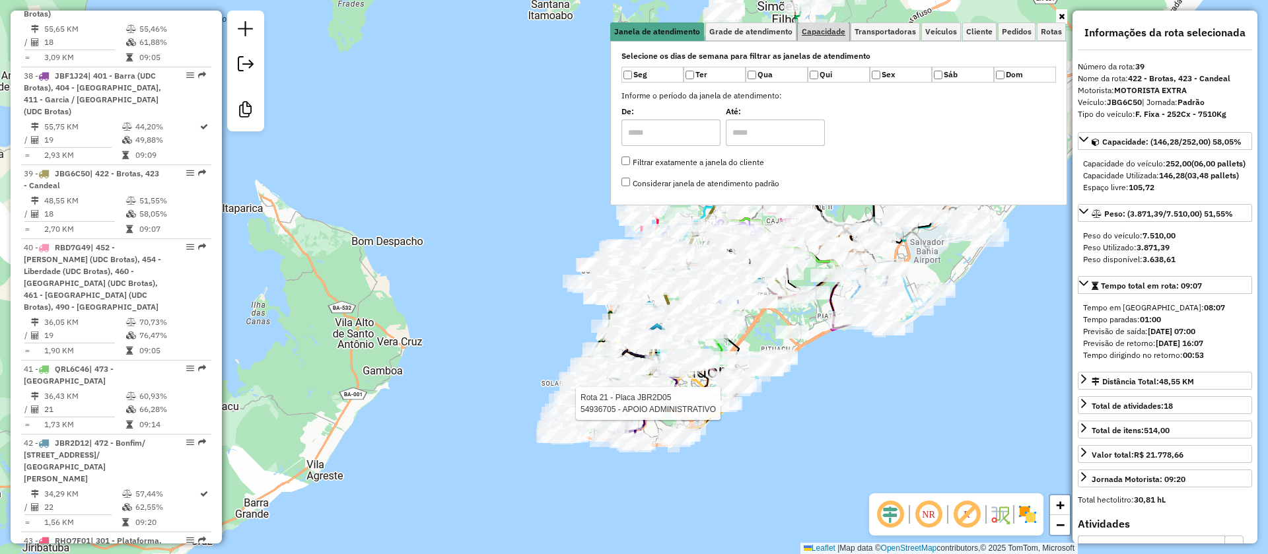
click at [828, 36] on span "Capacidade" at bounding box center [823, 32] width 44 height 8
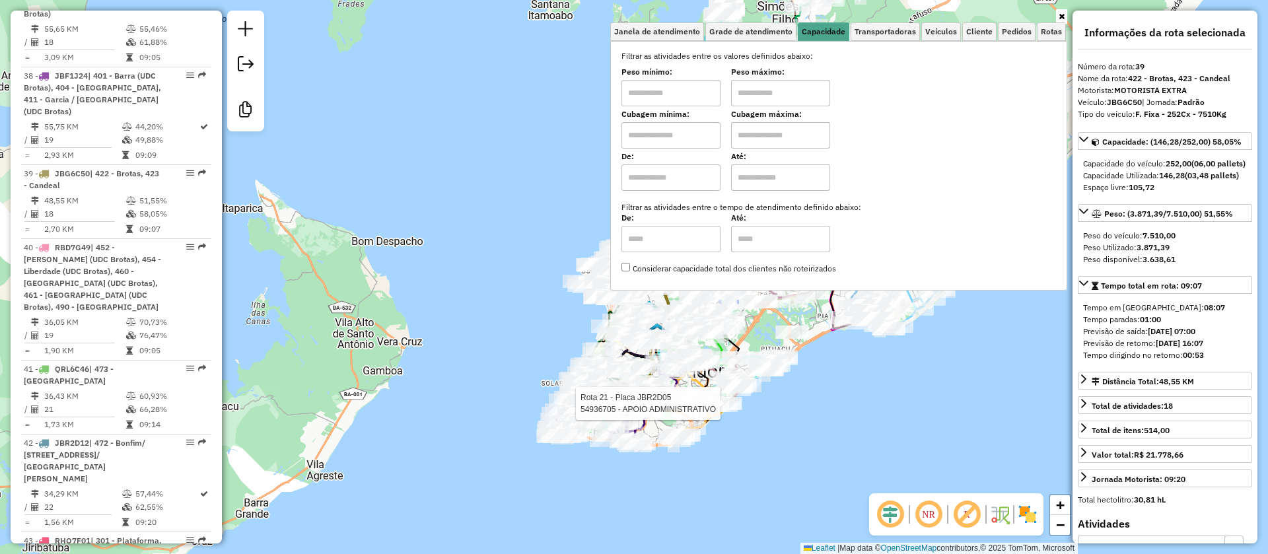
click at [685, 139] on input "text" at bounding box center [670, 135] width 99 height 26
click at [692, 145] on input "*****" at bounding box center [670, 135] width 99 height 26
click at [706, 135] on input "****" at bounding box center [670, 135] width 99 height 26
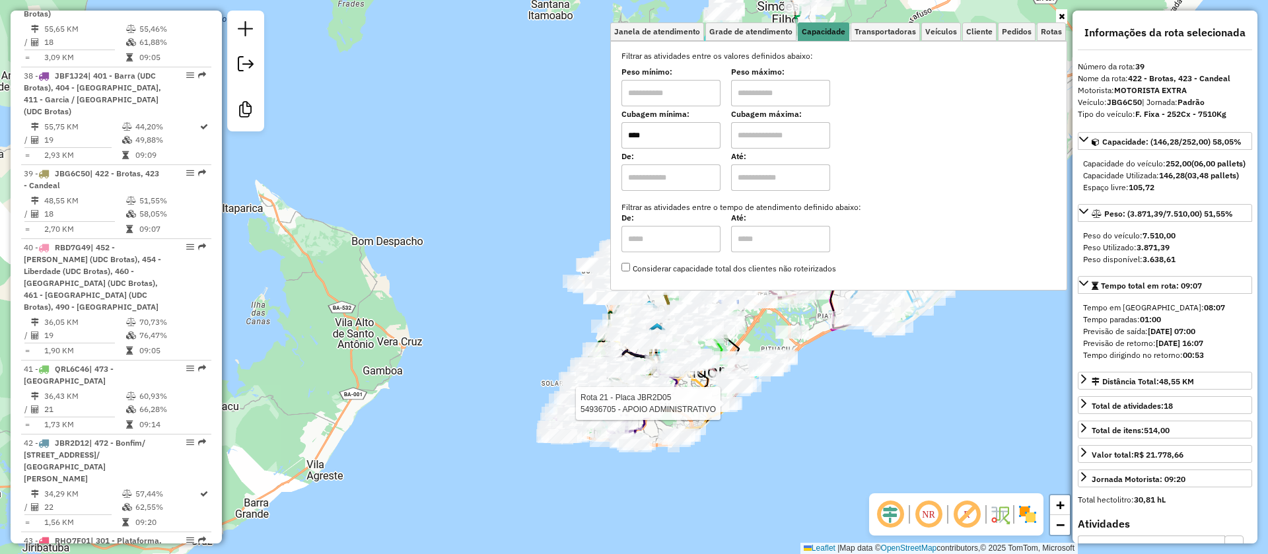
click at [706, 135] on input "****" at bounding box center [670, 135] width 99 height 26
type input "****"
click at [753, 133] on input "text" at bounding box center [780, 135] width 99 height 26
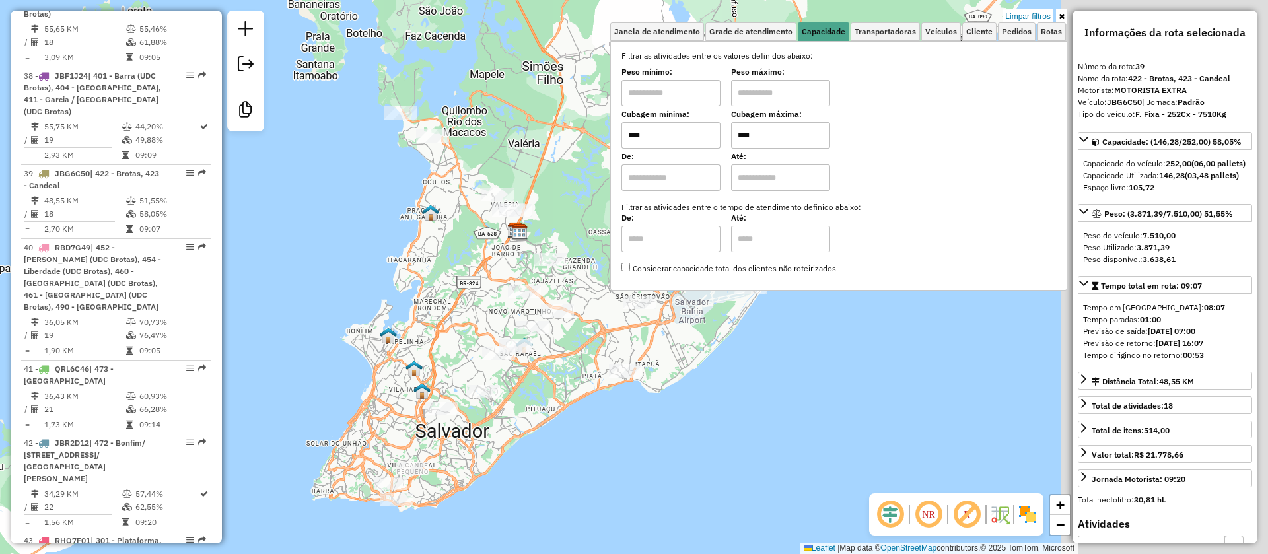
drag, startPoint x: 837, startPoint y: 348, endPoint x: 602, endPoint y: 408, distance: 242.6
click at [602, 408] on div "Limpar filtros Janela de atendimento Grade de atendimento Capacidade Transporta…" at bounding box center [634, 277] width 1268 height 554
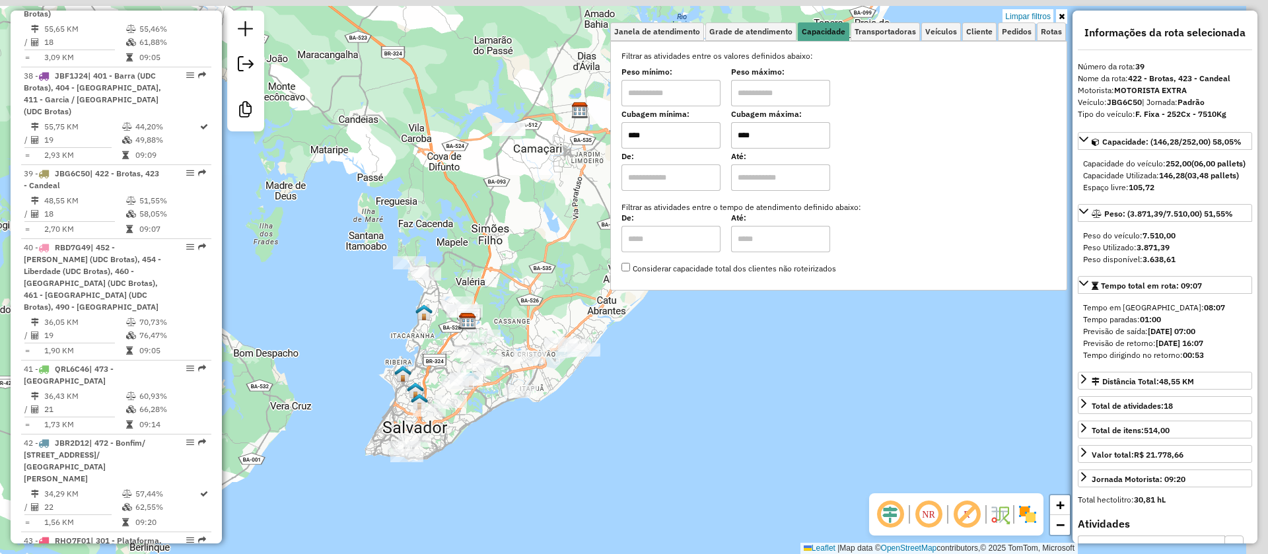
drag, startPoint x: 685, startPoint y: 369, endPoint x: 578, endPoint y: 436, distance: 126.4
click at [578, 436] on div "Limpar filtros Janela de atendimento Grade de atendimento Capacidade Transporta…" at bounding box center [634, 277] width 1268 height 554
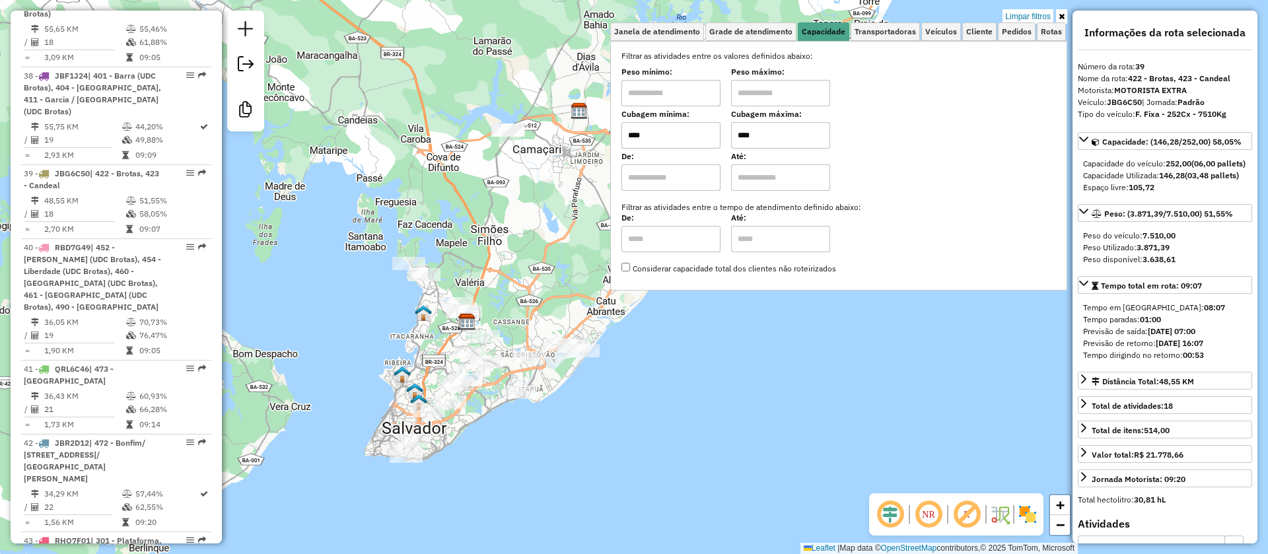
click at [778, 137] on input "****" at bounding box center [780, 135] width 99 height 26
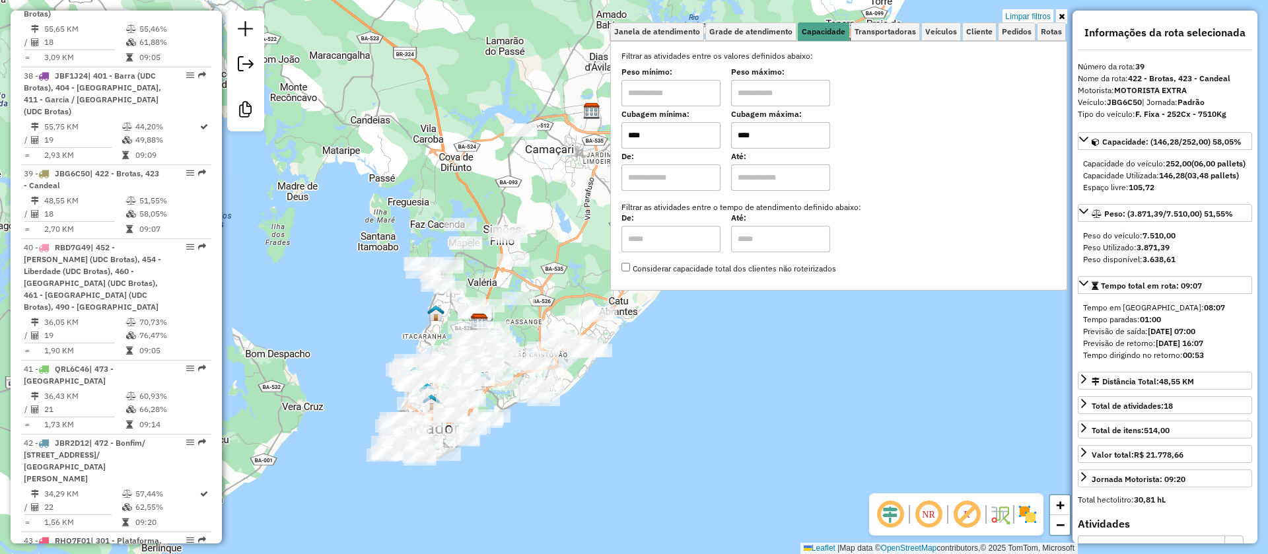
drag, startPoint x: 556, startPoint y: 430, endPoint x: 588, endPoint y: 430, distance: 31.7
click at [588, 430] on div "Limpar filtros Janela de atendimento Grade de atendimento Capacidade Transporta…" at bounding box center [634, 277] width 1268 height 554
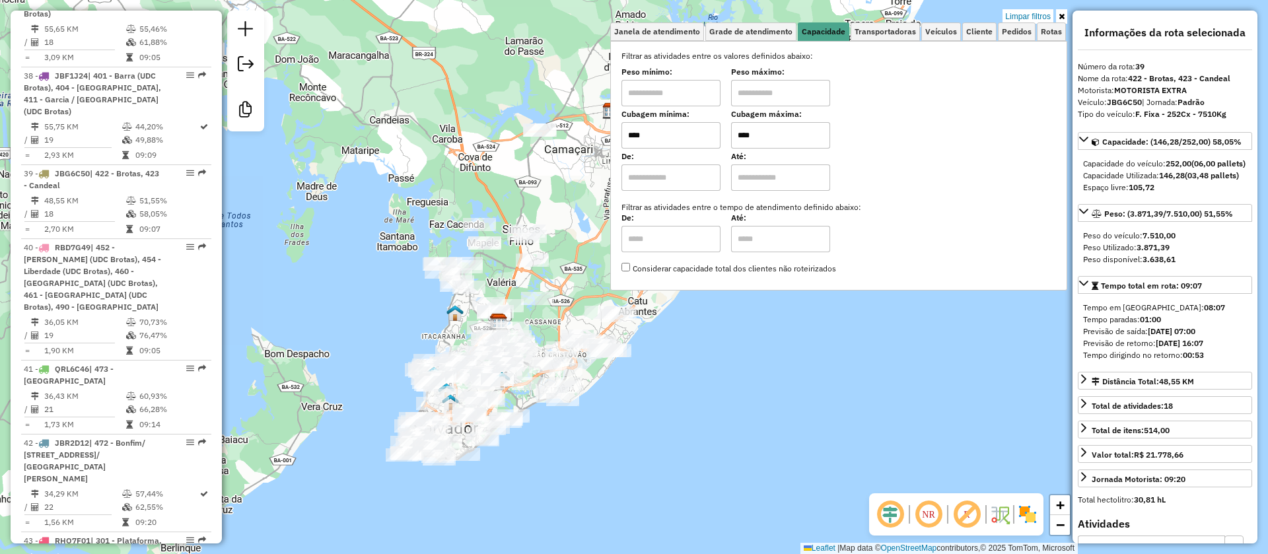
click at [769, 136] on input "****" at bounding box center [780, 135] width 99 height 26
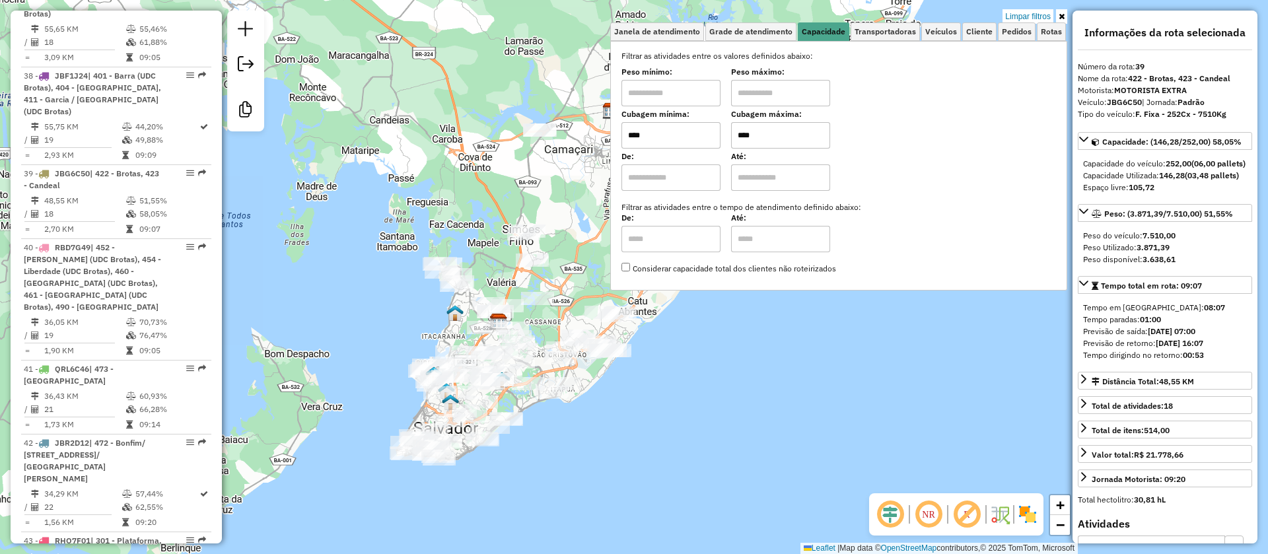
type input "****"
click at [681, 420] on div "Limpar filtros Janela de atendimento Grade de atendimento Capacidade Transporta…" at bounding box center [634, 277] width 1268 height 554
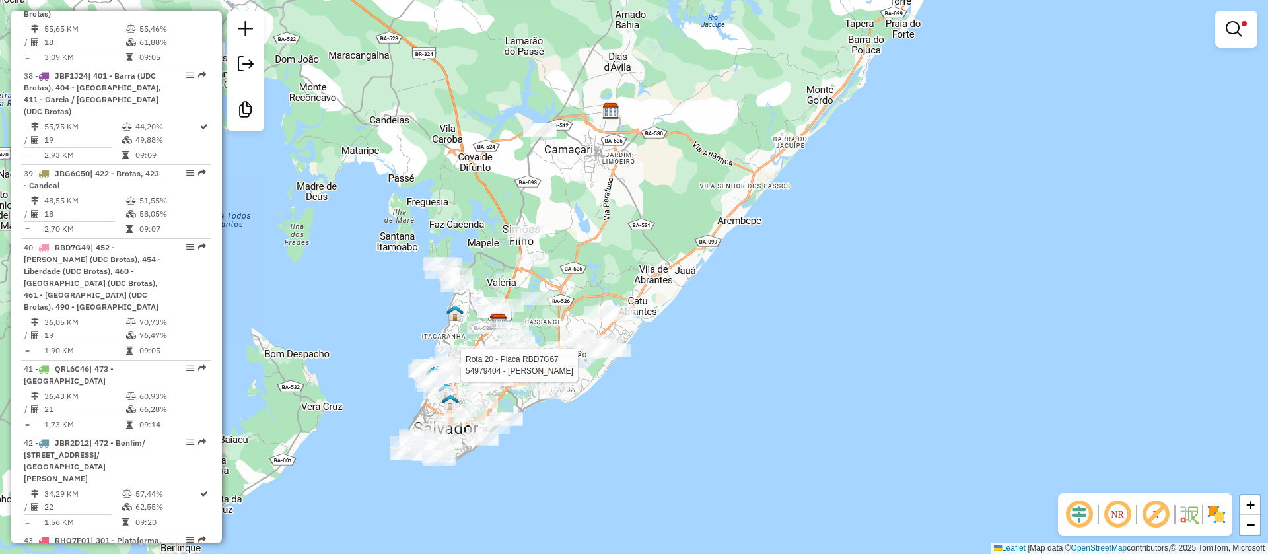
select select "**********"
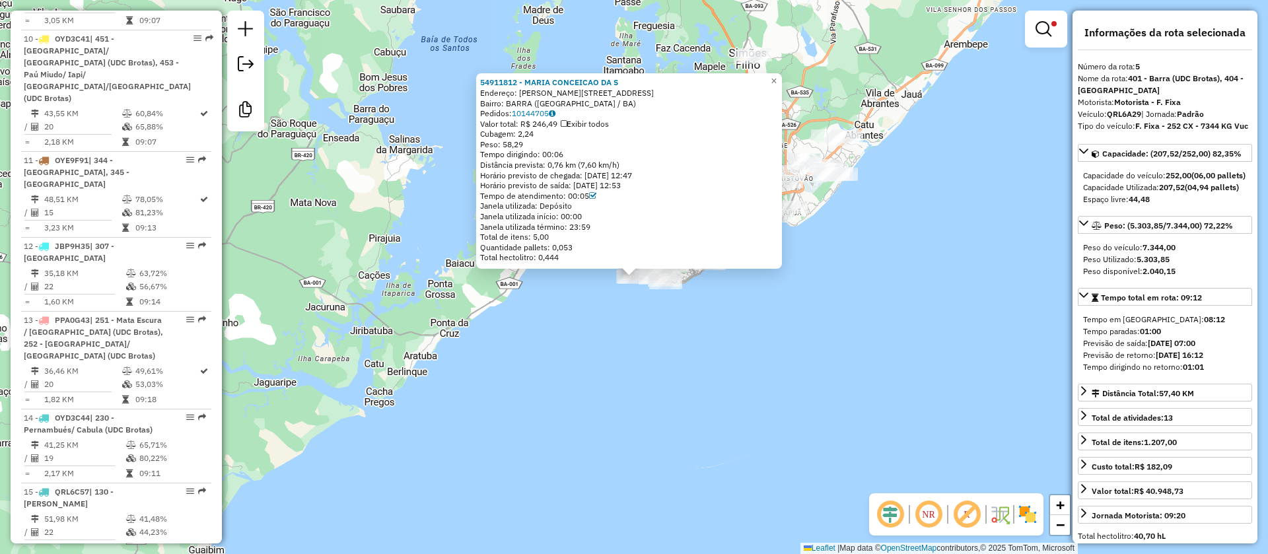
scroll to position [861, 0]
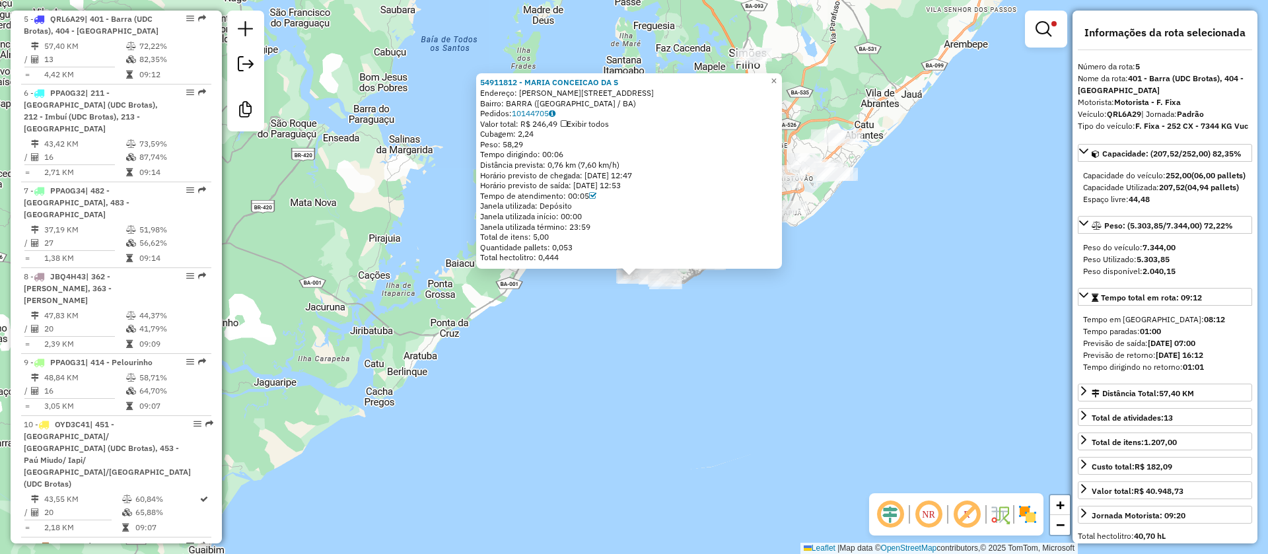
click at [748, 303] on div "54911812 - MARIA CONCEICAO DA S Endereço: R SILVINO MARQUES 15 Bairro: BARRA (S…" at bounding box center [634, 277] width 1268 height 554
